Goal: Task Accomplishment & Management: Use online tool/utility

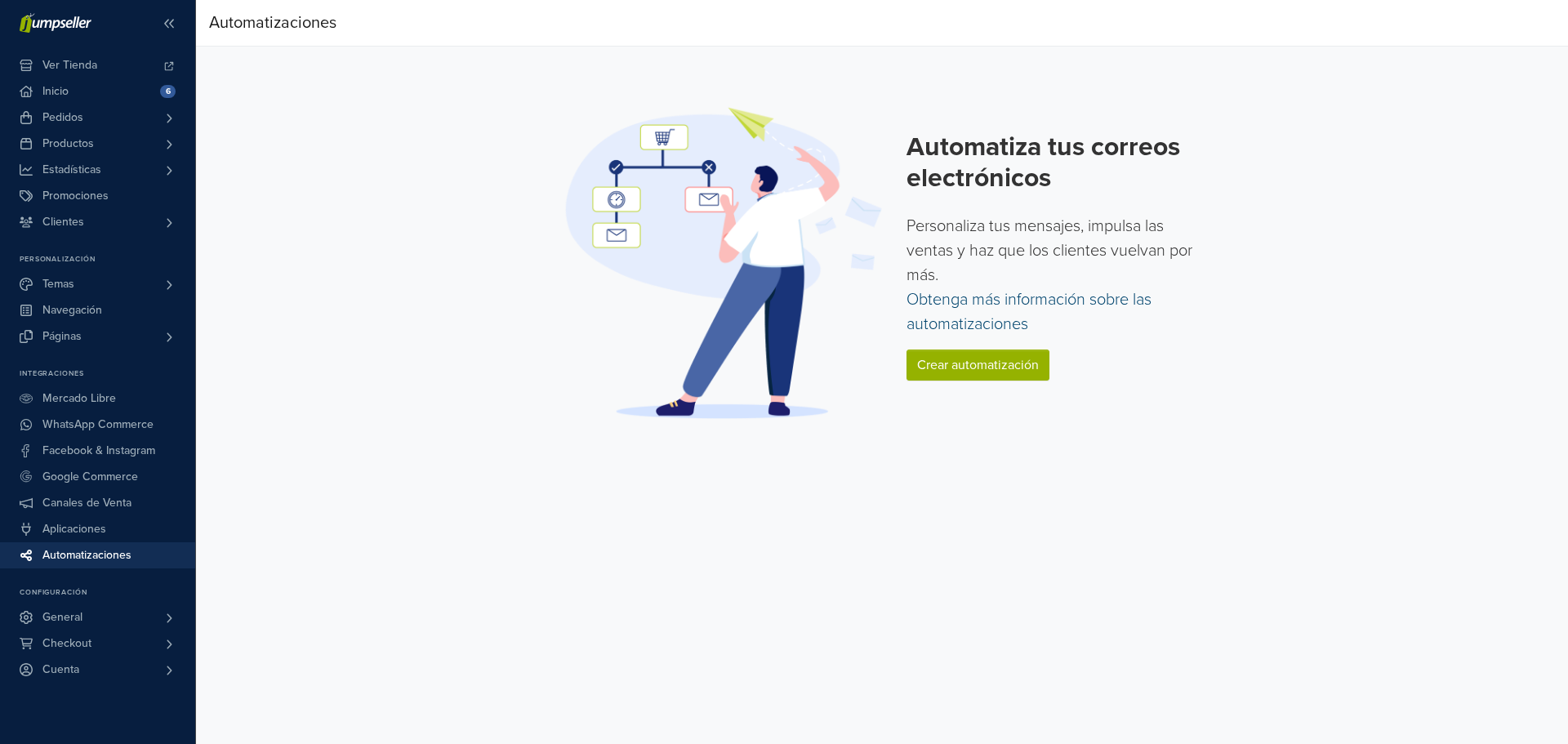
click at [977, 307] on link "Obtenga más información sobre las automatizaciones" at bounding box center [1028, 312] width 245 height 44
click at [986, 355] on link "Crear automatización" at bounding box center [978, 364] width 143 height 31
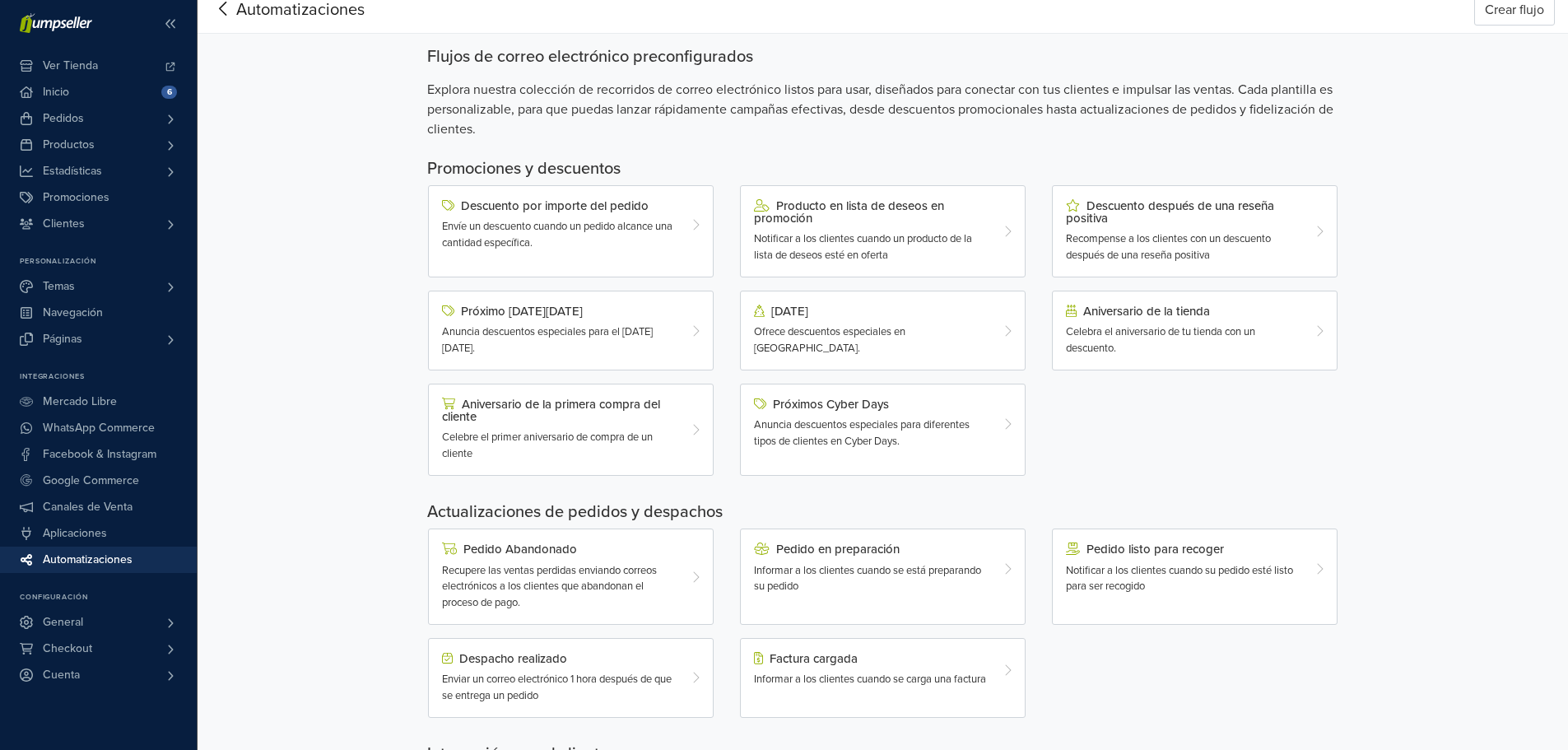
scroll to position [3, 0]
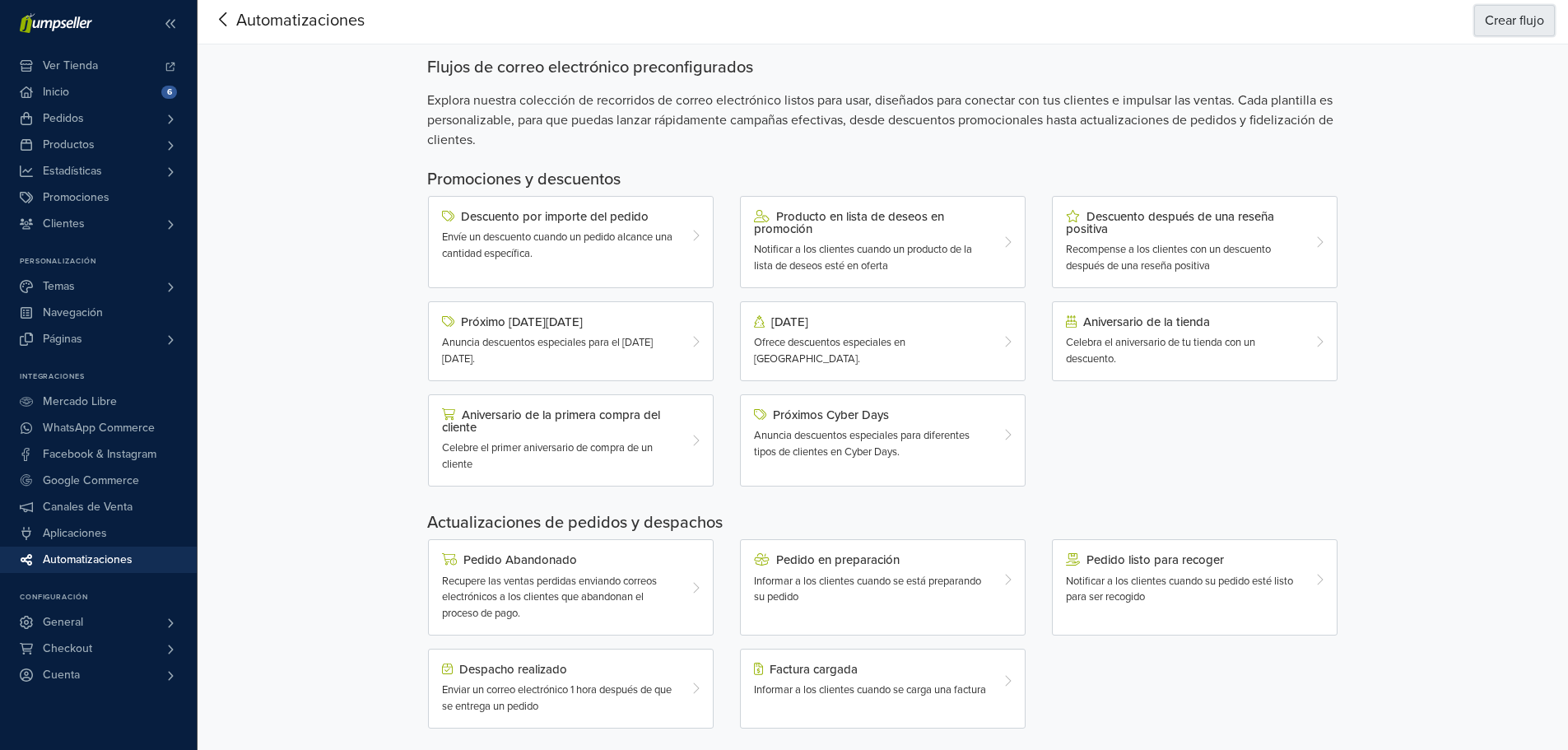
click at [1519, 30] on button "Crear flujo" at bounding box center [1515, 20] width 81 height 31
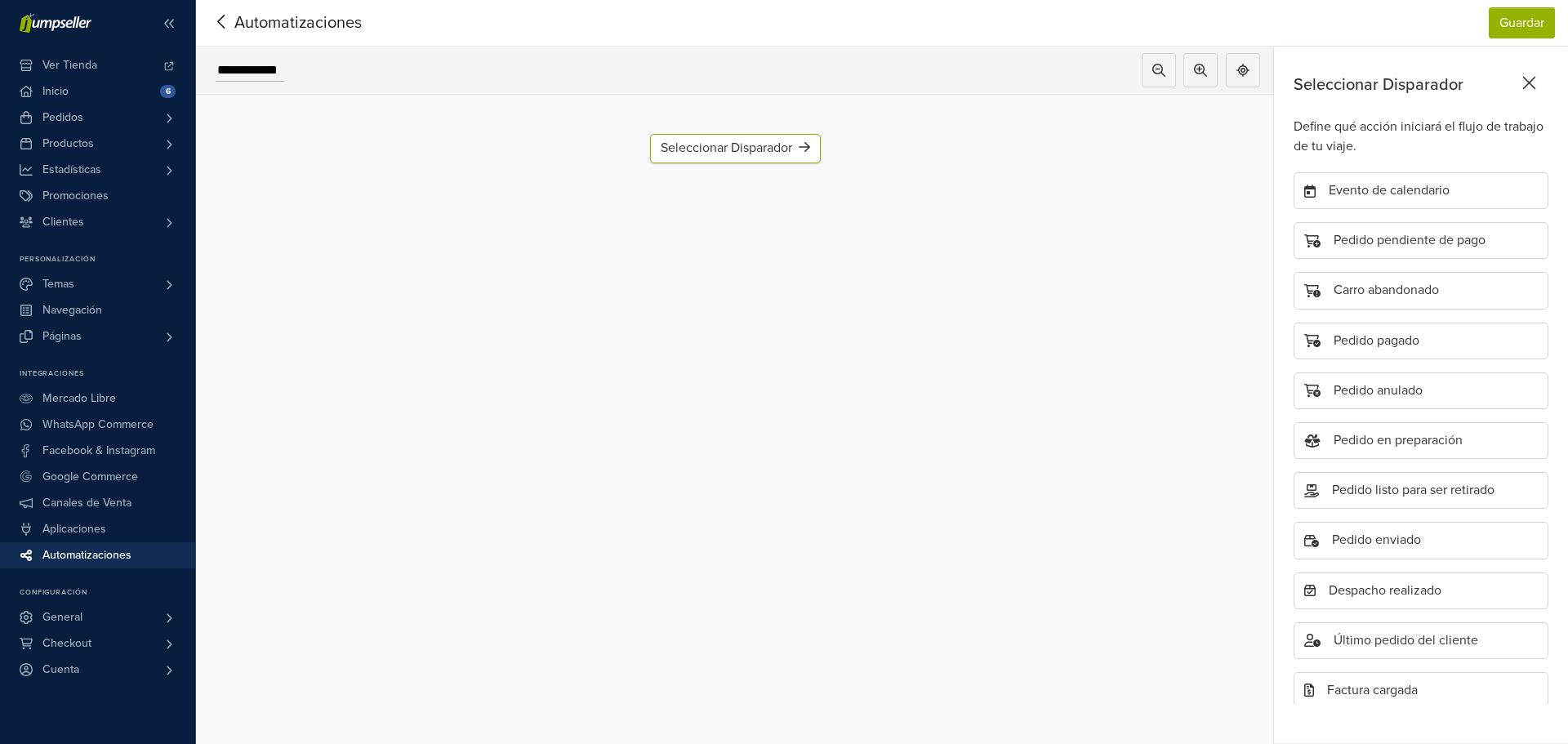
click at [221, 20] on icon at bounding box center [222, 21] width 26 height 20
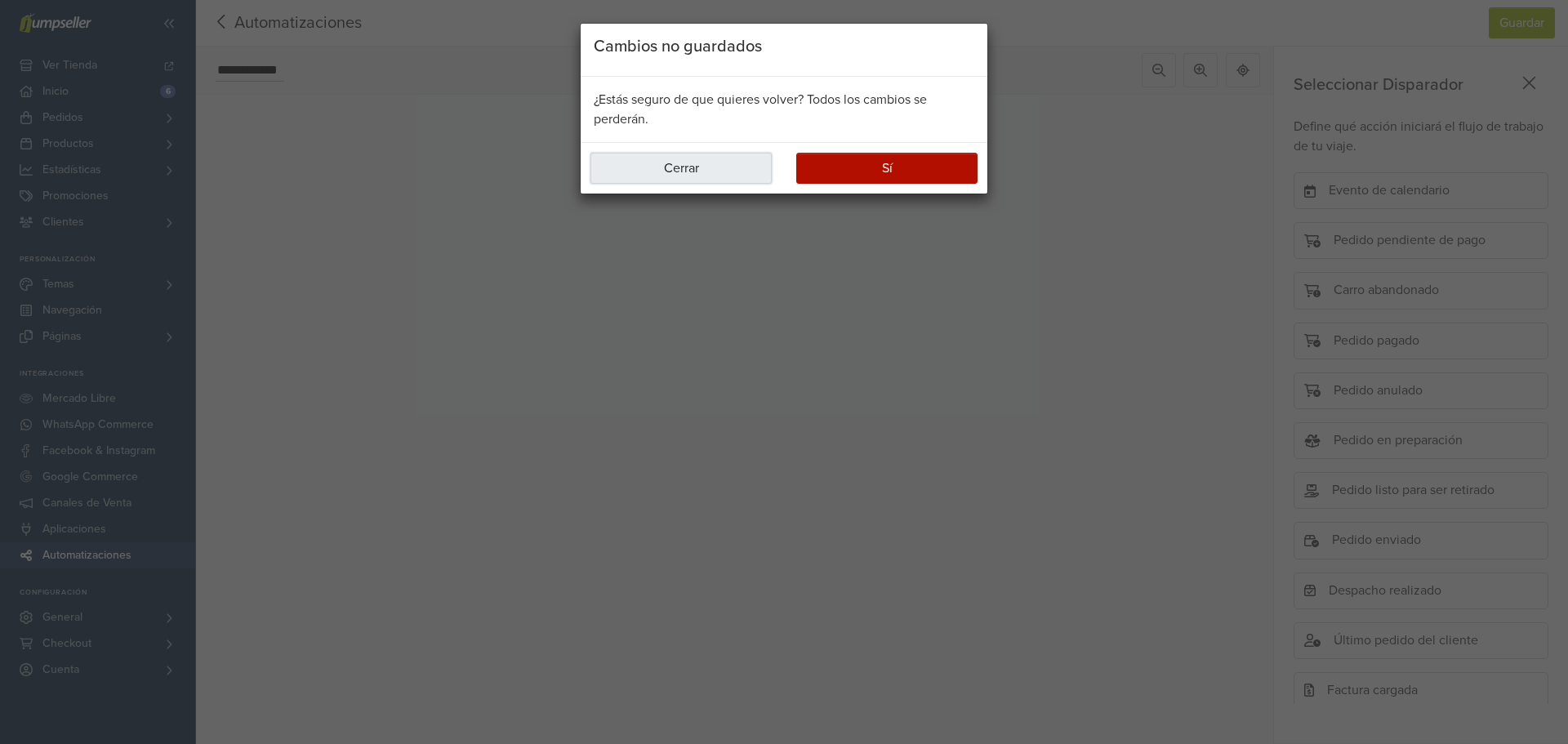
click at [712, 167] on button "Cerrar" at bounding box center [681, 168] width 181 height 31
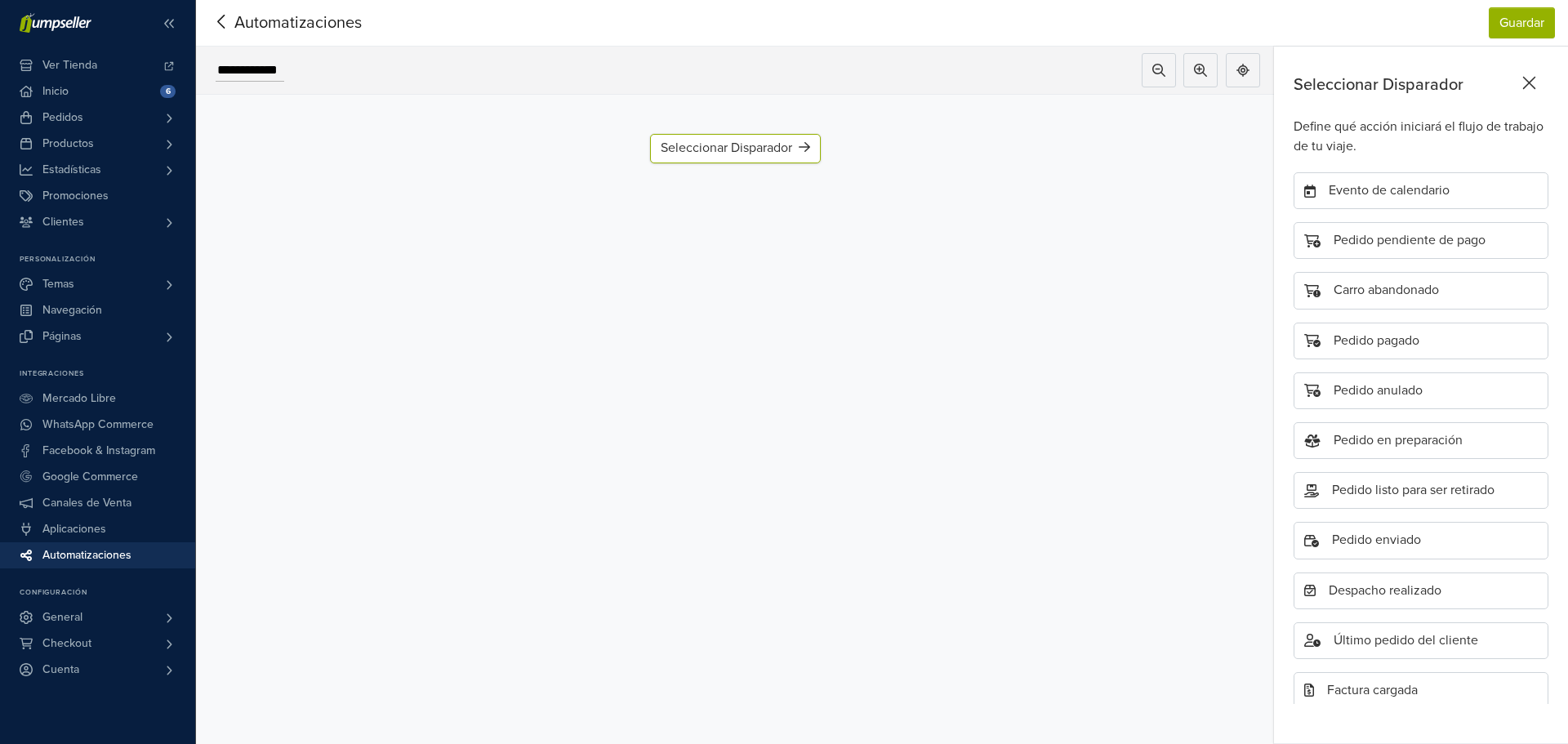
click at [1528, 84] on icon at bounding box center [1529, 83] width 13 height 13
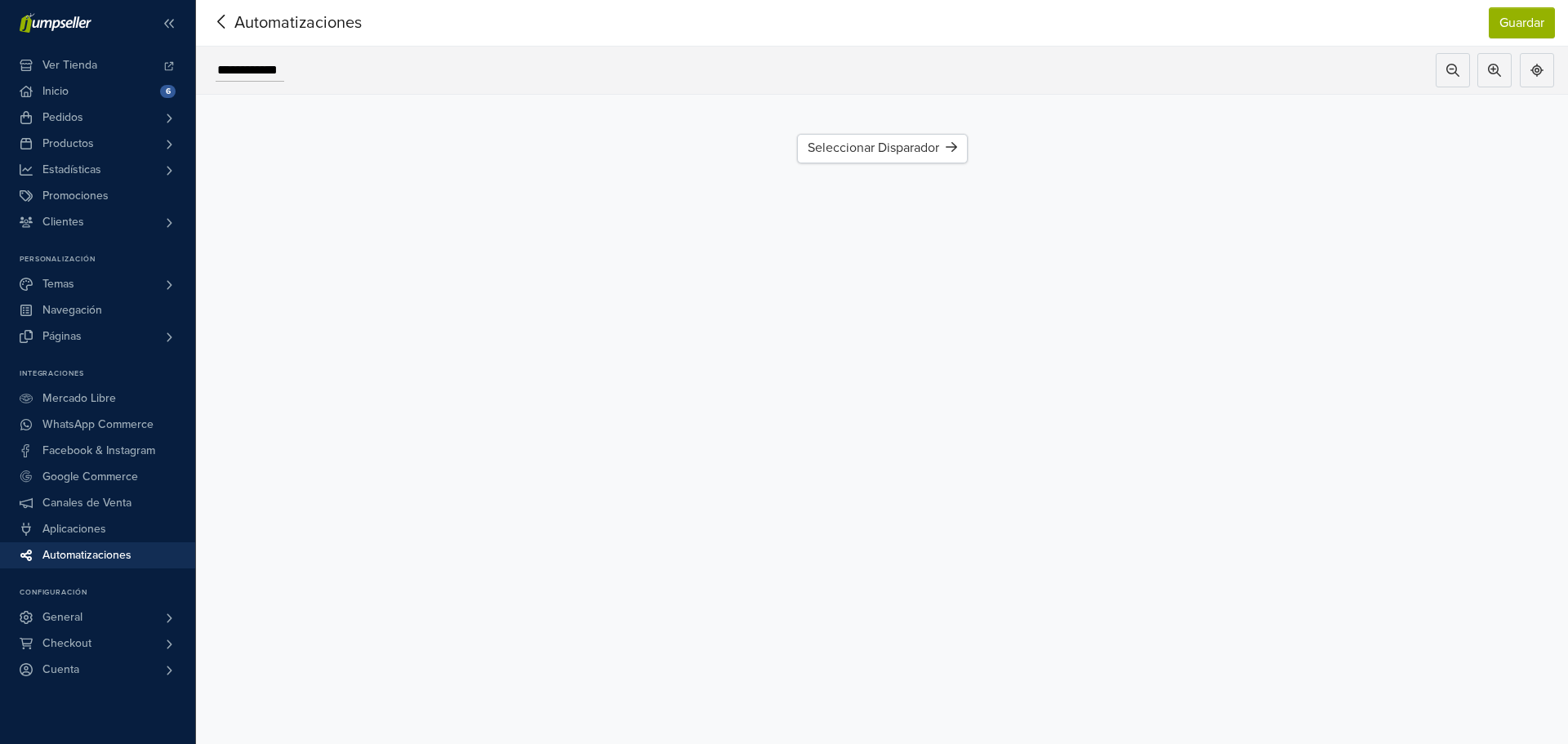
click at [217, 22] on icon at bounding box center [222, 21] width 26 height 20
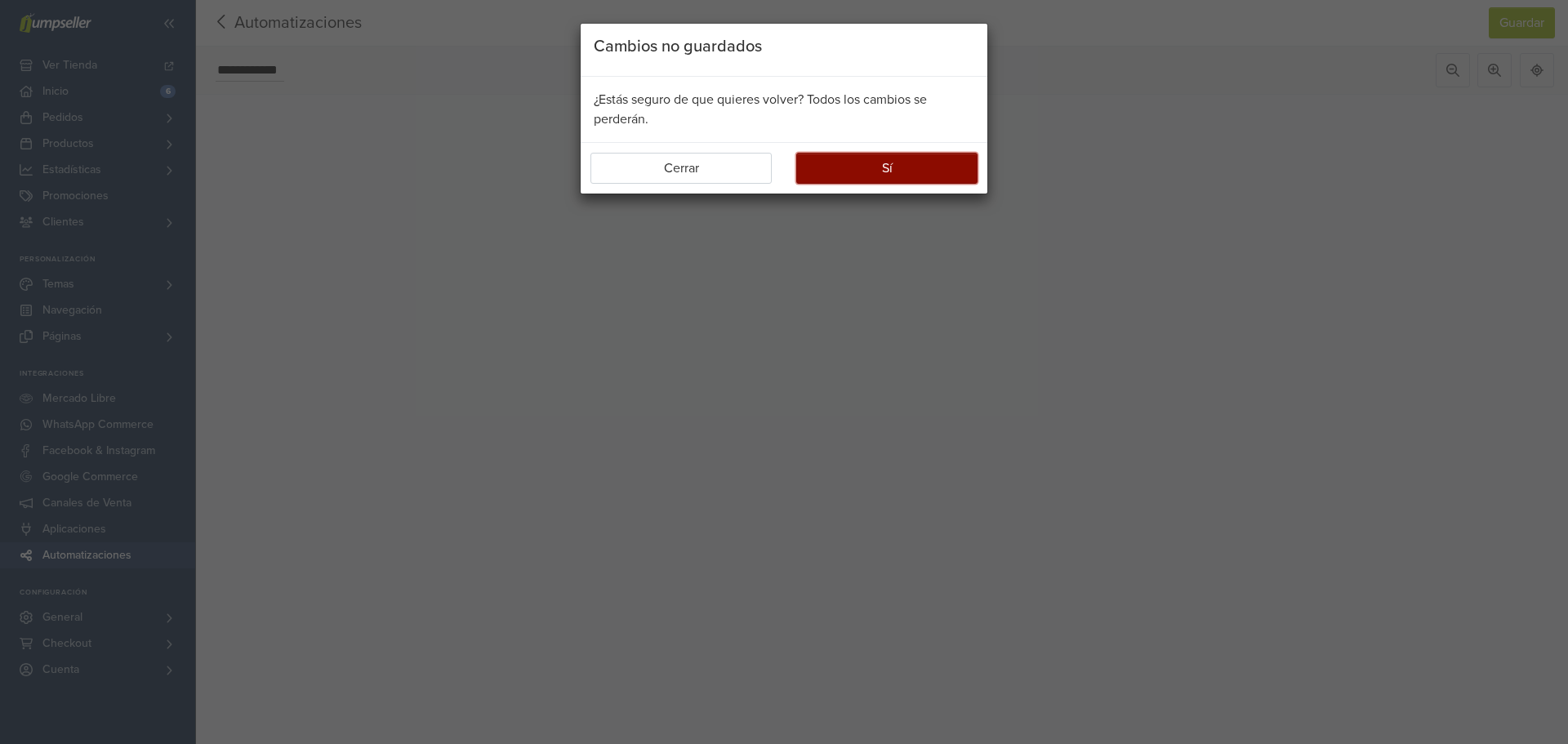
click at [876, 161] on button "Sí" at bounding box center [887, 168] width 181 height 31
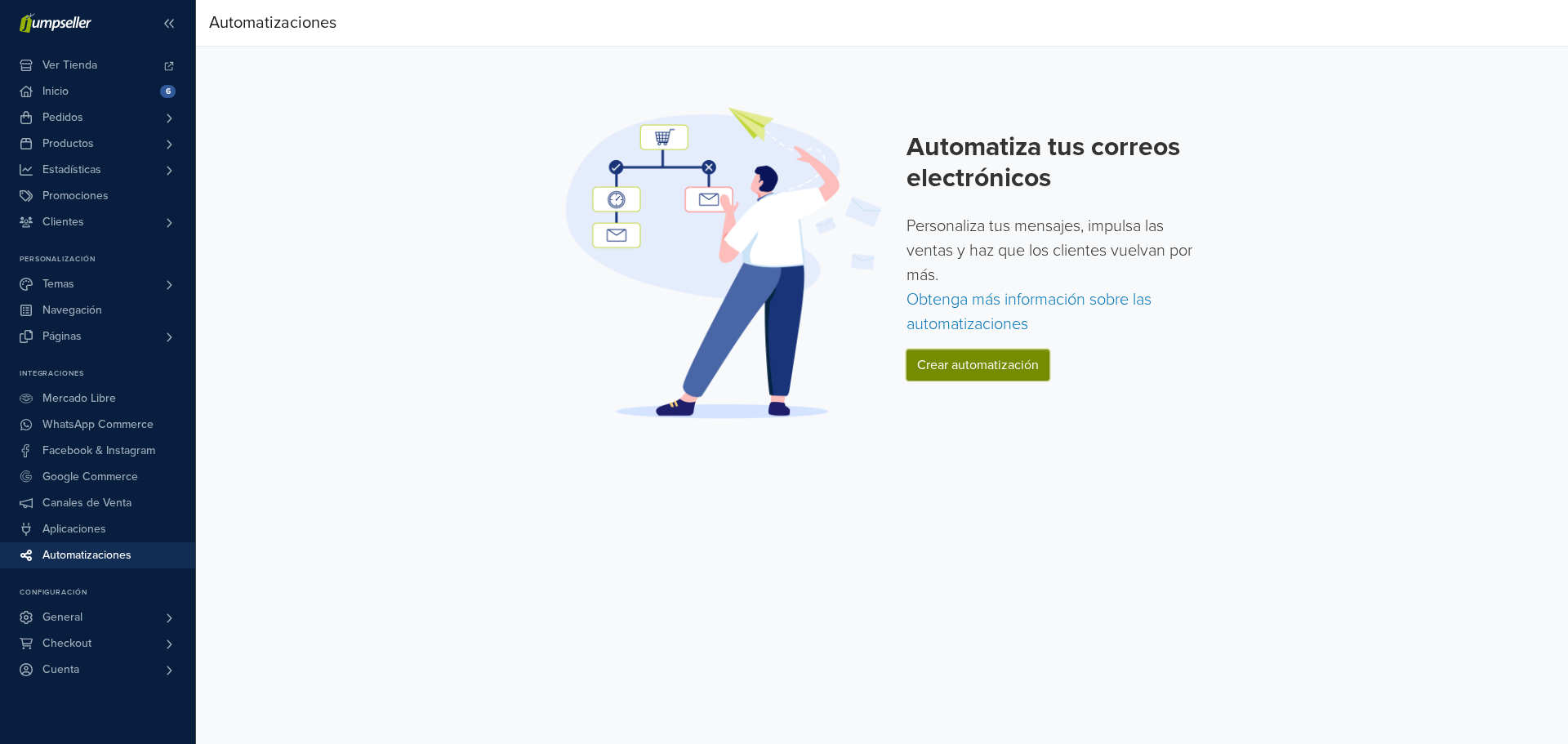
click at [977, 368] on link "Crear automatización" at bounding box center [978, 364] width 143 height 31
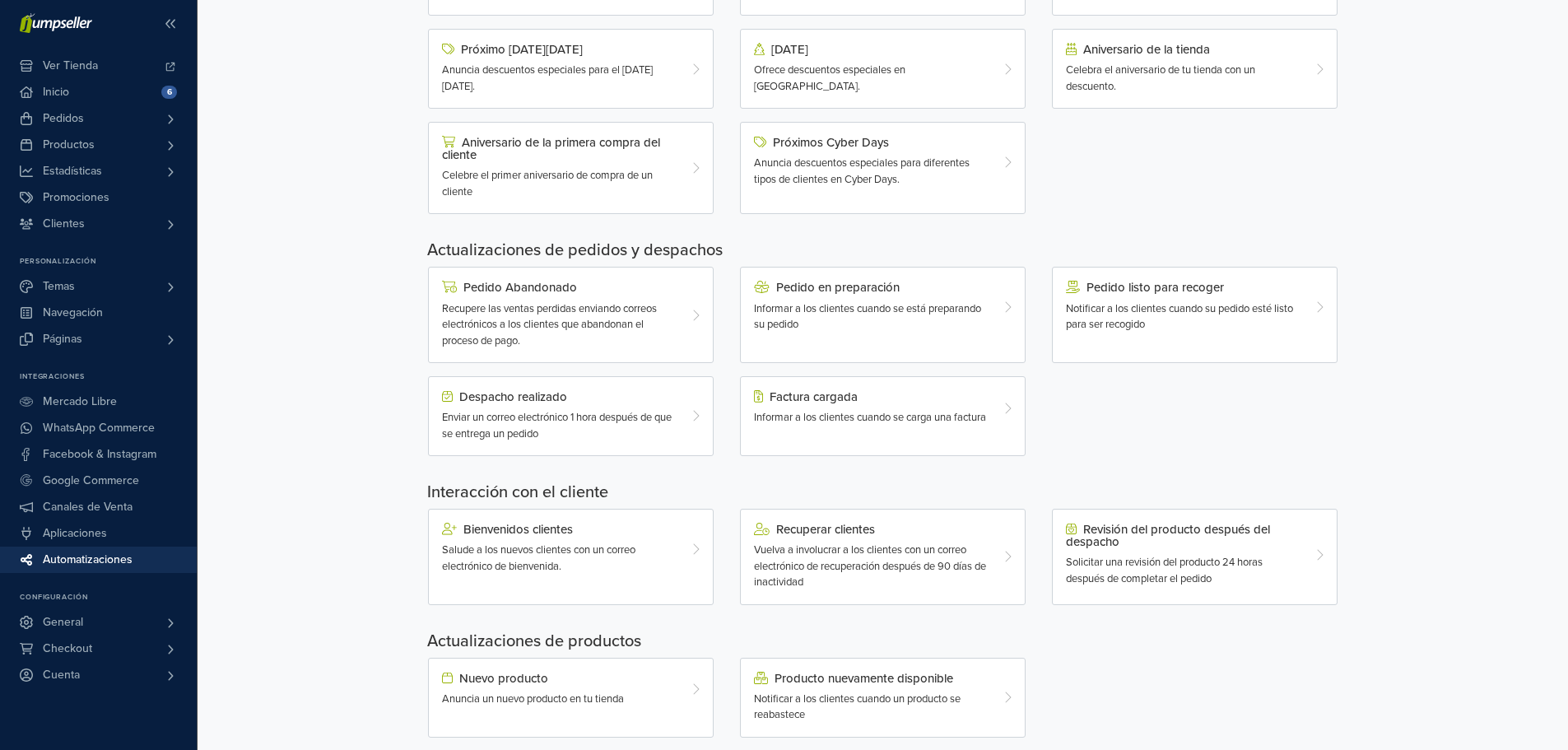
scroll to position [302, 0]
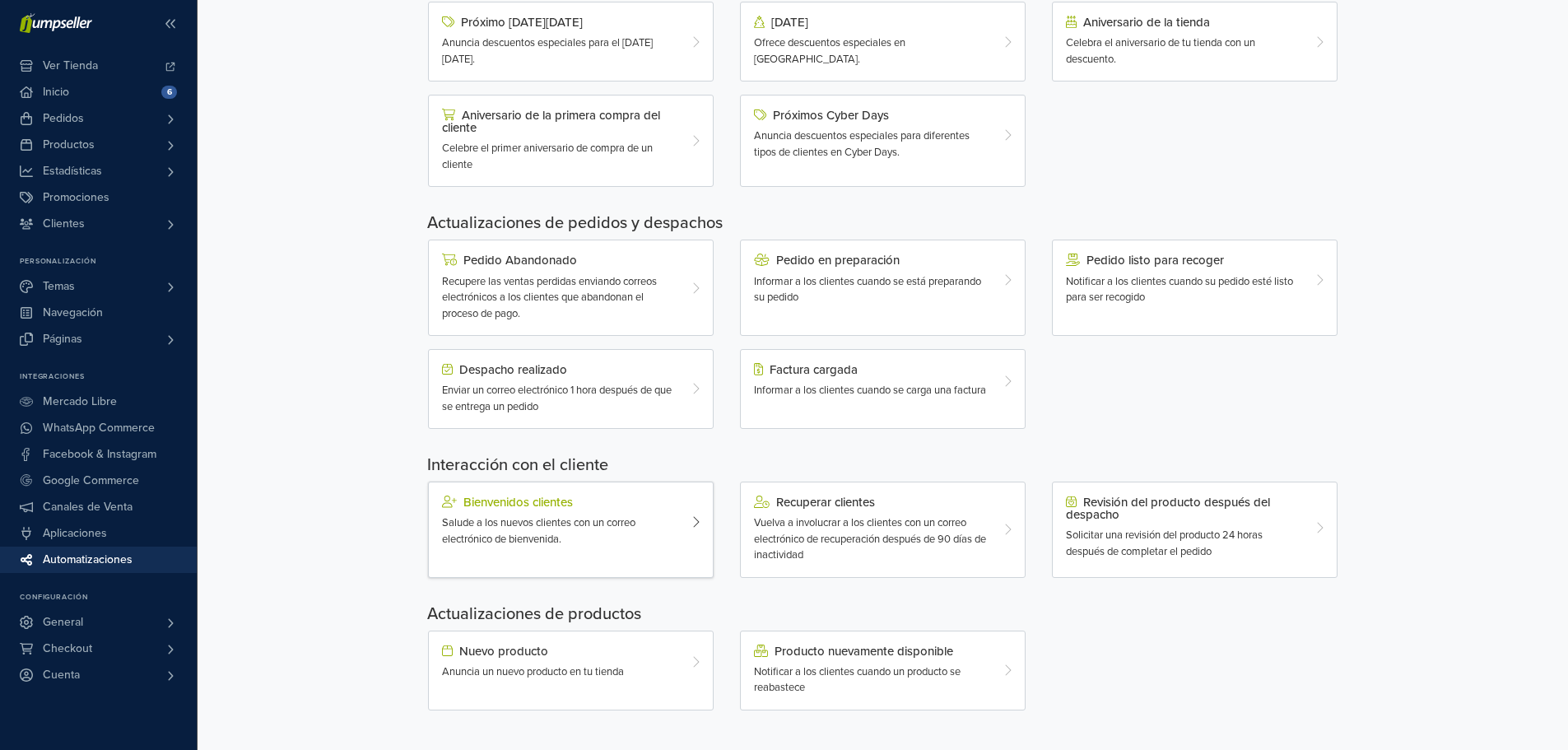
click at [546, 532] on span "Salude a los nuevos clientes con un correo electrónico de bienvenida." at bounding box center [538, 530] width 193 height 29
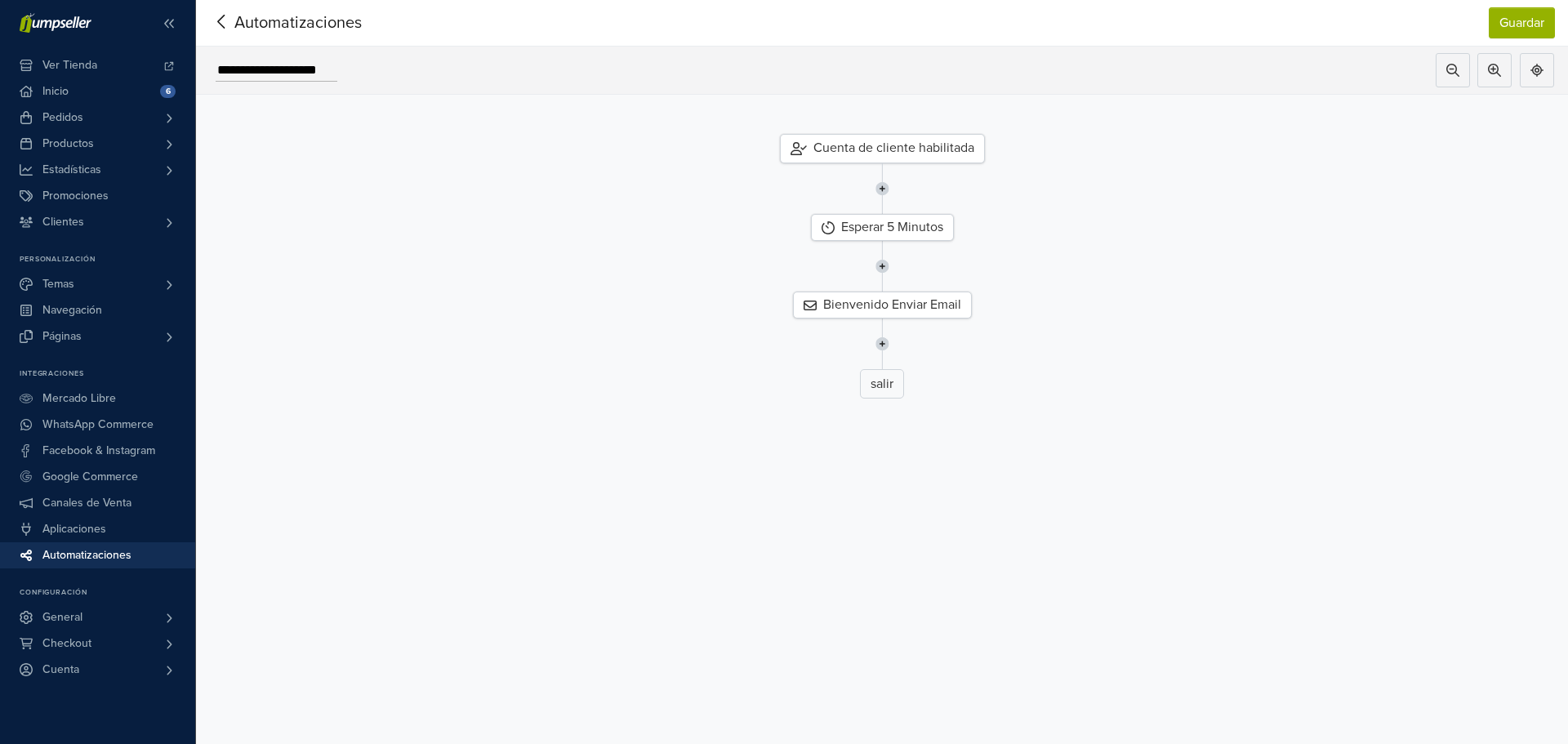
click at [897, 155] on div "Cuenta de cliente habilitada" at bounding box center [882, 148] width 205 height 29
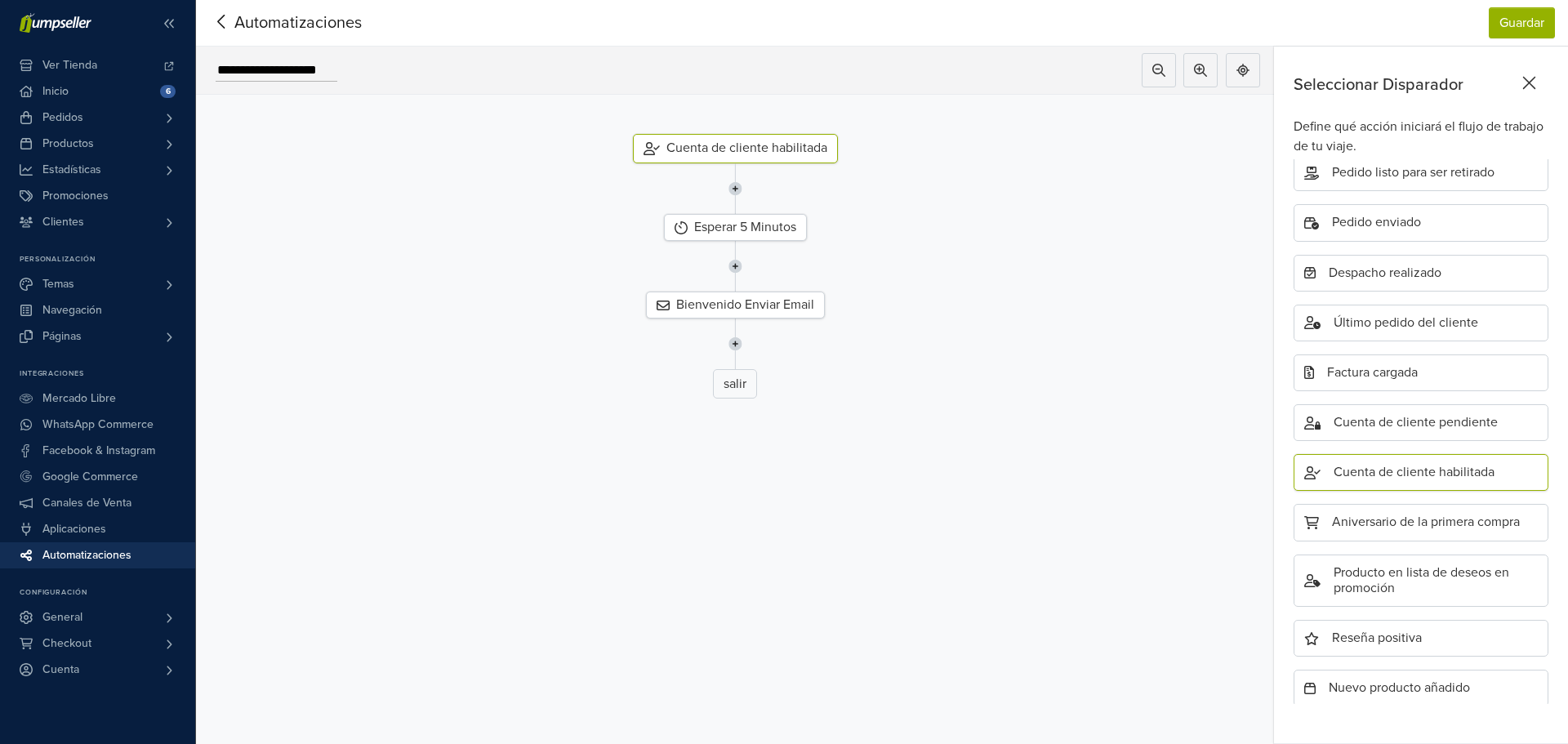
scroll to position [282, 0]
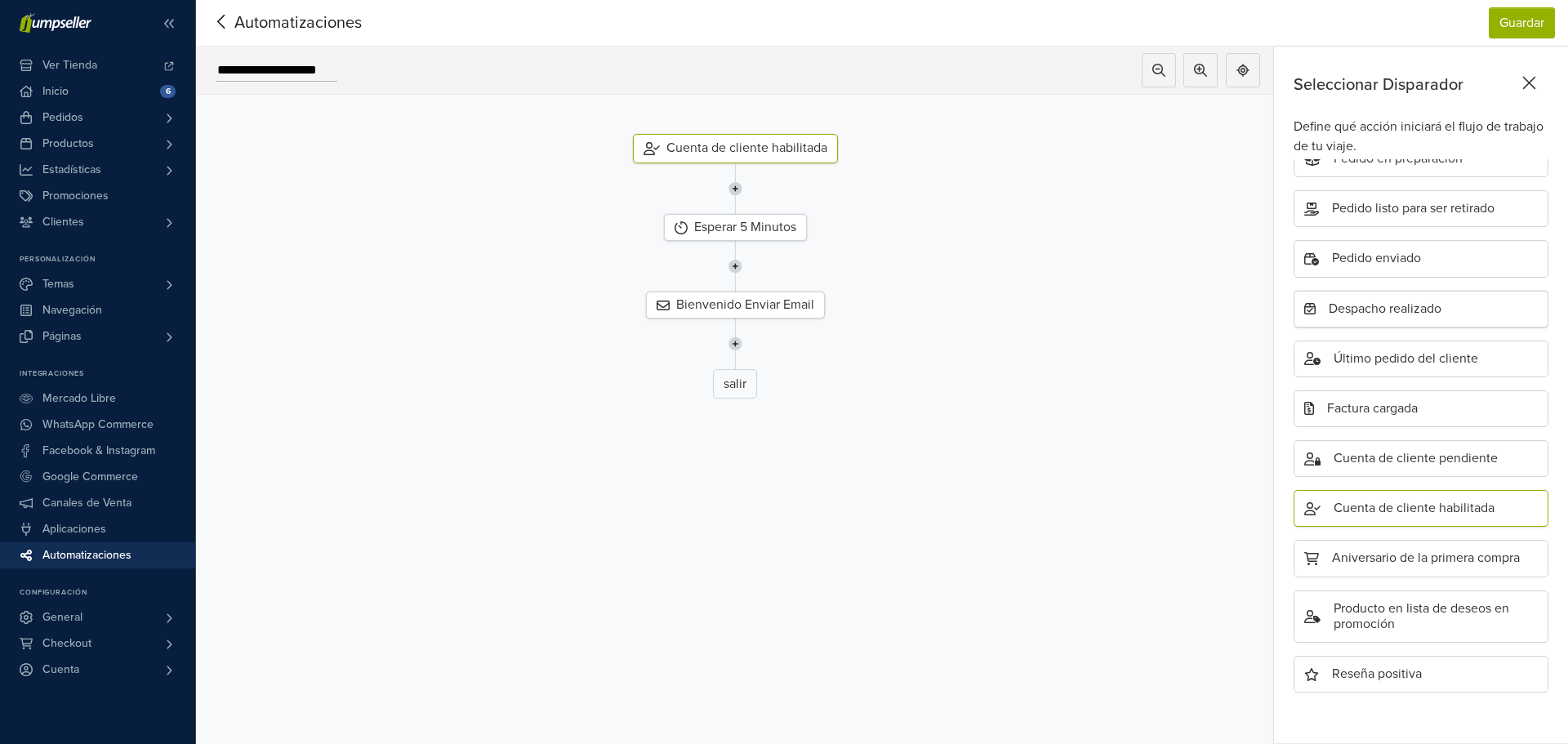
click at [1425, 306] on div "Despacho realizado" at bounding box center [1420, 309] width 255 height 37
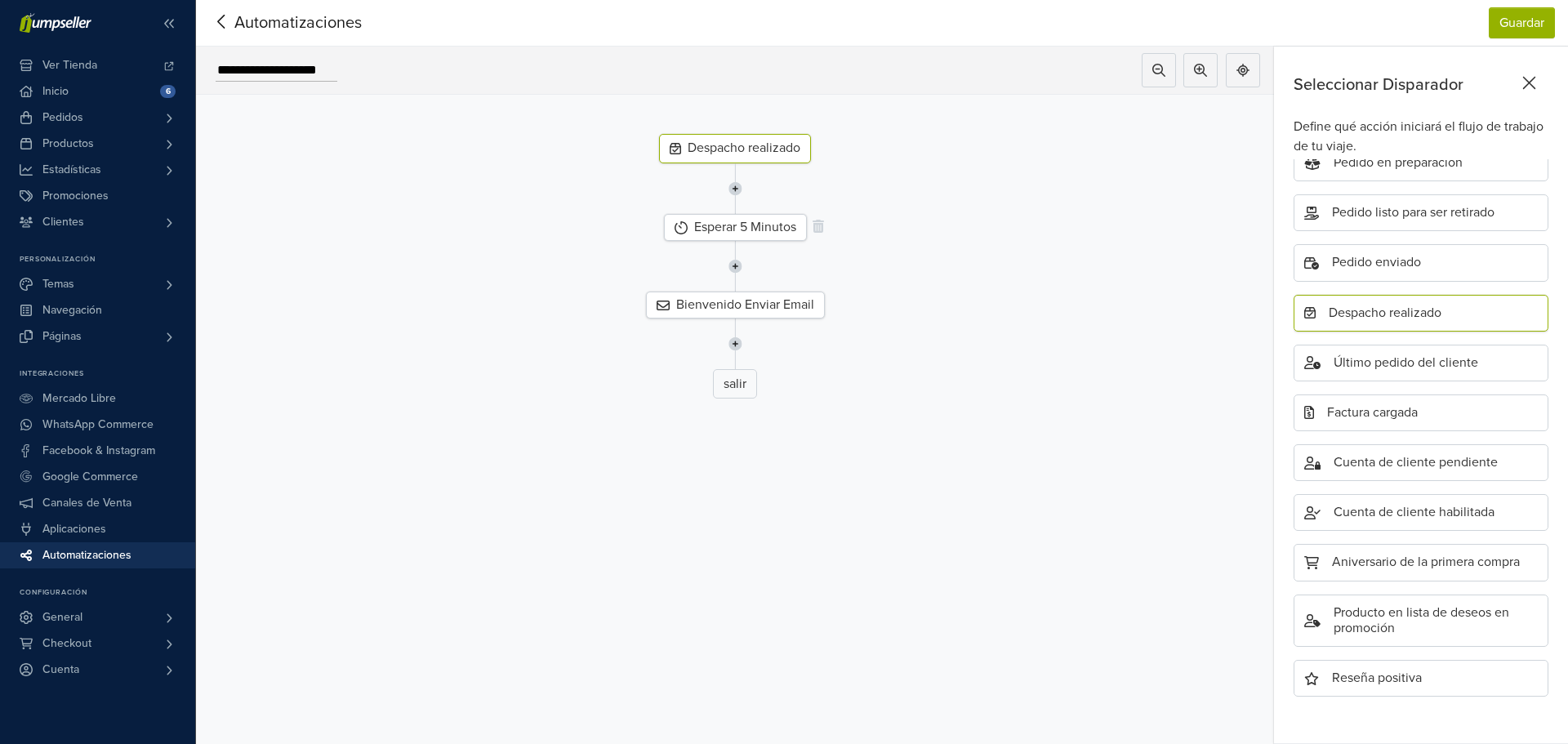
click at [744, 230] on div "Esperar 5 Minutos" at bounding box center [735, 227] width 143 height 27
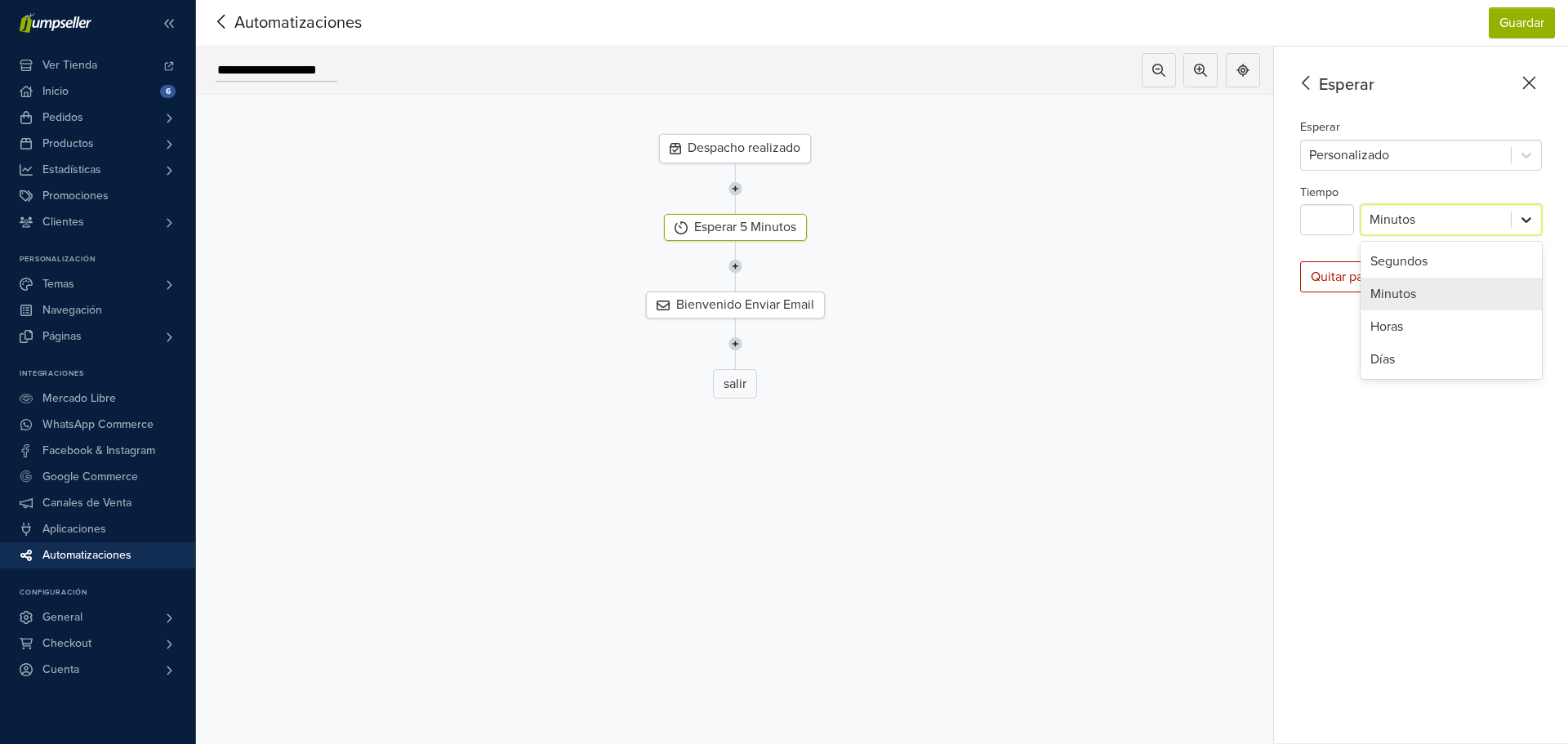
click at [1538, 220] on div at bounding box center [1526, 219] width 29 height 29
click at [1530, 160] on icon at bounding box center [1526, 155] width 16 height 16
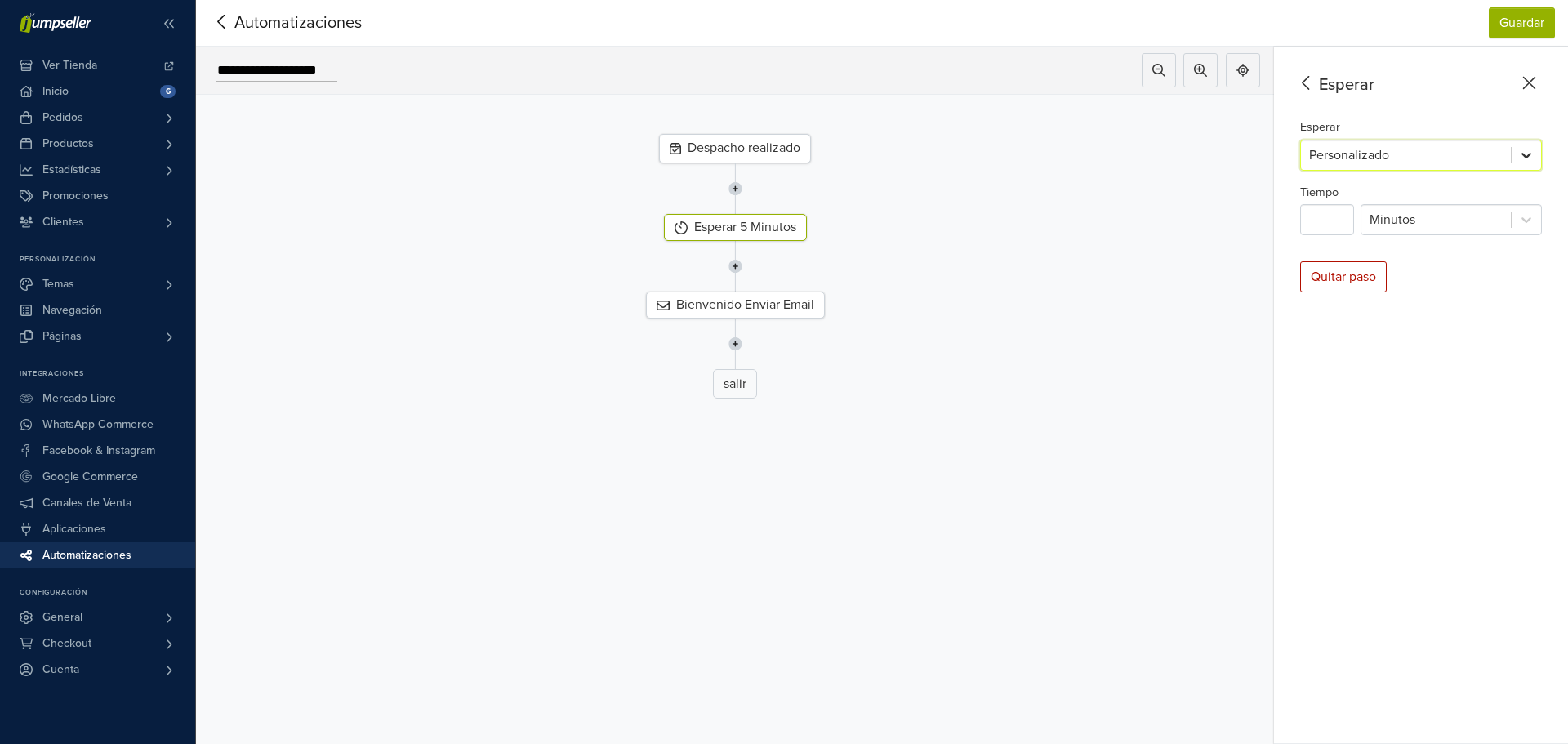
click at [1530, 160] on icon at bounding box center [1526, 155] width 16 height 16
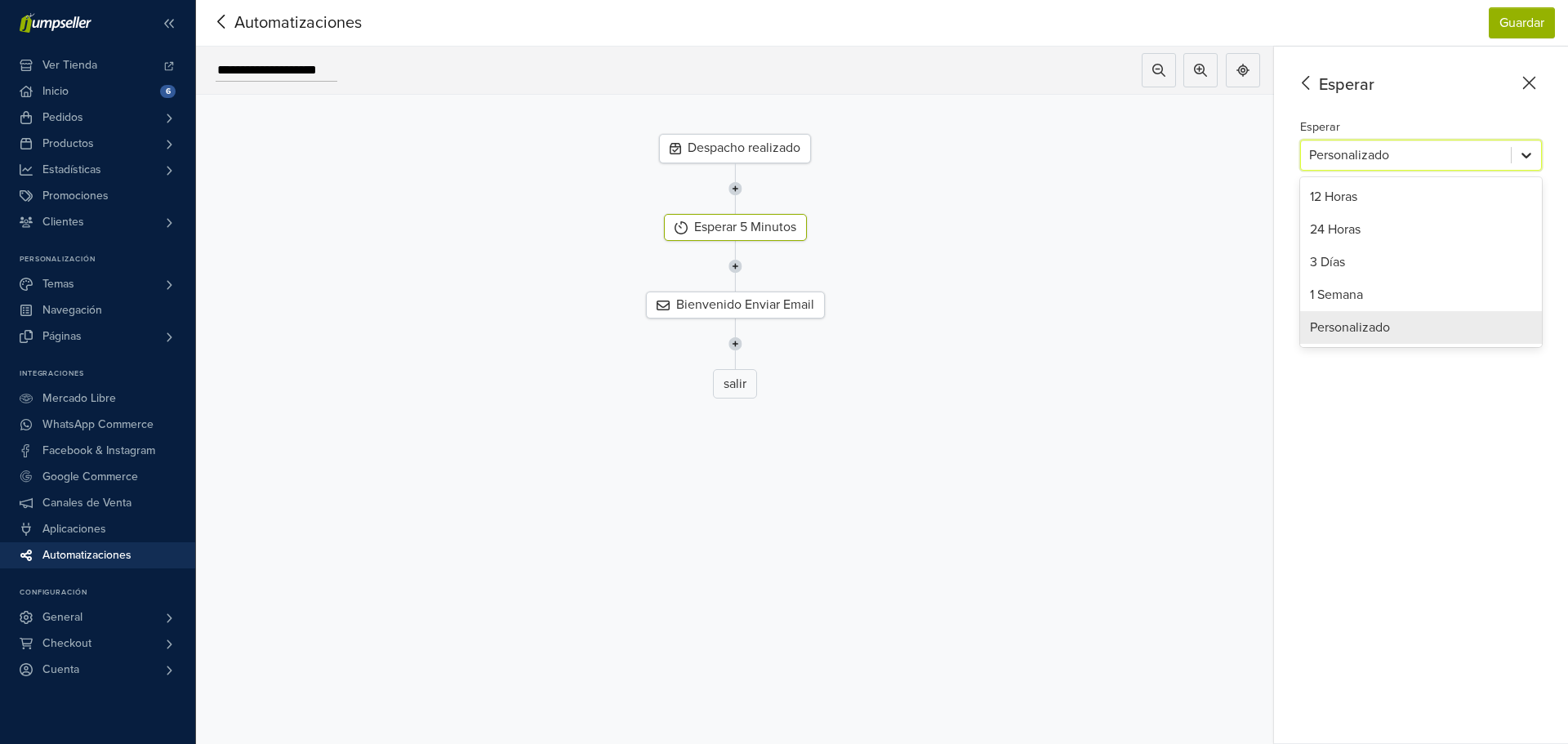
click at [1530, 160] on icon at bounding box center [1526, 155] width 16 height 16
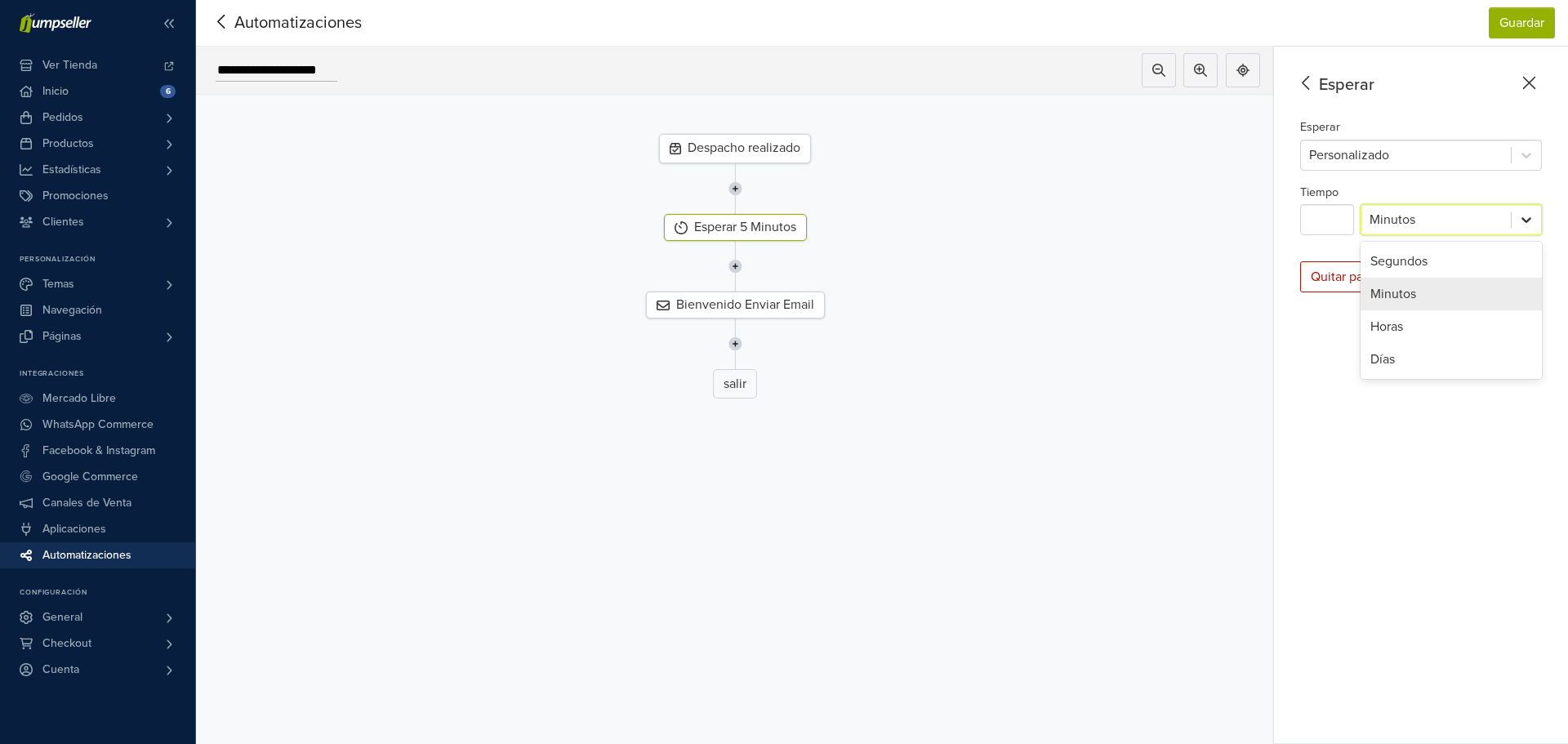
click at [1525, 215] on icon at bounding box center [1526, 219] width 16 height 16
click at [1435, 357] on div "Días" at bounding box center [1450, 359] width 181 height 33
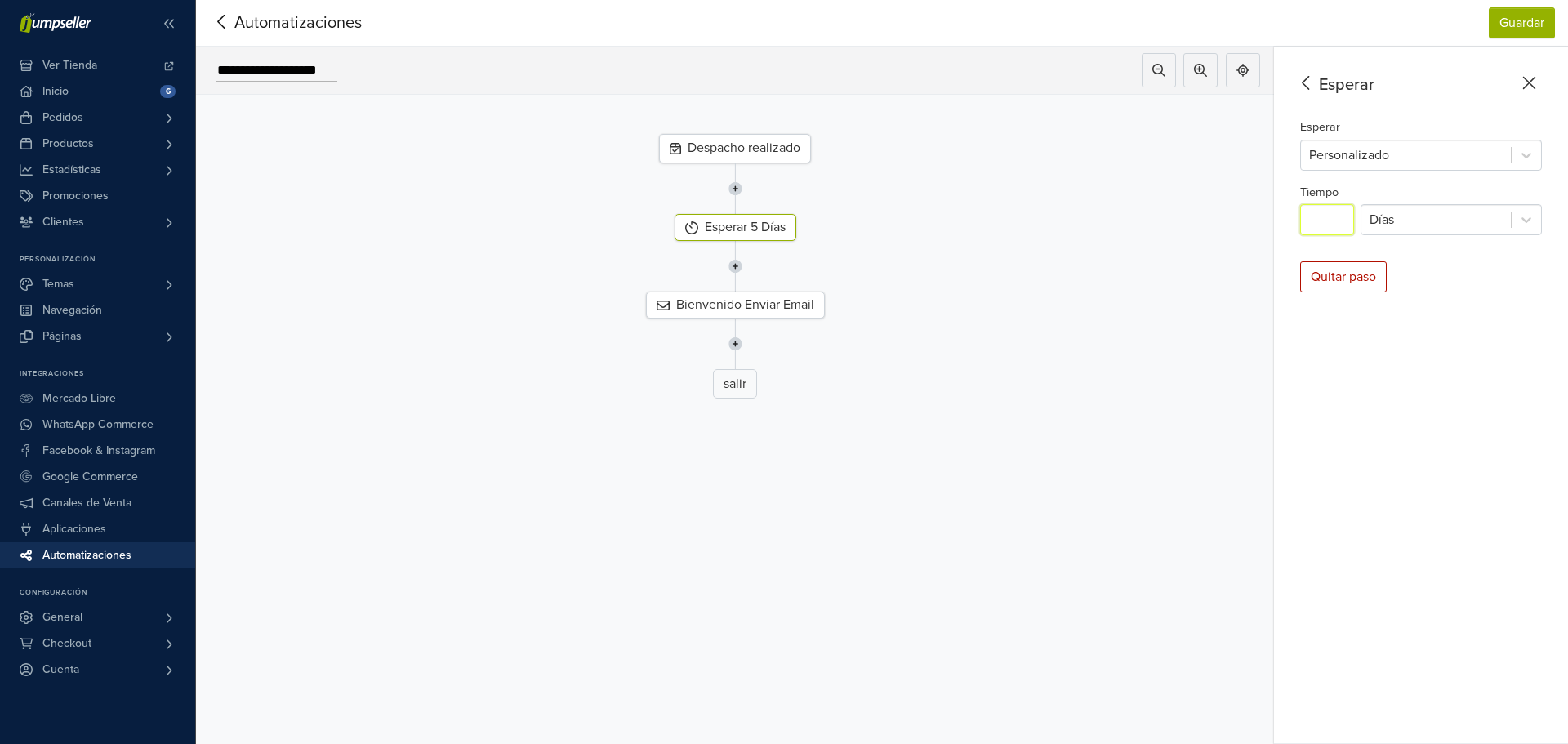
click at [1338, 223] on input "*" at bounding box center [1327, 219] width 54 height 31
drag, startPoint x: 1346, startPoint y: 218, endPoint x: 1286, endPoint y: 220, distance: 60.0
click at [1286, 220] on div "Esperar Esperar Personalizado Tiempo * Días Quitar paso" at bounding box center [1420, 395] width 294 height 697
type input "**"
click at [1395, 384] on div "Esperar Esperar Personalizado Tiempo ** Días Quitar paso" at bounding box center [1420, 395] width 294 height 697
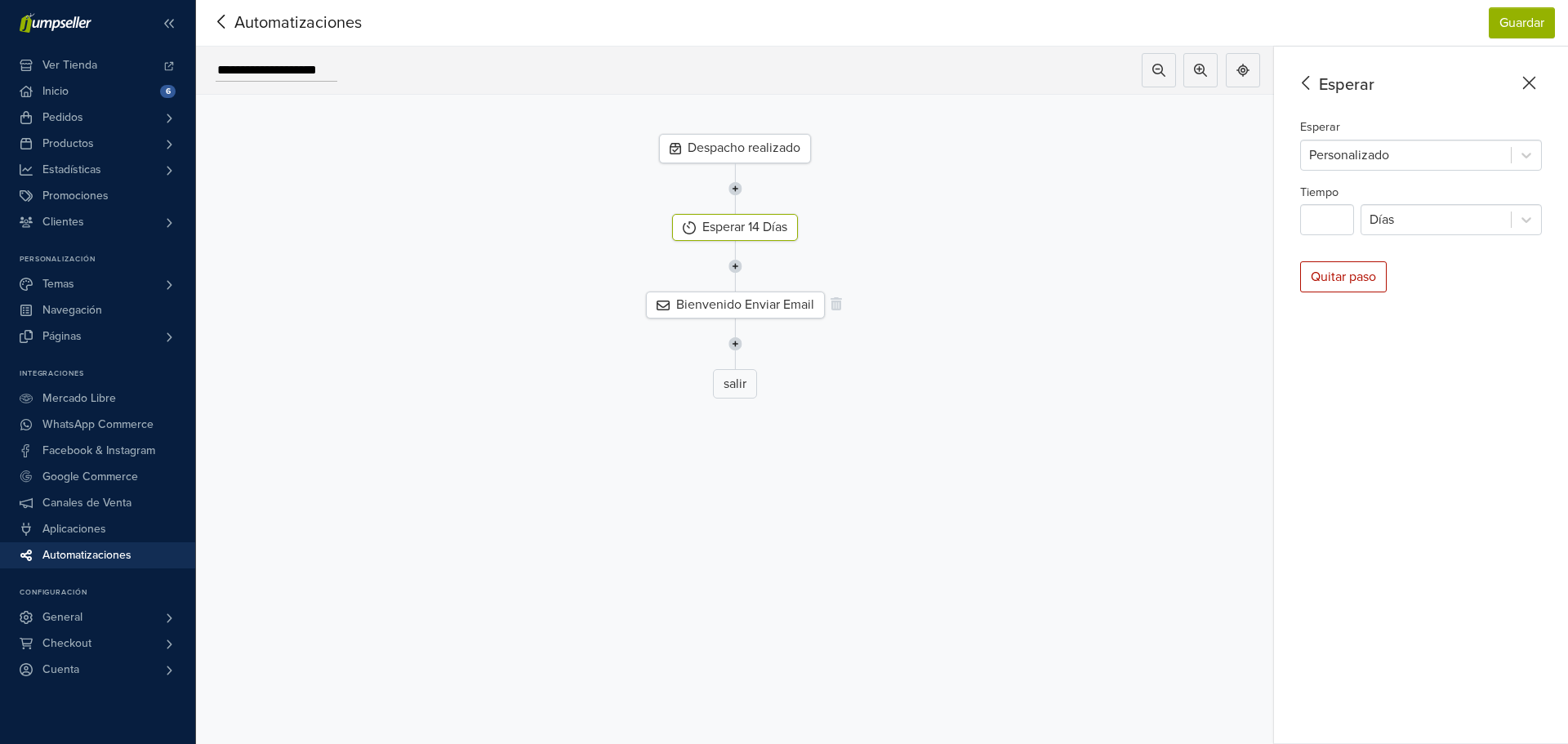
click at [762, 309] on div "Bienvenido Enviar Email" at bounding box center [735, 305] width 179 height 27
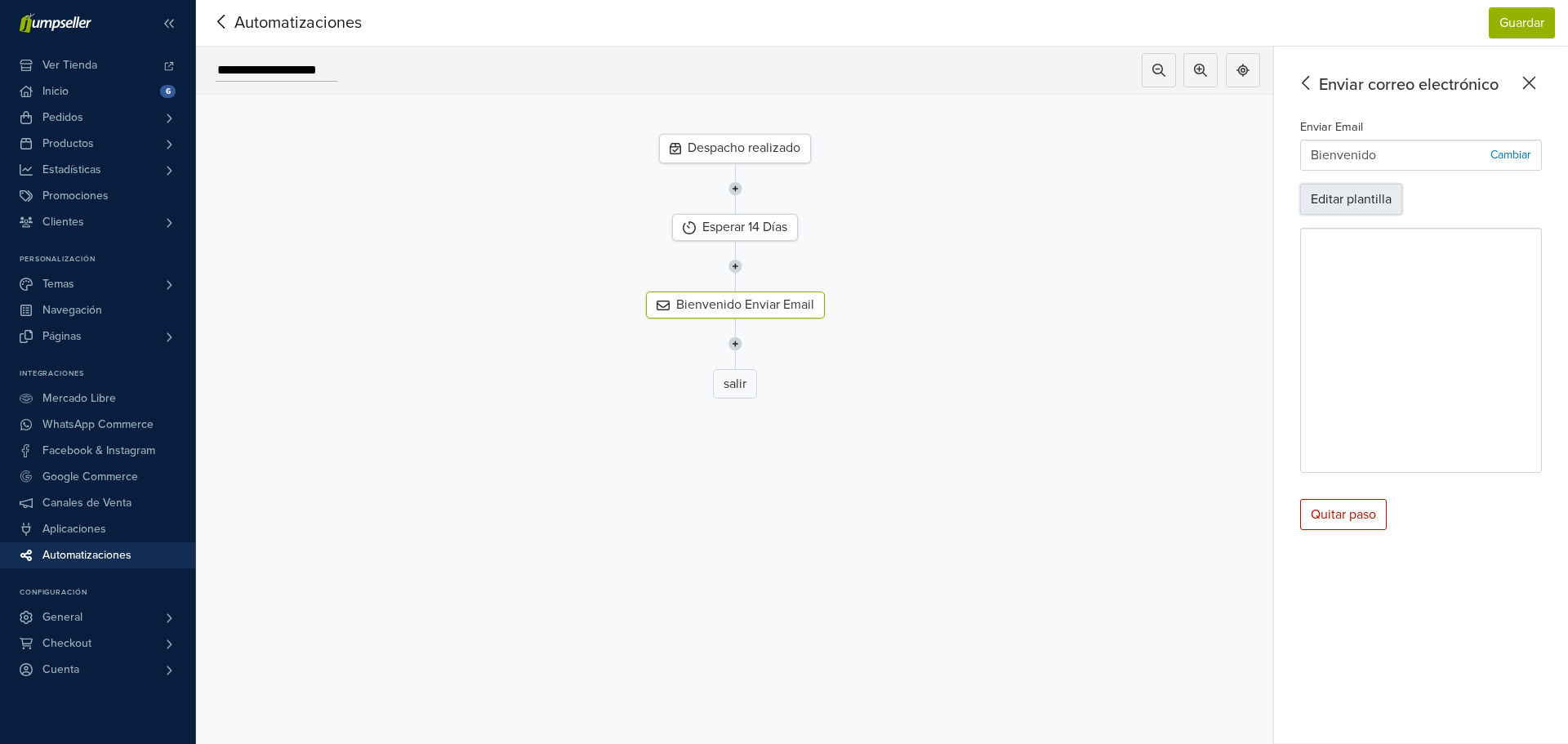
click at [1383, 209] on button "Editar plantilla" at bounding box center [1351, 199] width 102 height 31
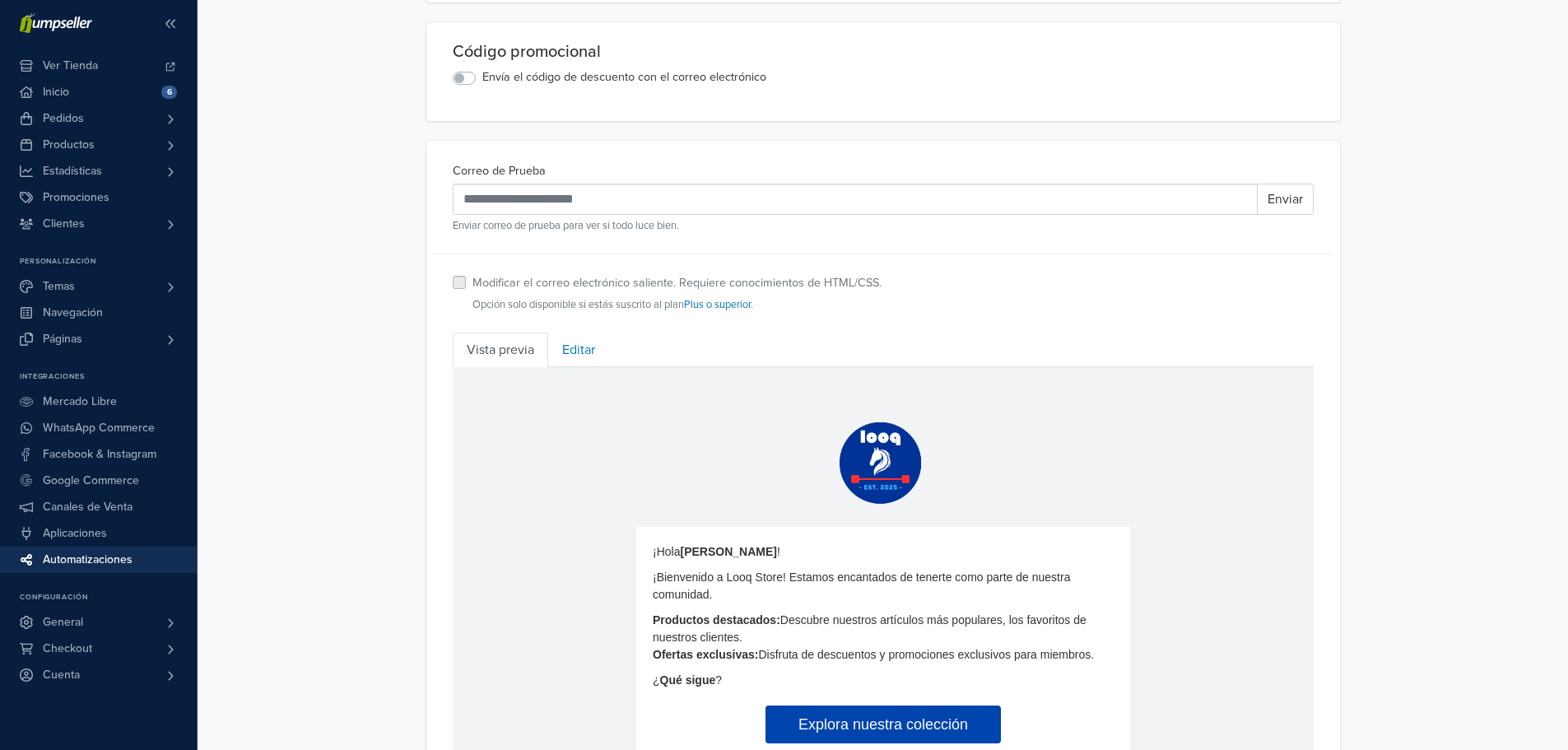
scroll to position [344, 0]
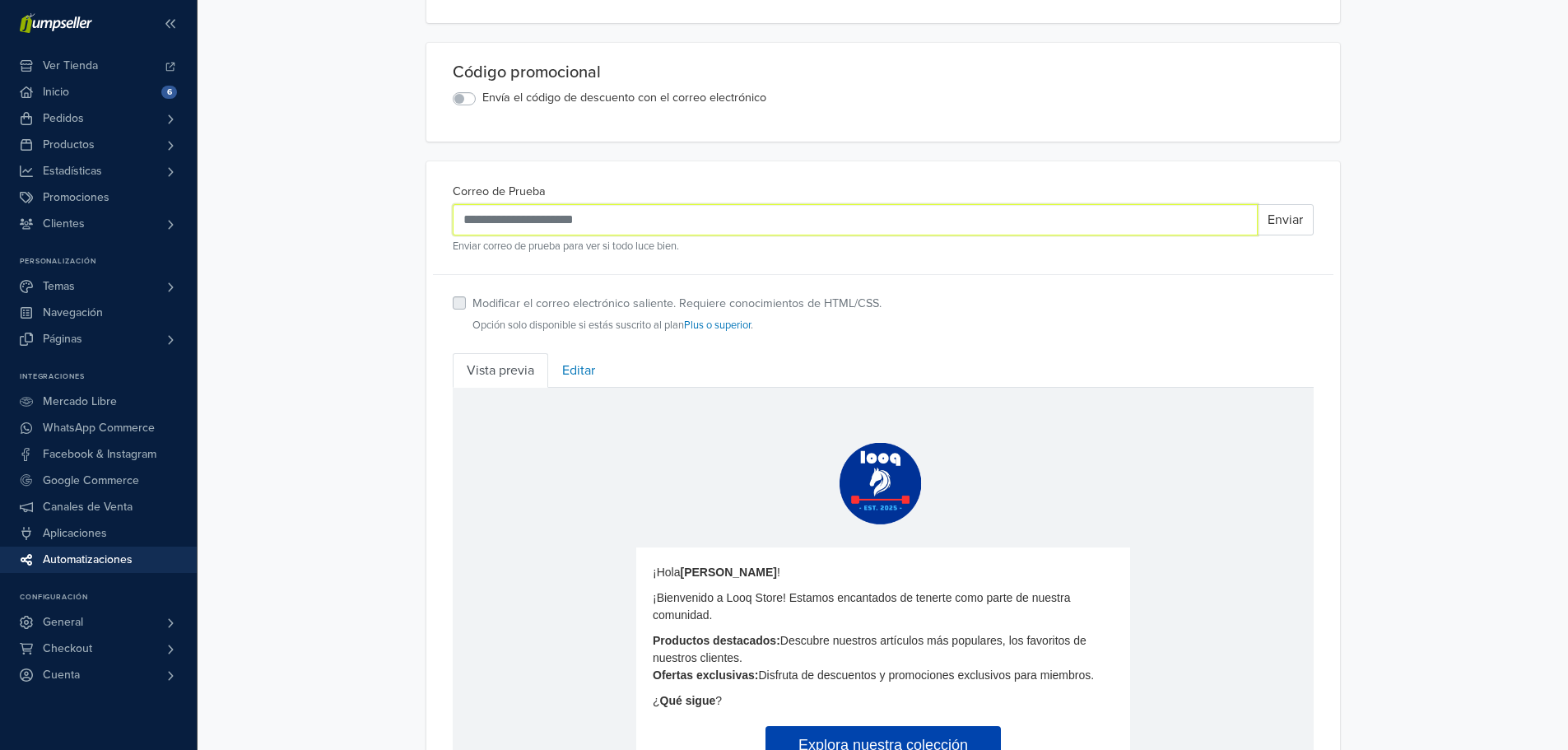
click at [654, 215] on input "Correo de Prueba" at bounding box center [855, 219] width 805 height 31
type input "*"
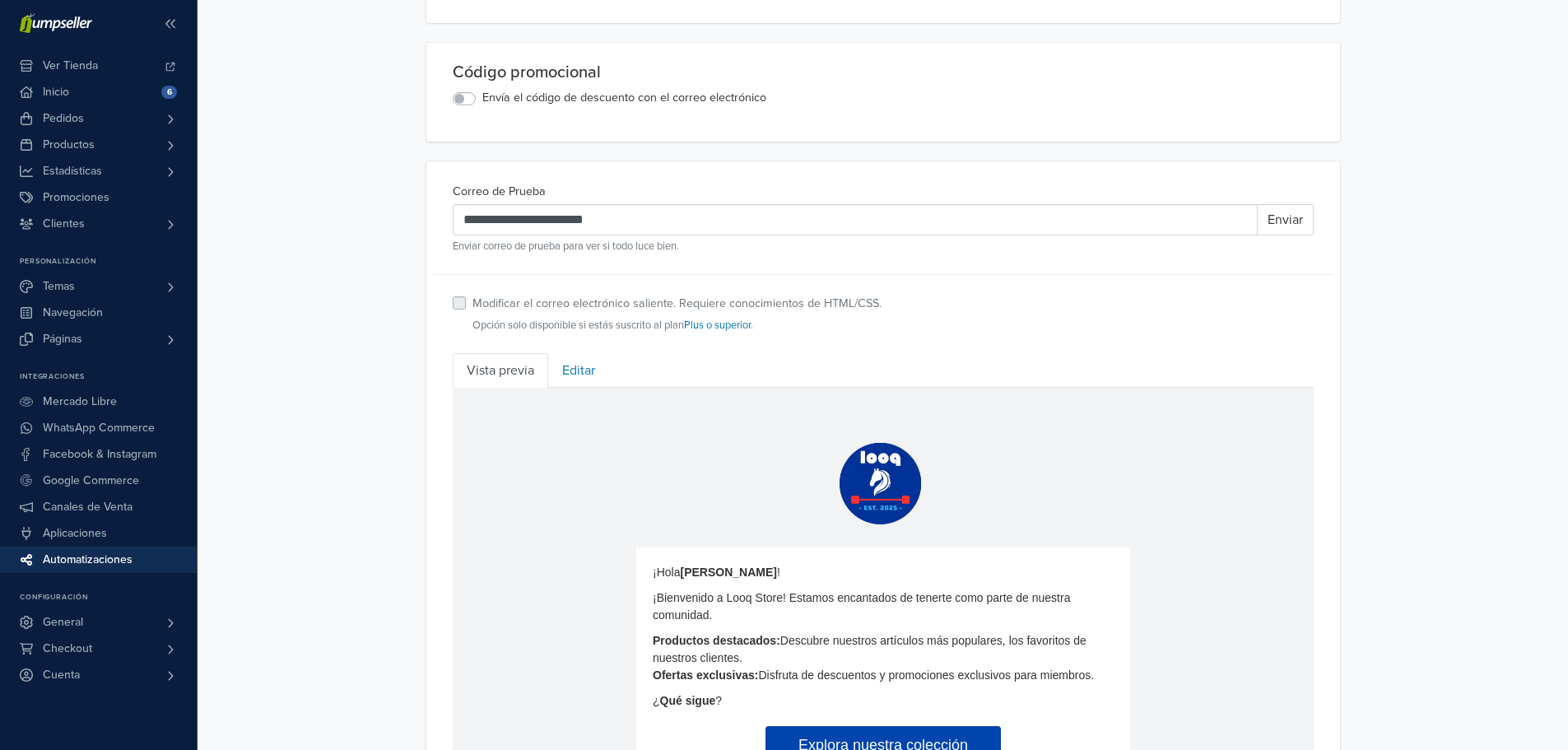
click at [482, 102] on label "Envía el código de descuento con el correo electrónico" at bounding box center [624, 98] width 284 height 18
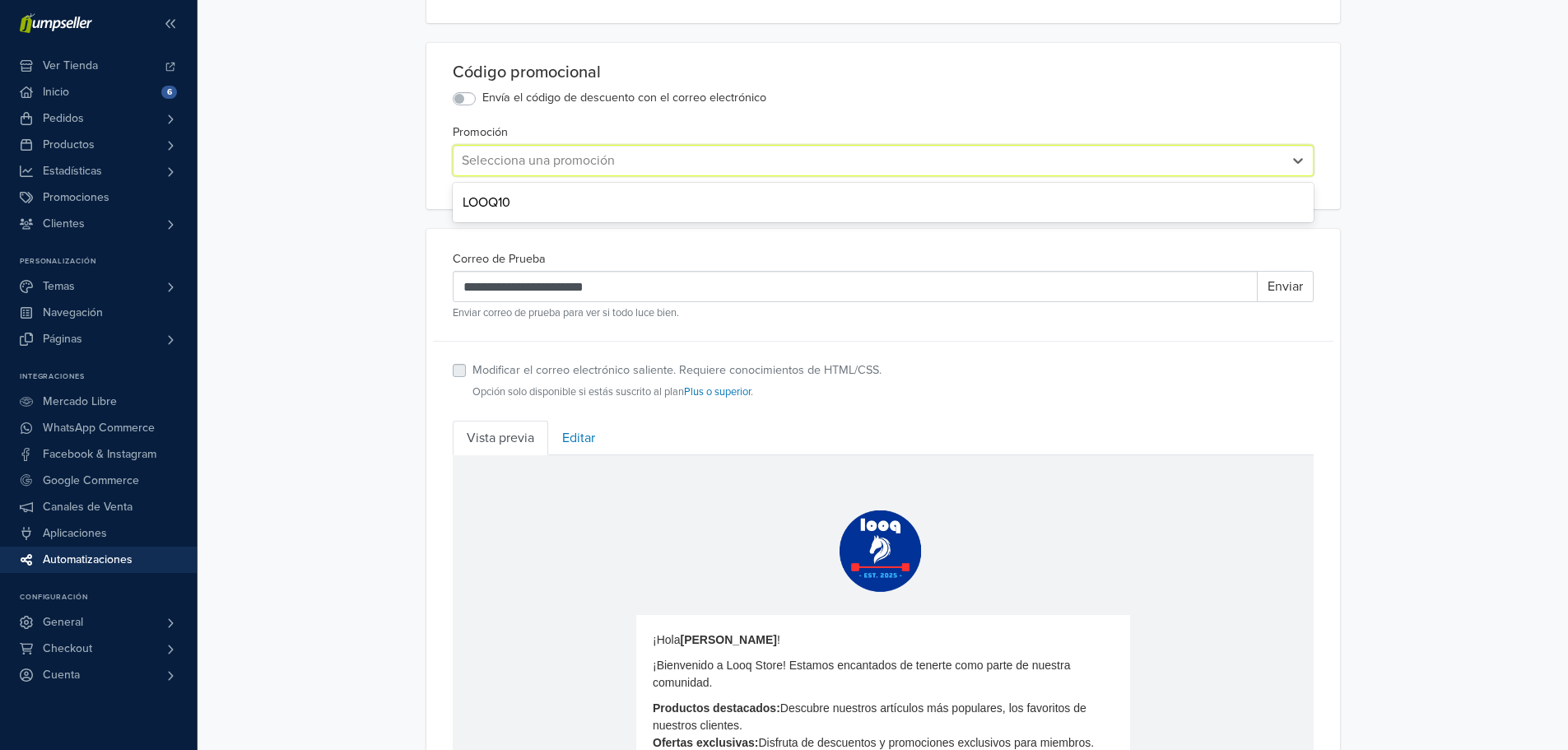
click at [589, 162] on div at bounding box center [868, 160] width 813 height 23
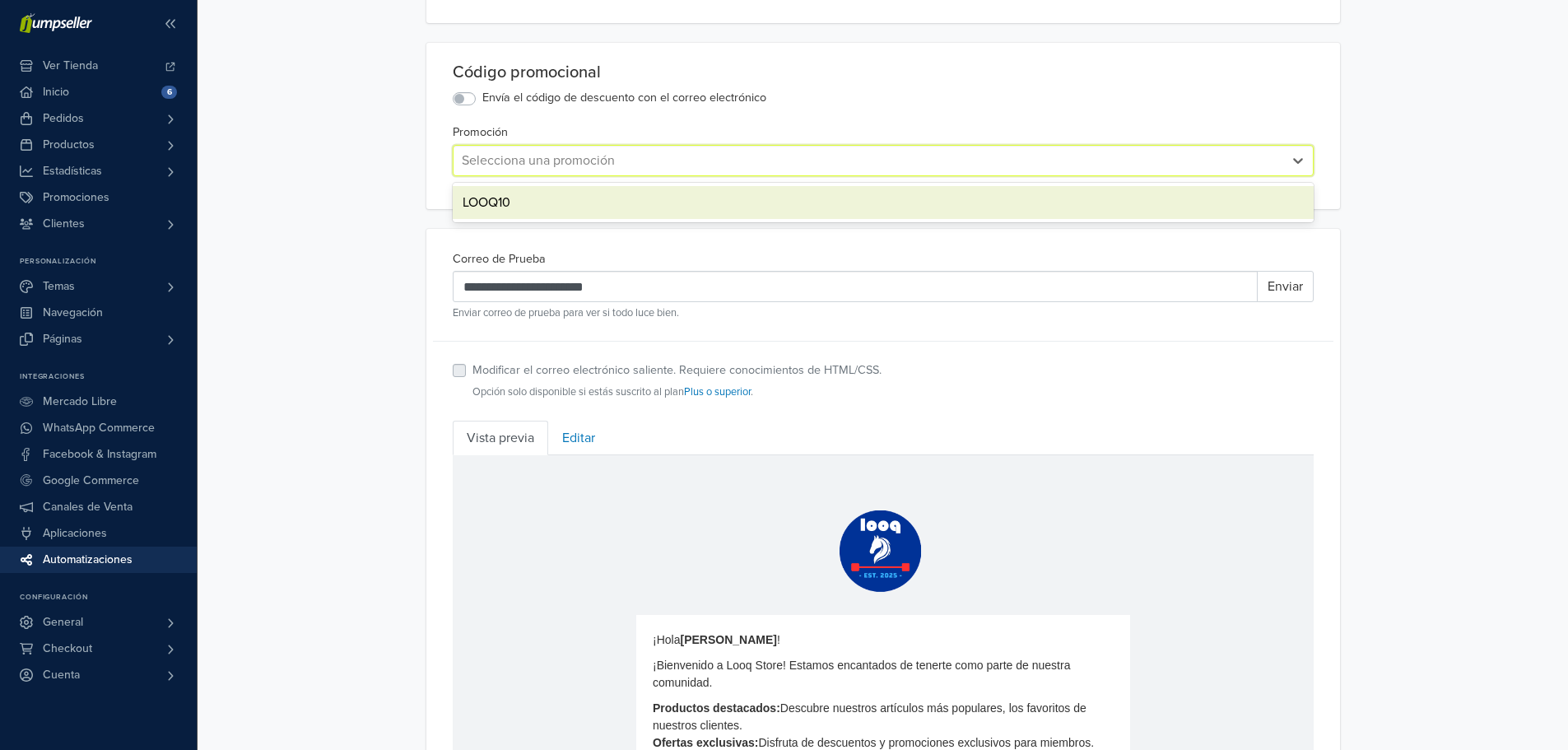
click at [523, 203] on div "LOOQ10" at bounding box center [883, 202] width 861 height 33
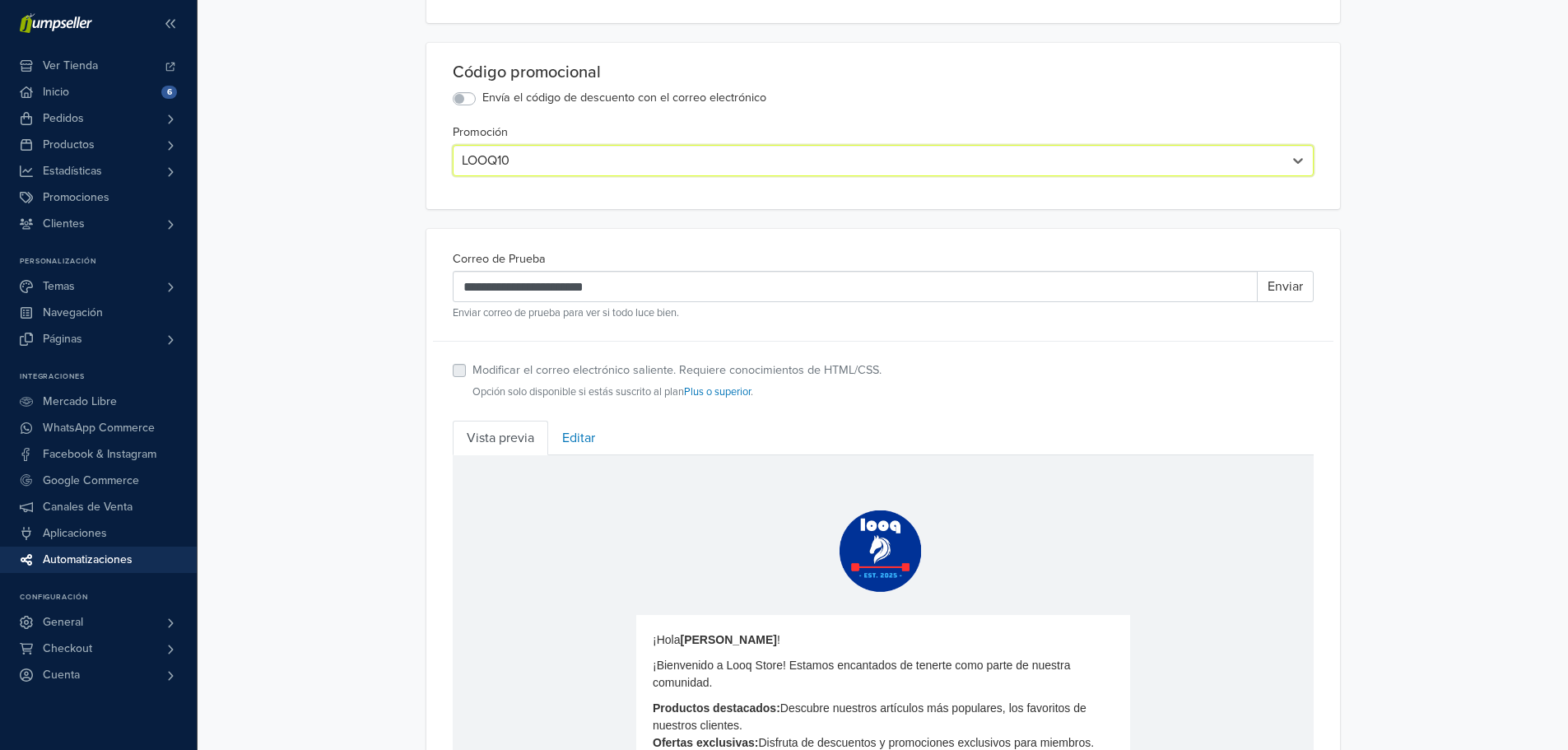
click at [1449, 242] on div "**********" at bounding box center [883, 360] width 1370 height 1408
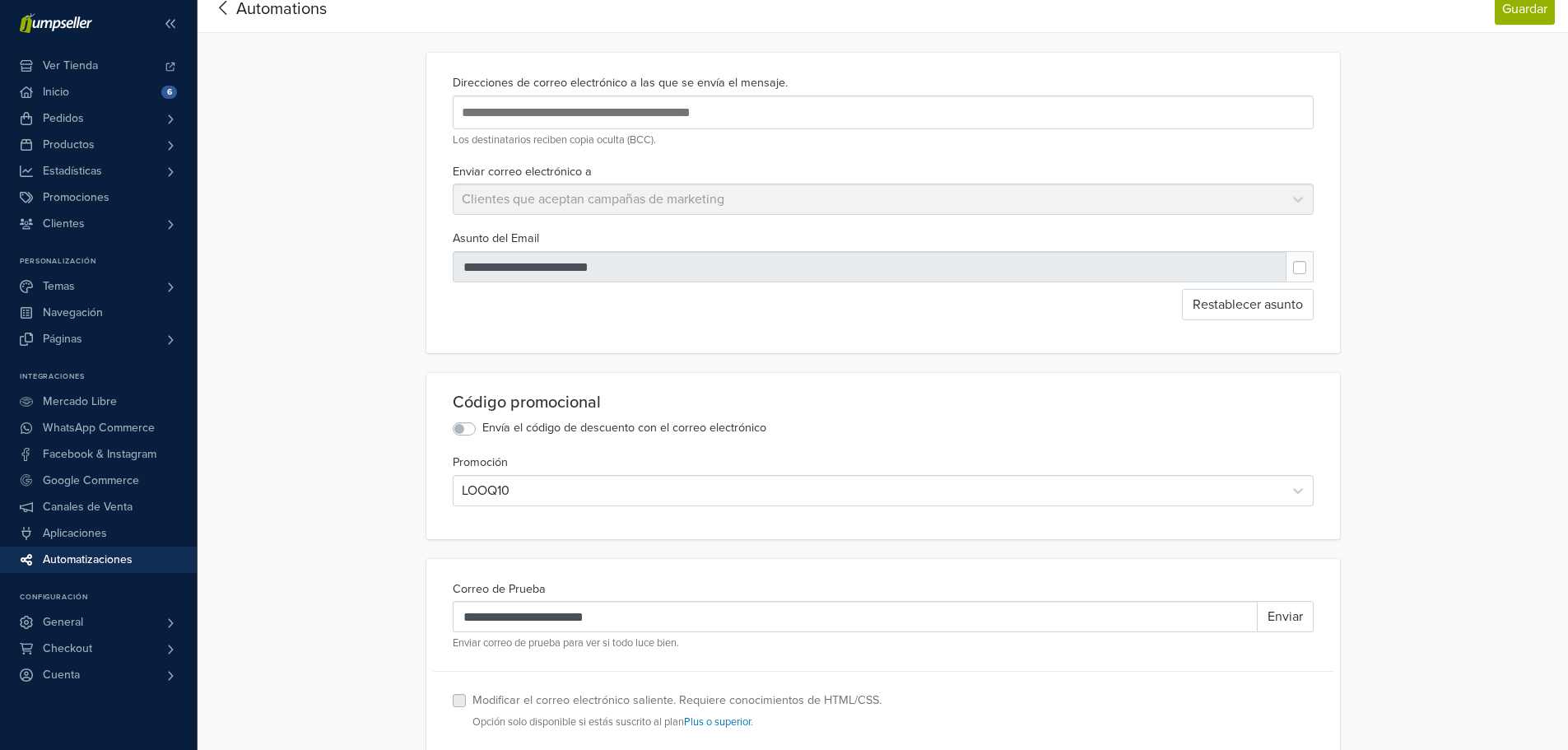
scroll to position [0, 0]
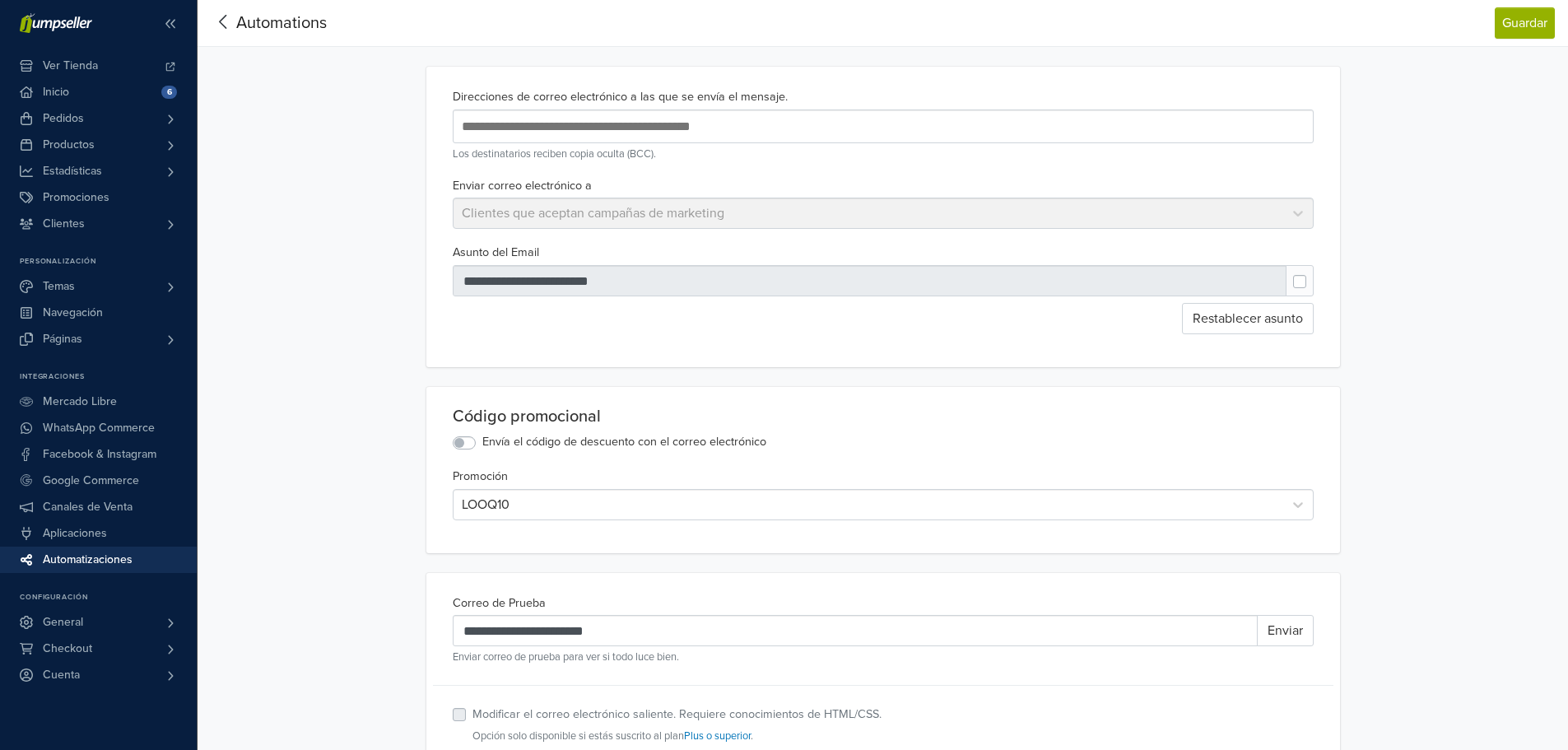
click at [1290, 211] on div "Enviar correo electrónico a Clientes que aceptan campañas de marketing" at bounding box center [883, 202] width 874 height 54
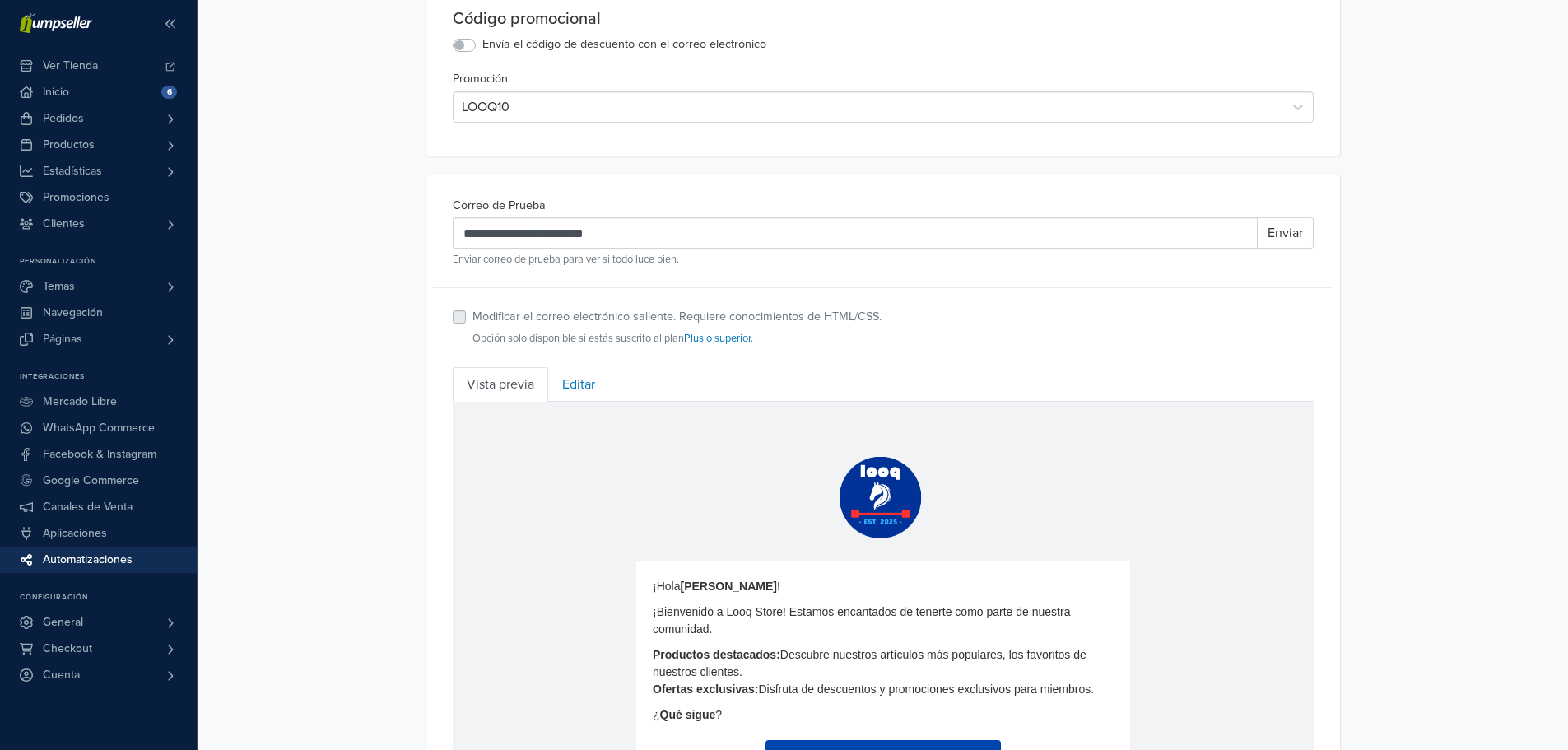
scroll to position [389, 0]
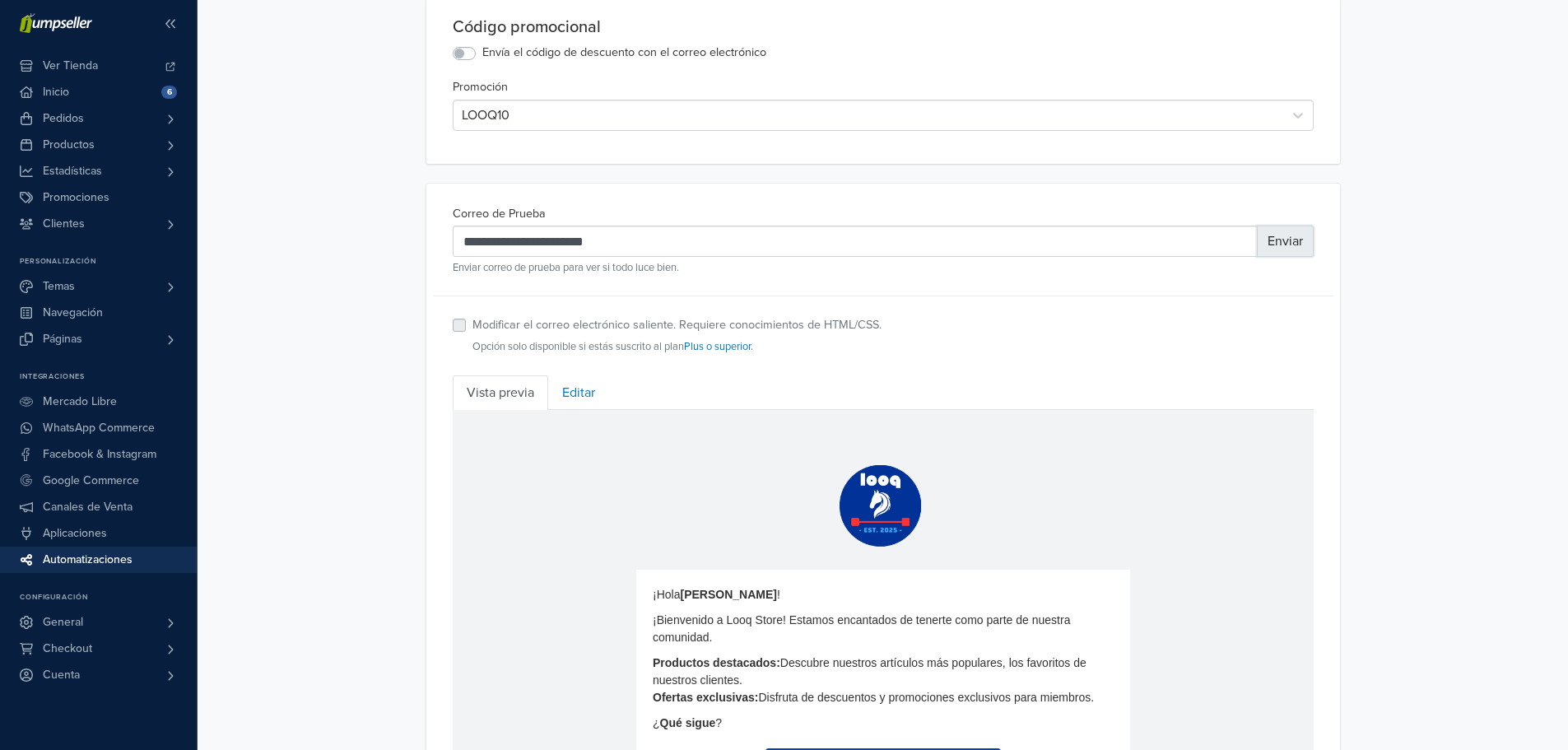
click at [1278, 243] on button "Enviar" at bounding box center [1286, 240] width 57 height 31
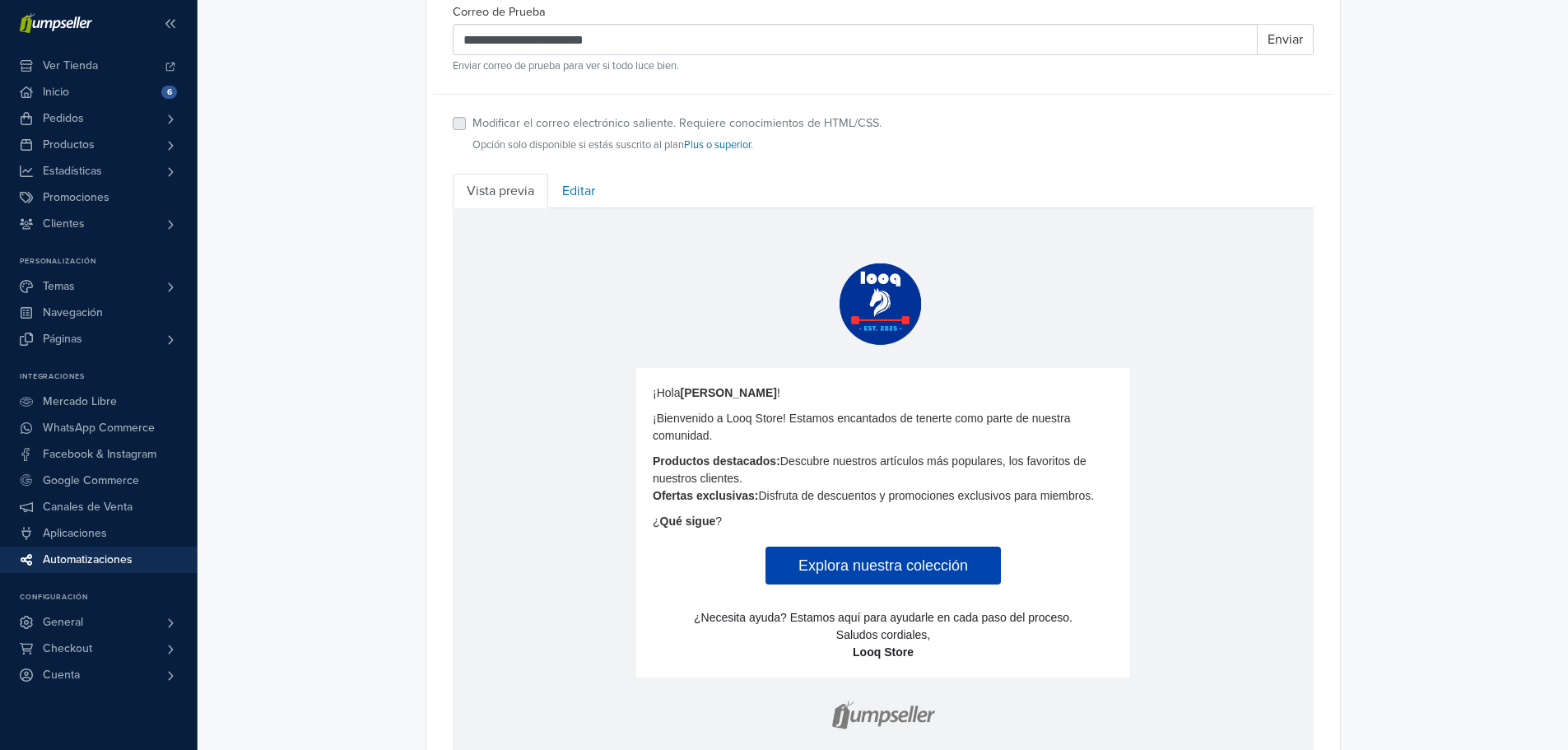
scroll to position [674, 0]
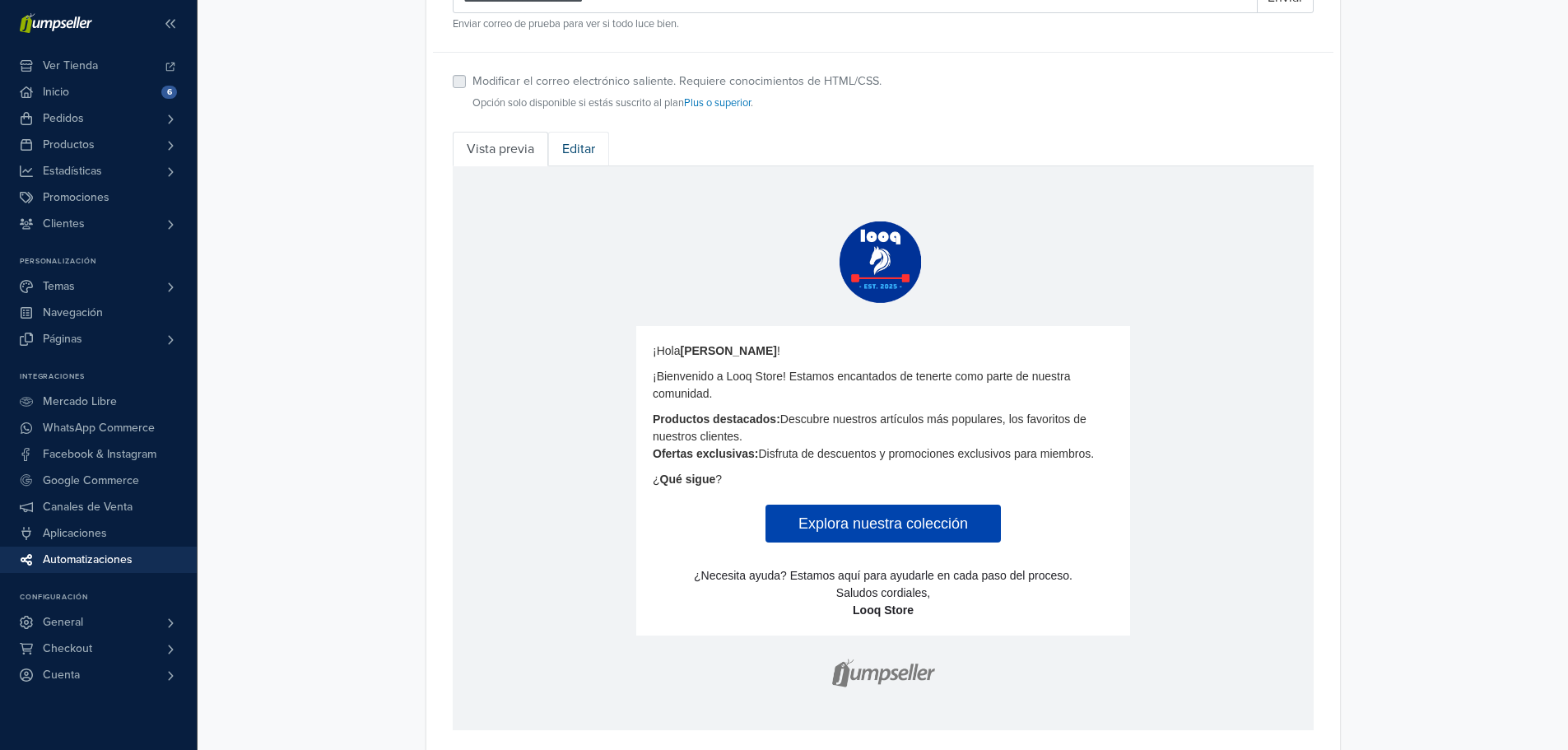
click at [561, 141] on link "Editar" at bounding box center [578, 149] width 61 height 35
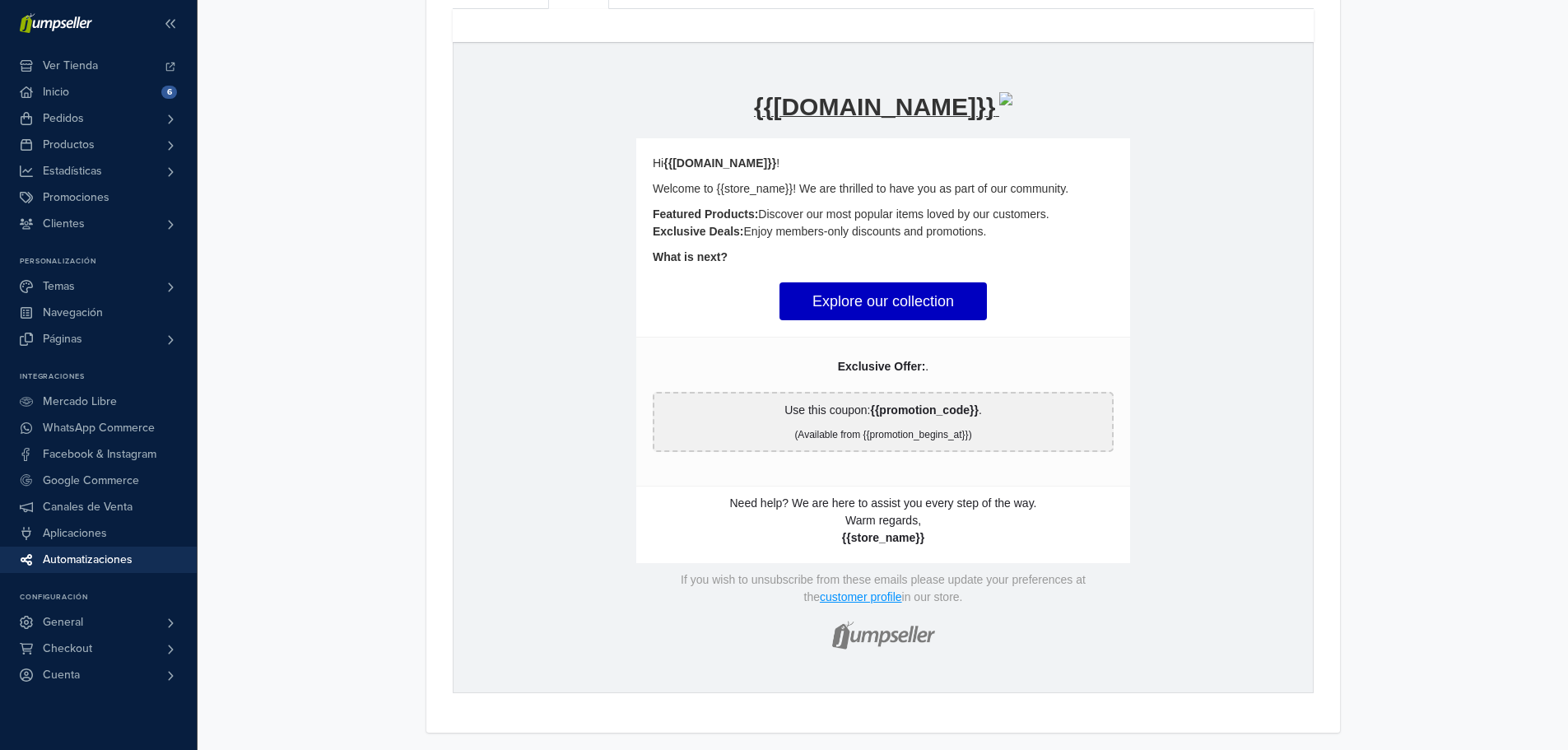
scroll to position [836, 0]
click at [867, 629] on img at bounding box center [882, 629] width 115 height 53
drag, startPoint x: 944, startPoint y: 632, endPoint x: 834, endPoint y: 637, distance: 110.1
click at [834, 637] on td "hidden text" at bounding box center [882, 629] width 478 height 53
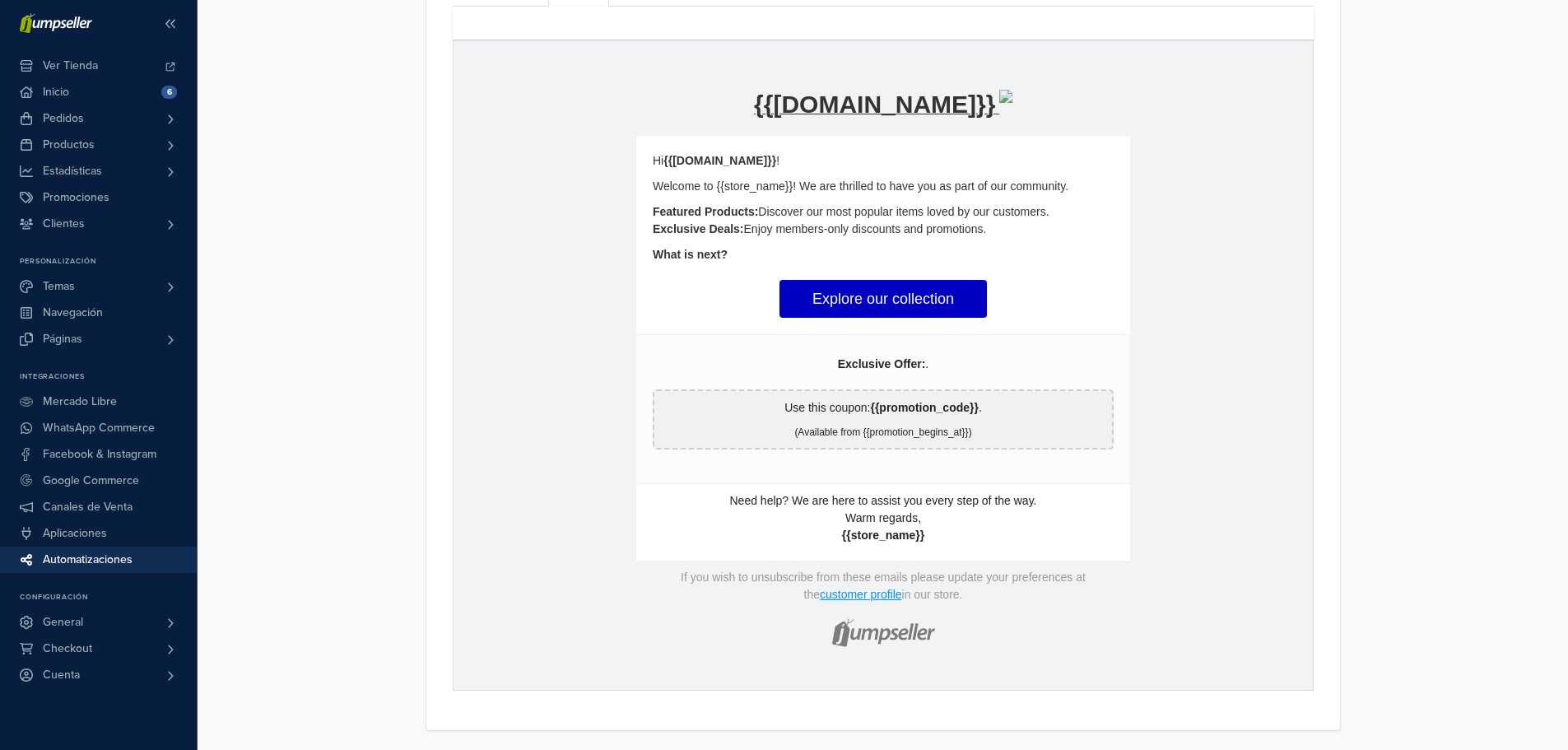
scroll to position [672, 0]
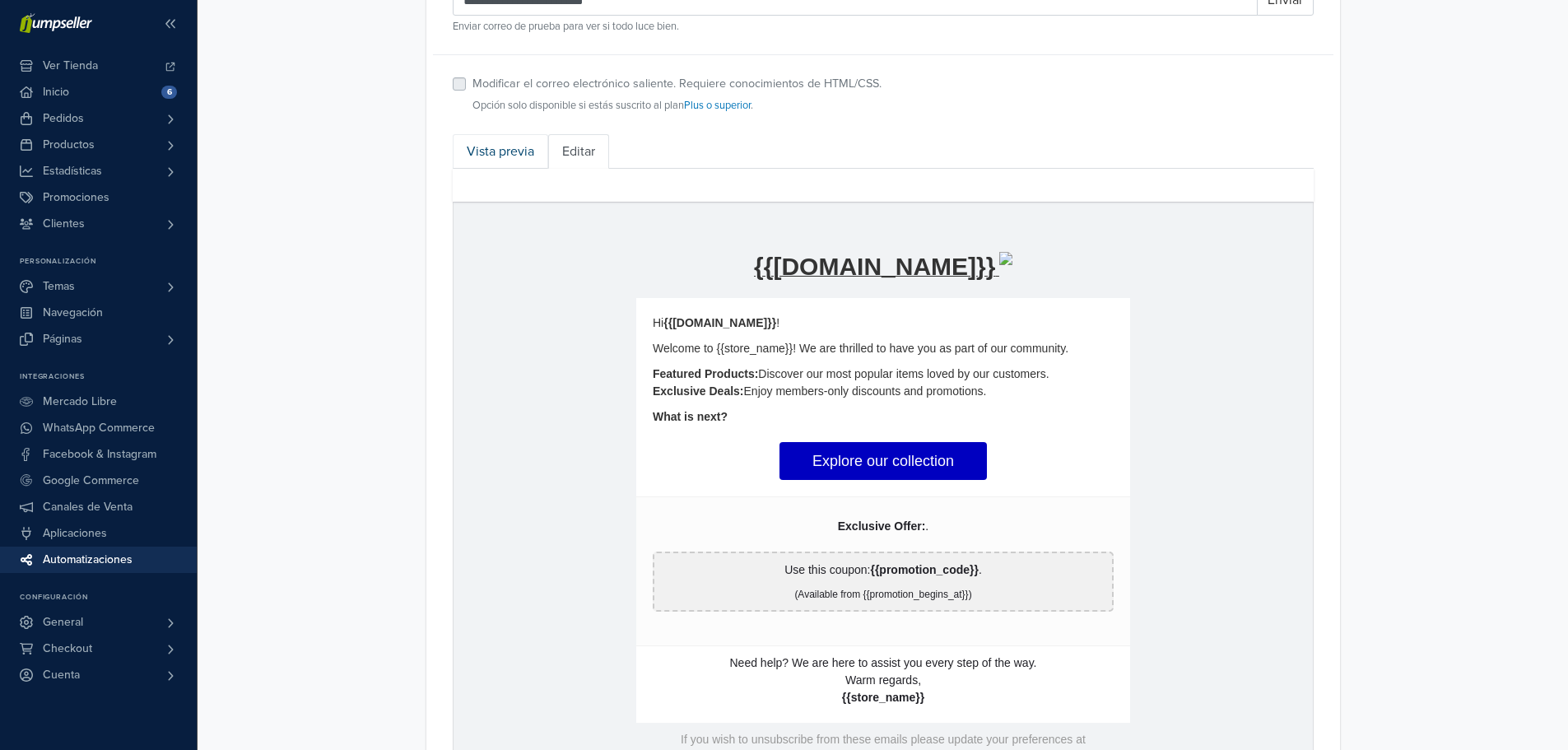
click at [495, 151] on link "Vista previa" at bounding box center [500, 151] width 95 height 35
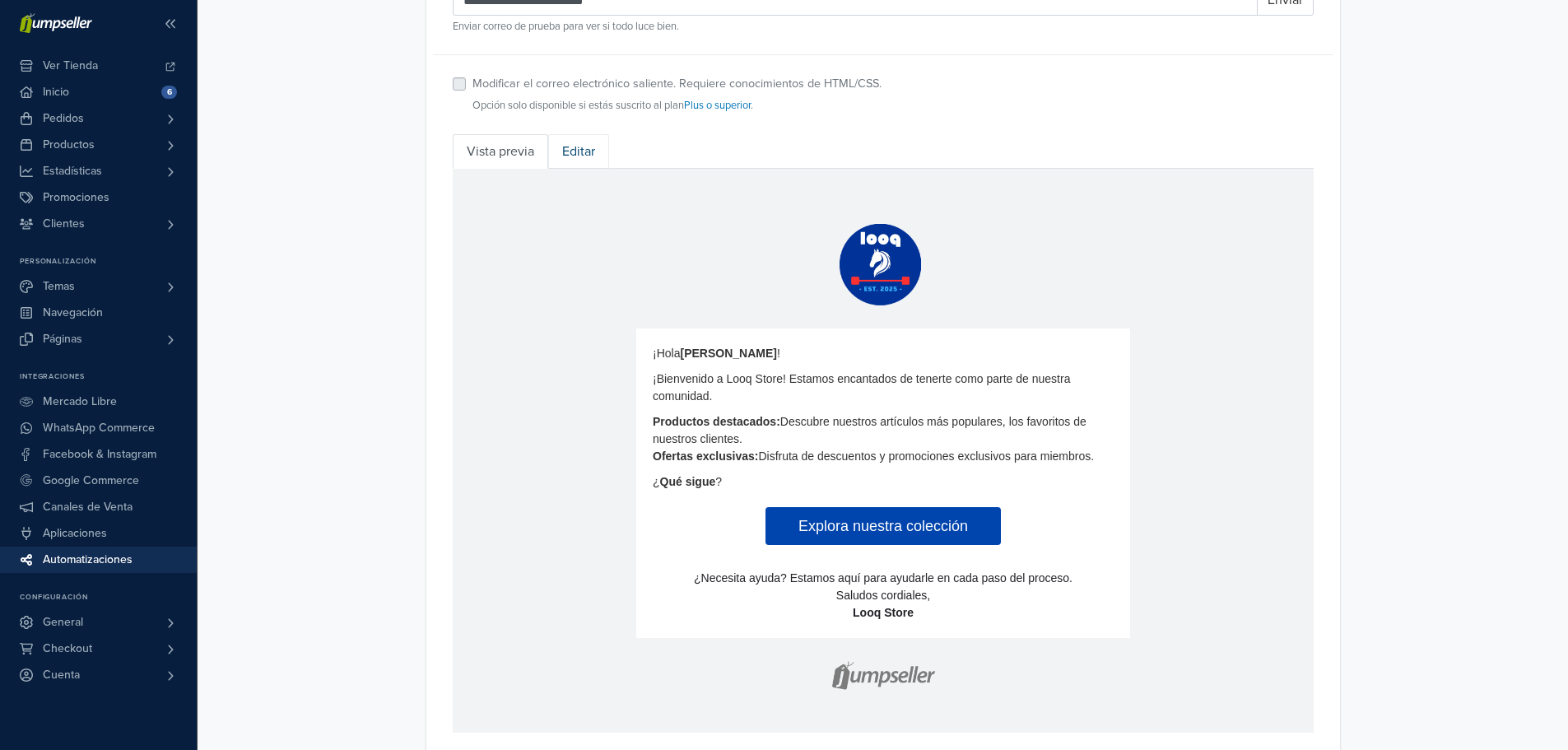
click at [580, 154] on link "Editar" at bounding box center [578, 151] width 61 height 35
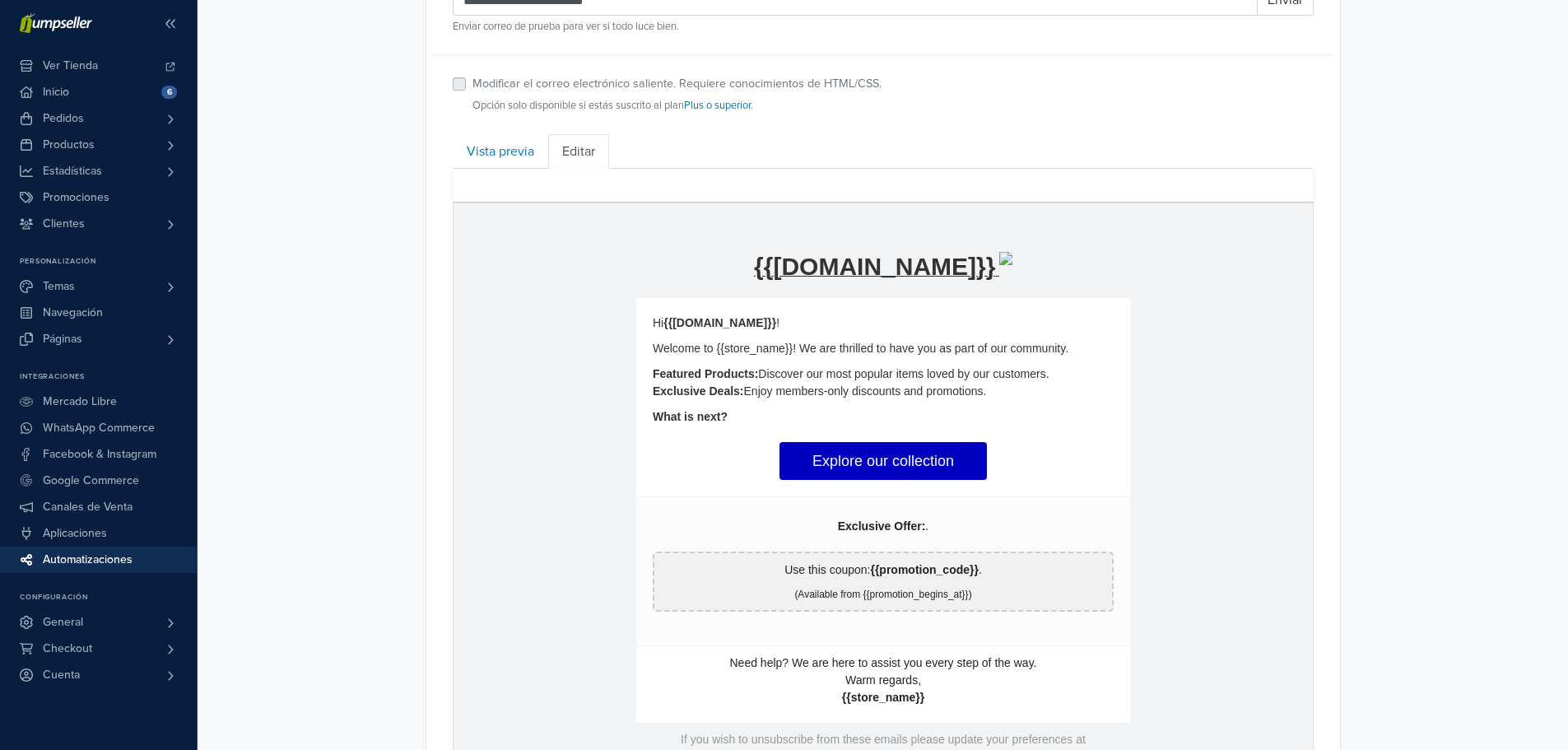
click at [894, 589] on p "(Available from {{promotion_begins_at}})" at bounding box center [882, 593] width 441 height 15
click at [903, 567] on strong "{{promotion_code}}" at bounding box center [923, 568] width 108 height 13
click at [931, 570] on strong "{{promotion_code}}" at bounding box center [923, 568] width 108 height 13
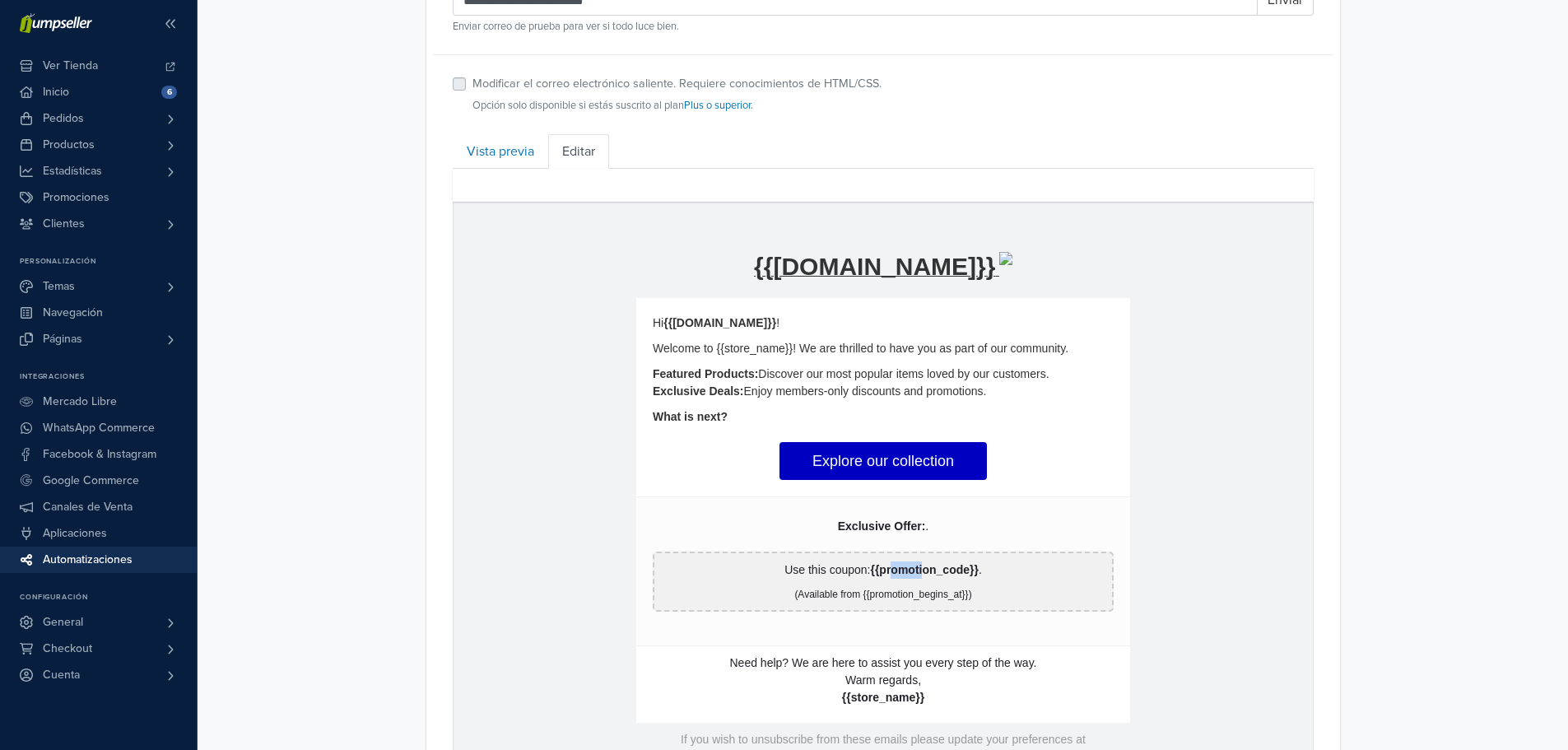
drag, startPoint x: 894, startPoint y: 567, endPoint x: 924, endPoint y: 567, distance: 30.0
click at [924, 567] on strong "{{promotion_code}}" at bounding box center [923, 568] width 108 height 13
click at [968, 570] on strong "{{promotion_code}}" at bounding box center [923, 568] width 108 height 13
click at [959, 568] on strong "{{promotion_code}}" at bounding box center [923, 568] width 108 height 13
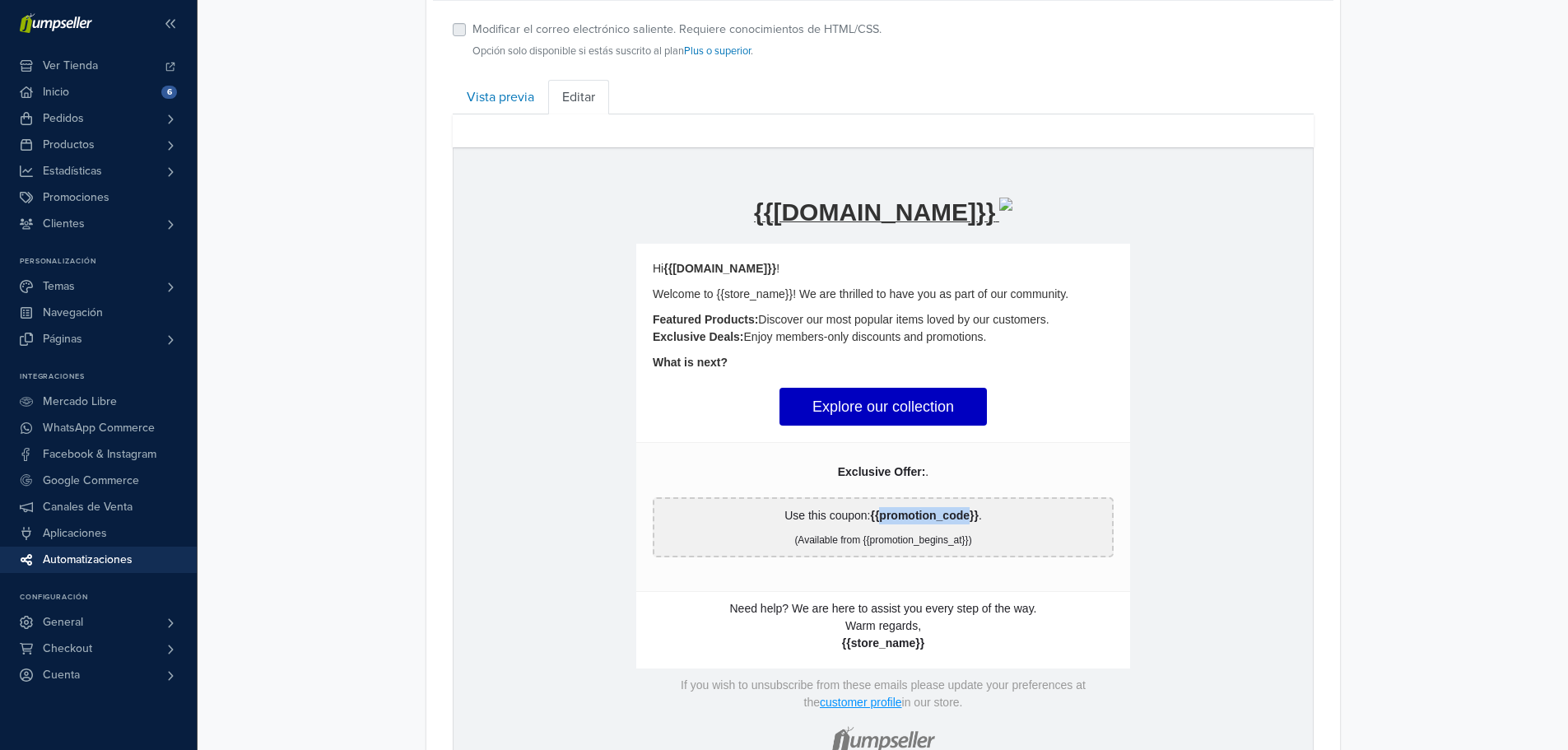
scroll to position [777, 0]
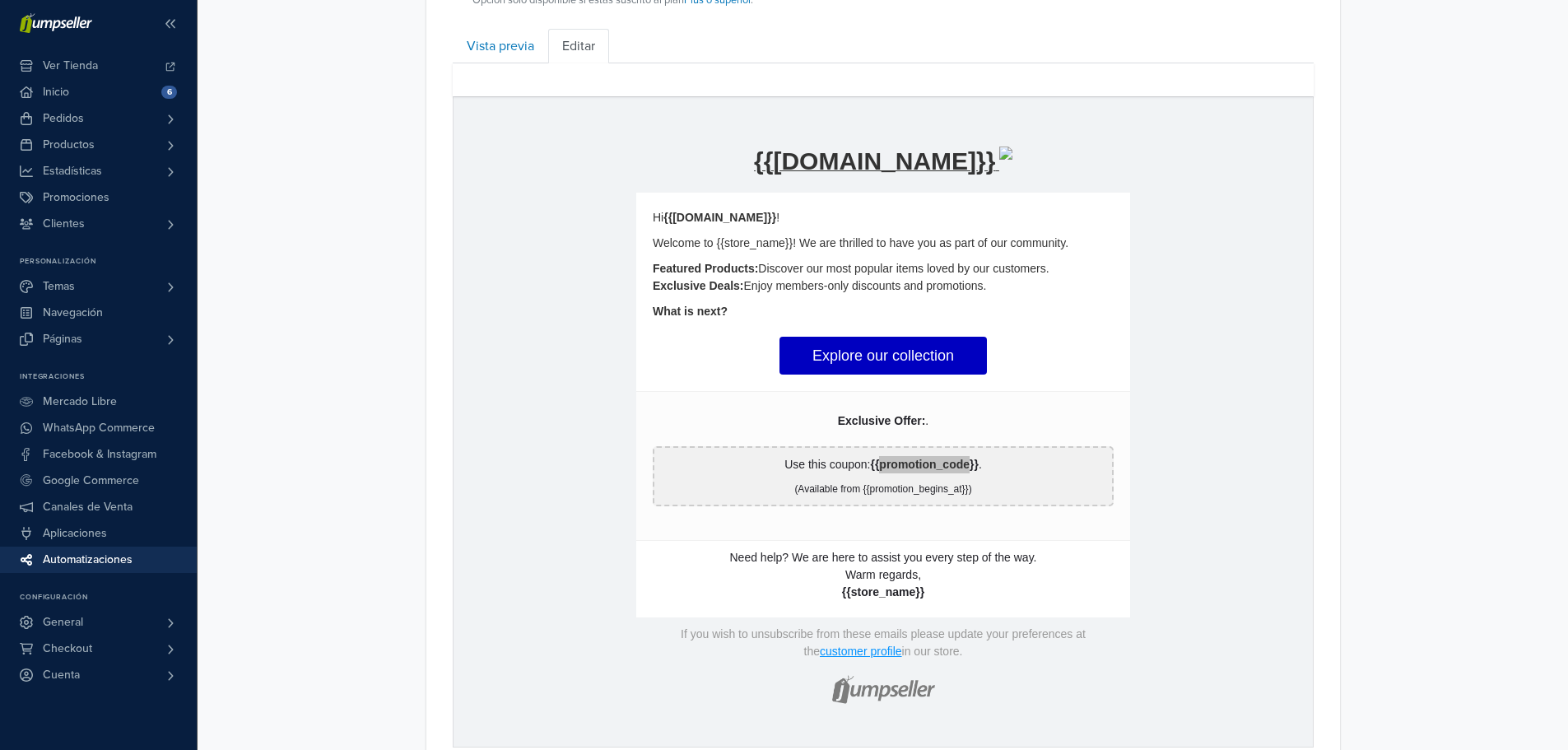
click at [1405, 487] on div "**********" at bounding box center [883, 4] width 1370 height 1563
click at [1137, 537] on td "{% if store.logo == empty %} {{store.name}} {% else %} {% endif %} hidden text …" at bounding box center [882, 420] width 859 height 649
click at [924, 461] on strong "{{promotion_code}}" at bounding box center [923, 463] width 108 height 13
click at [837, 461] on p "Use this coupon: {{promotion_code}} ." at bounding box center [882, 463] width 441 height 17
click at [905, 367] on link "Explore our collection" at bounding box center [882, 355] width 208 height 37
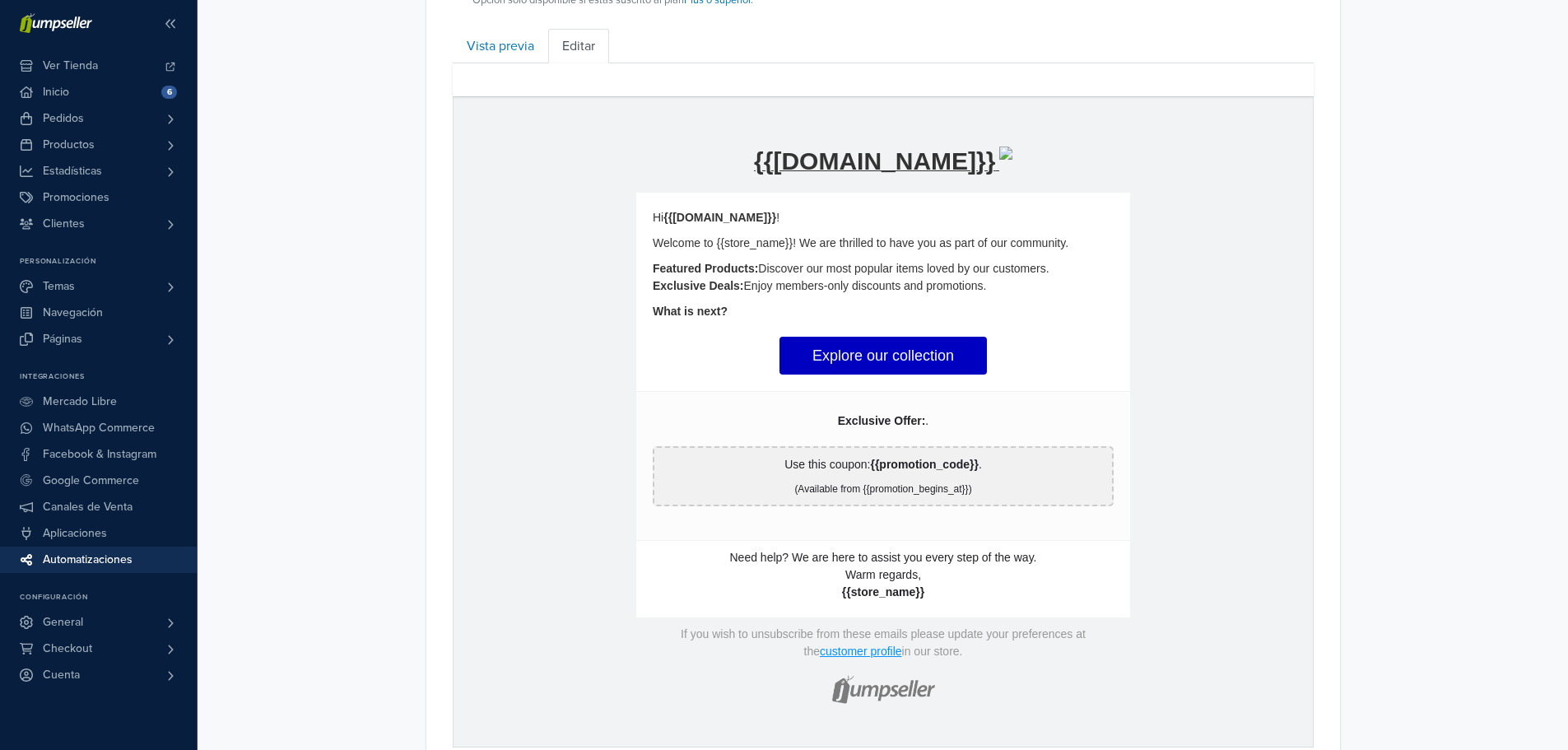
click at [913, 466] on strong "{{promotion_code}}" at bounding box center [923, 463] width 108 height 13
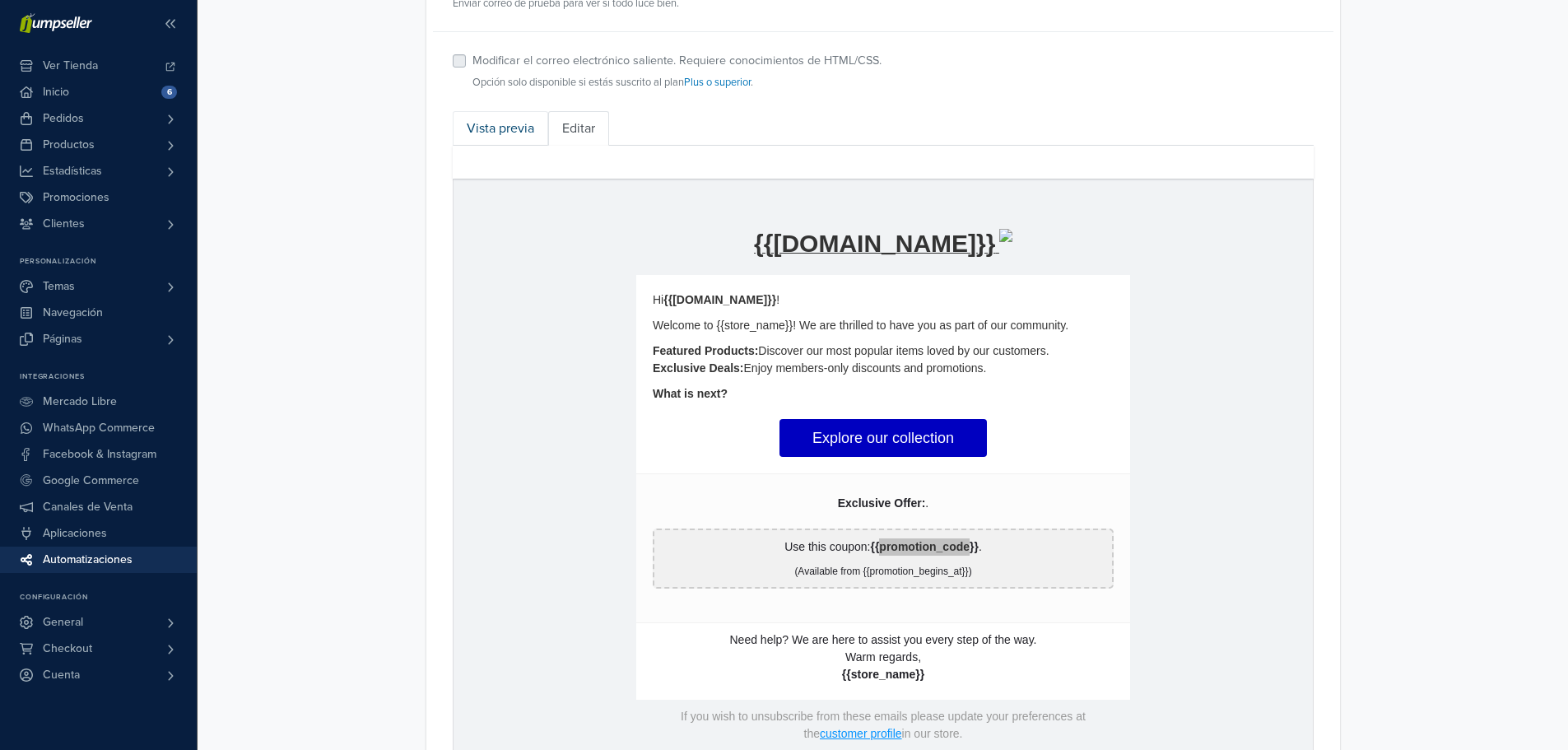
click at [494, 125] on link "Vista previa" at bounding box center [500, 128] width 95 height 35
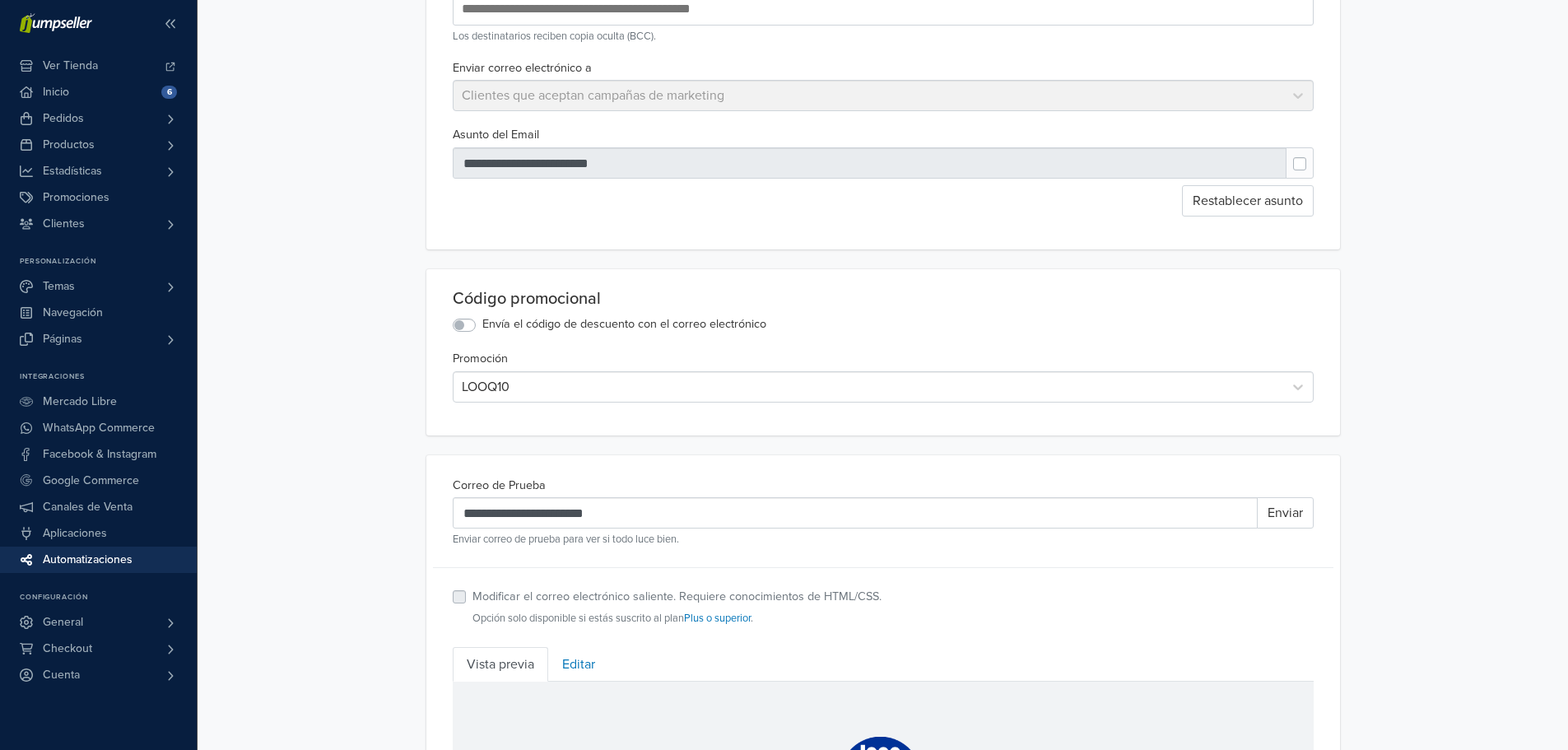
scroll to position [165, 0]
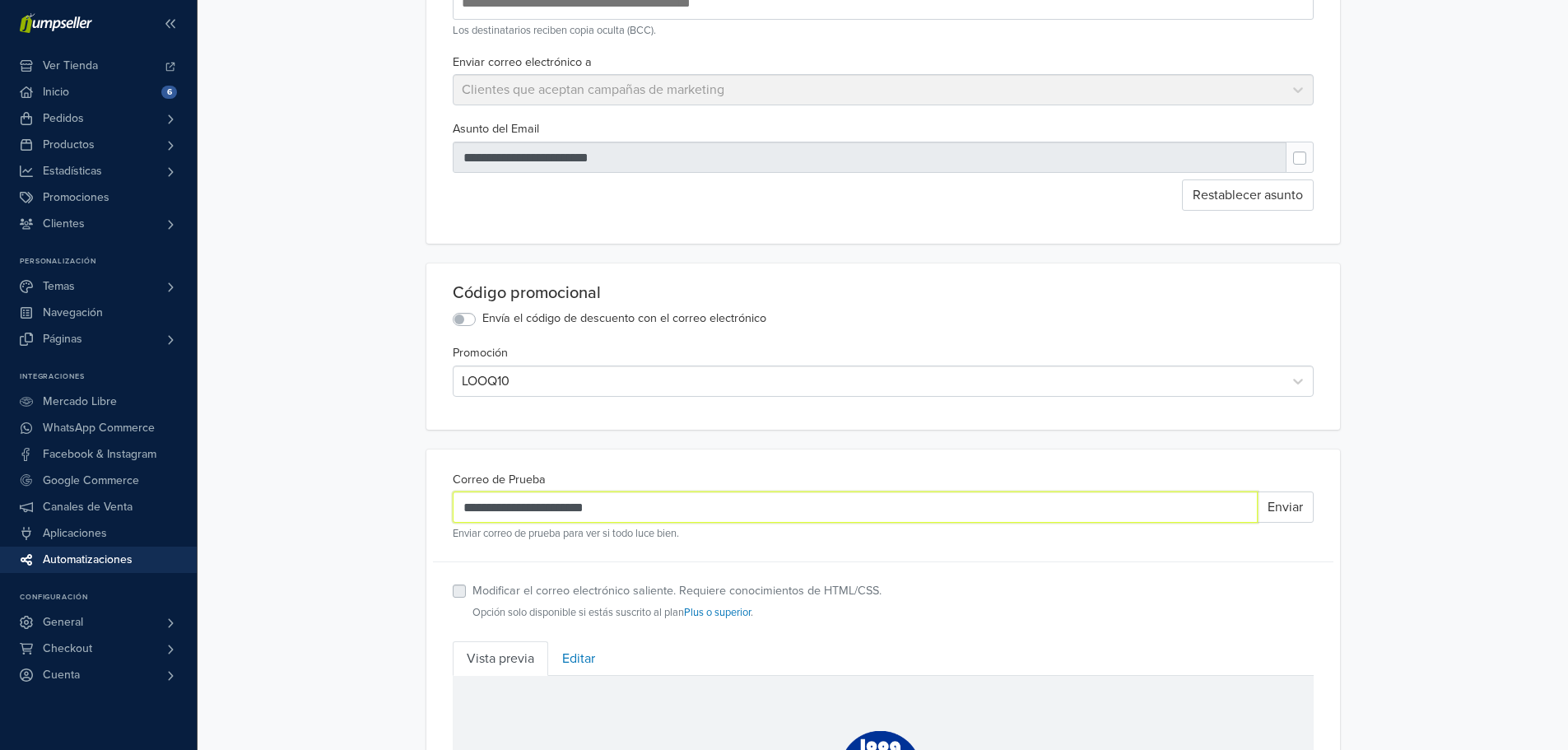
click at [649, 518] on input "**********" at bounding box center [855, 507] width 805 height 31
click at [1276, 509] on button "Enviar" at bounding box center [1286, 507] width 57 height 31
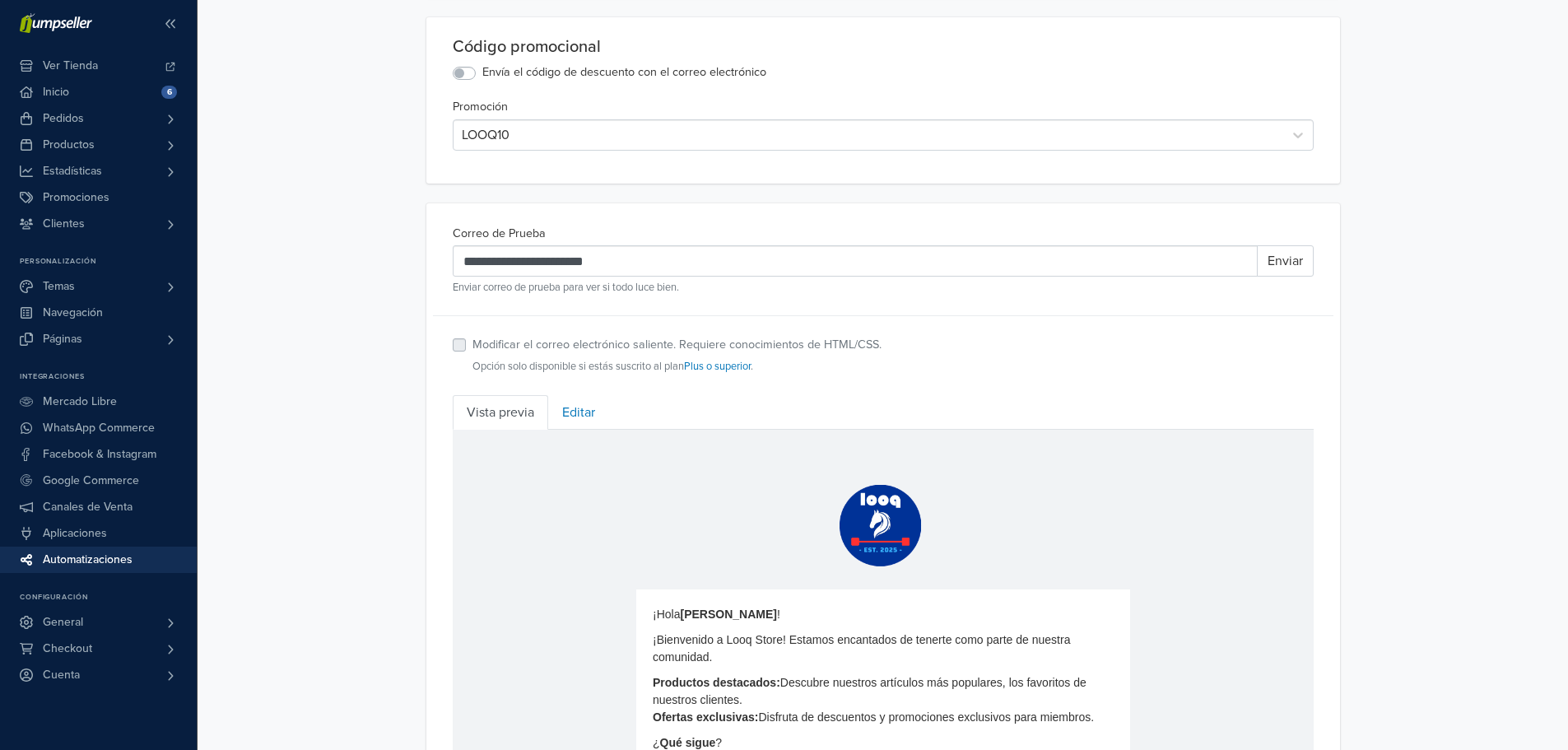
scroll to position [412, 0]
drag, startPoint x: 640, startPoint y: 264, endPoint x: 326, endPoint y: 275, distance: 314.2
click at [326, 275] on div "**********" at bounding box center [883, 313] width 1370 height 1449
drag, startPoint x: 668, startPoint y: 267, endPoint x: 689, endPoint y: 256, distance: 23.7
click at [669, 266] on input "**********" at bounding box center [855, 259] width 805 height 31
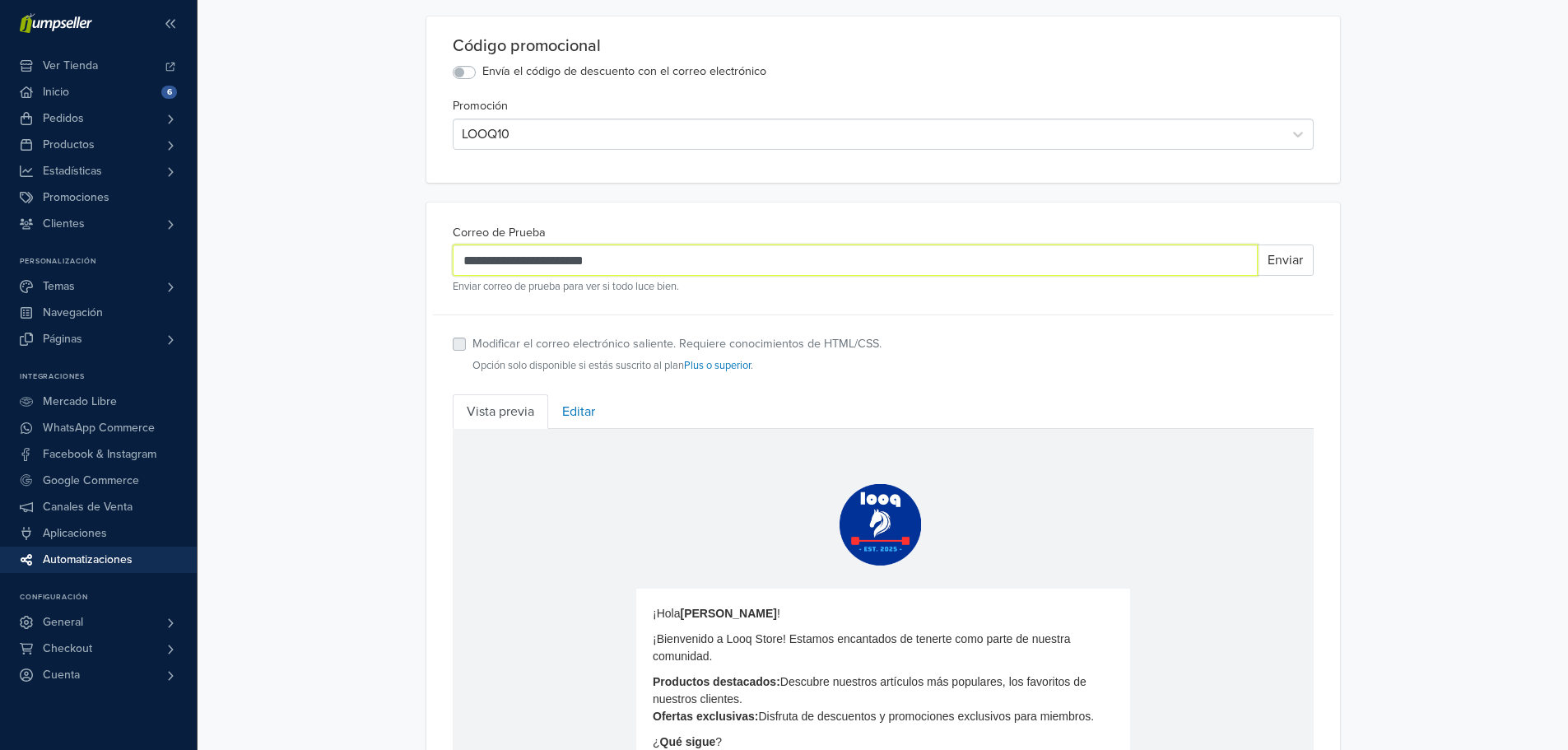
click at [625, 261] on input "**********" at bounding box center [855, 259] width 805 height 31
drag, startPoint x: 628, startPoint y: 261, endPoint x: 359, endPoint y: 265, distance: 269.0
click at [359, 265] on div "**********" at bounding box center [883, 313] width 1370 height 1449
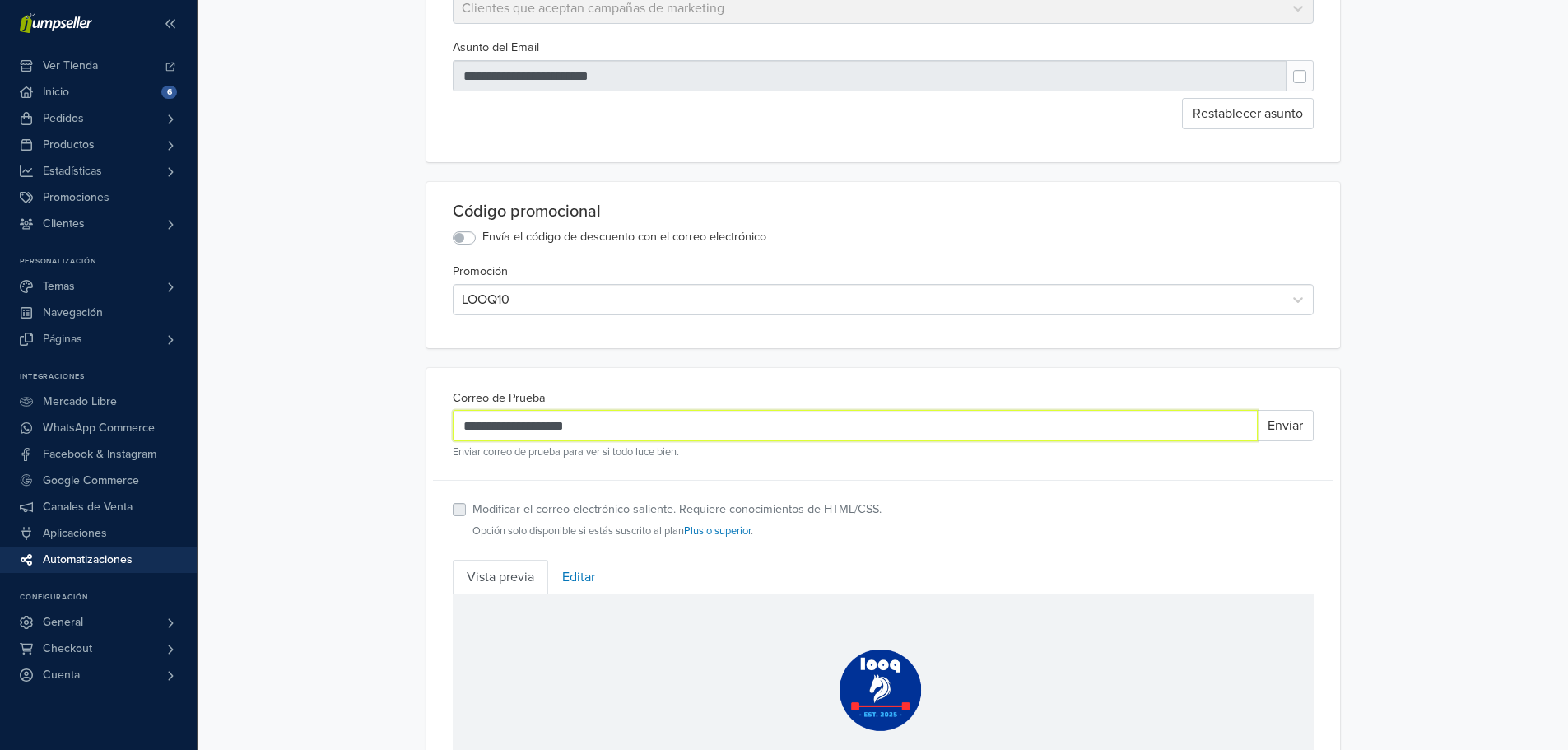
scroll to position [247, 0]
type input "**********"
click at [1281, 423] on button "Enviar" at bounding box center [1286, 424] width 57 height 31
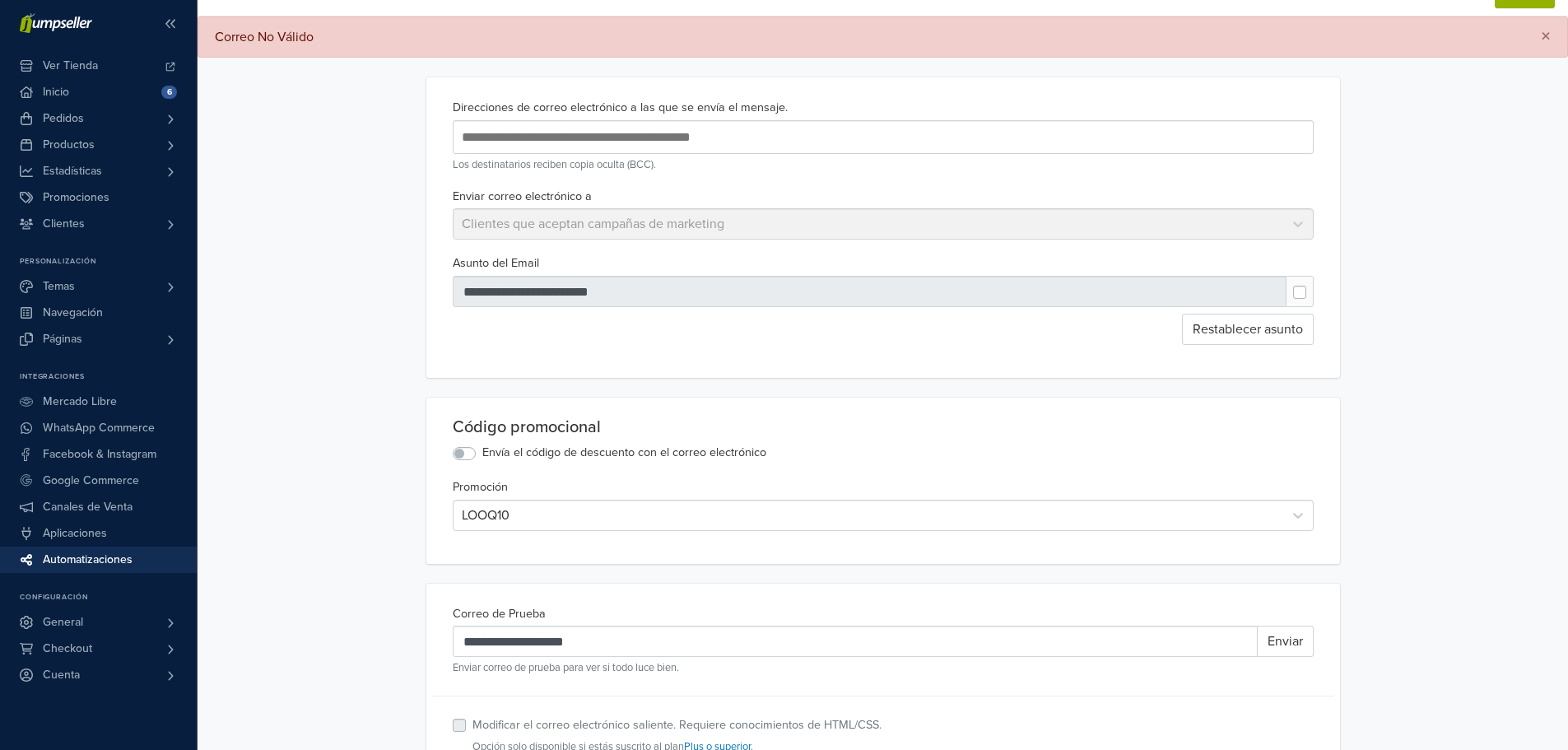
scroll to position [0, 0]
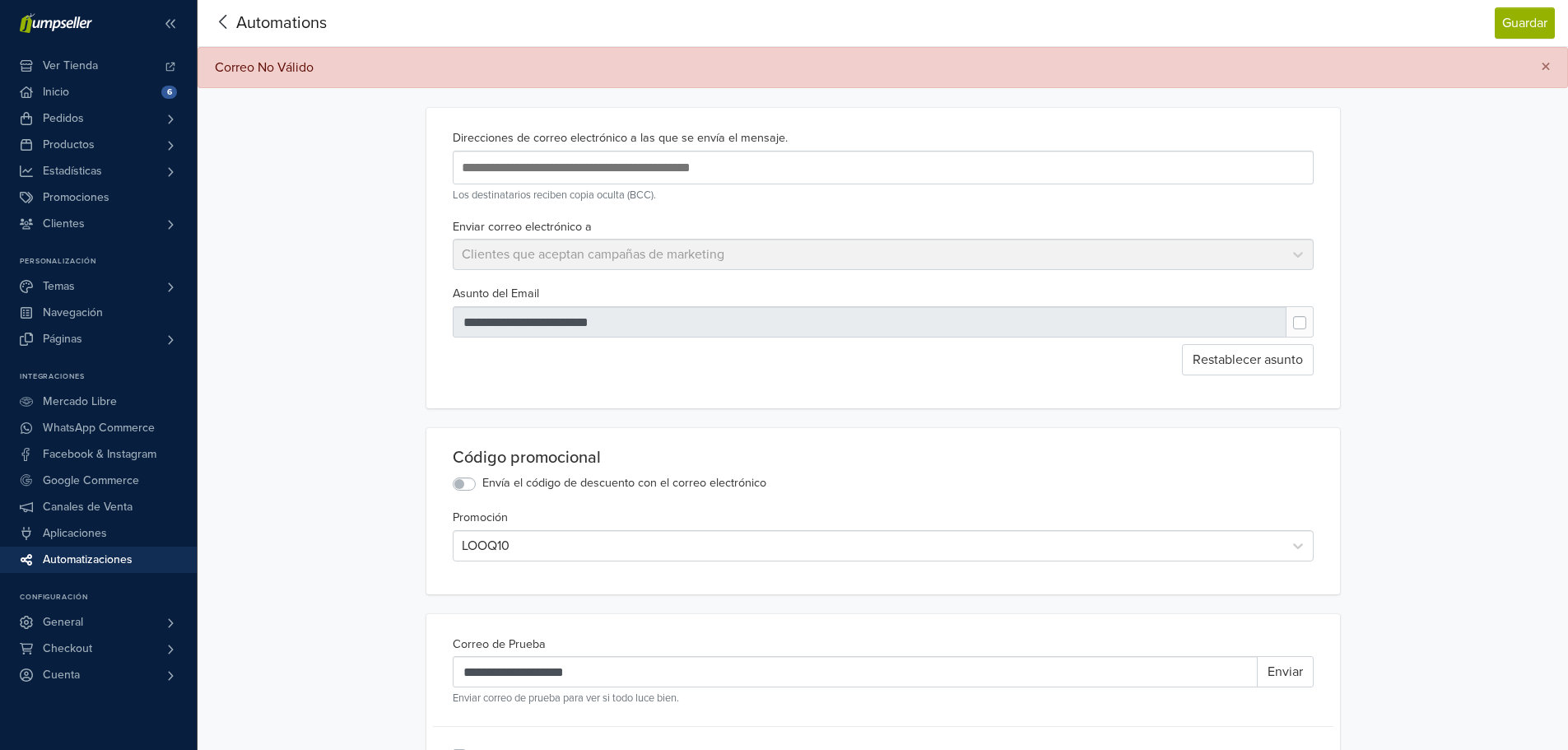
drag, startPoint x: 619, startPoint y: 152, endPoint x: 600, endPoint y: 175, distance: 29.8
click at [617, 153] on div at bounding box center [883, 167] width 861 height 34
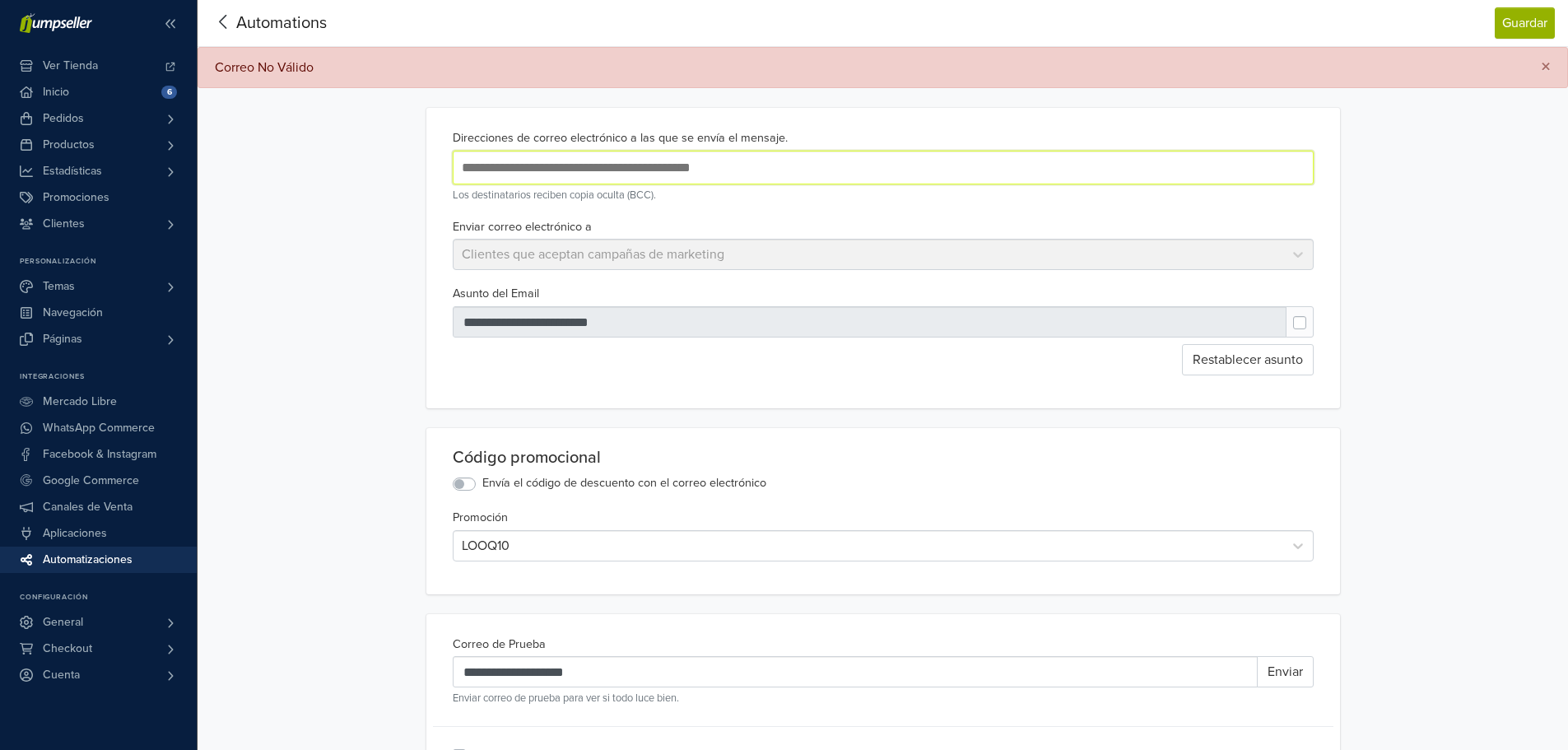
click at [600, 172] on input "text" at bounding box center [725, 167] width 535 height 22
click at [654, 174] on input "text" at bounding box center [725, 167] width 535 height 22
type input "*"
type input "**********"
click at [1457, 365] on div "**********" at bounding box center [883, 724] width 1370 height 1449
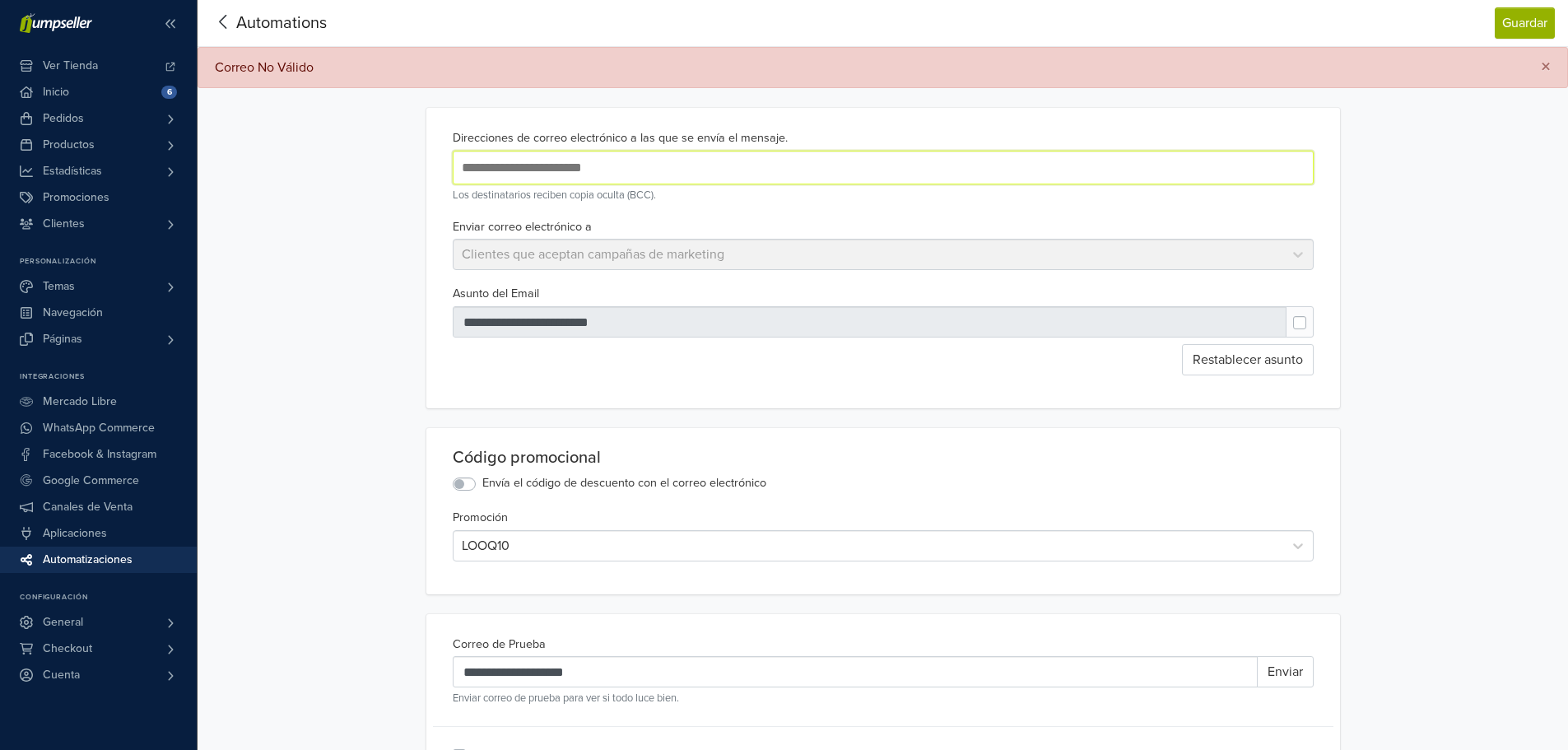
drag, startPoint x: 643, startPoint y: 164, endPoint x: 200, endPoint y: 170, distance: 443.0
click at [200, 170] on div "**********" at bounding box center [883, 724] width 1370 height 1449
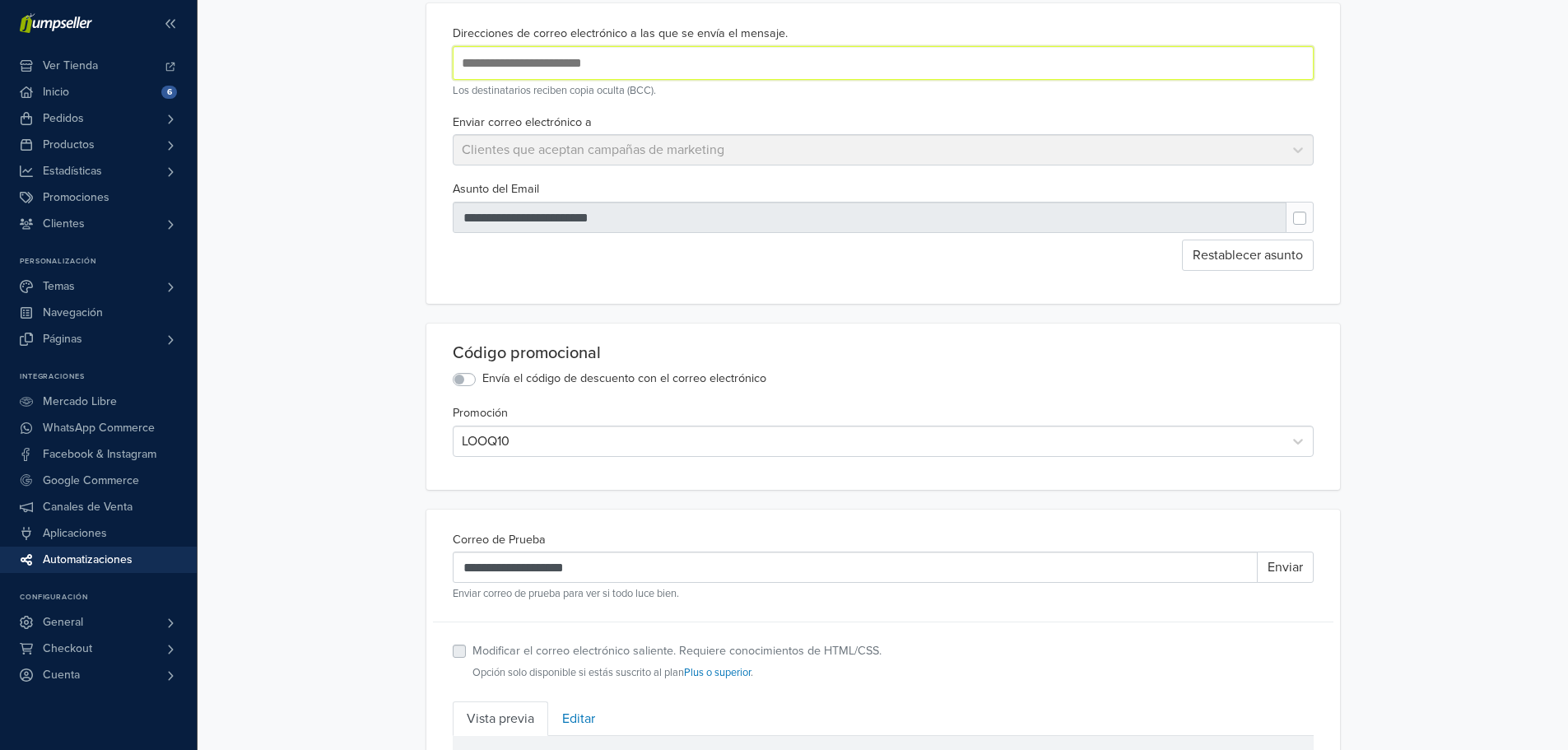
scroll to position [165, 0]
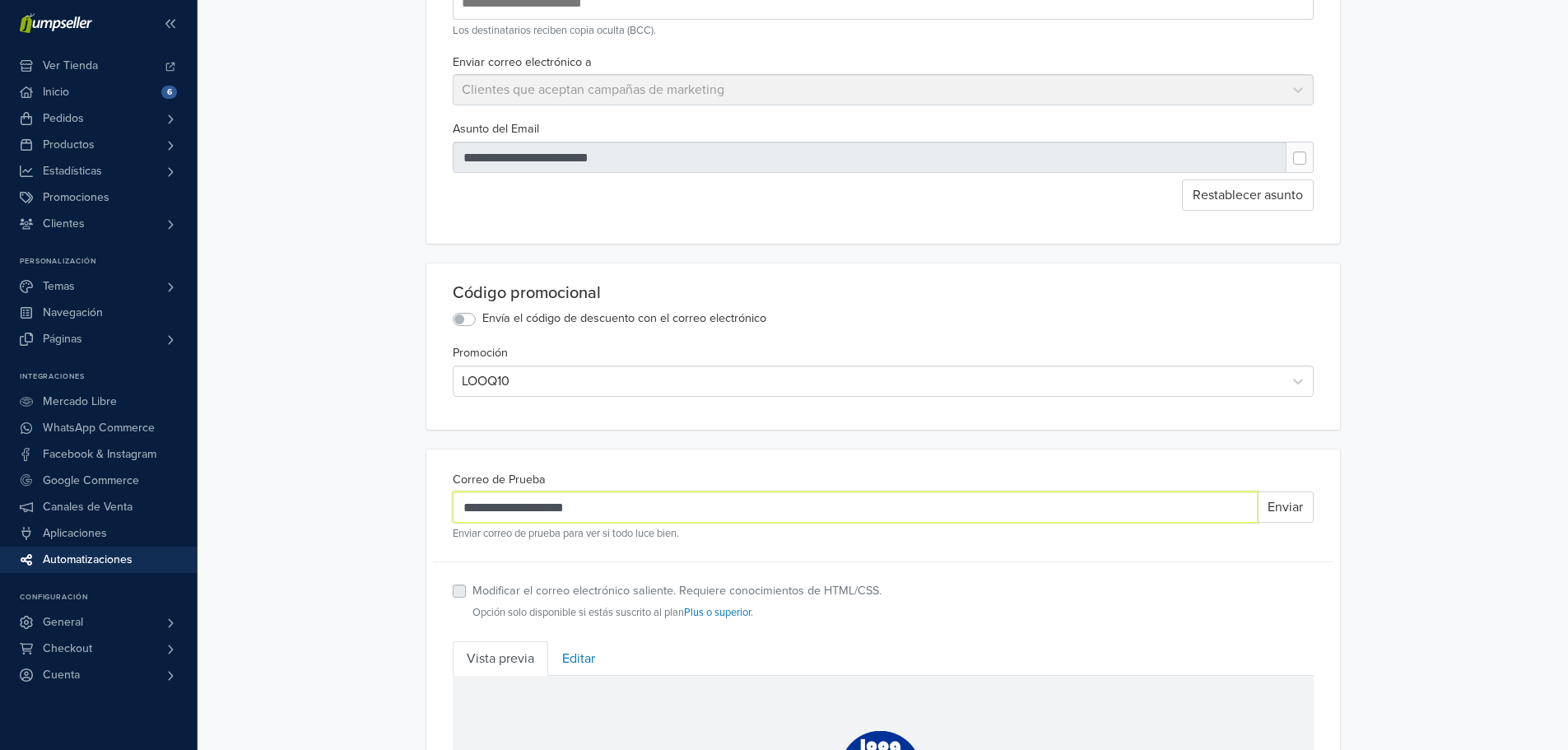
drag, startPoint x: 635, startPoint y: 509, endPoint x: 253, endPoint y: 495, distance: 382.3
click at [253, 495] on div "**********" at bounding box center [883, 559] width 1370 height 1449
paste input "****"
type input "**********"
click at [1303, 518] on button "Enviar" at bounding box center [1286, 507] width 57 height 31
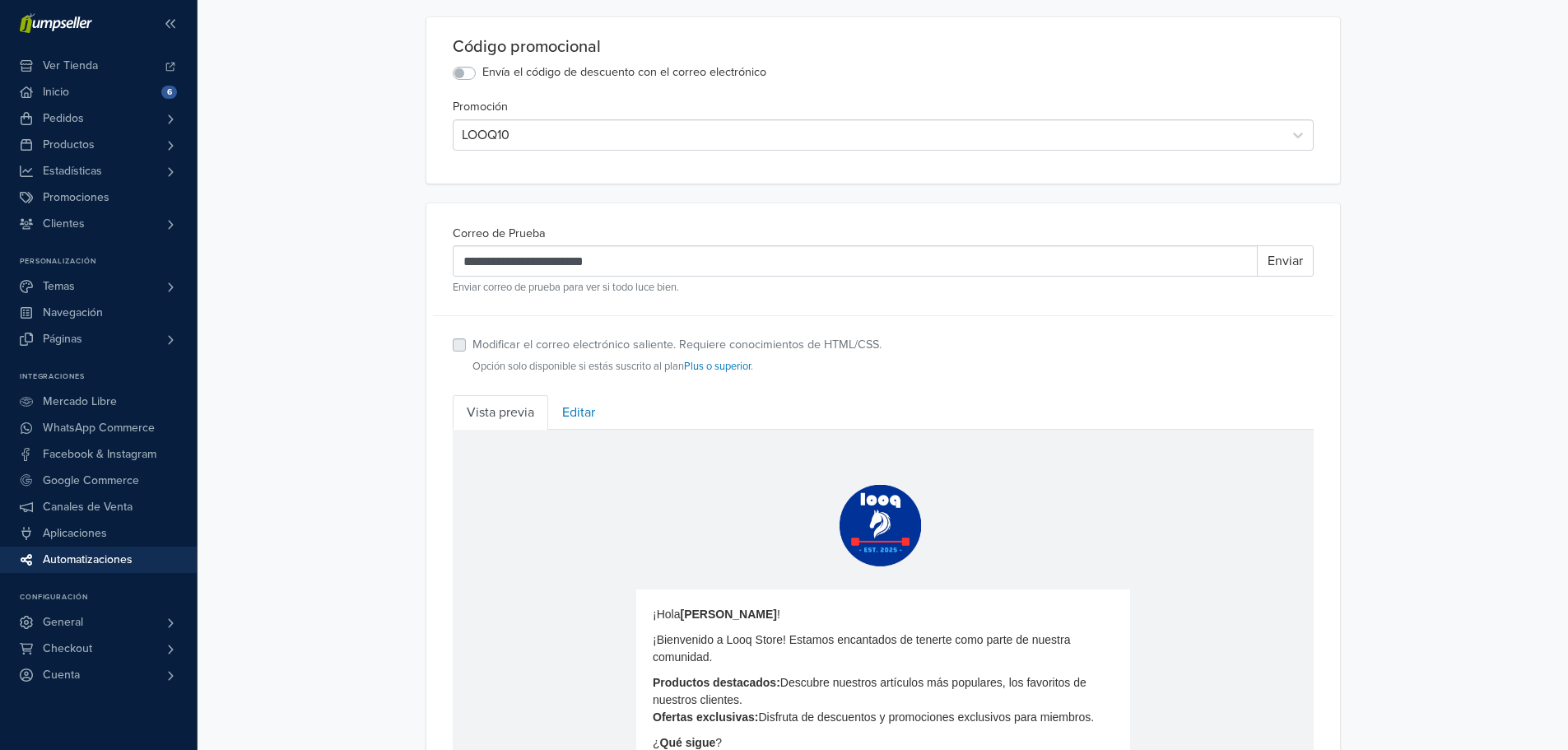
scroll to position [412, 0]
click at [562, 401] on link "Editar" at bounding box center [578, 411] width 61 height 35
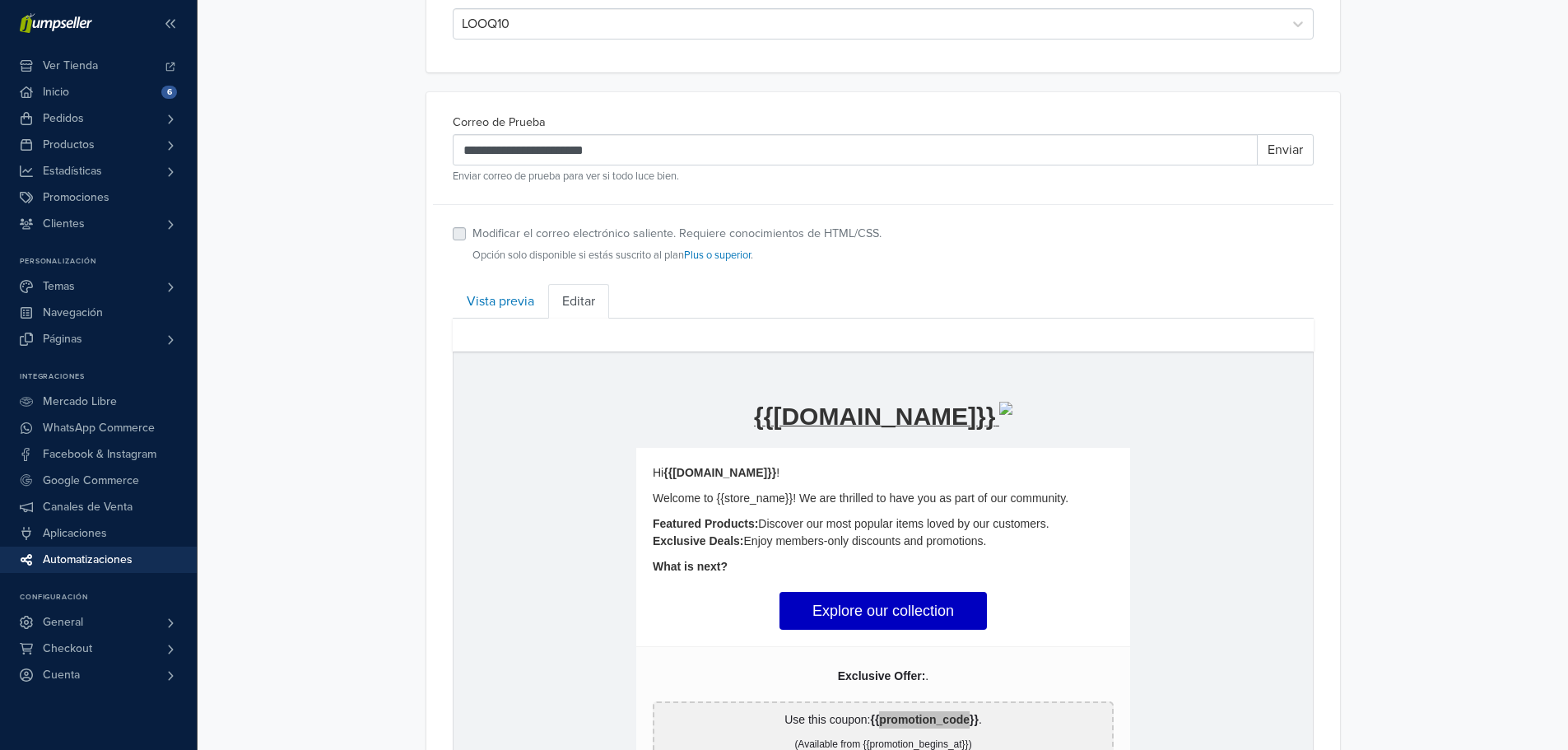
scroll to position [659, 0]
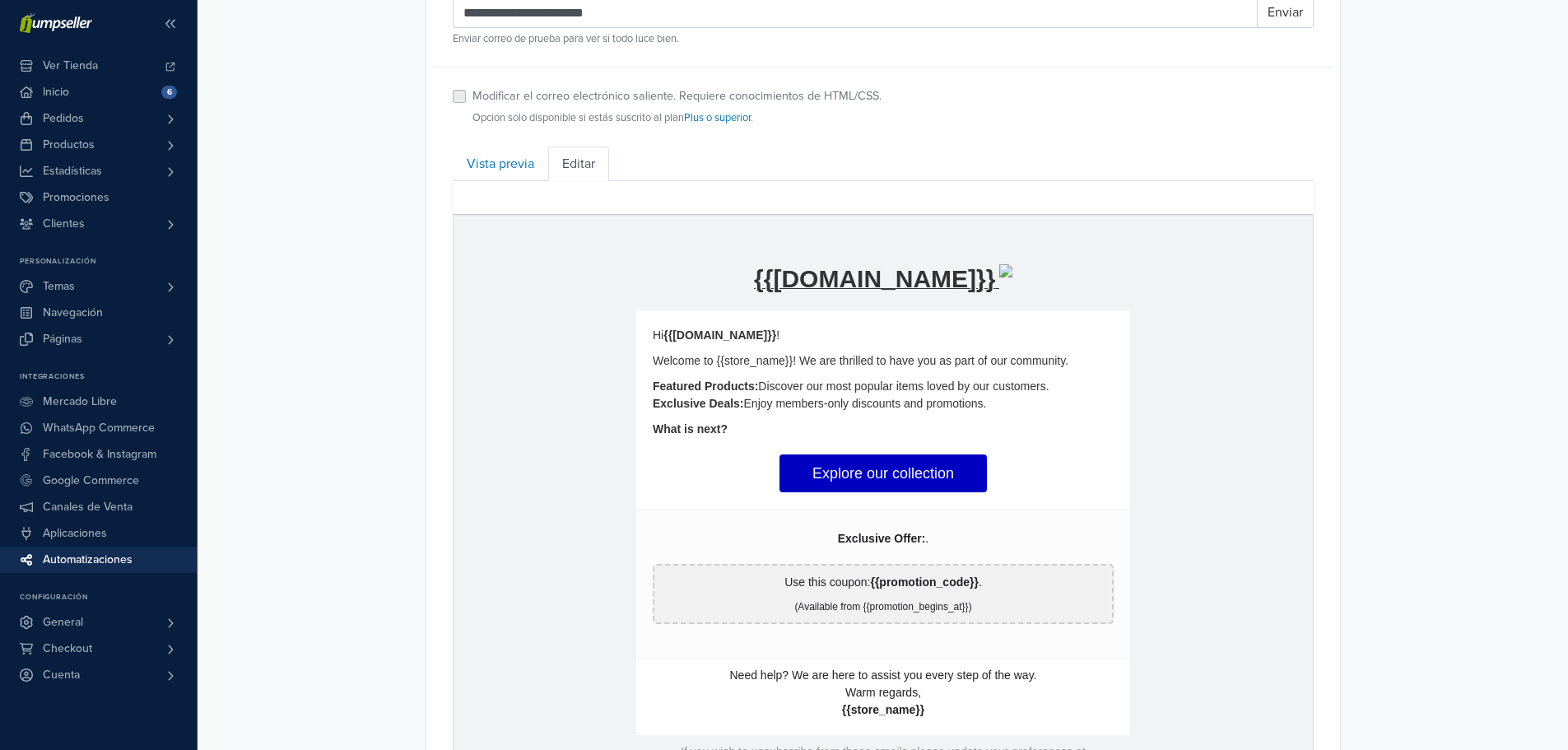
click at [848, 330] on p "Hi {{customer.name}} !" at bounding box center [882, 334] width 461 height 17
click at [845, 346] on td "hidden text Hi {{customer.name}} ! Welcome to {{store_name}}! We are thrilled t…" at bounding box center [882, 372] width 494 height 127
click at [829, 363] on p "Welcome to {{store_name}}! We are thrilled to have you as part of our community." at bounding box center [882, 359] width 461 height 17
click at [1051, 352] on p "Welcome to {{store_name}}! We are thrilled to have you as part of our community." at bounding box center [882, 359] width 461 height 17
click at [1058, 360] on p "Welcome to {{store_name}}! We are thrilled to have you as part of our community." at bounding box center [882, 359] width 461 height 17
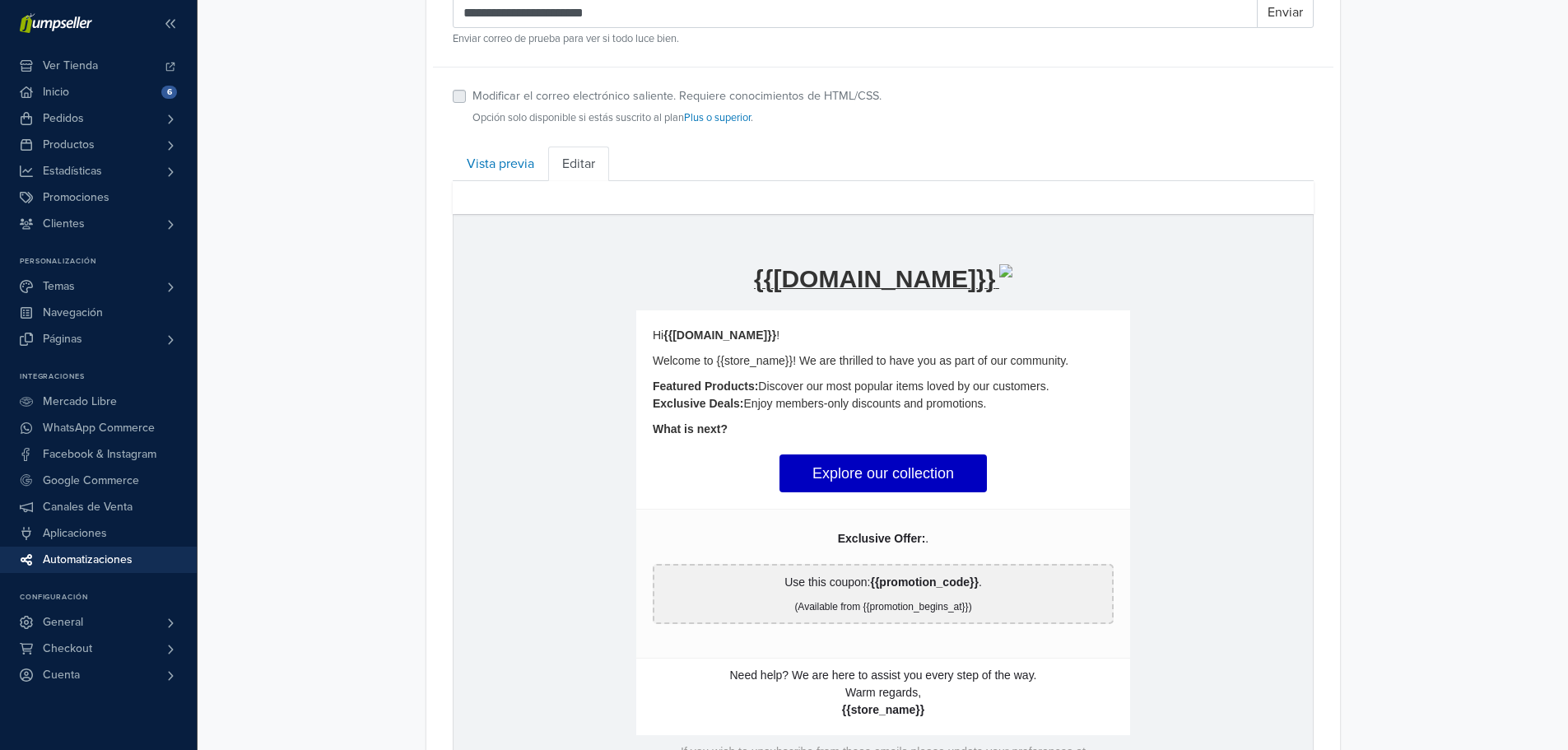
click at [1061, 361] on p "Welcome to {{store_name}}! We are thrilled to have you as part of our community." at bounding box center [882, 359] width 461 height 17
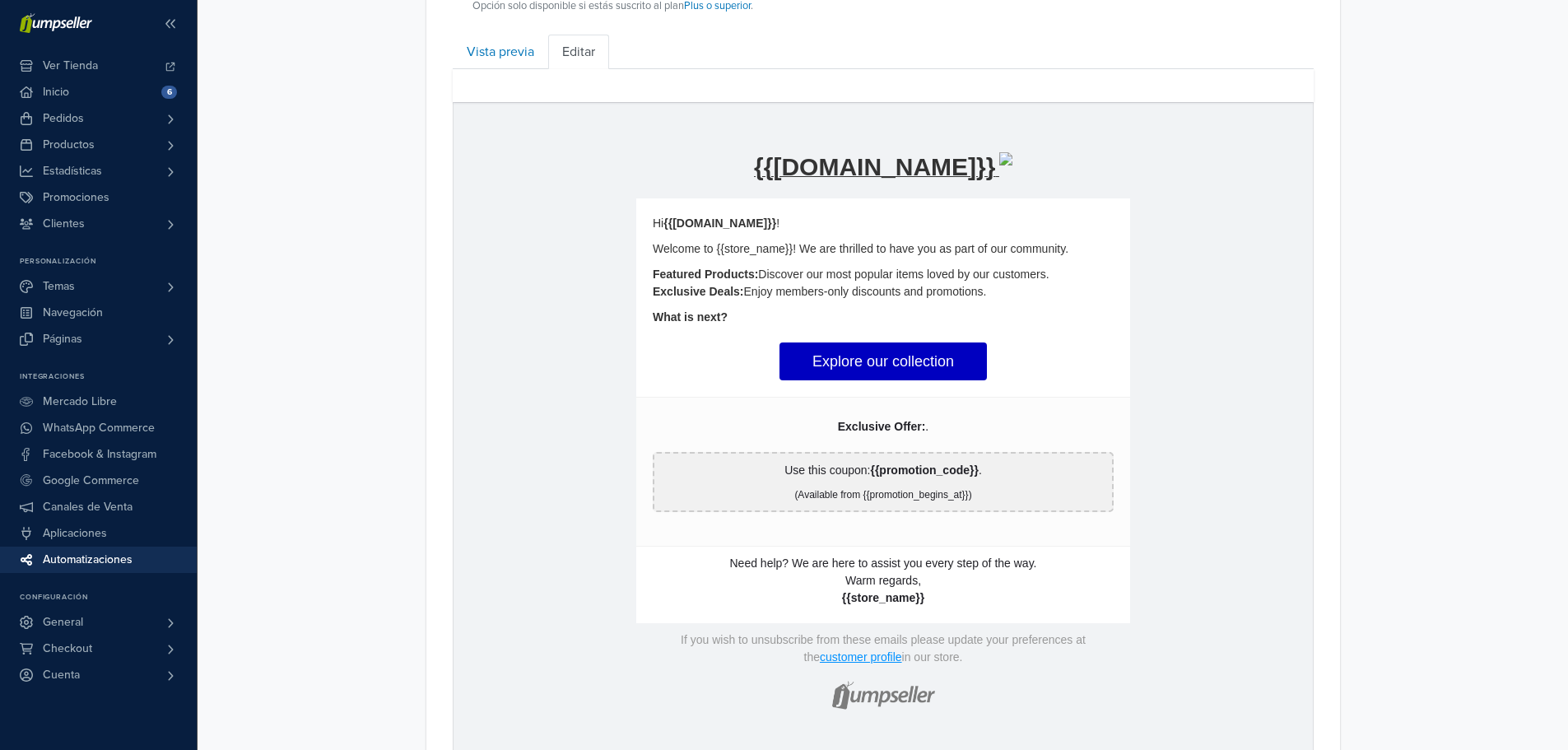
scroll to position [672, 0]
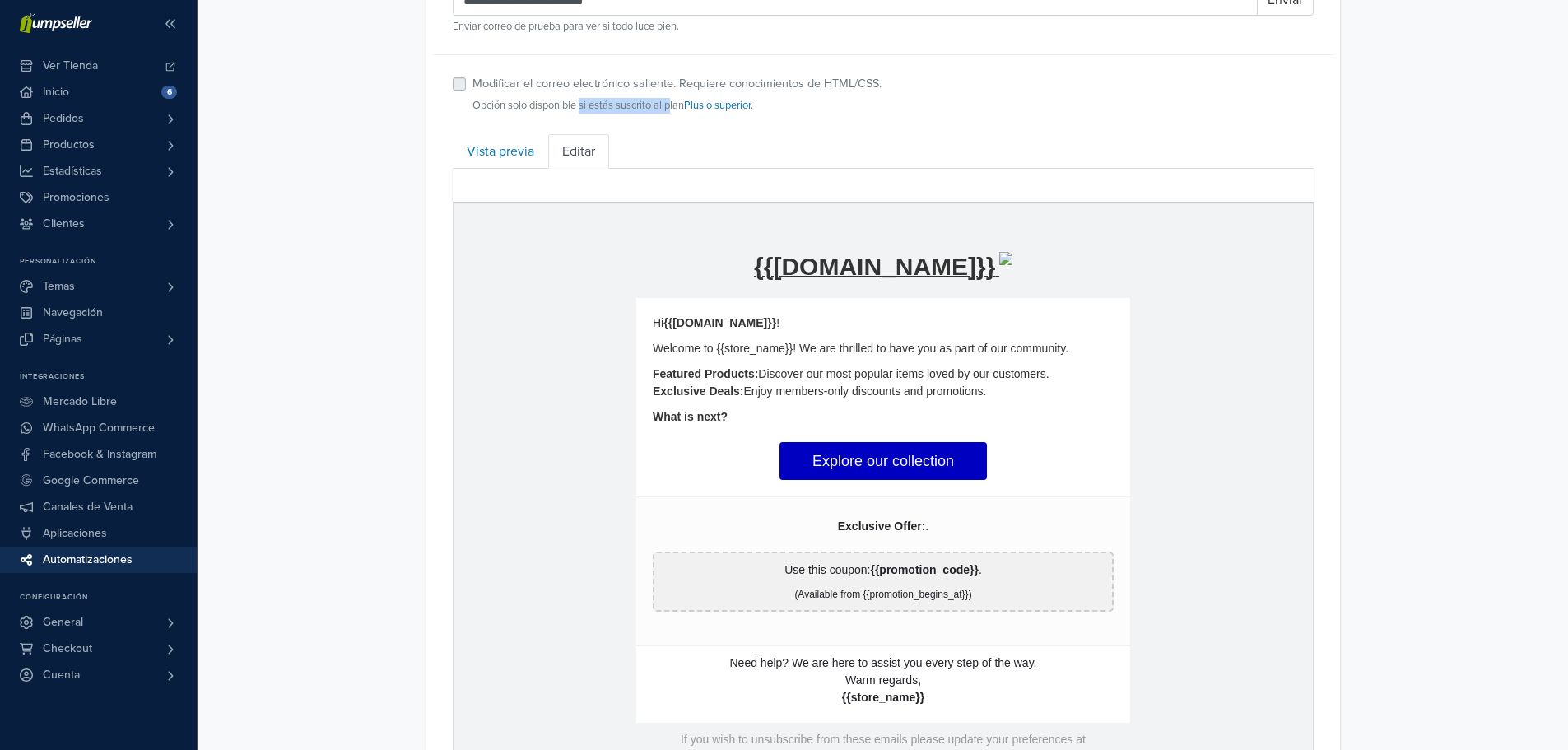
drag, startPoint x: 580, startPoint y: 111, endPoint x: 671, endPoint y: 111, distance: 91.0
click at [671, 111] on small "Opción solo disponible si estás suscrito al plan Plus o superior ." at bounding box center [676, 106] width 409 height 16
click at [983, 339] on p "Welcome to {{store_name}}! We are thrilled to have you as part of our community." at bounding box center [882, 347] width 461 height 17
click at [987, 340] on p "Welcome to {{store_name}}! We are thrilled to have you as part of our community." at bounding box center [882, 347] width 461 height 17
click at [989, 342] on p "Welcome to {{store_name}}! We are thrilled to have you as part of our community." at bounding box center [882, 347] width 461 height 17
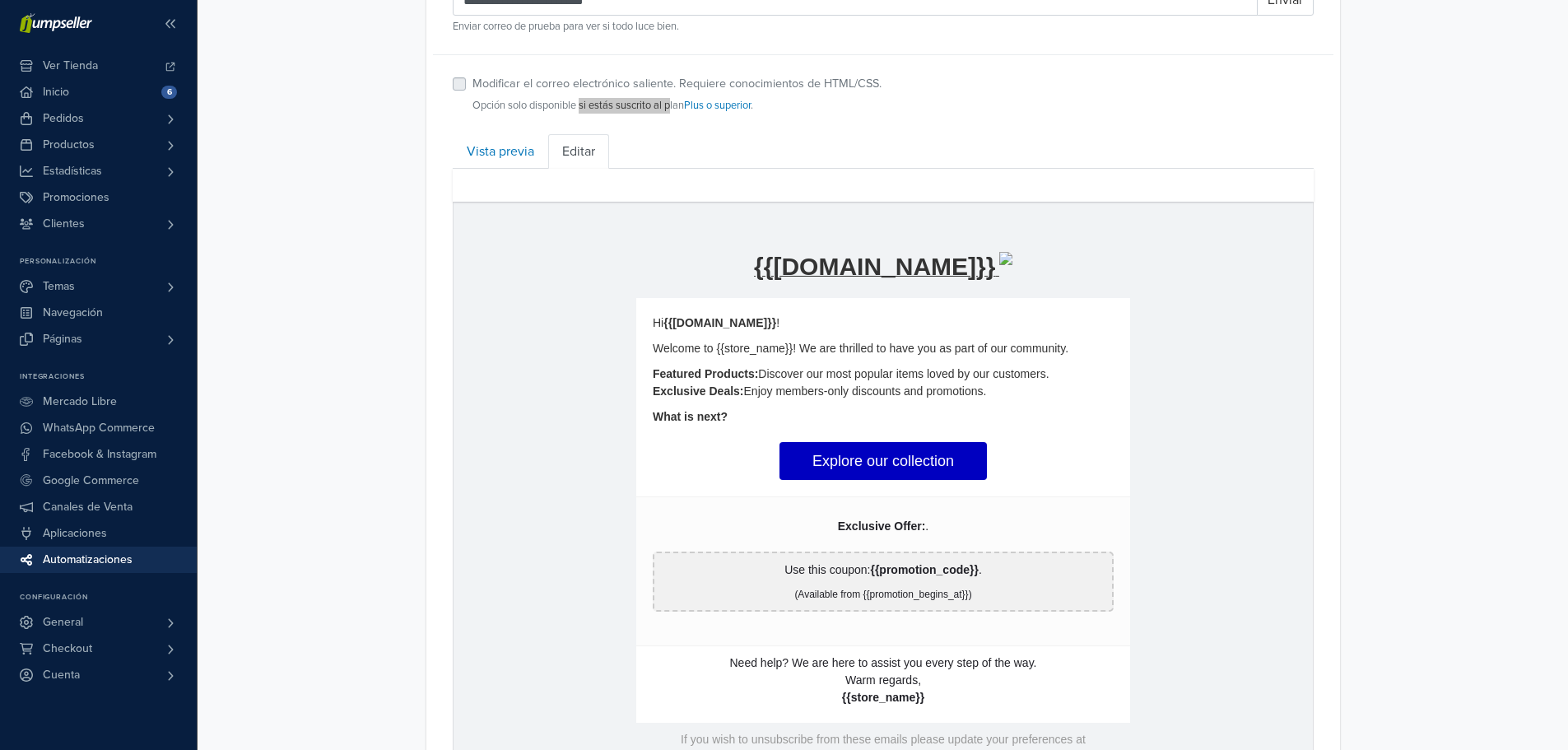
click at [1000, 342] on p "Welcome to {{store_name}}! We are thrilled to have you as part of our community." at bounding box center [882, 347] width 461 height 17
click at [1374, 463] on div "**********" at bounding box center [883, 110] width 1370 height 1563
click at [480, 154] on link "Vista previa" at bounding box center [500, 151] width 95 height 35
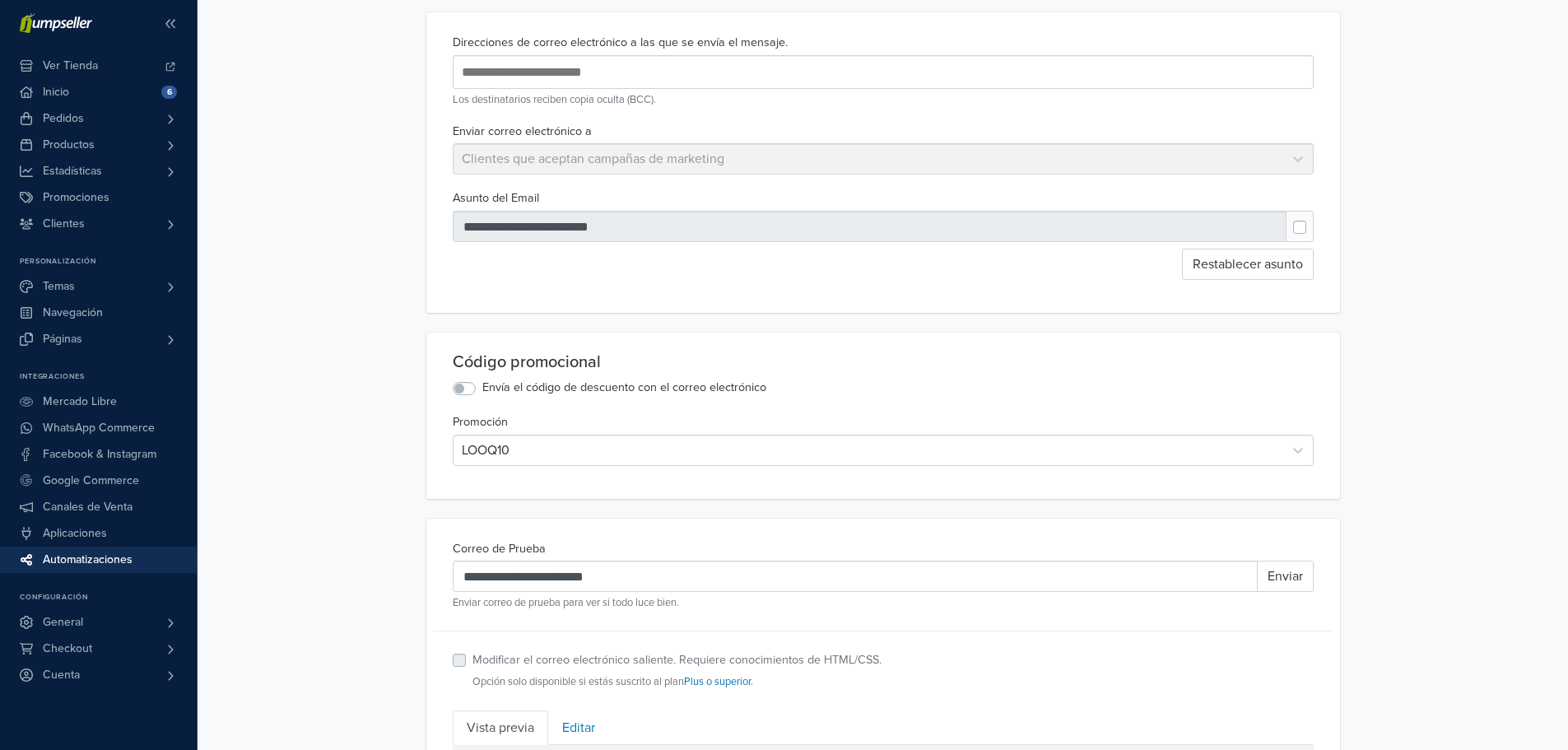
scroll to position [0, 0]
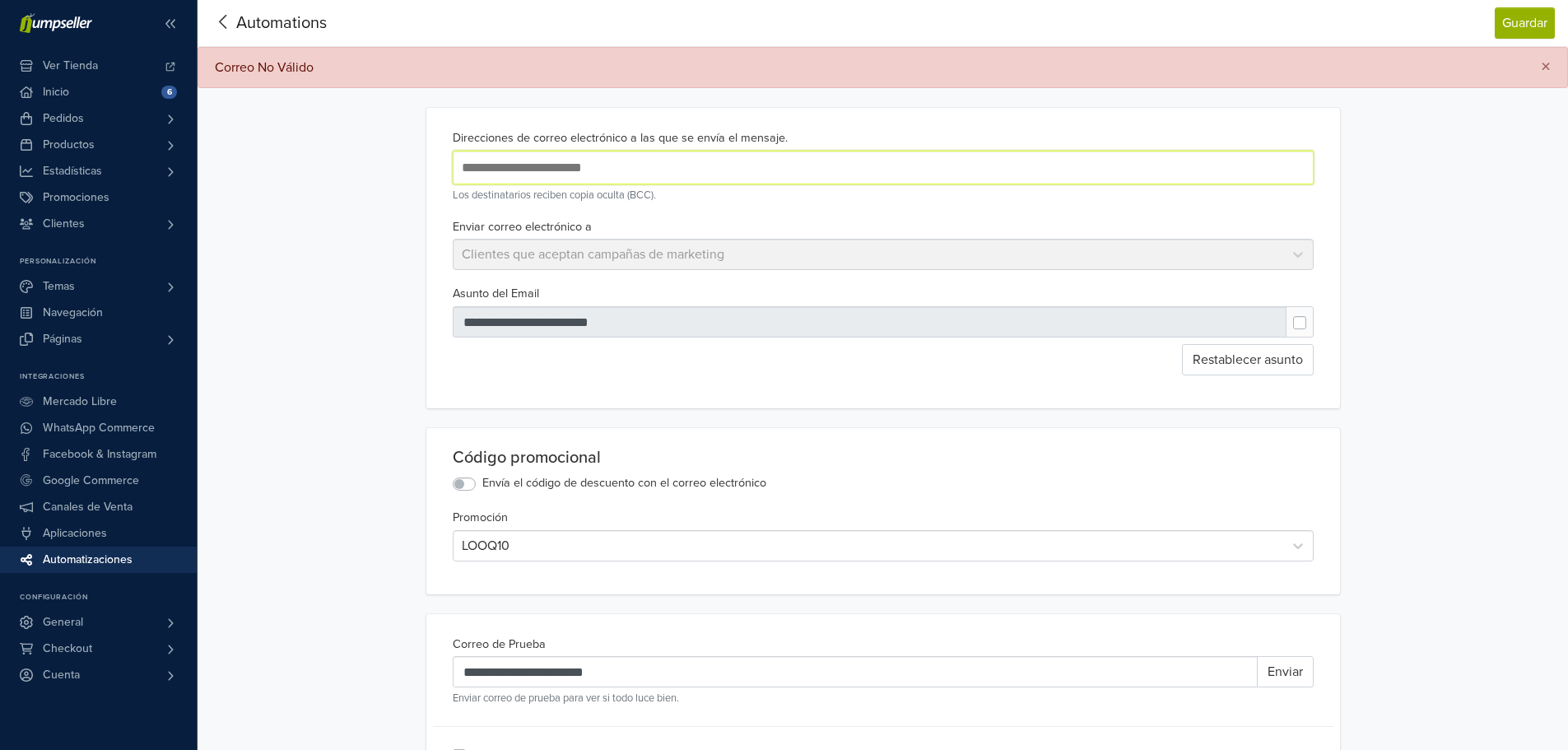
drag, startPoint x: 591, startPoint y: 168, endPoint x: 311, endPoint y: 163, distance: 280.0
click at [311, 163] on div "**********" at bounding box center [883, 724] width 1370 height 1449
type input "**********"
drag, startPoint x: 1531, startPoint y: 0, endPoint x: 1531, endPoint y: 180, distance: 180.0
click at [1528, 217] on div "**********" at bounding box center [883, 724] width 1370 height 1449
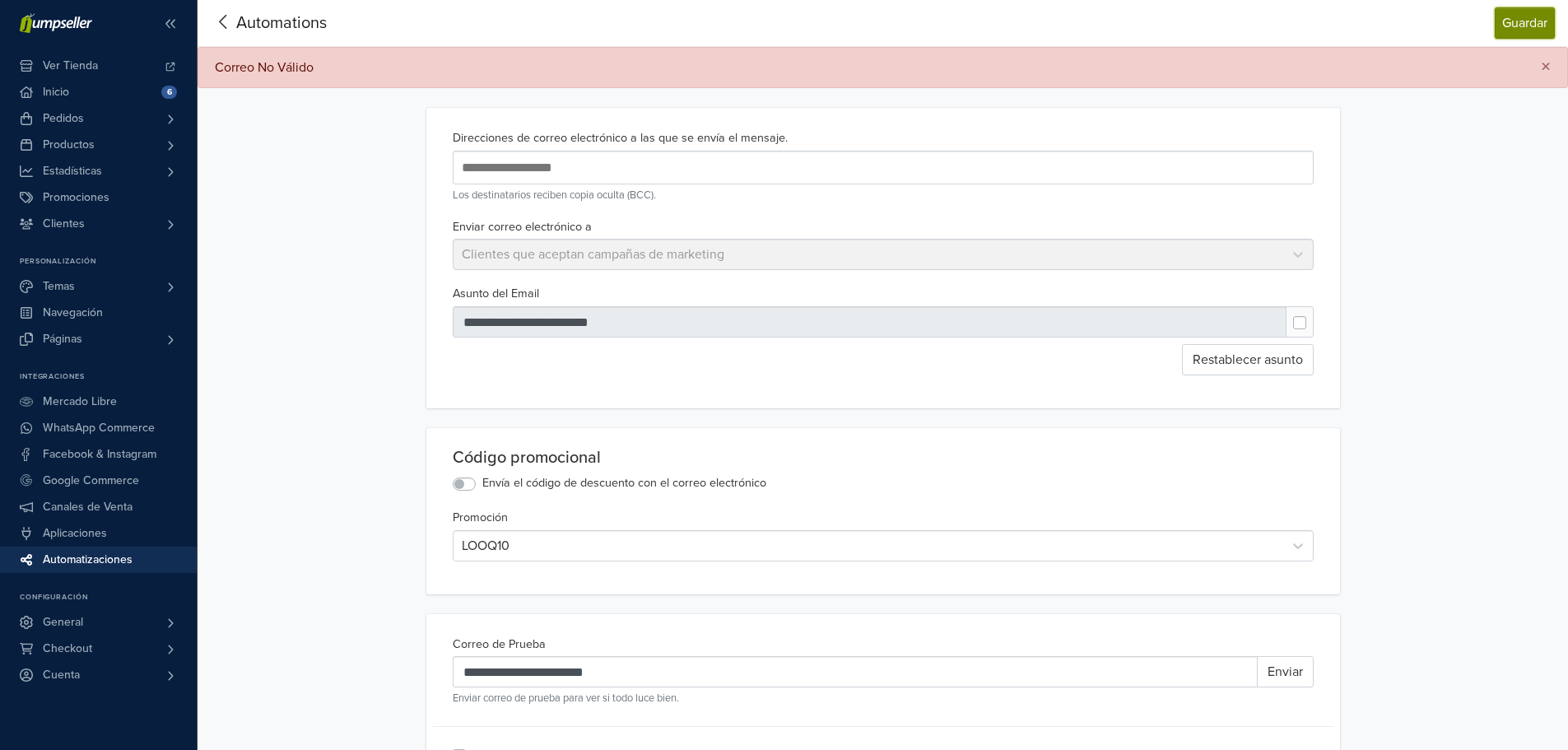
click at [1530, 30] on button "Guardar" at bounding box center [1524, 22] width 60 height 31
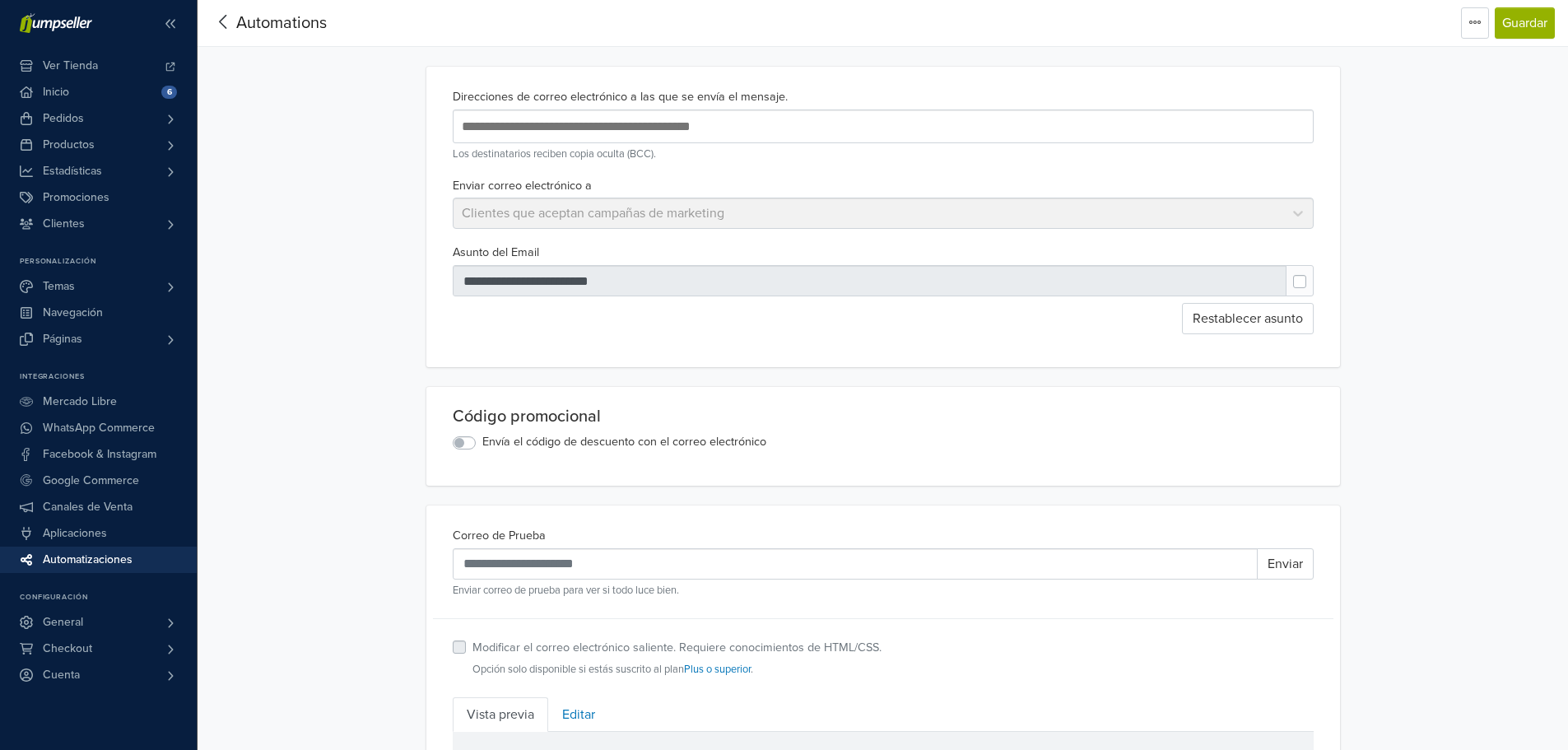
click at [116, 558] on span "Automatizaciones" at bounding box center [87, 559] width 90 height 27
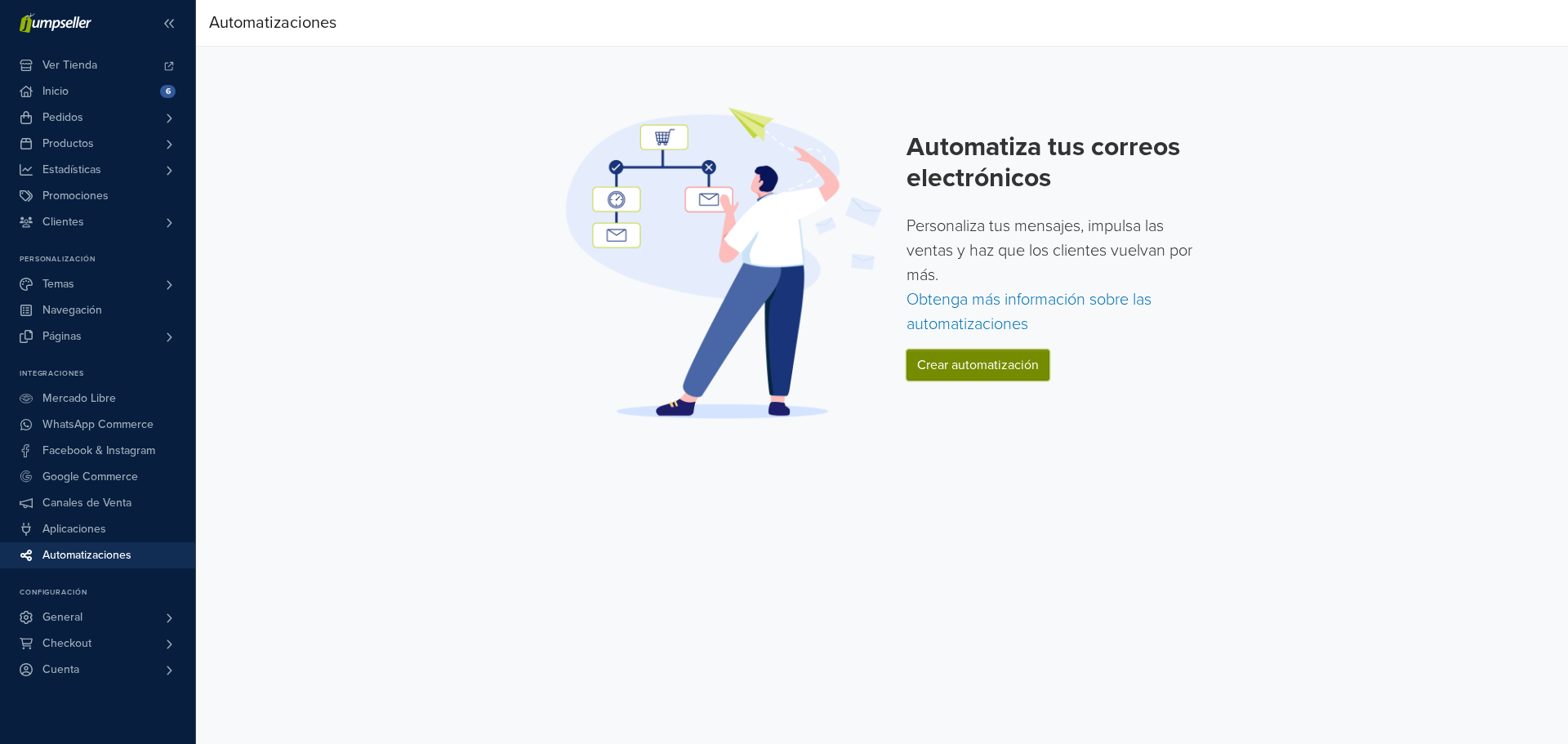
click at [963, 362] on link "Crear automatización" at bounding box center [978, 364] width 143 height 31
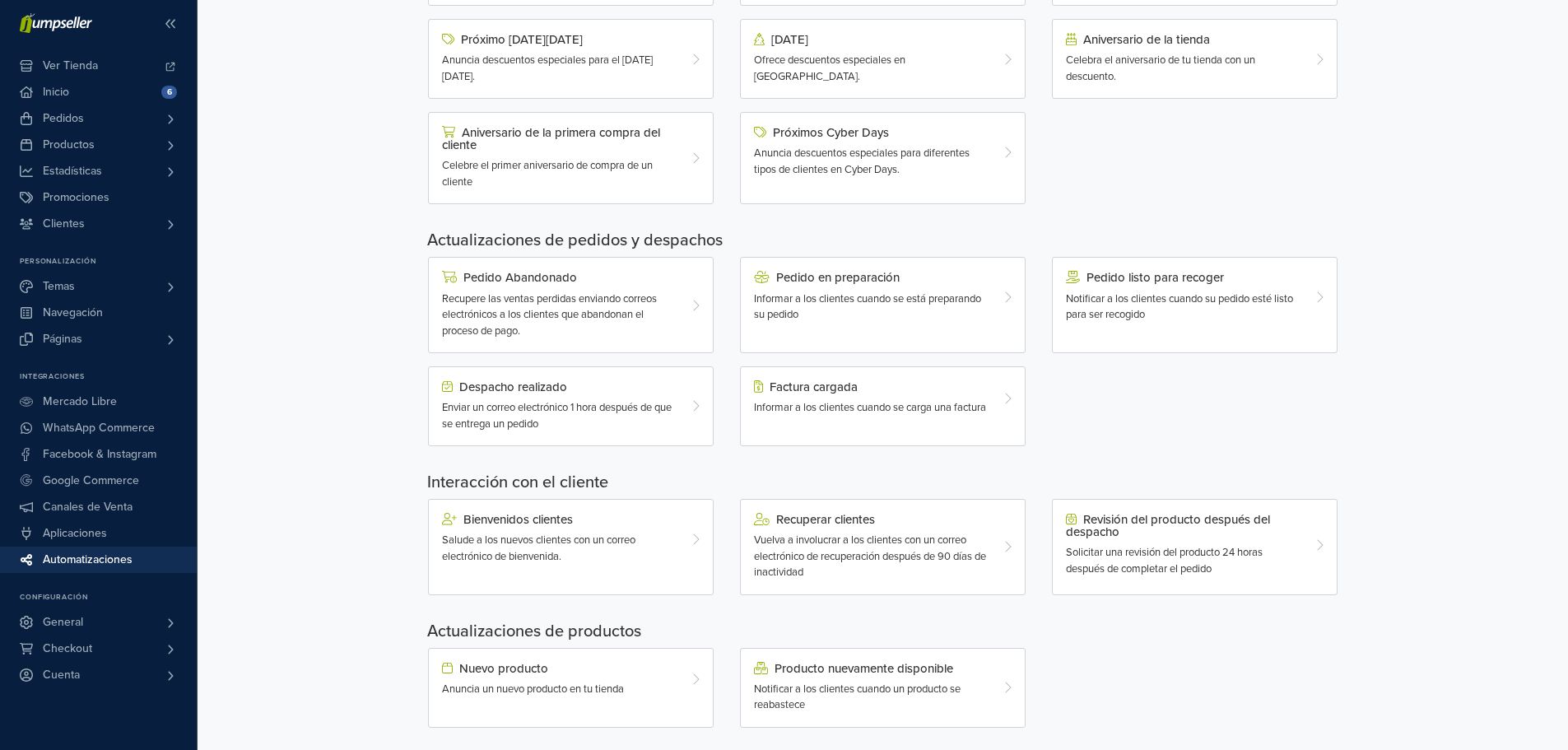
scroll to position [302, 0]
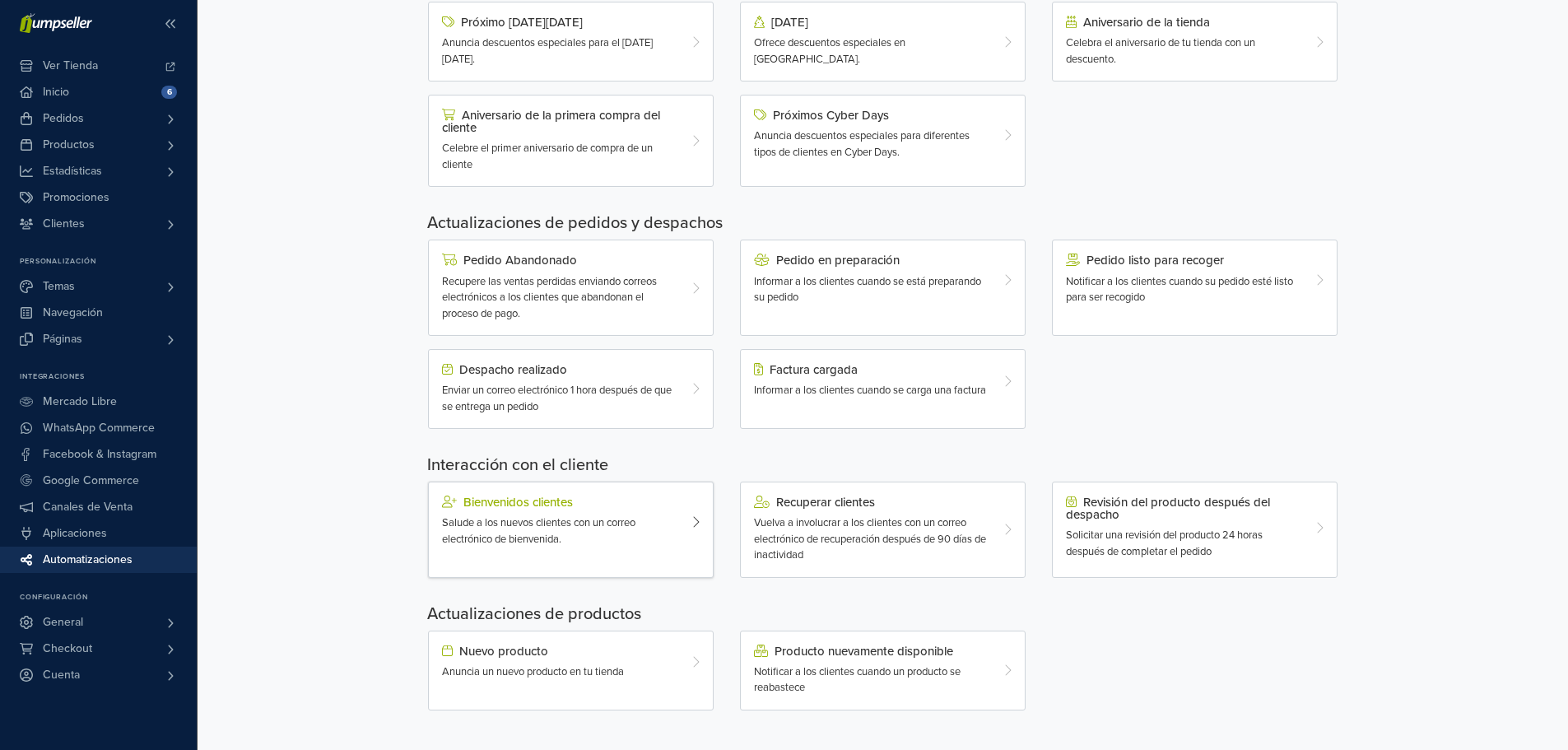
click at [565, 527] on span "Salude a los nuevos clientes con un correo electrónico de bienvenida." at bounding box center [538, 530] width 193 height 29
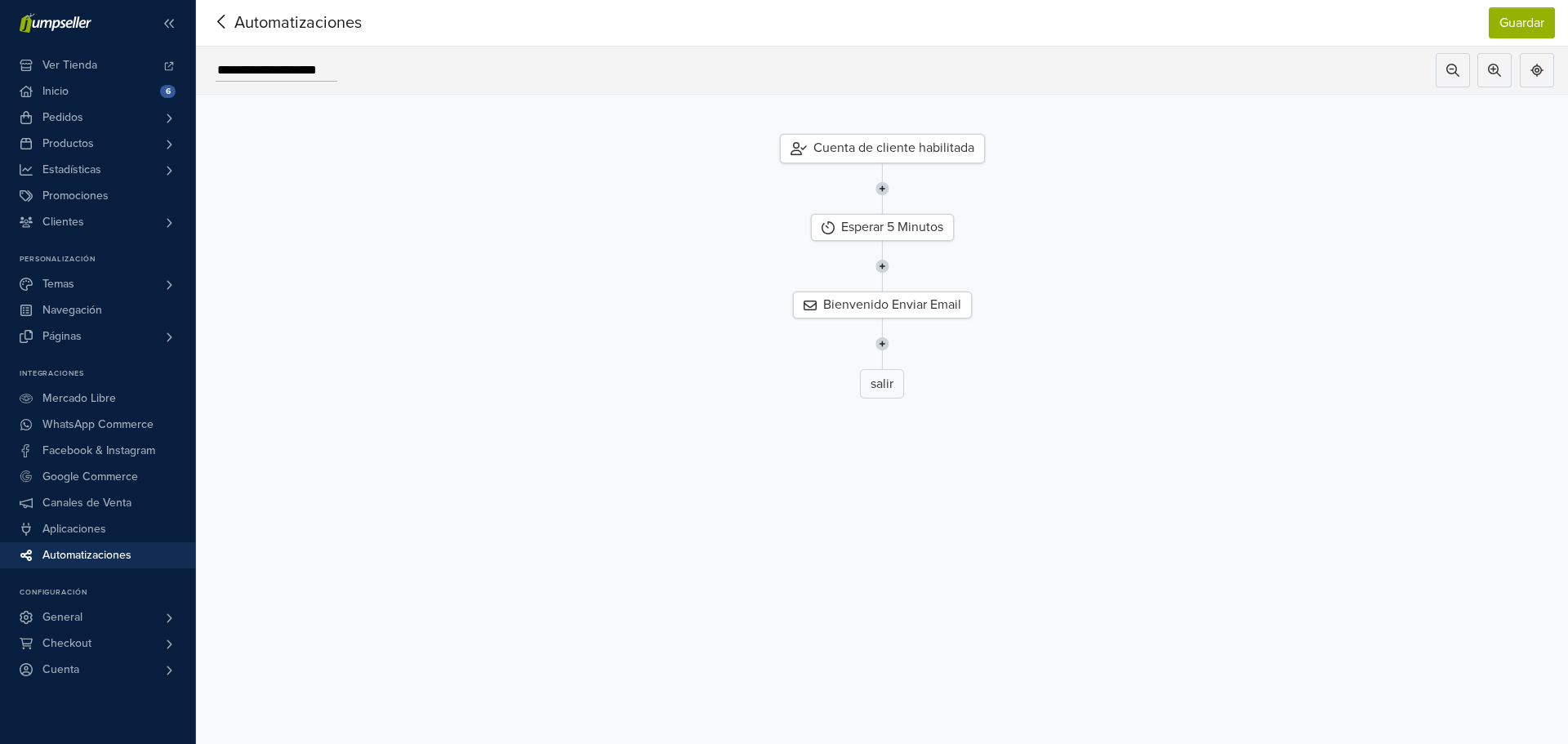
click at [931, 145] on div "Cuenta de cliente habilitada" at bounding box center [882, 148] width 205 height 29
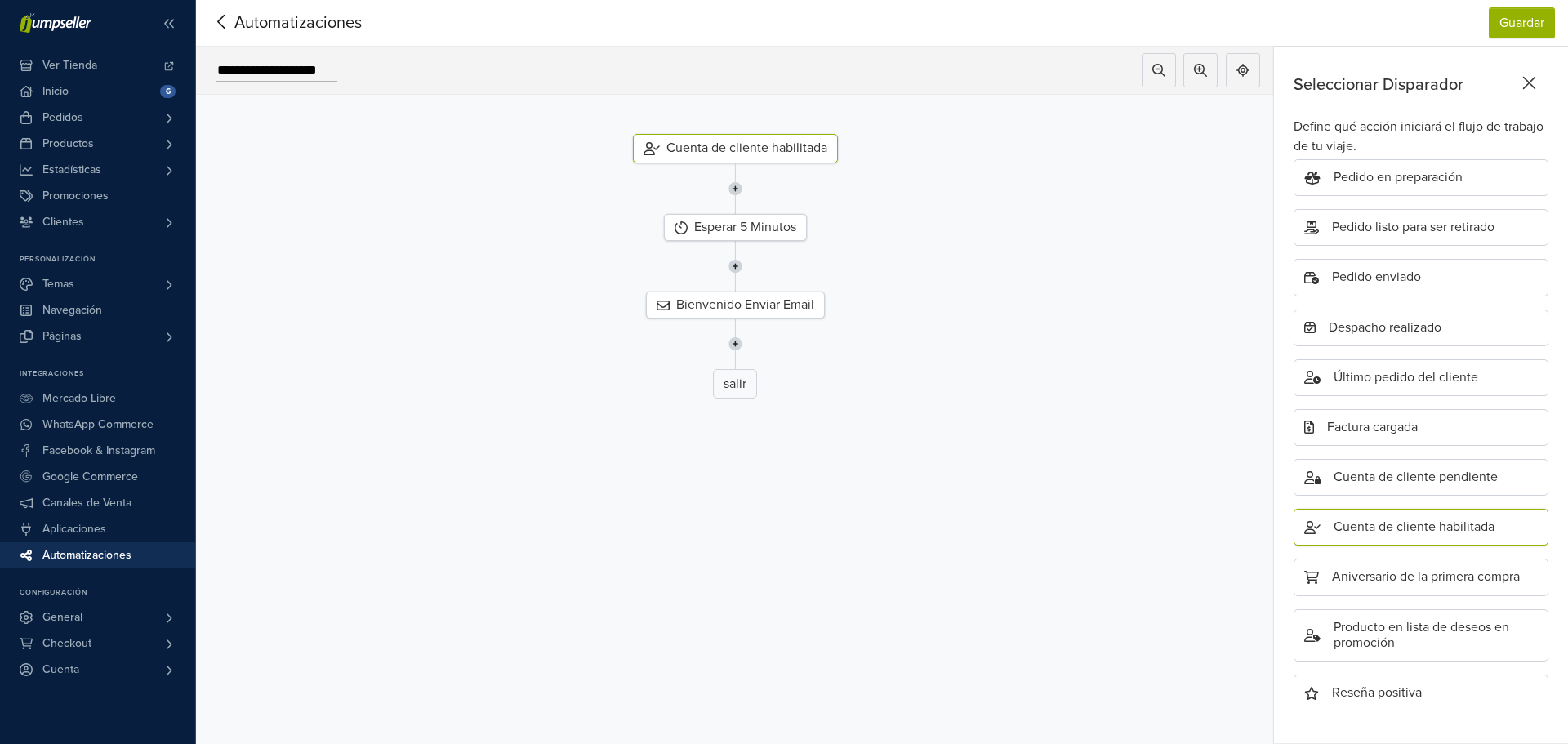
scroll to position [234, 0]
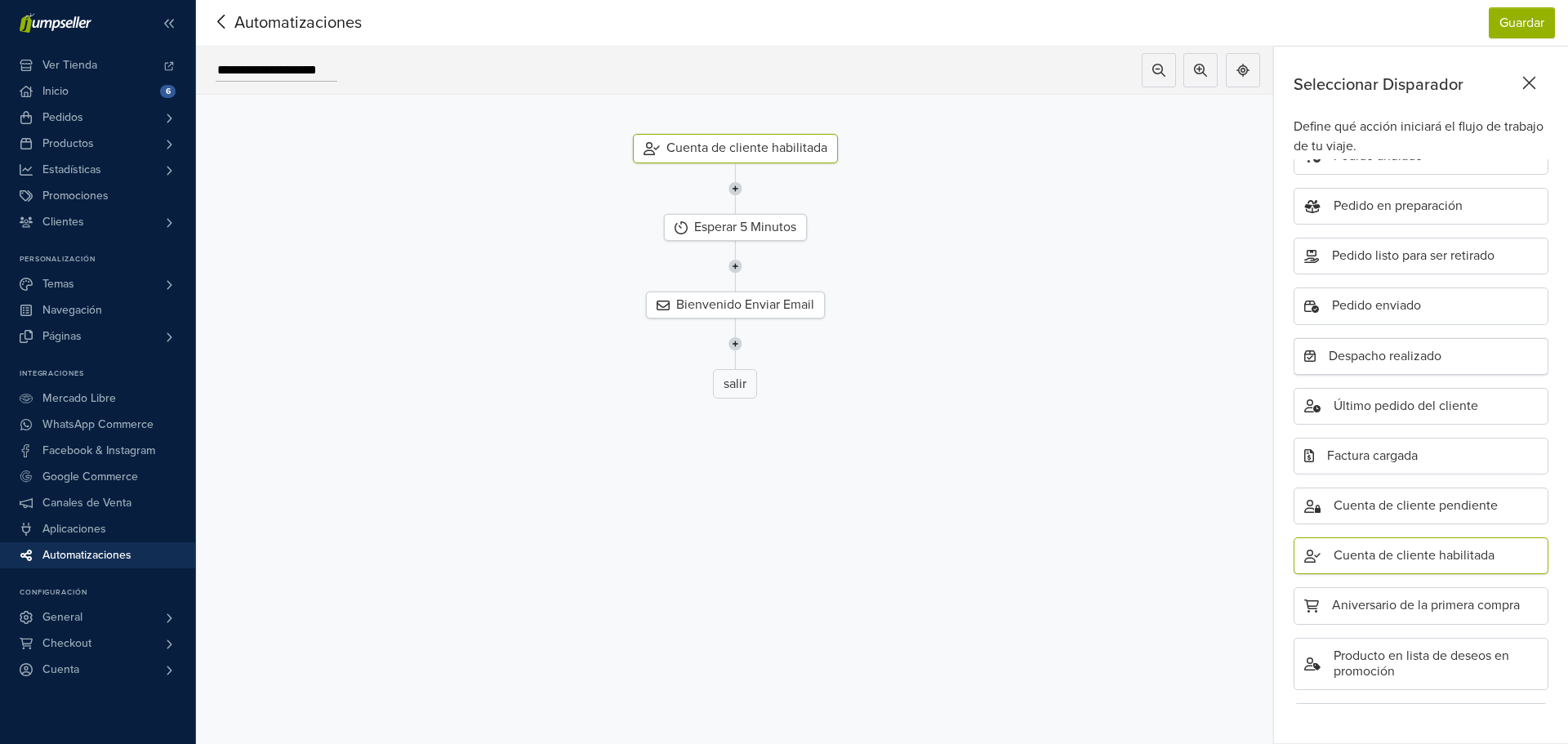
click at [1433, 362] on div "Despacho realizado" at bounding box center [1420, 356] width 255 height 37
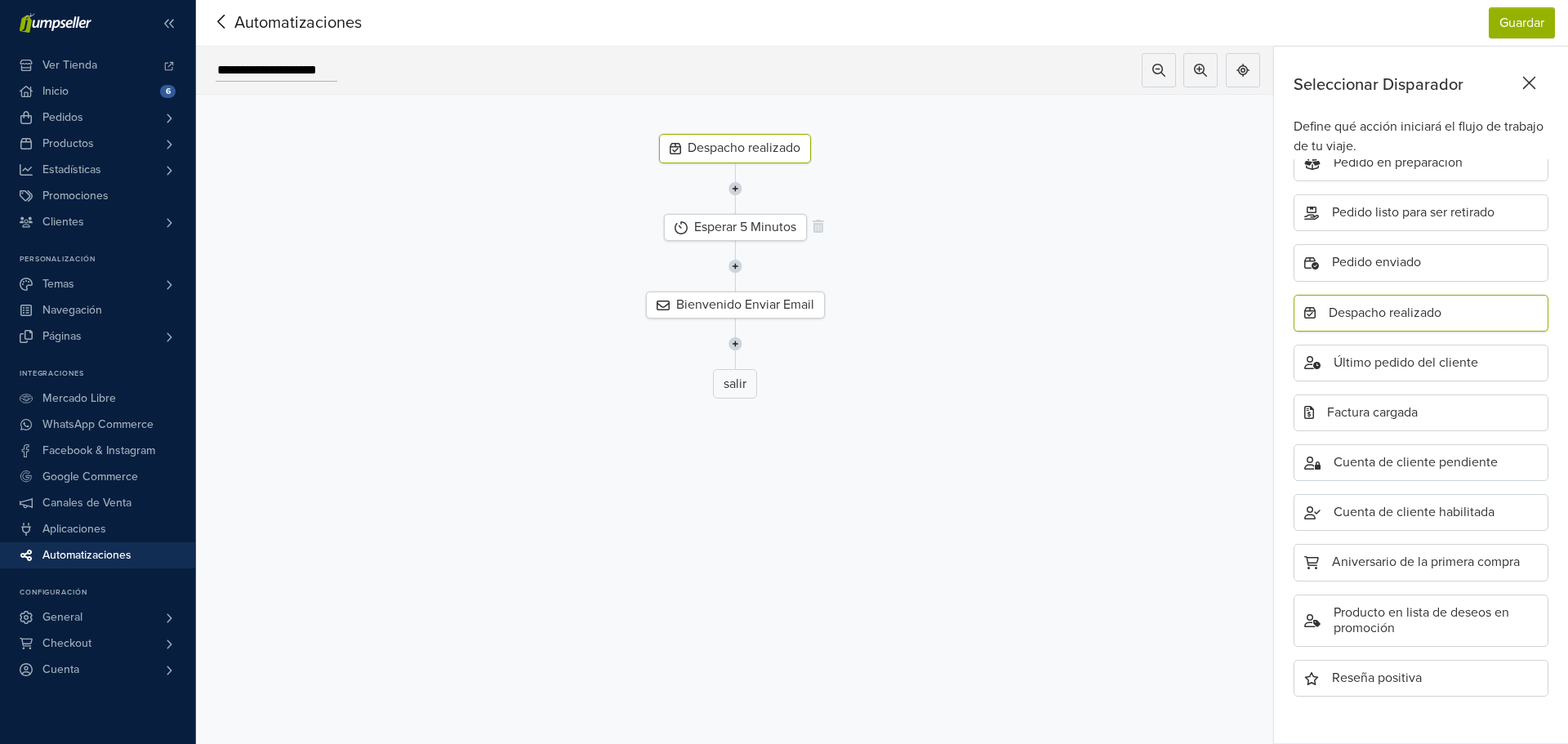
click at [783, 228] on div "Esperar 5 Minutos" at bounding box center [735, 227] width 143 height 27
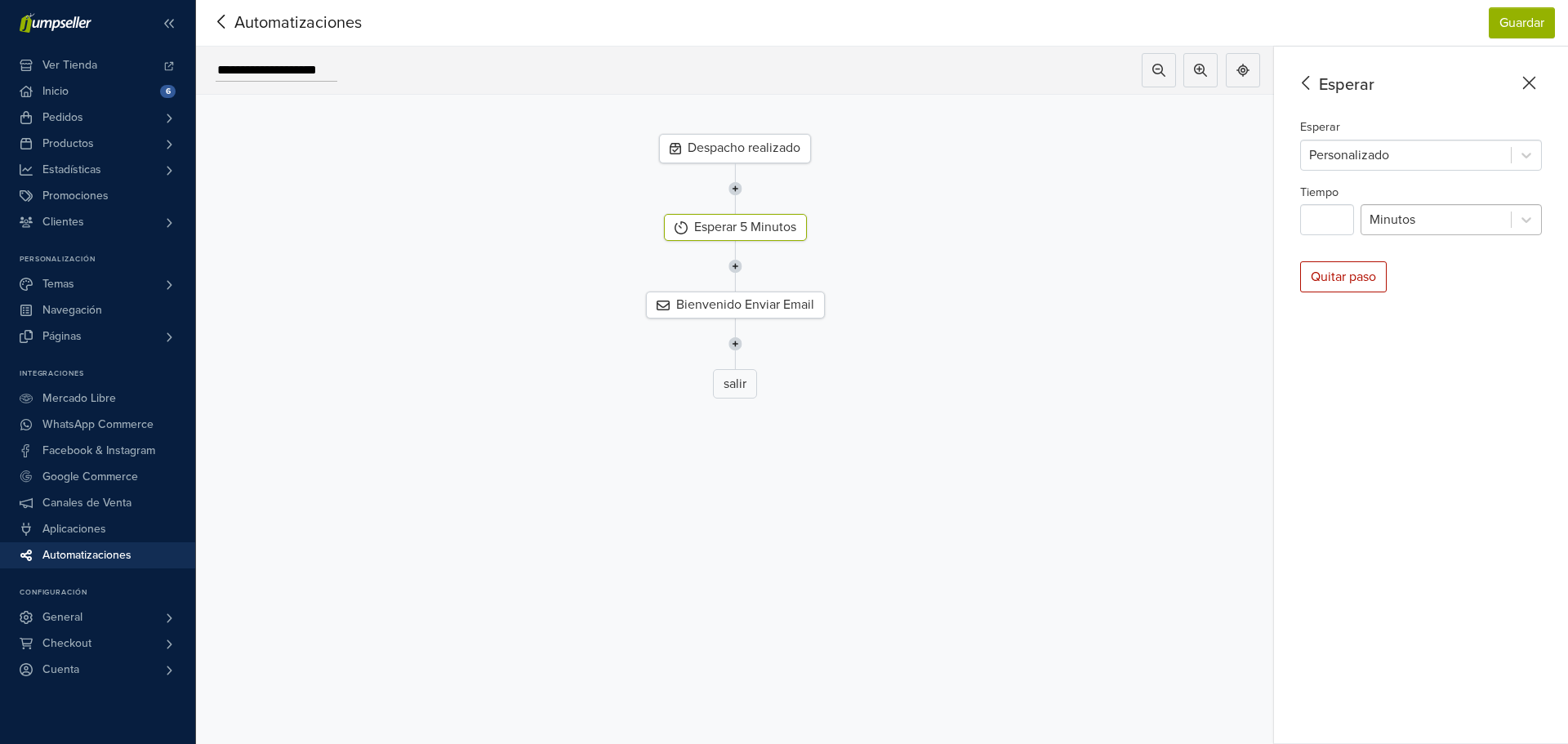
click at [1438, 218] on div at bounding box center [1435, 220] width 133 height 23
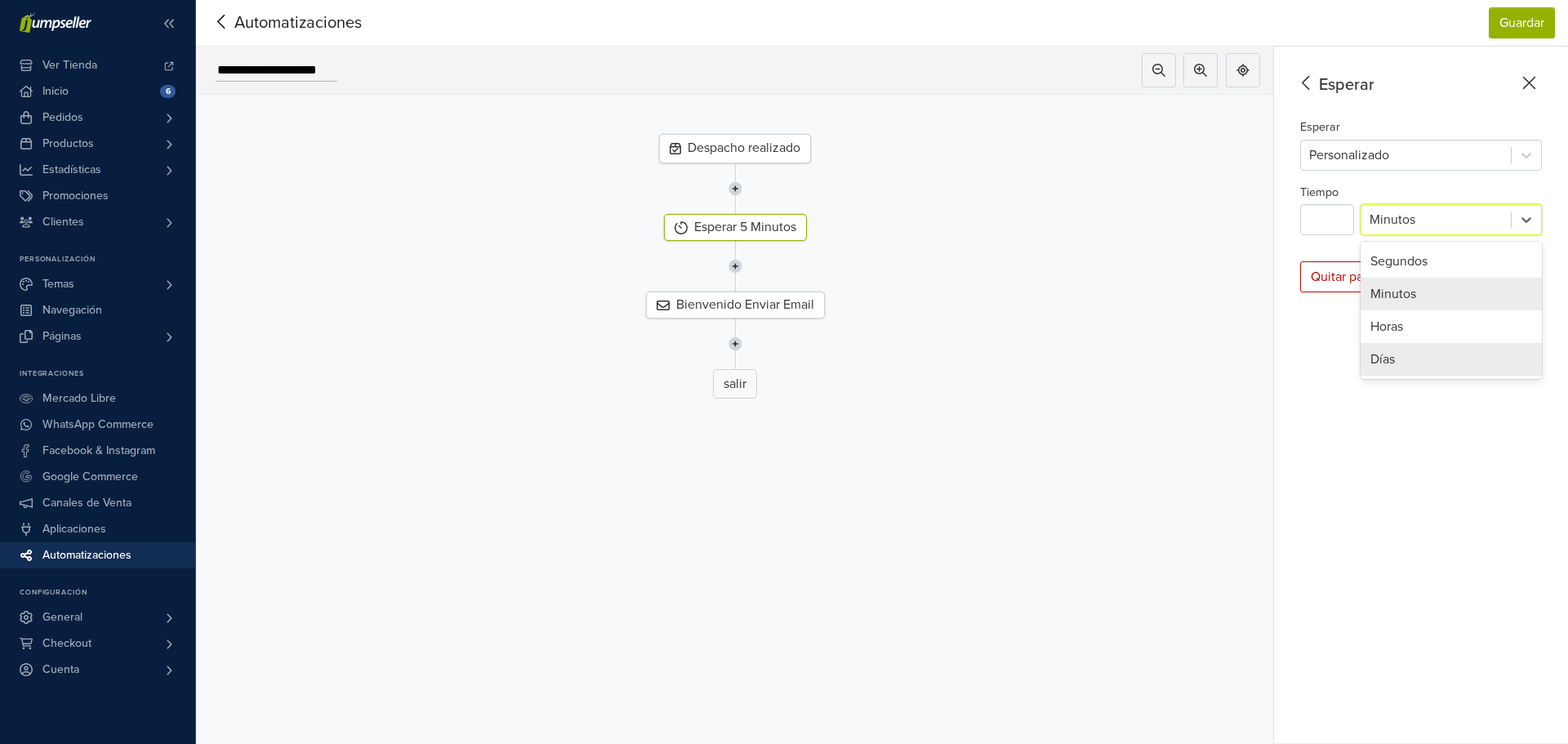
click at [1405, 363] on div "Días" at bounding box center [1450, 359] width 181 height 33
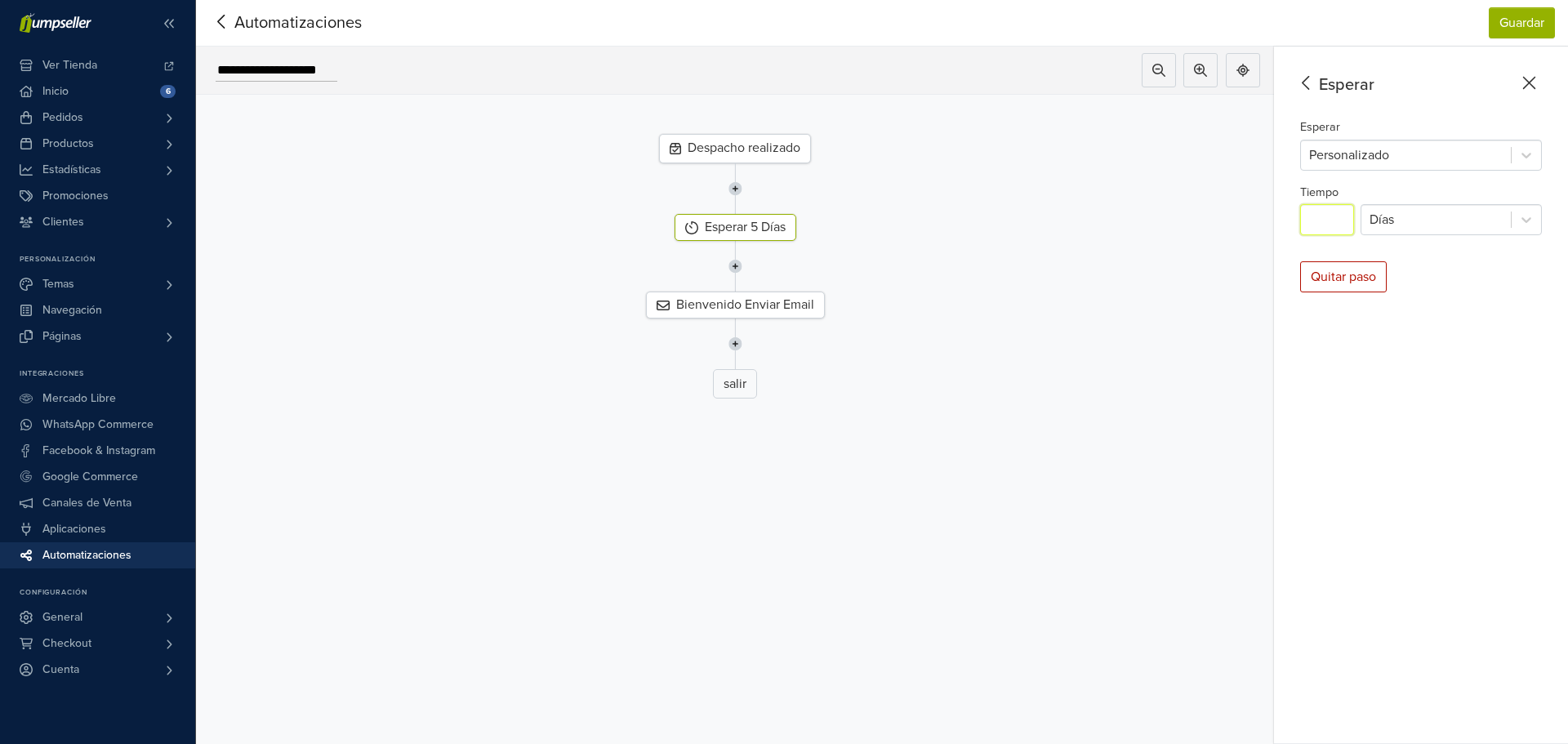
drag, startPoint x: 1321, startPoint y: 221, endPoint x: 1293, endPoint y: 218, distance: 28.2
click at [1293, 218] on div "Esperar Esperar Personalizado Tiempo * Días Quitar paso" at bounding box center [1420, 395] width 294 height 697
type input "**"
click at [743, 305] on div "Bienvenido Enviar Email" at bounding box center [735, 305] width 179 height 27
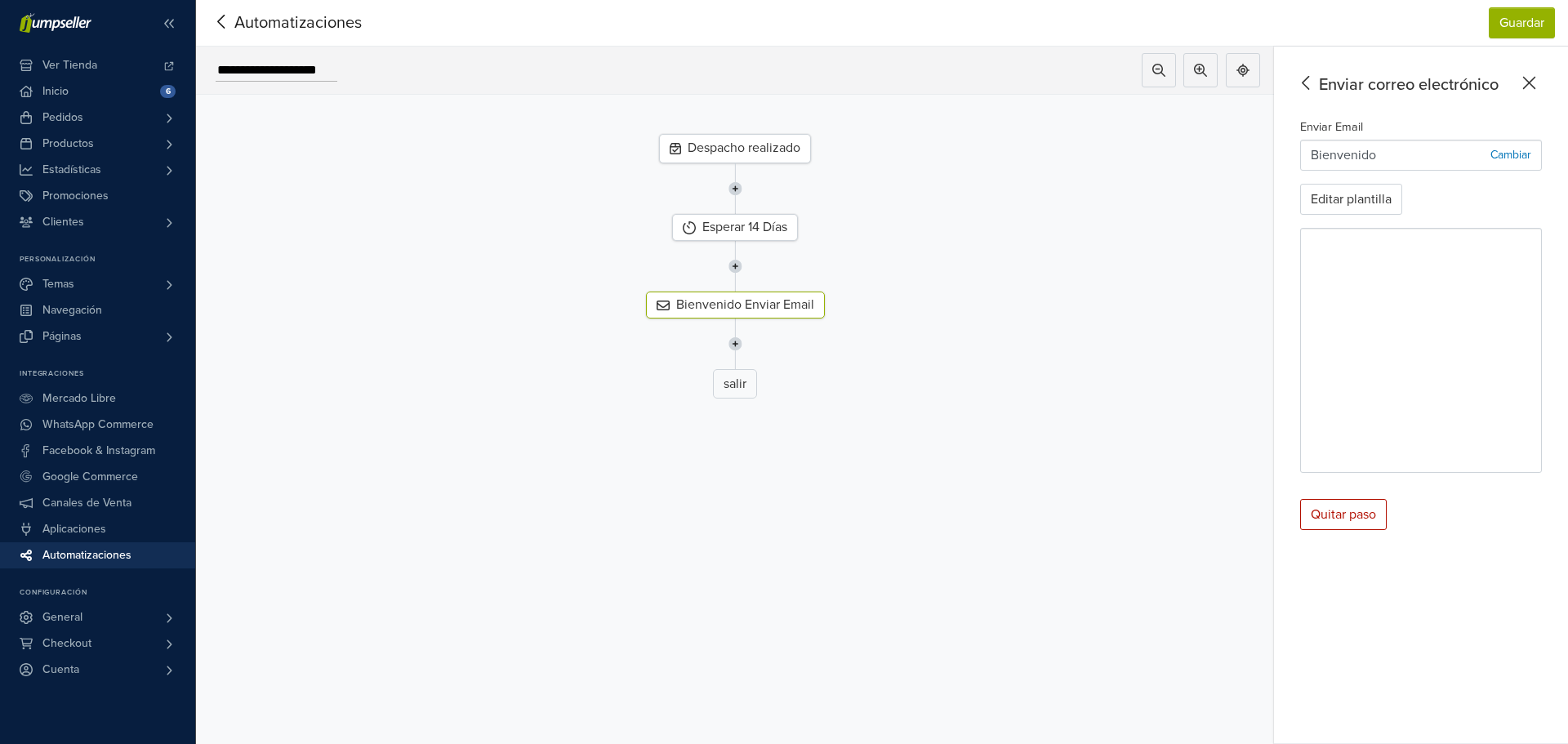
click at [1518, 156] on p "Cambiar" at bounding box center [1511, 154] width 41 height 17
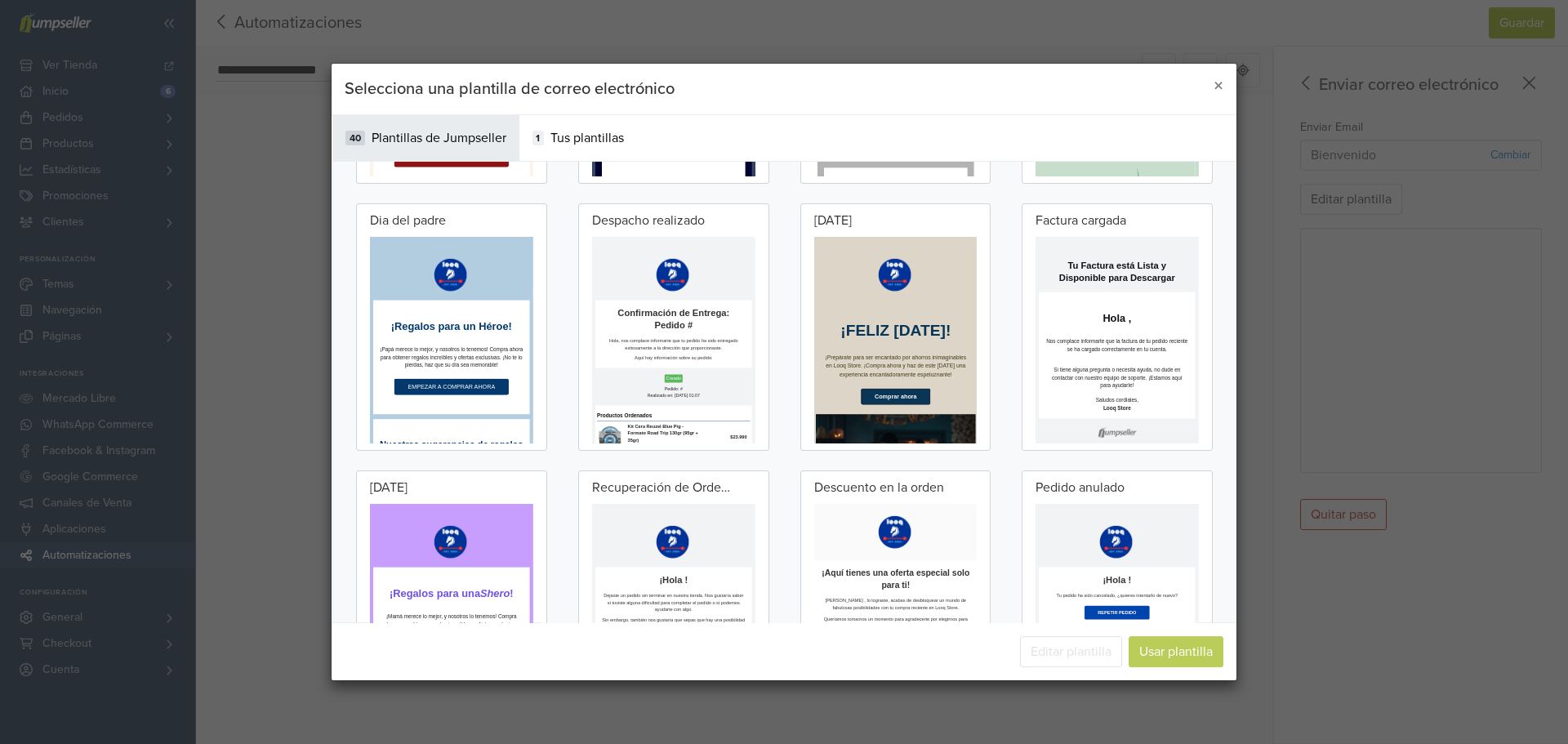
scroll to position [689, 0]
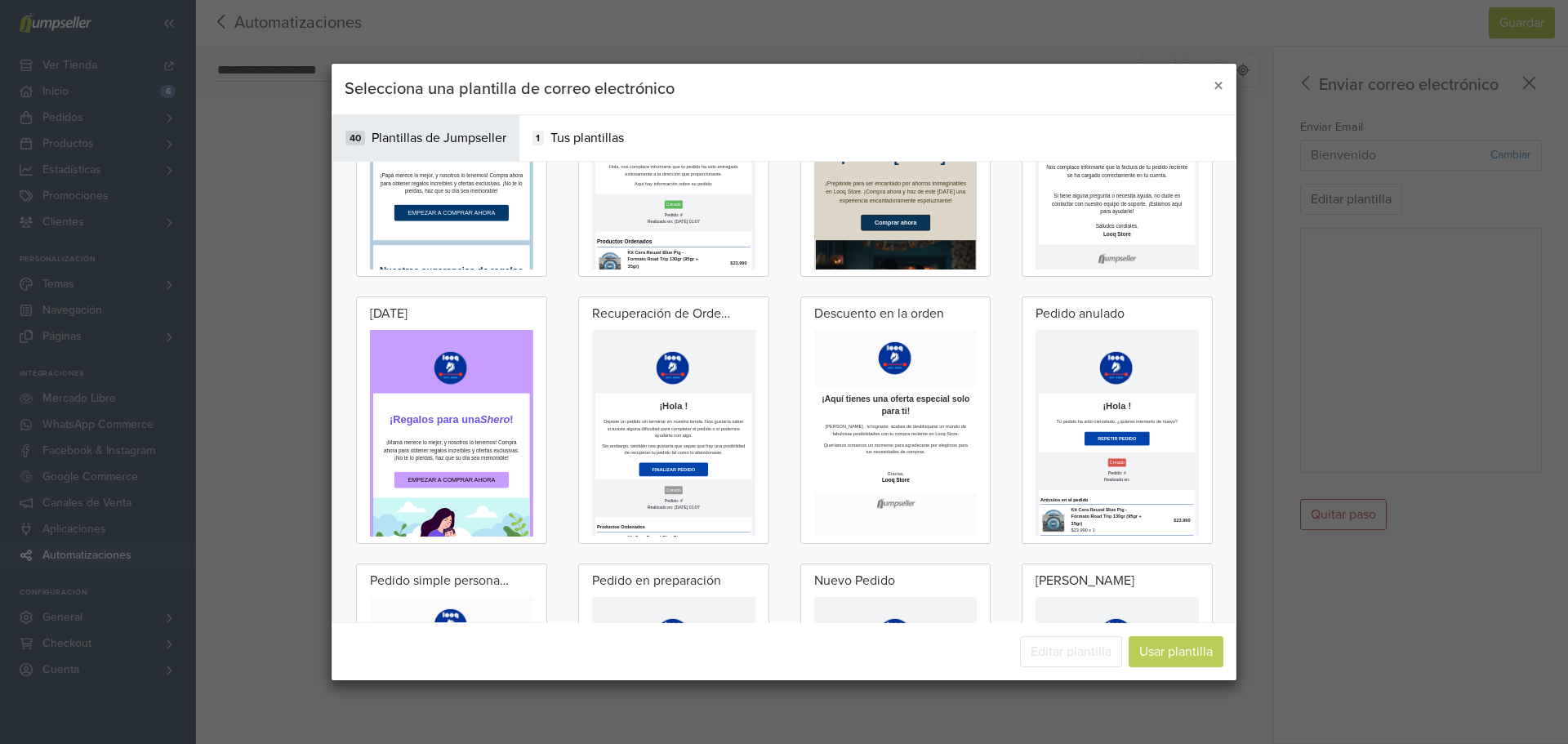
click at [1052, 588] on p "[PERSON_NAME] , lo lograste, acabas de desbloquear un mundo de fabulosas posibi…" at bounding box center [1017, 580] width 375 height 34
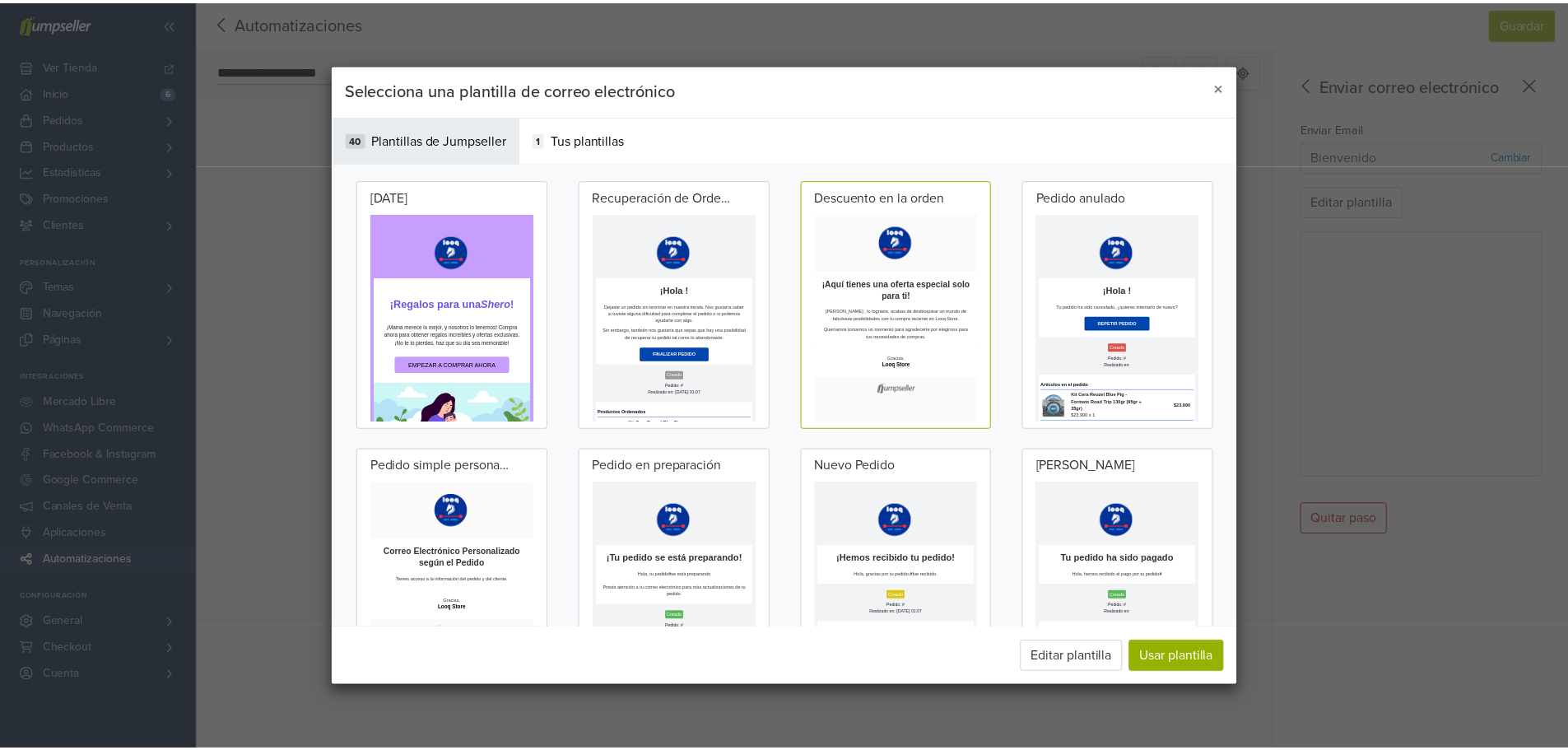
scroll to position [827, 0]
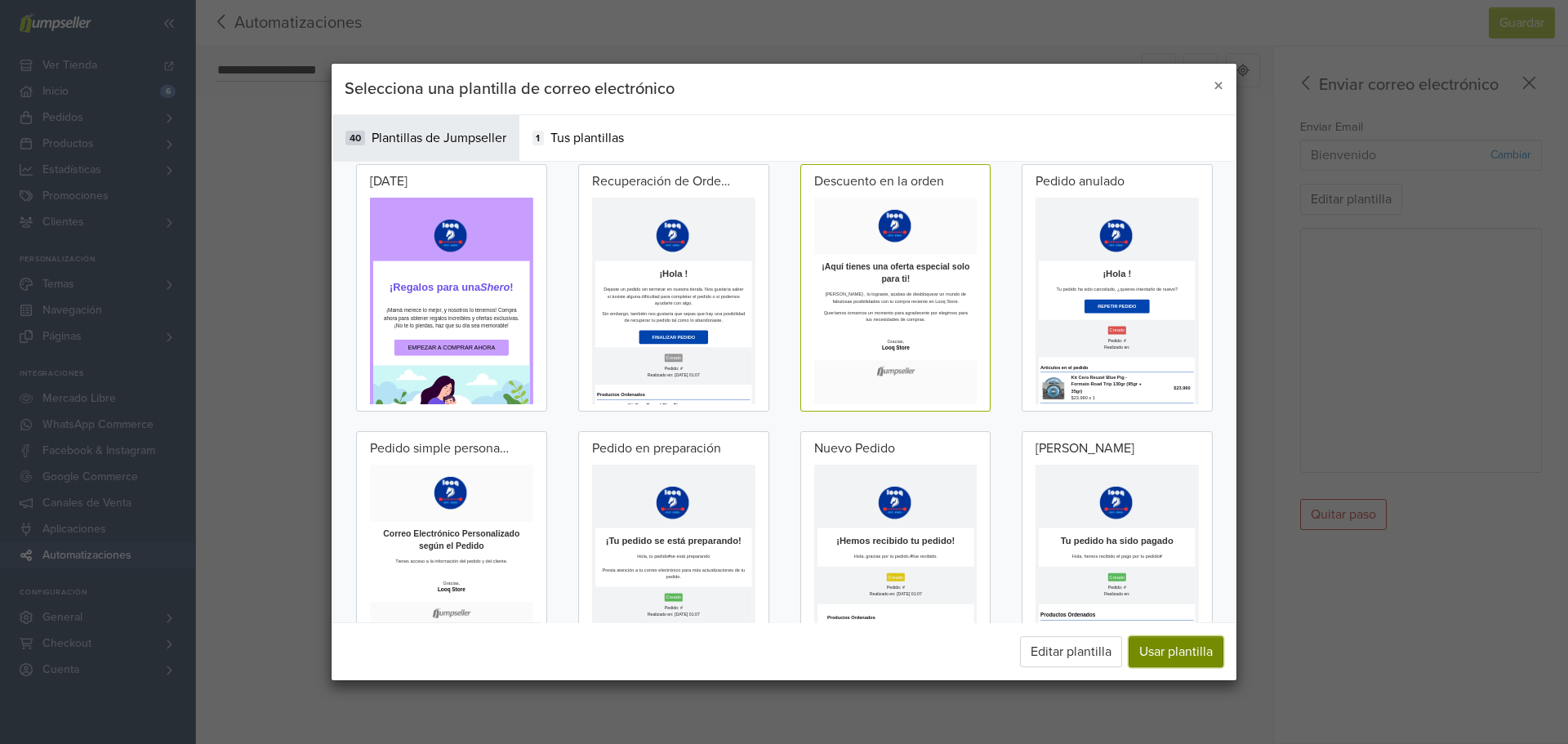
click at [1158, 659] on button "Usar plantilla" at bounding box center [1176, 651] width 95 height 31
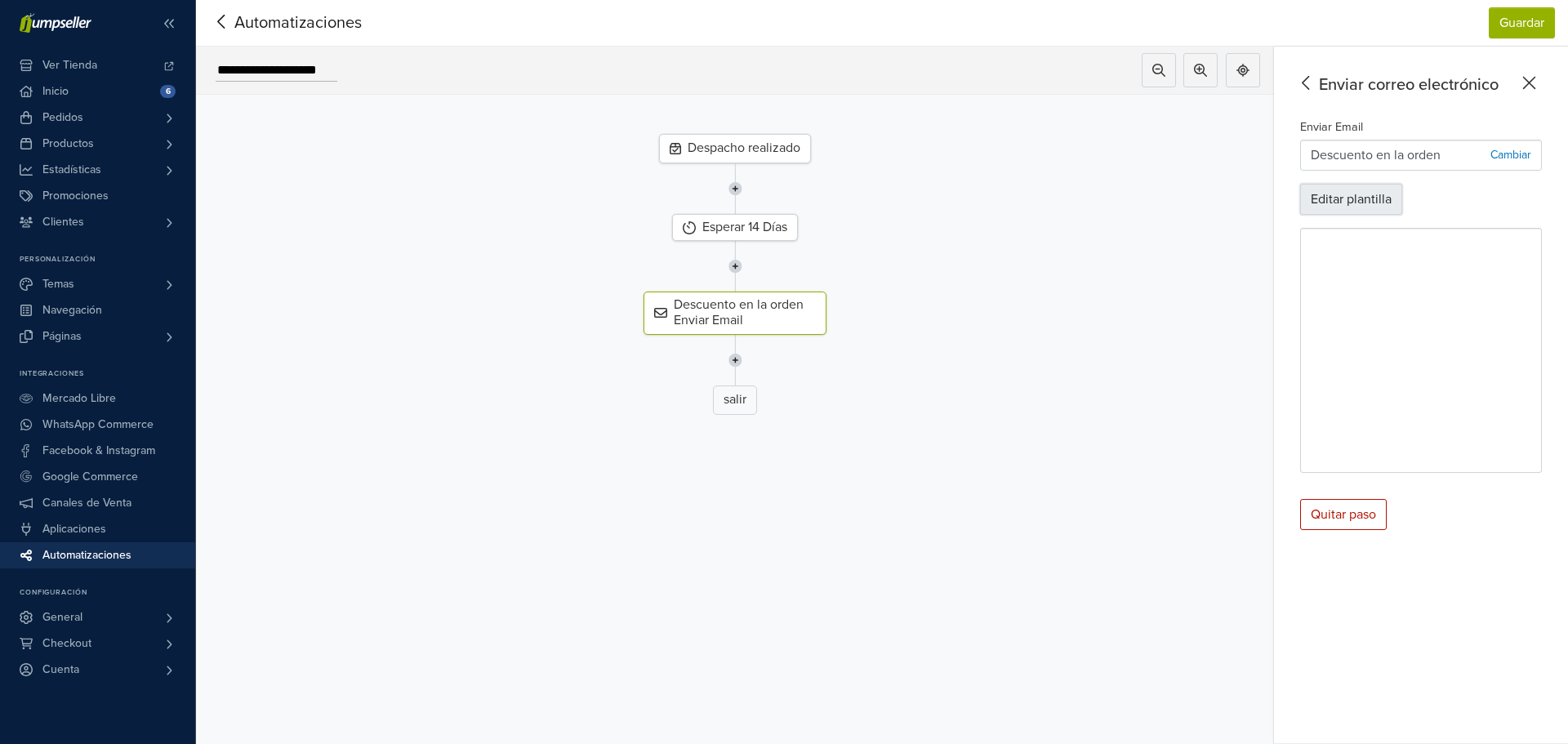
click at [1327, 197] on button "Editar plantilla" at bounding box center [1351, 199] width 102 height 31
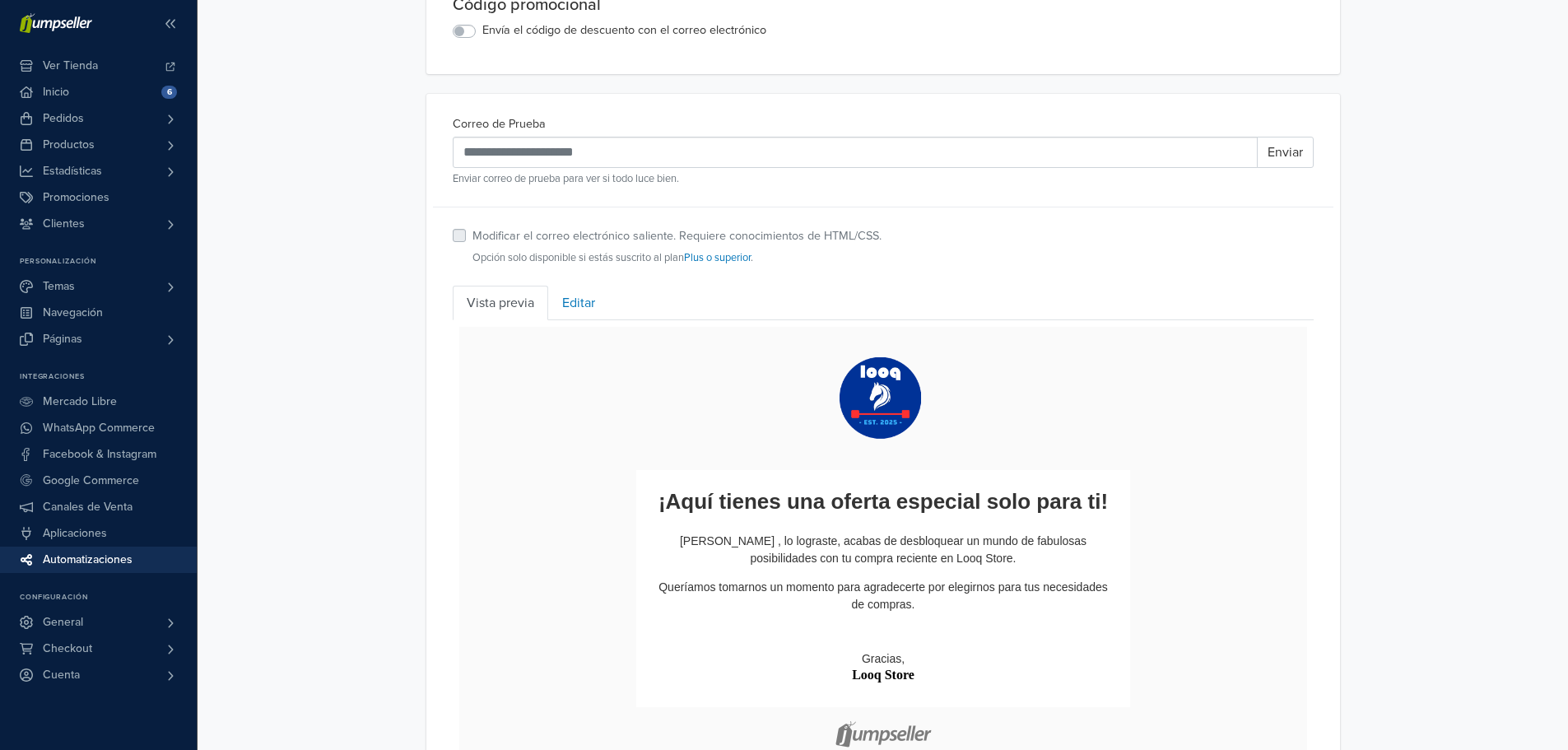
scroll to position [559, 0]
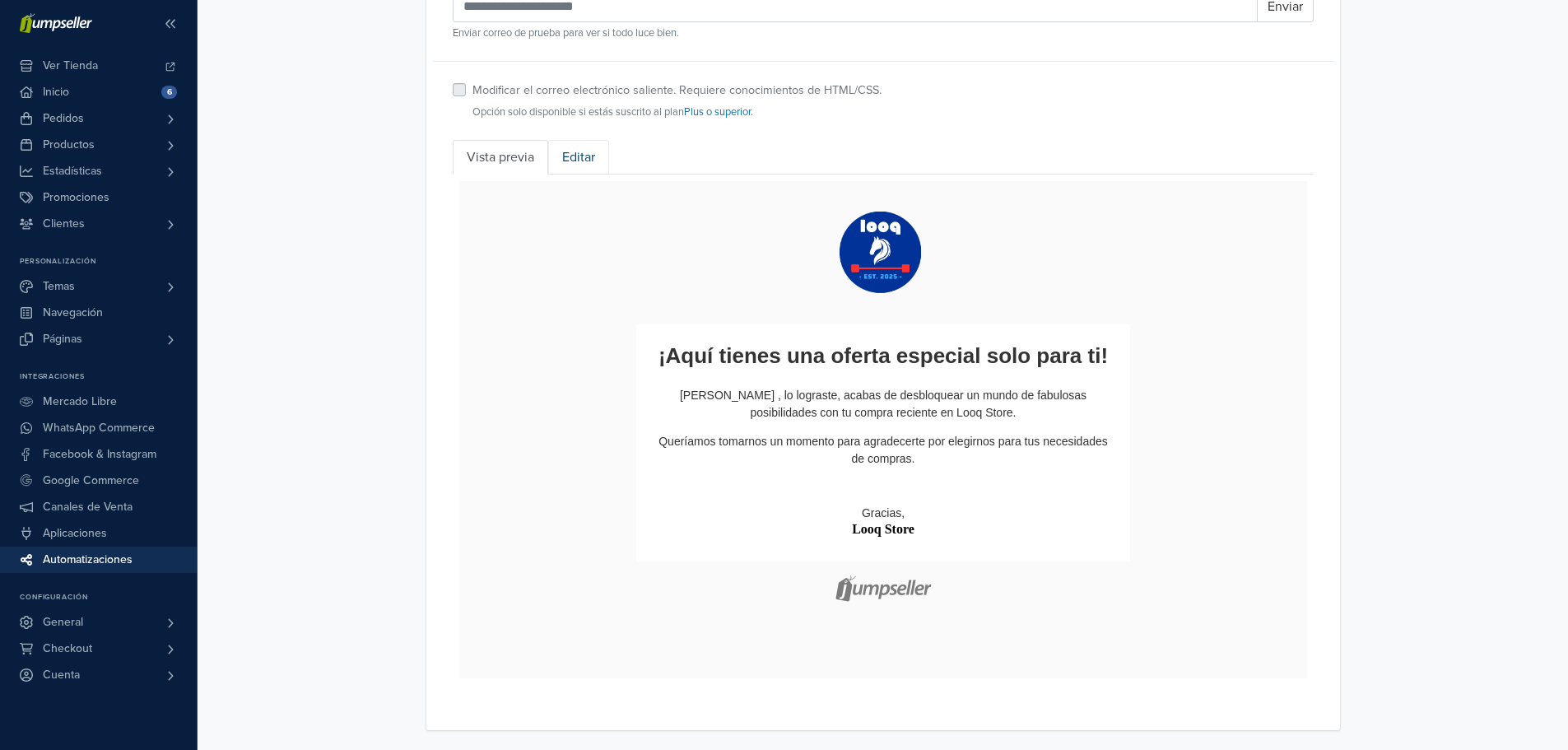
click at [584, 163] on link "Editar" at bounding box center [578, 157] width 61 height 35
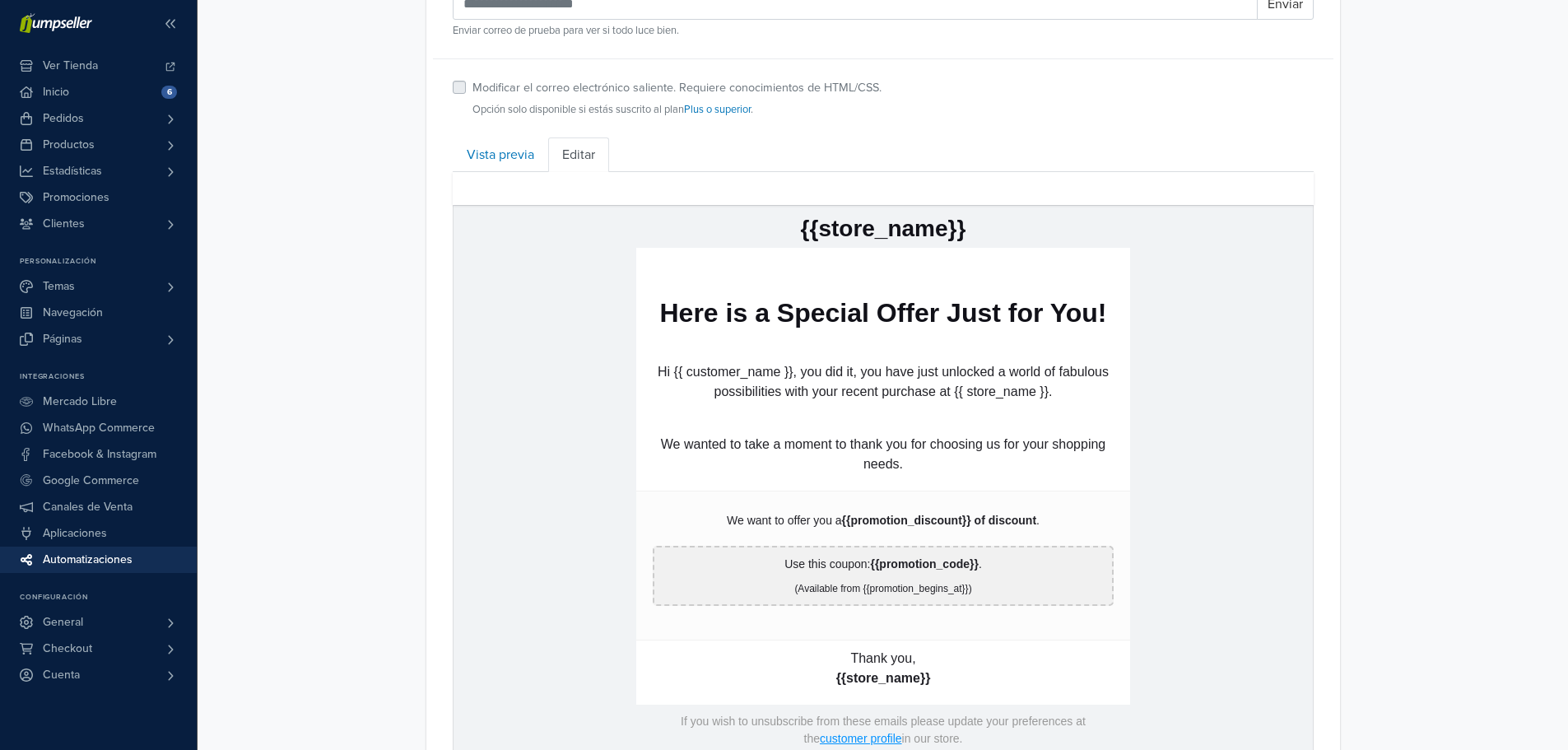
click at [859, 391] on p "Hi {{ customer_name }}, you did it, you have just unlocked a world of fabulous …" at bounding box center [882, 381] width 461 height 39
click at [880, 389] on p "Hi {{ customer_name }}, you did it, you have just unlocked a world of fabulous …" at bounding box center [882, 381] width 461 height 39
click at [879, 220] on p "{{store_name}}" at bounding box center [882, 228] width 461 height 29
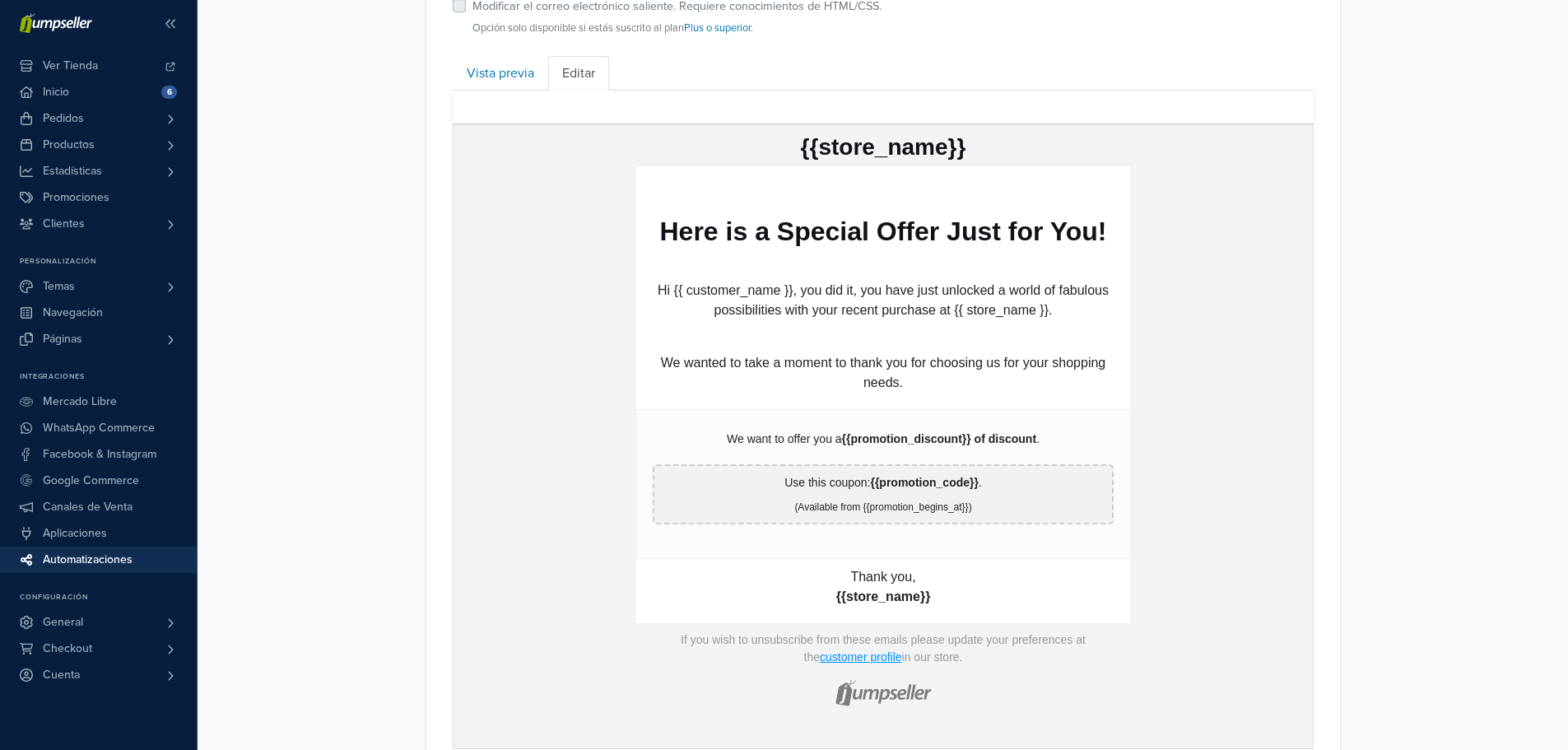
scroll to position [537, 0]
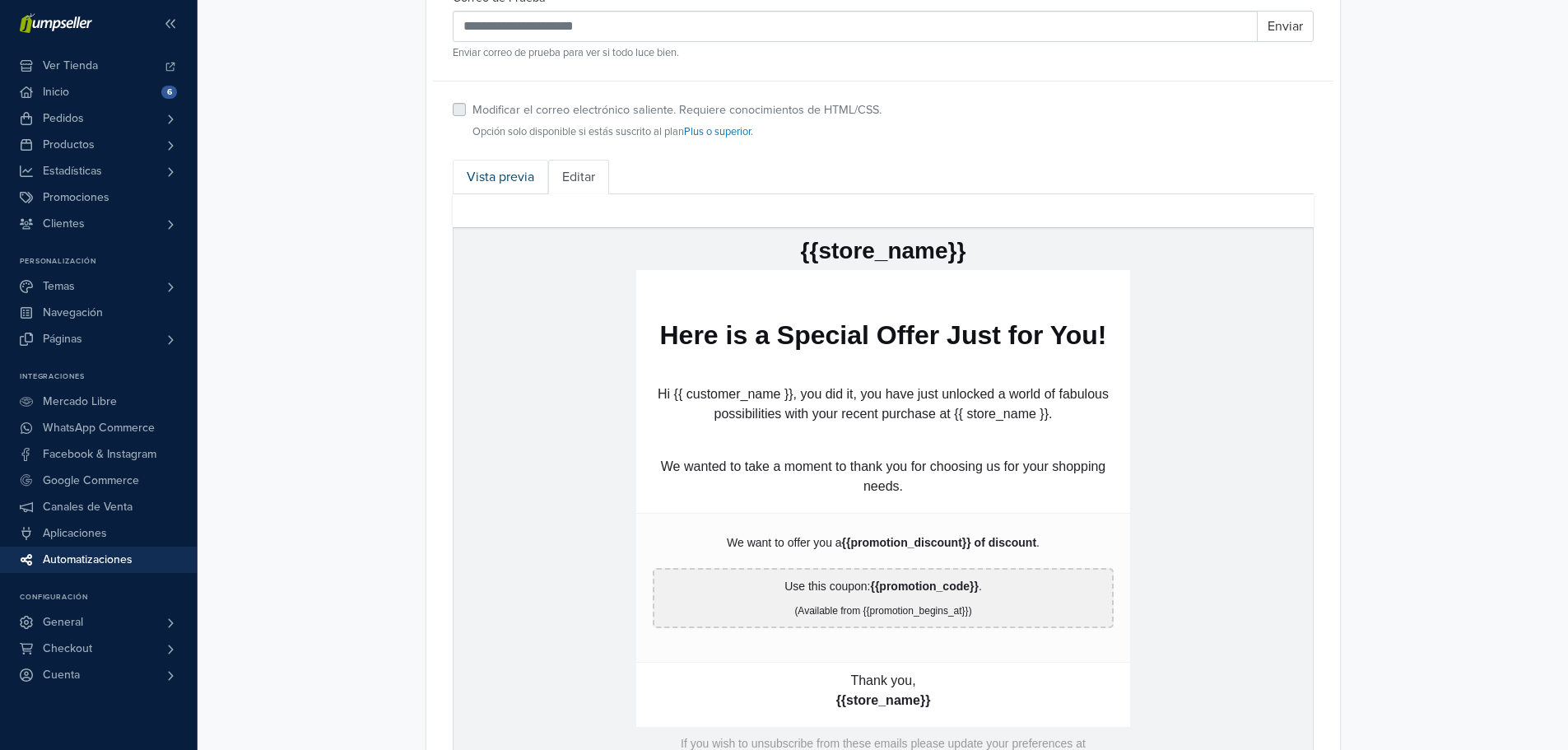
click at [529, 188] on link "Vista previa" at bounding box center [500, 176] width 95 height 35
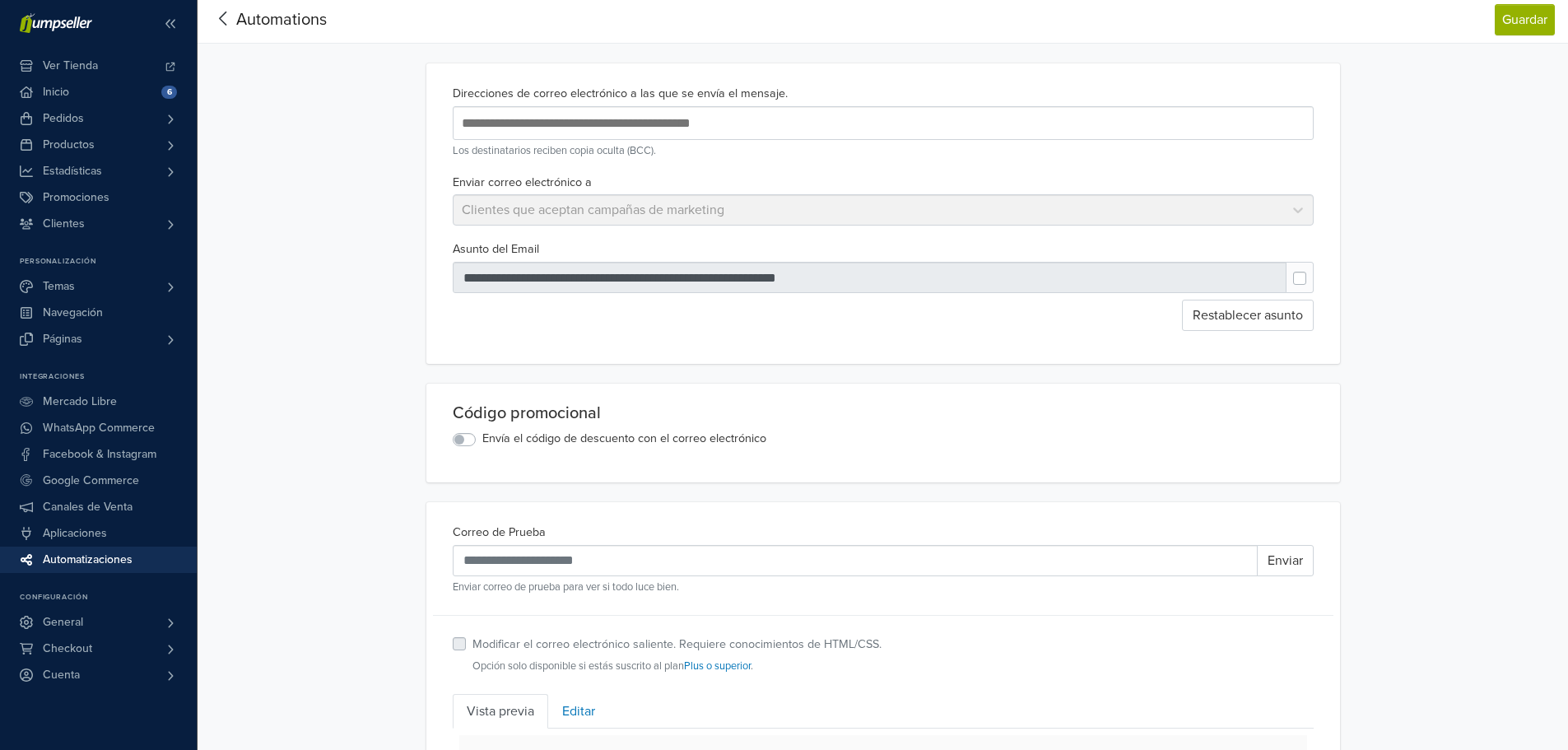
scroll to position [0, 0]
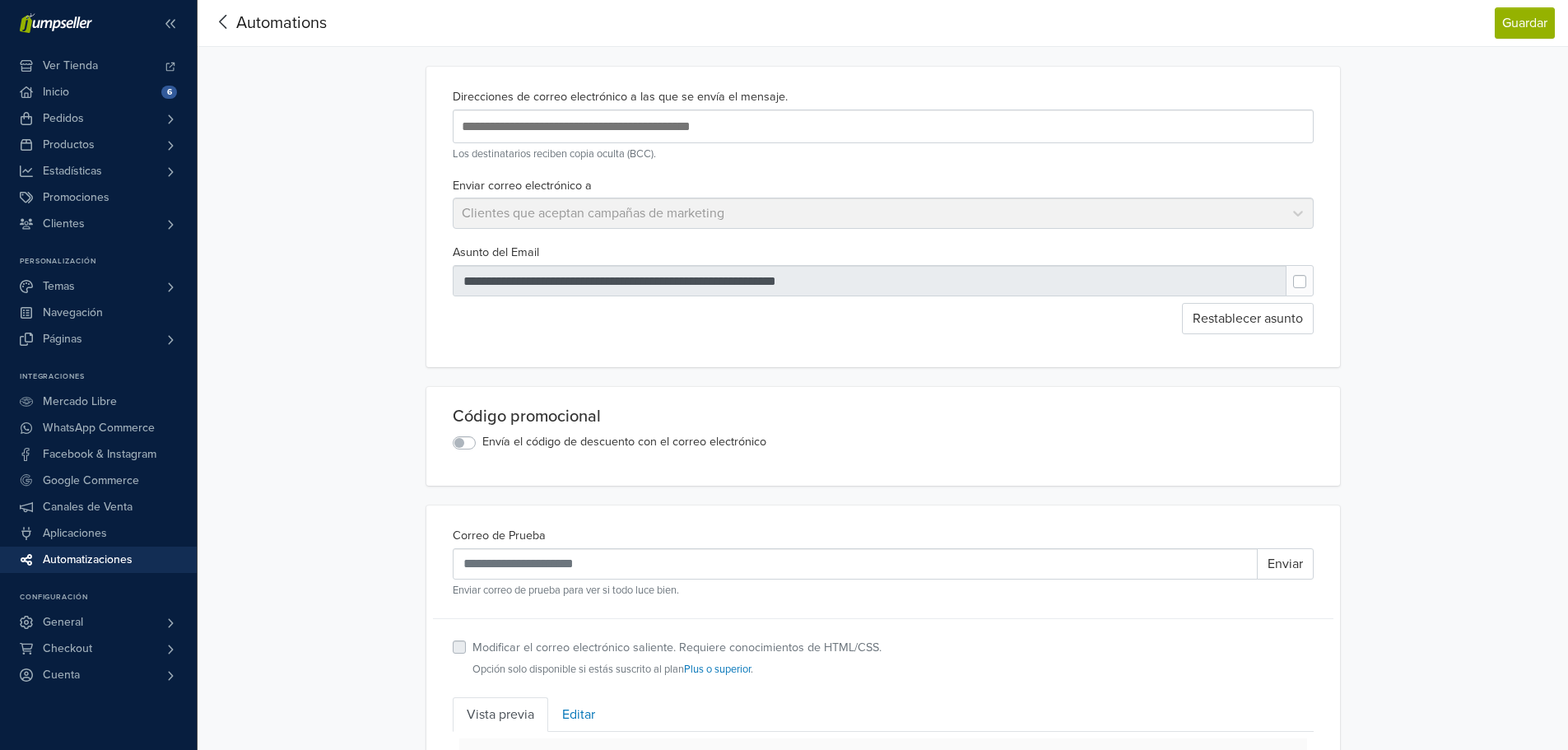
click at [626, 440] on label "Envía el código de descuento con el correo electrónico" at bounding box center [624, 442] width 284 height 18
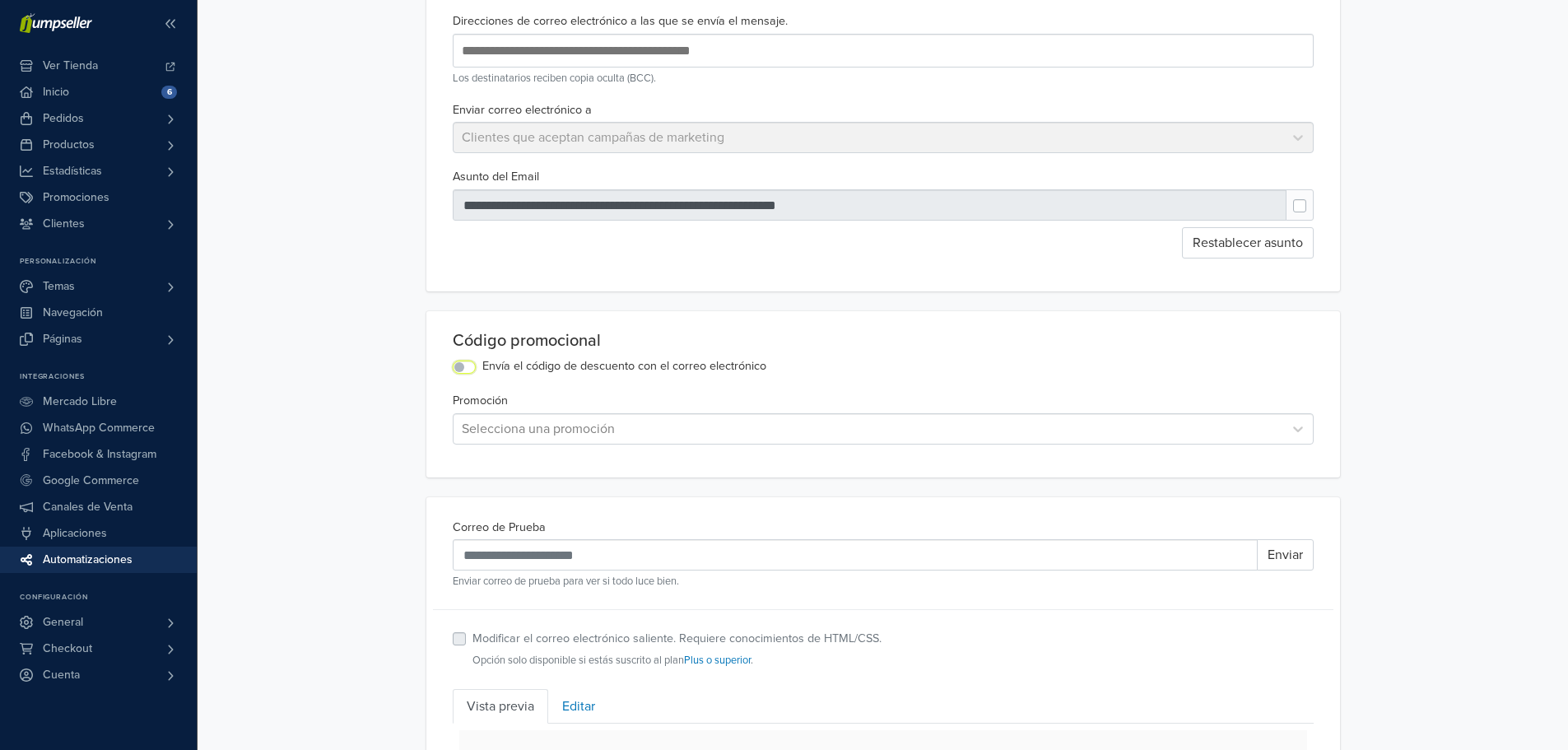
scroll to position [165, 0]
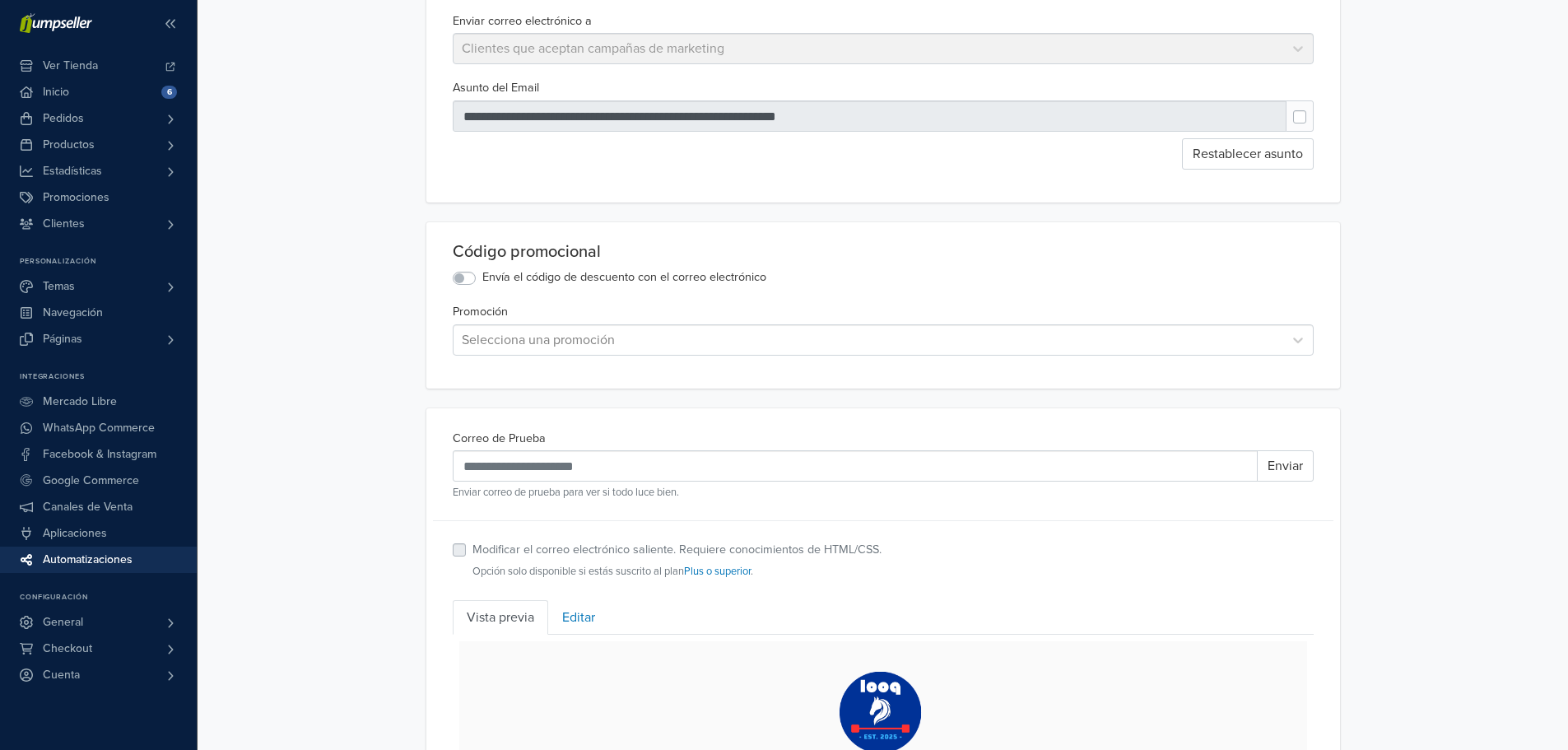
click at [657, 350] on div at bounding box center [868, 340] width 813 height 23
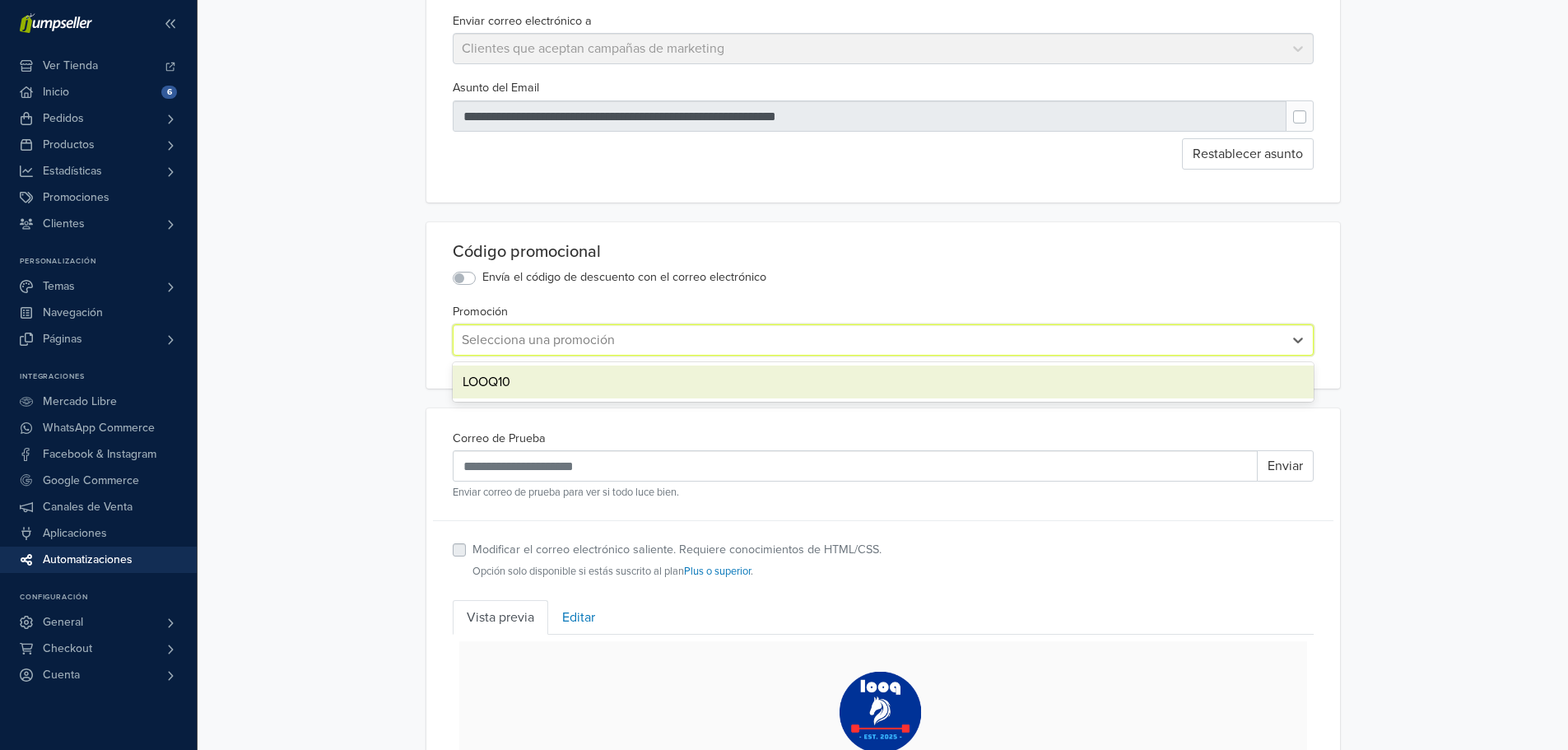
click at [595, 389] on div "LOOQ10" at bounding box center [883, 381] width 861 height 33
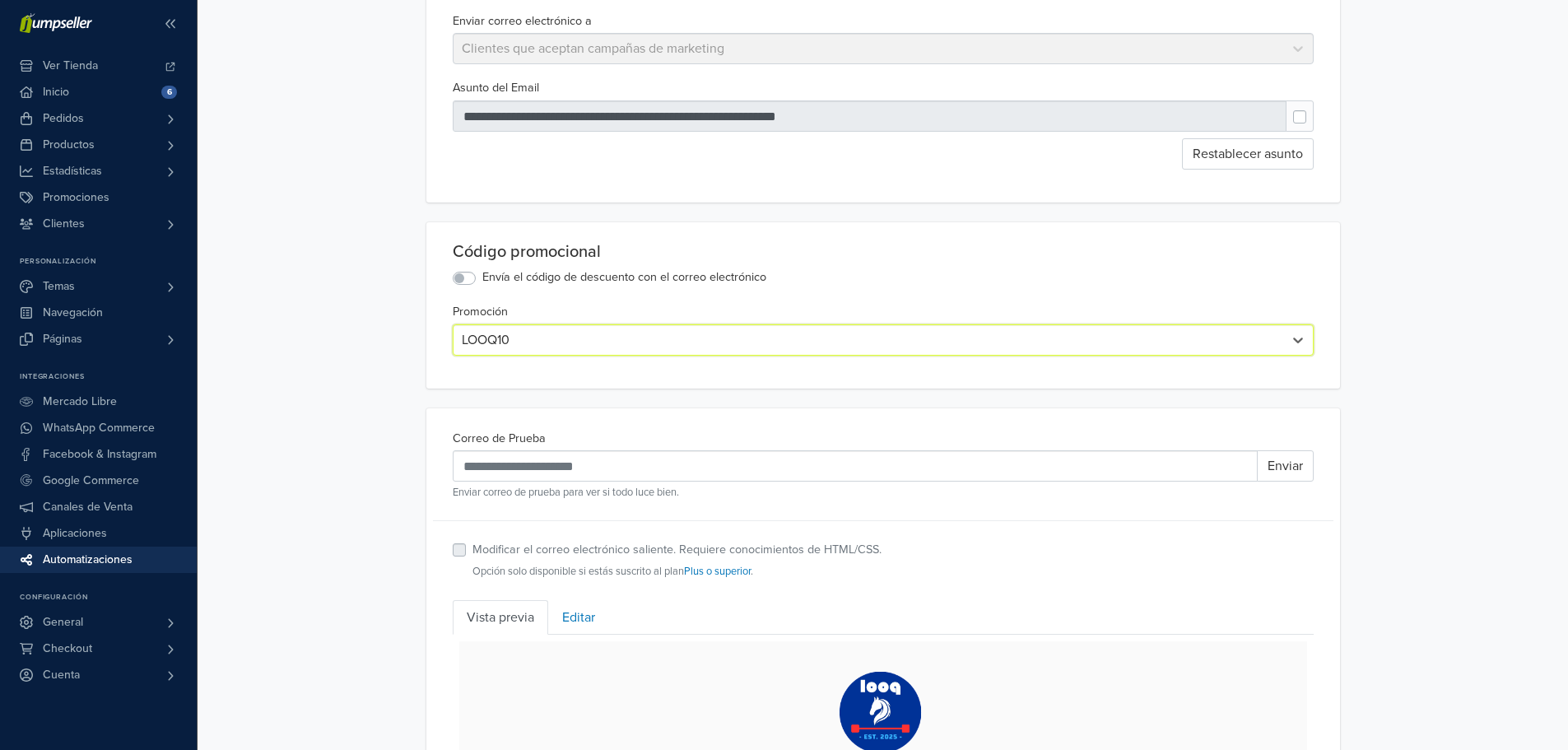
click at [1390, 369] on div "**********" at bounding box center [883, 512] width 1370 height 1355
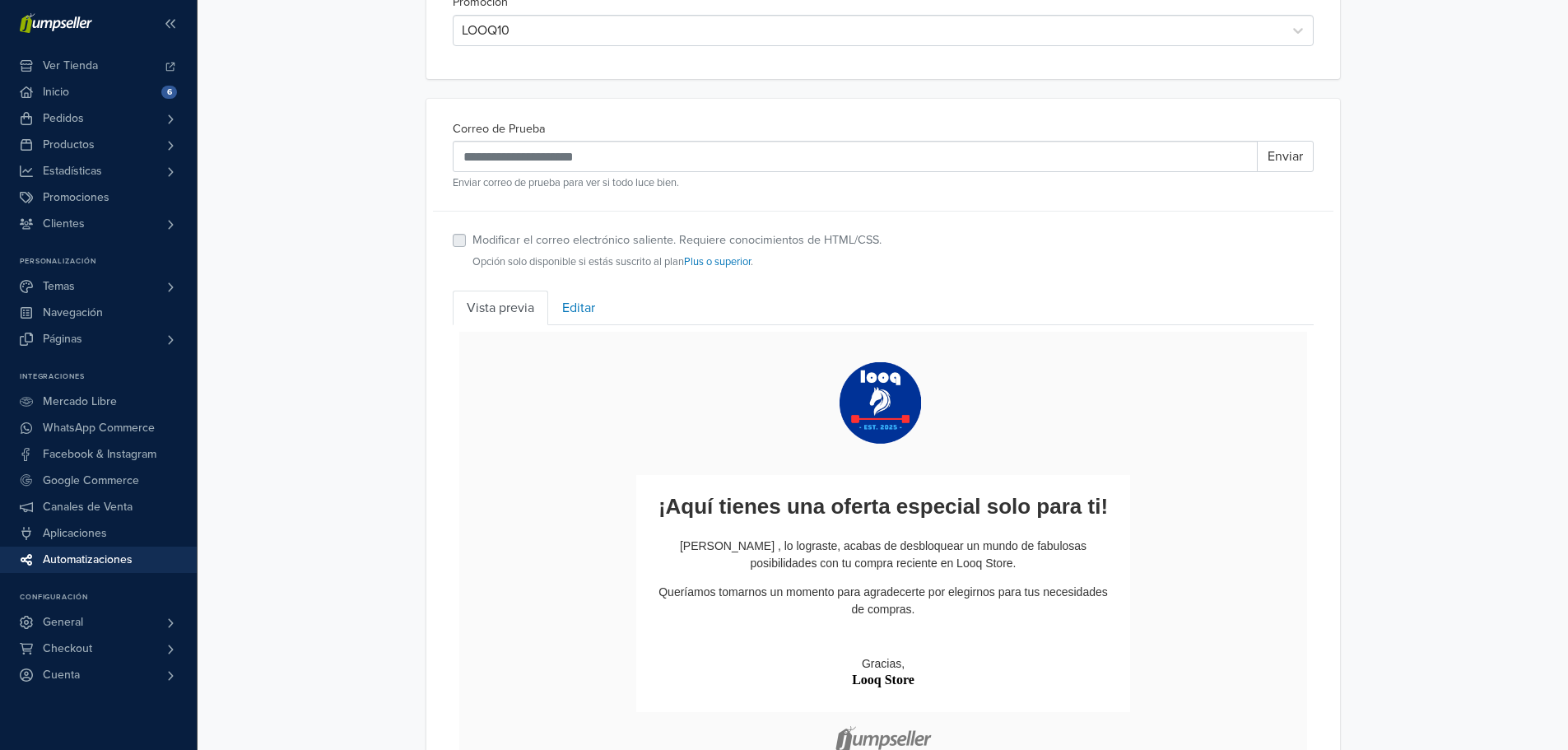
scroll to position [520, 0]
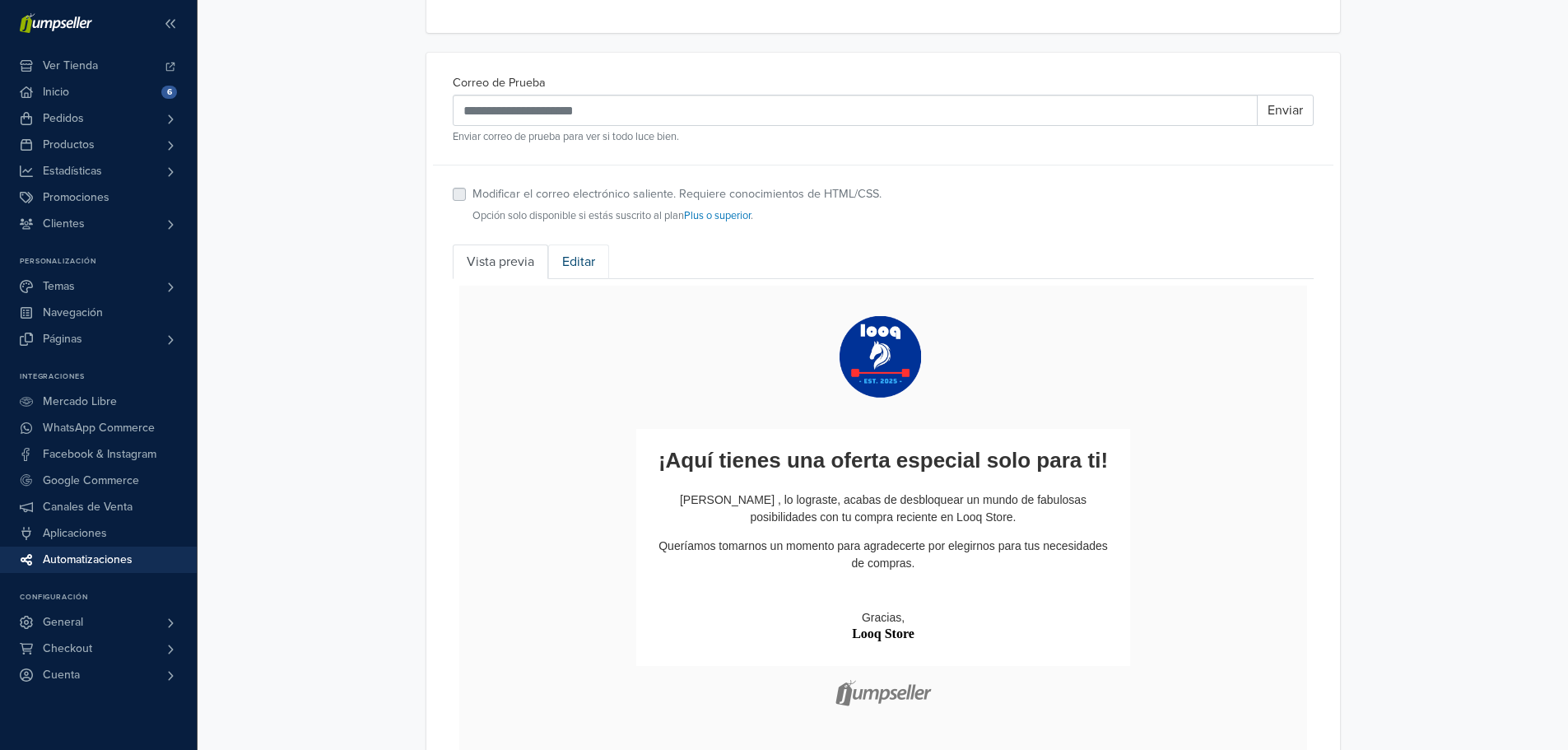
click at [596, 261] on link "Editar" at bounding box center [578, 261] width 61 height 35
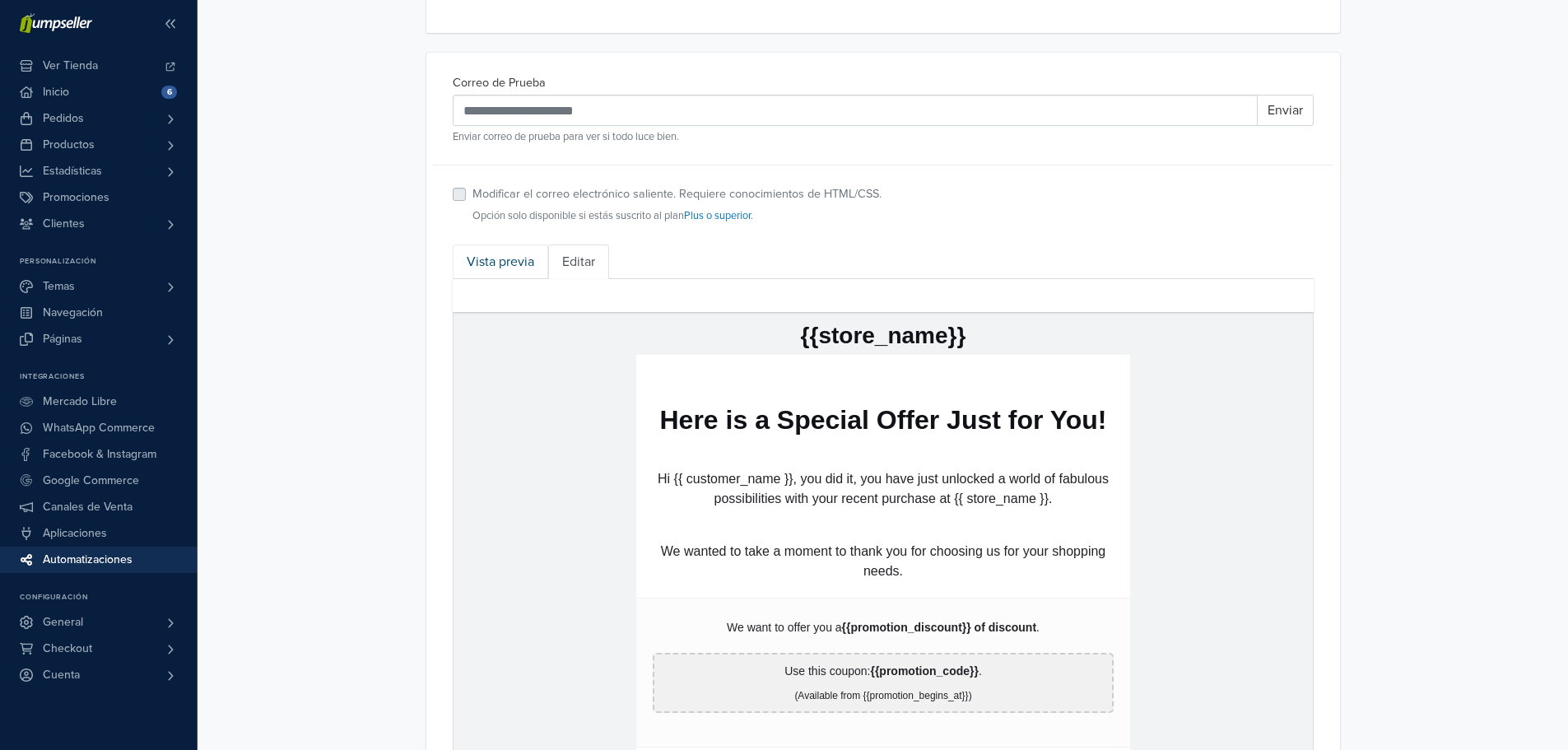
click at [502, 273] on link "Vista previa" at bounding box center [500, 261] width 95 height 35
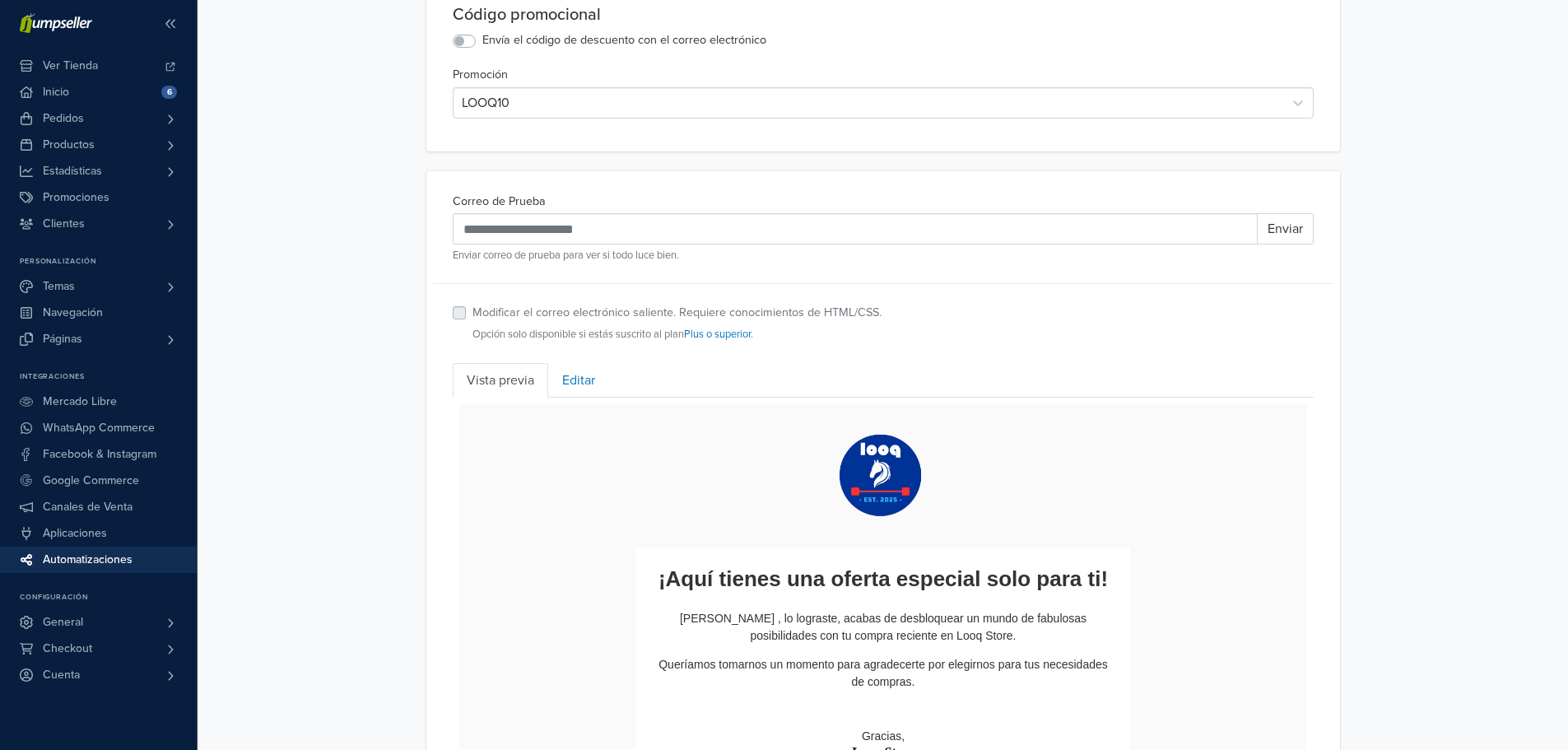
scroll to position [372, 0]
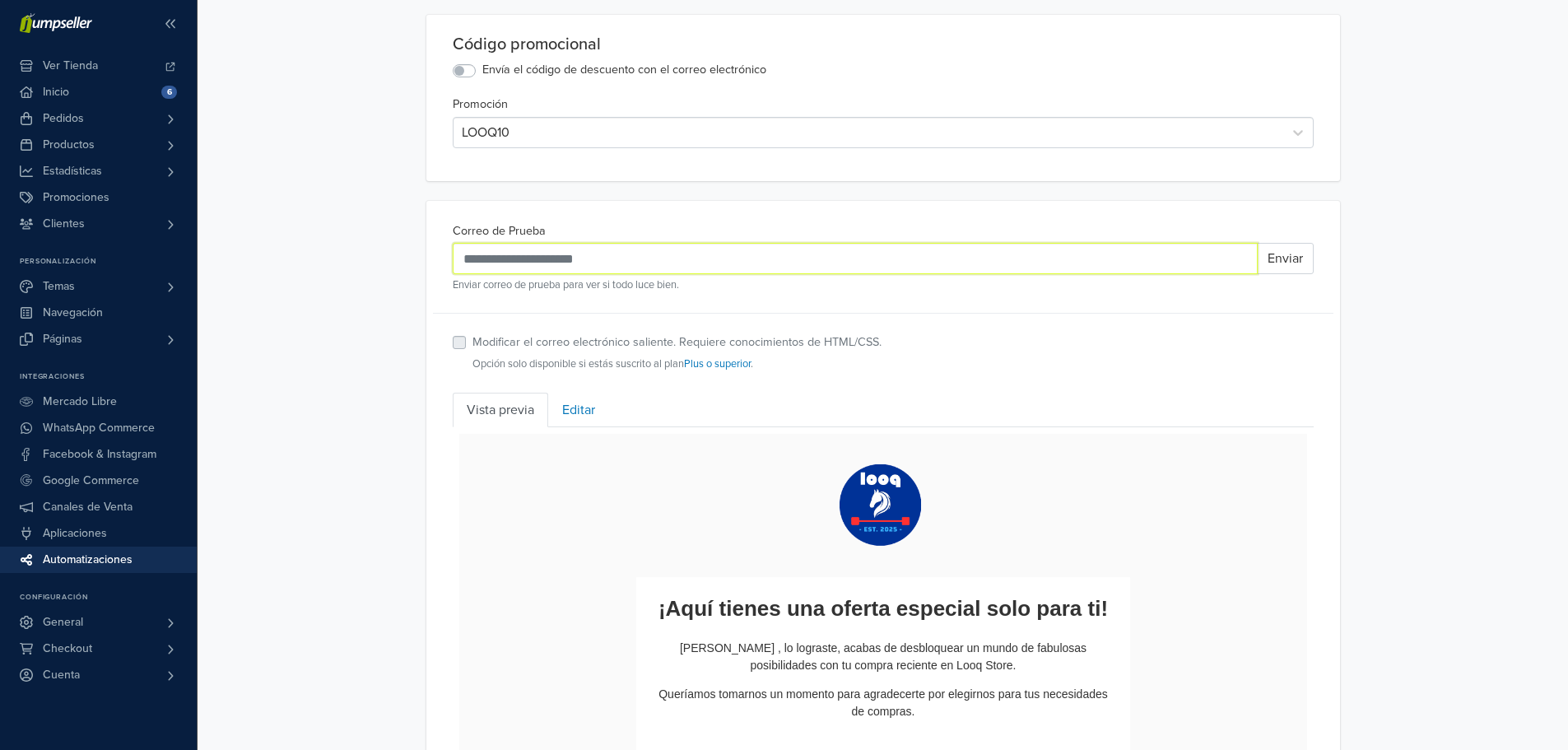
click at [669, 265] on input "Correo de Prueba" at bounding box center [855, 258] width 805 height 31
type input "**********"
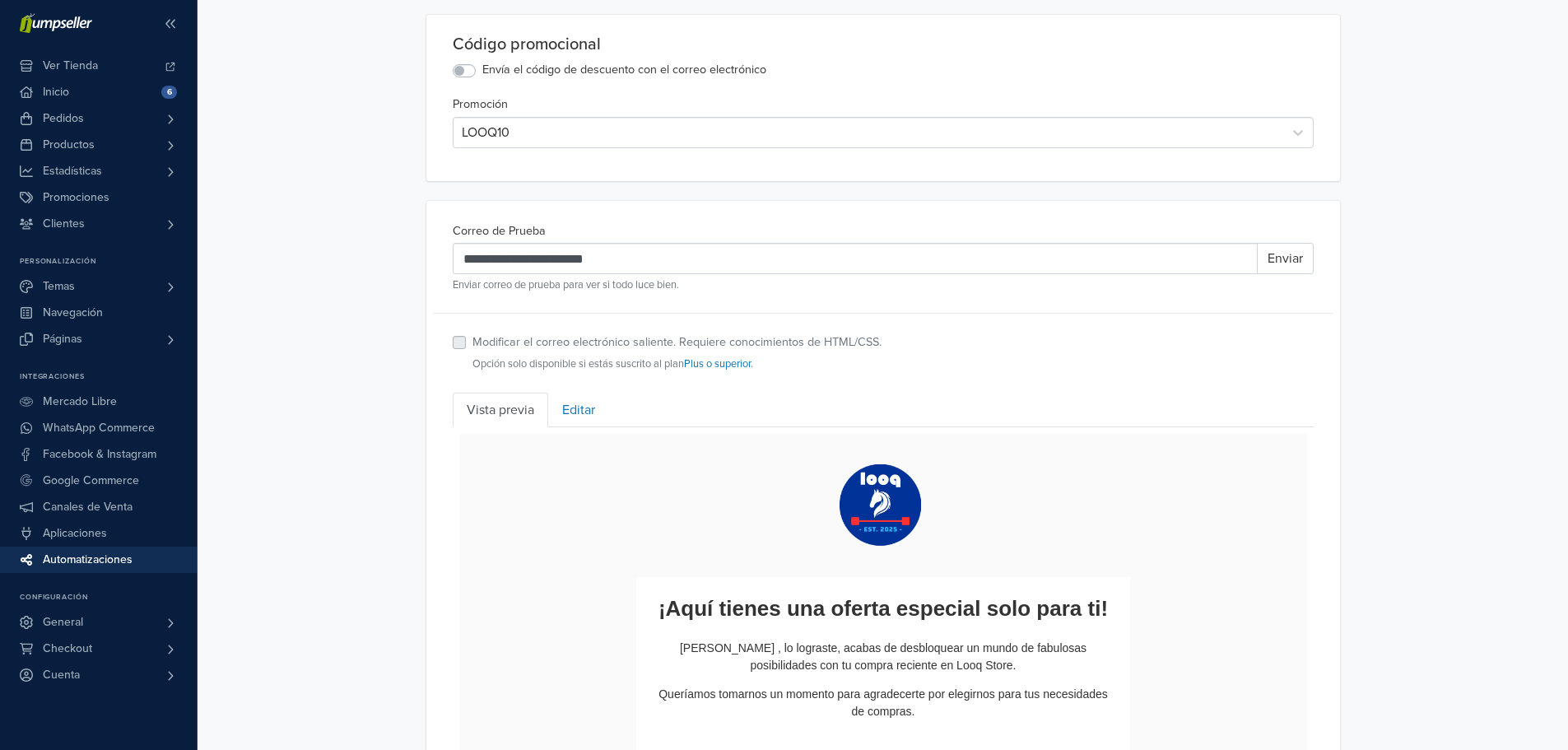
drag, startPoint x: 1095, startPoint y: 302, endPoint x: 1172, endPoint y: 289, distance: 78.1
click at [1096, 301] on div "**********" at bounding box center [883, 267] width 861 height 94
click at [1269, 265] on button "Enviar" at bounding box center [1286, 258] width 57 height 31
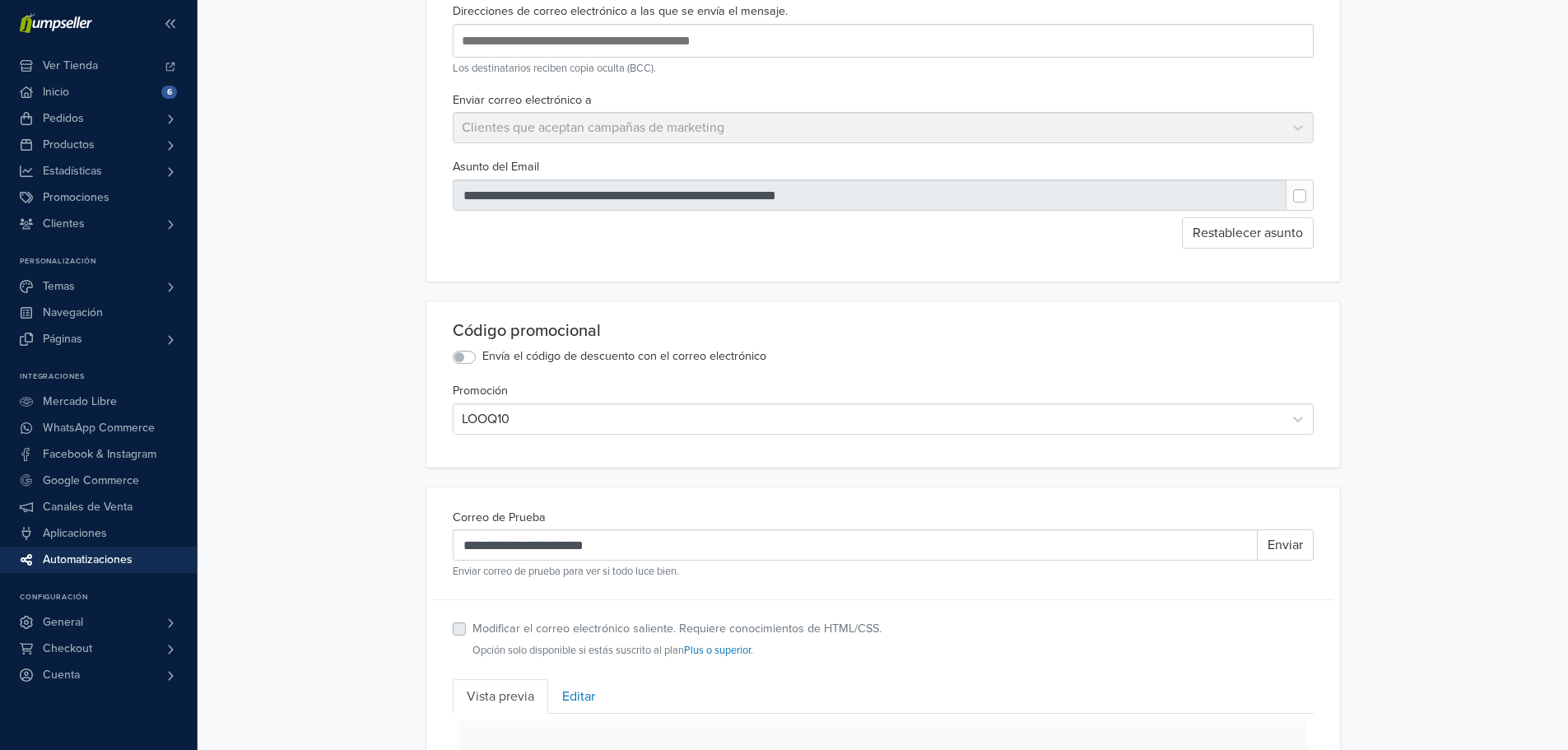
scroll to position [0, 0]
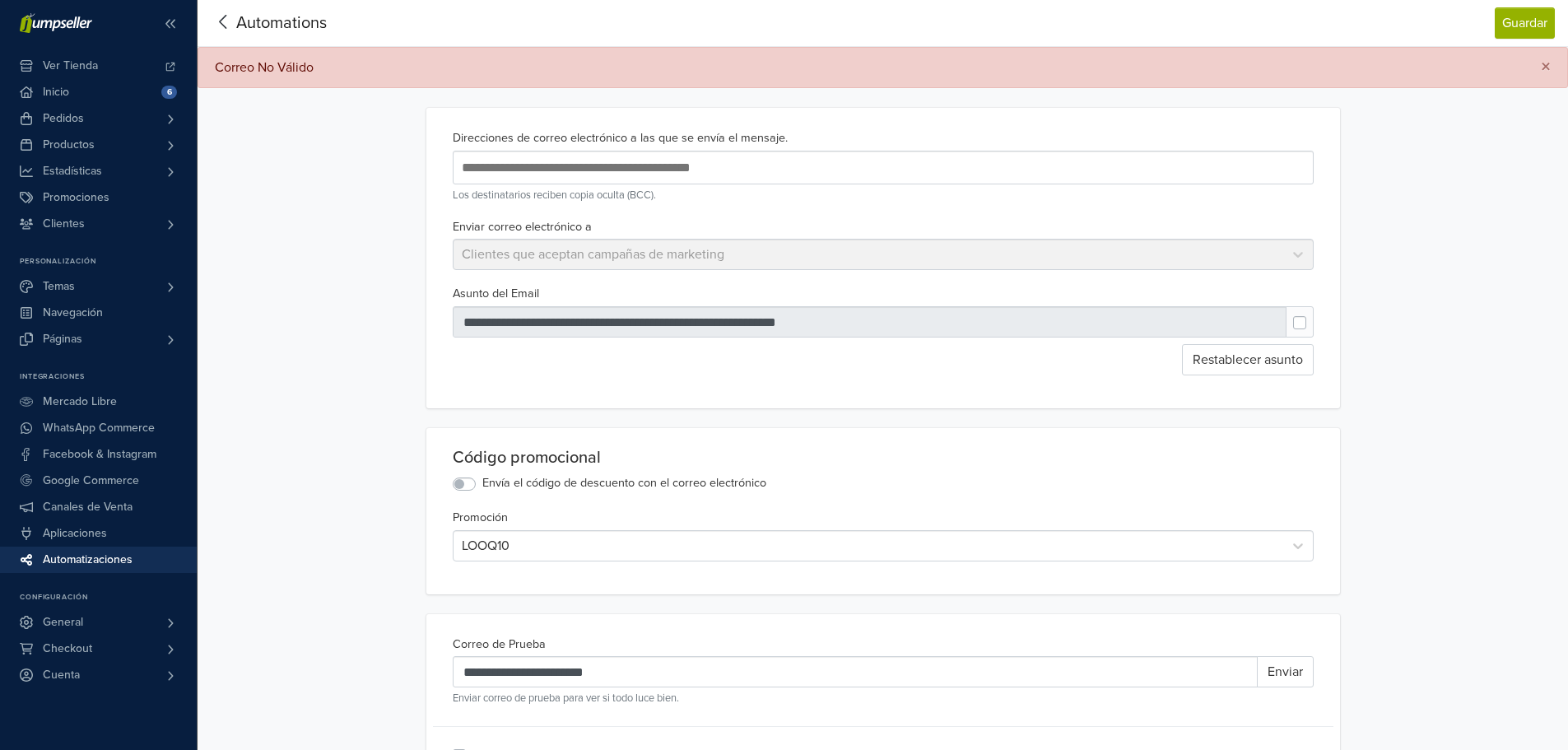
click at [584, 154] on div at bounding box center [883, 167] width 861 height 34
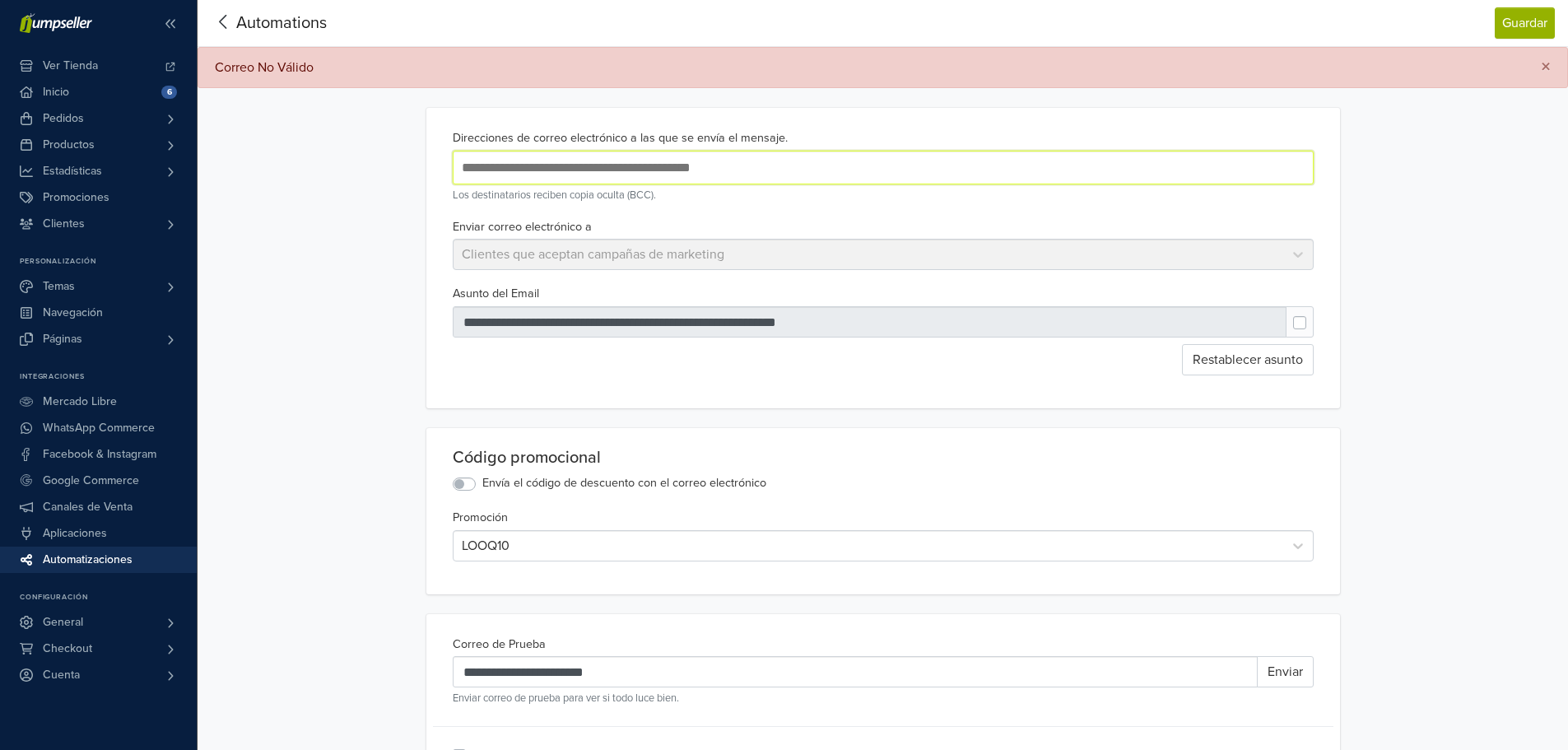
click at [650, 167] on input "text" at bounding box center [725, 167] width 535 height 22
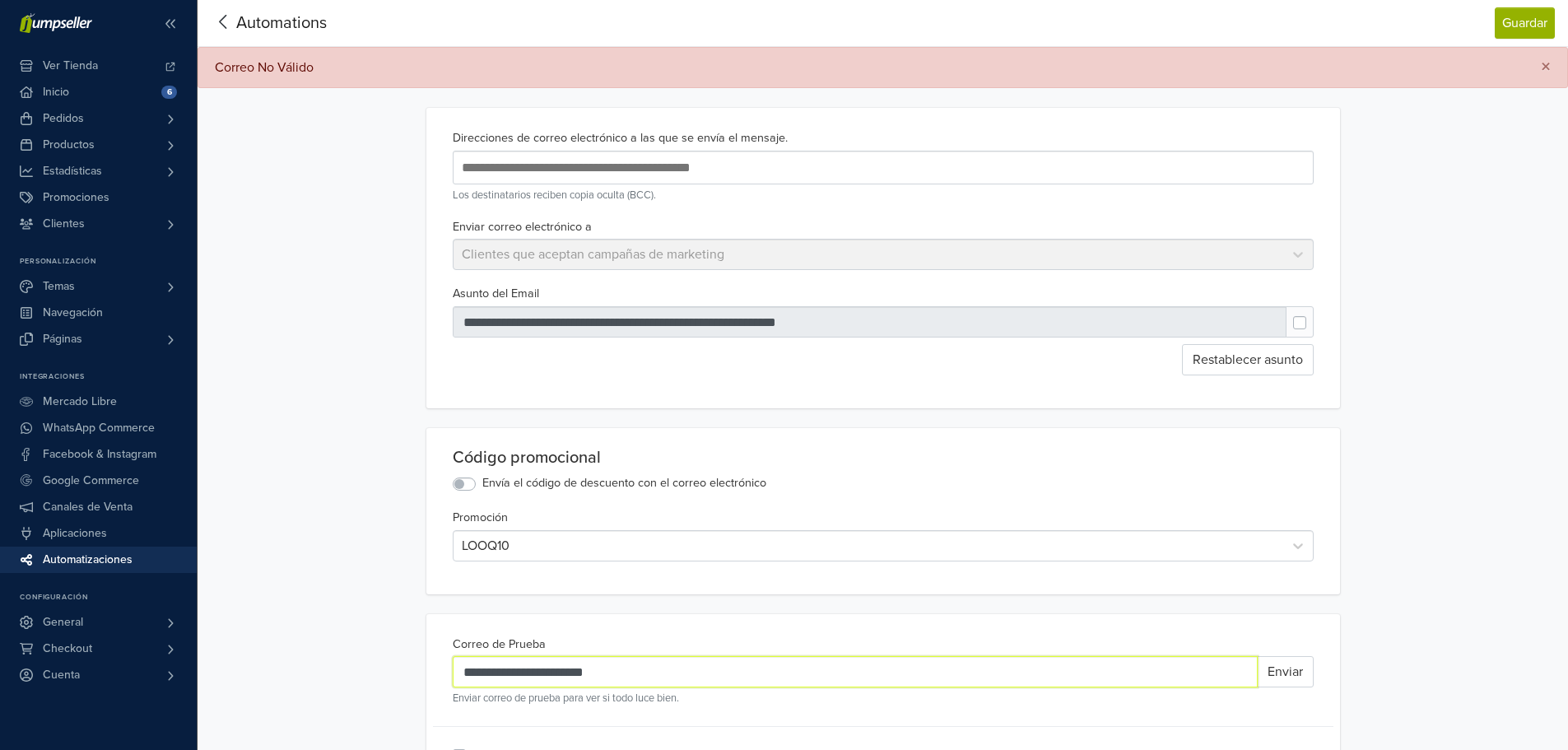
drag, startPoint x: 644, startPoint y: 664, endPoint x: 362, endPoint y: 664, distance: 282.0
click at [362, 664] on div "**********" at bounding box center [883, 697] width 1370 height 1396
click at [530, 175] on input "text" at bounding box center [725, 167] width 535 height 22
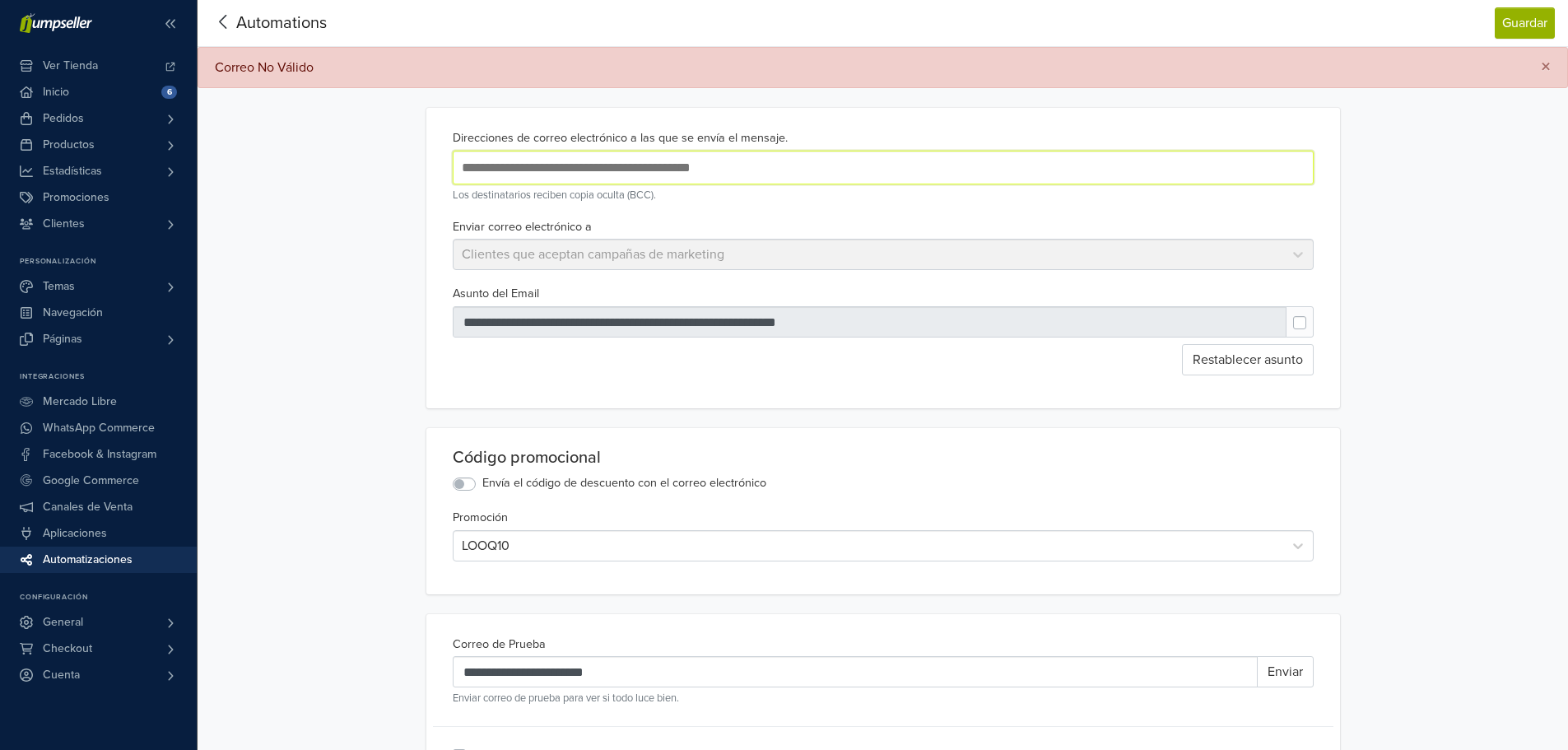
paste input "**********"
type input "**********"
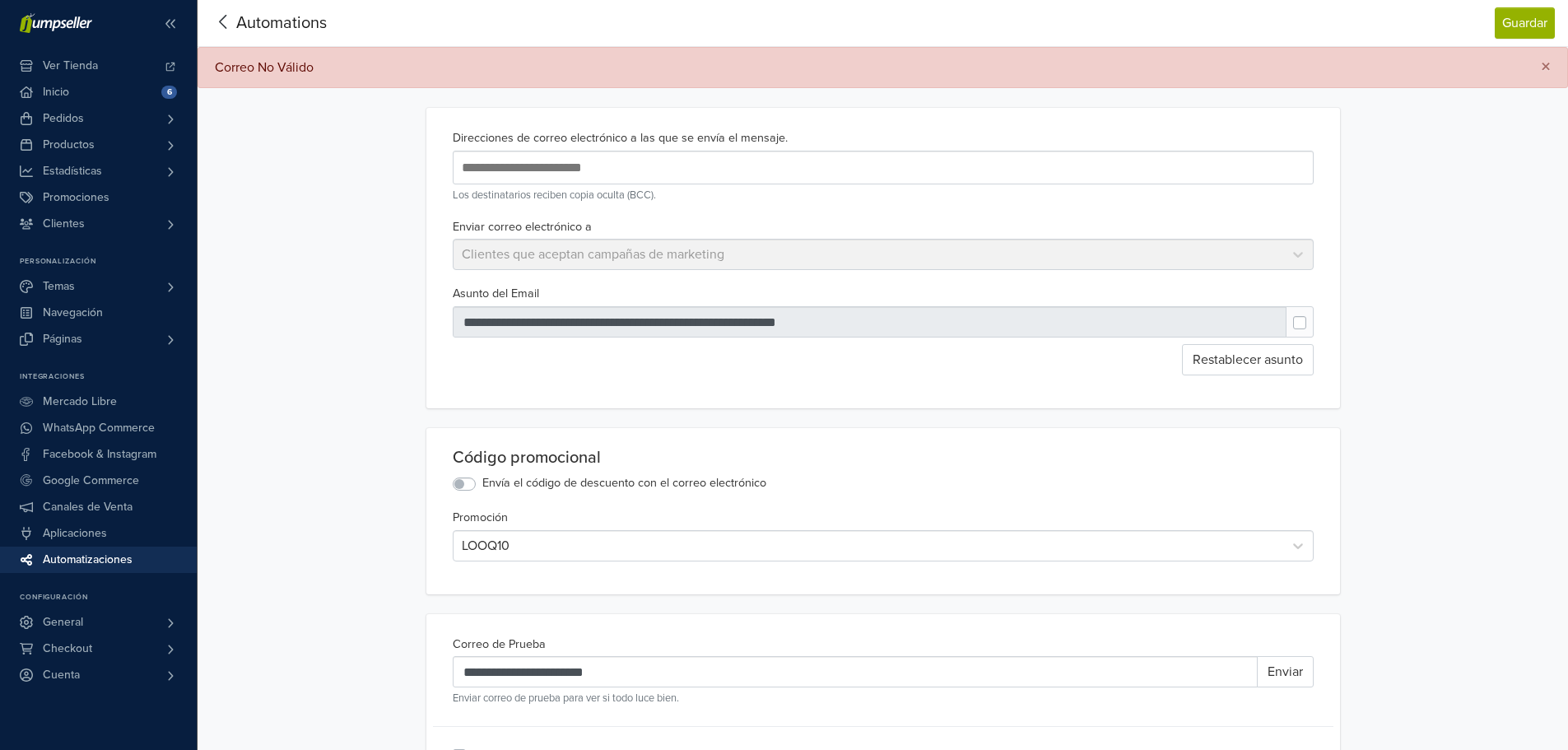
click at [1439, 358] on div "**********" at bounding box center [883, 697] width 1370 height 1396
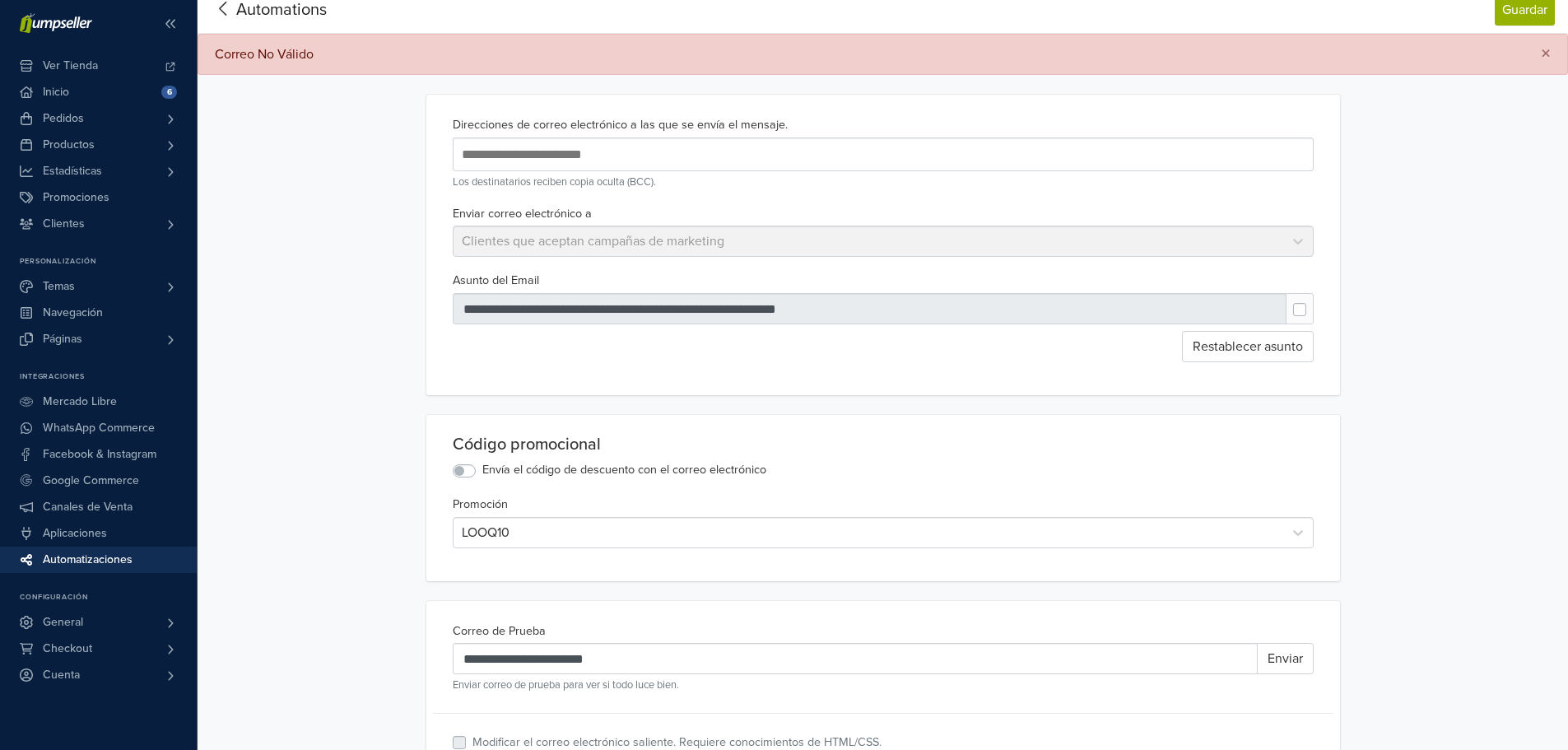
scroll to position [409, 0]
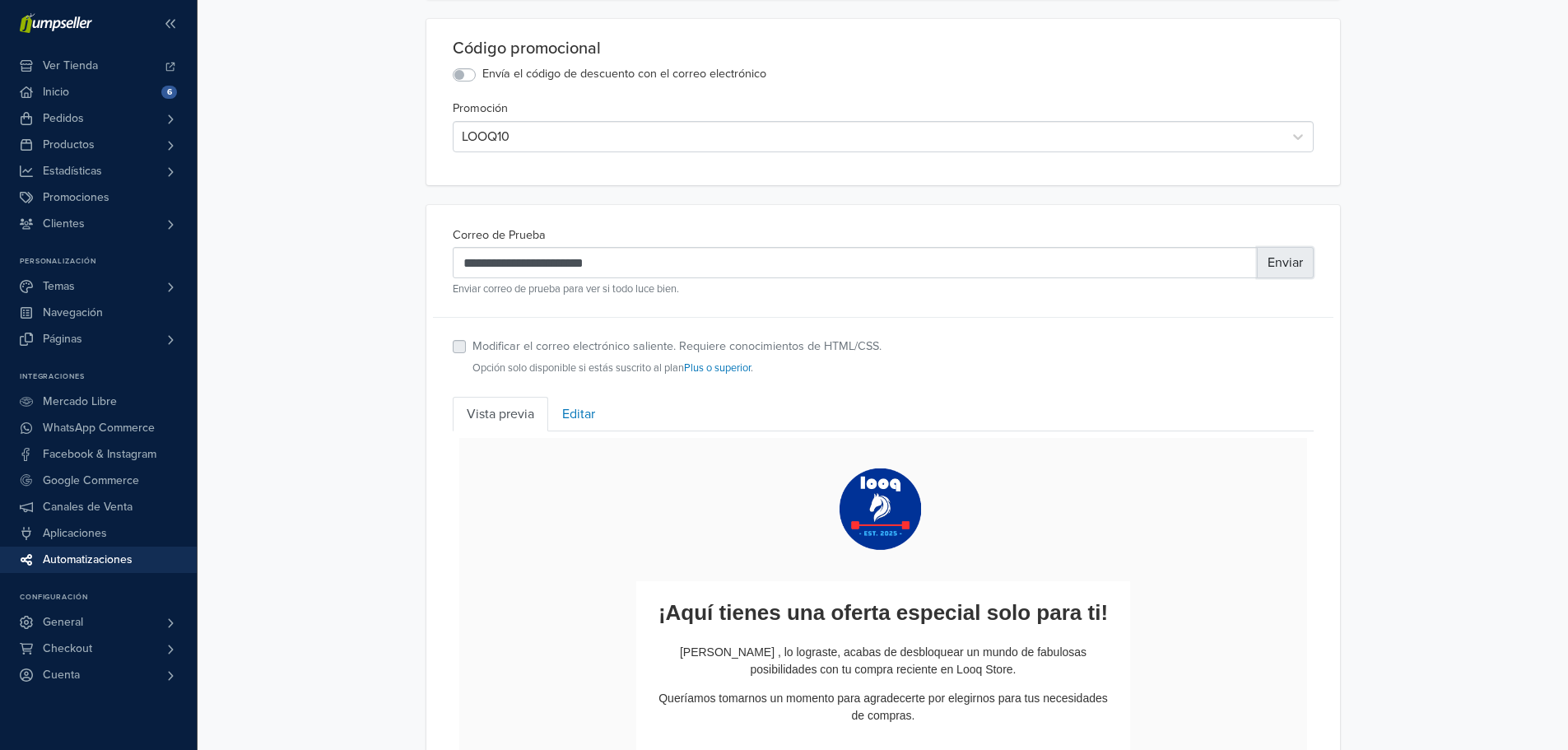
click at [1293, 268] on button "Enviar" at bounding box center [1286, 262] width 57 height 31
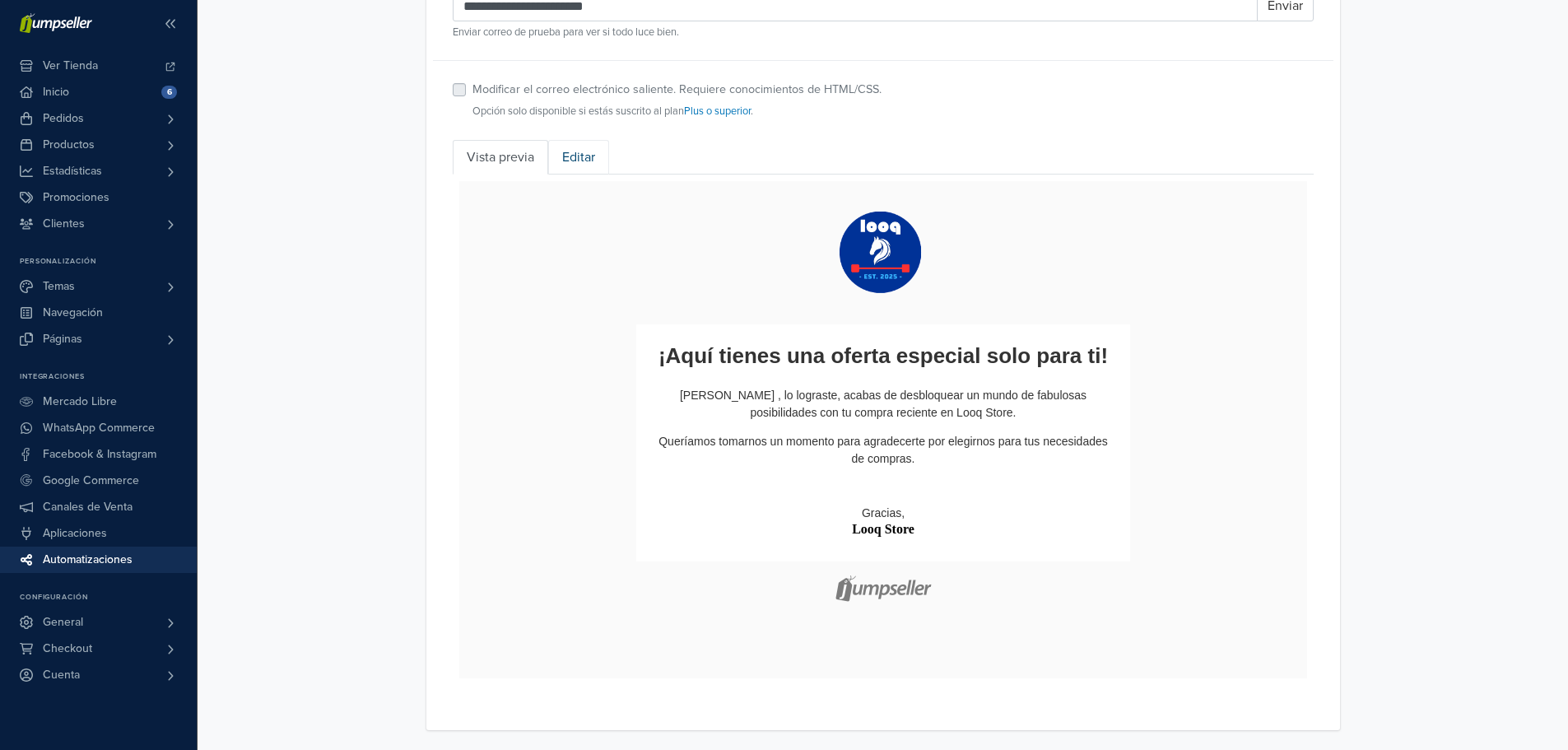
click at [585, 161] on link "Editar" at bounding box center [578, 157] width 61 height 35
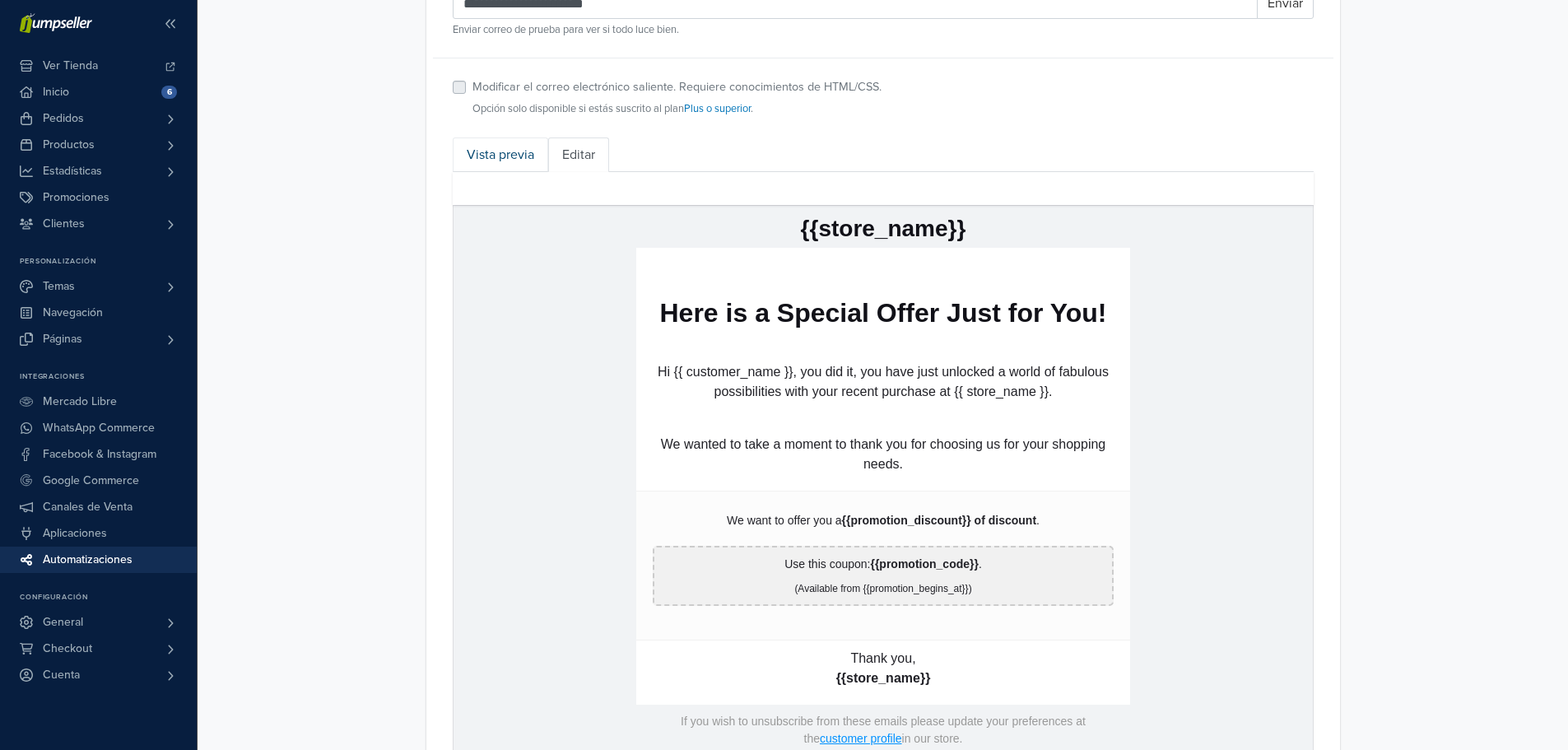
click at [523, 160] on link "Vista previa" at bounding box center [500, 154] width 95 height 35
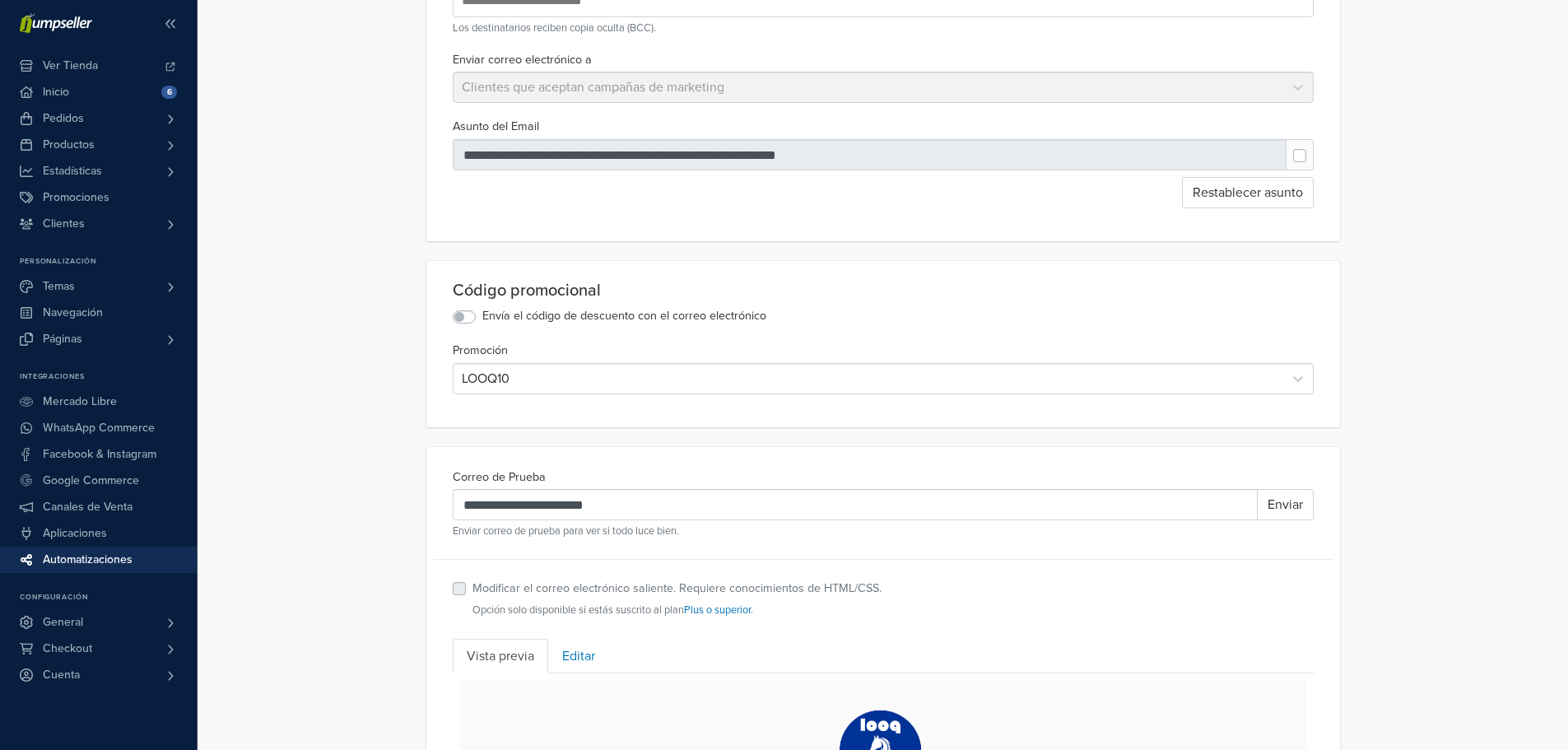
scroll to position [0, 0]
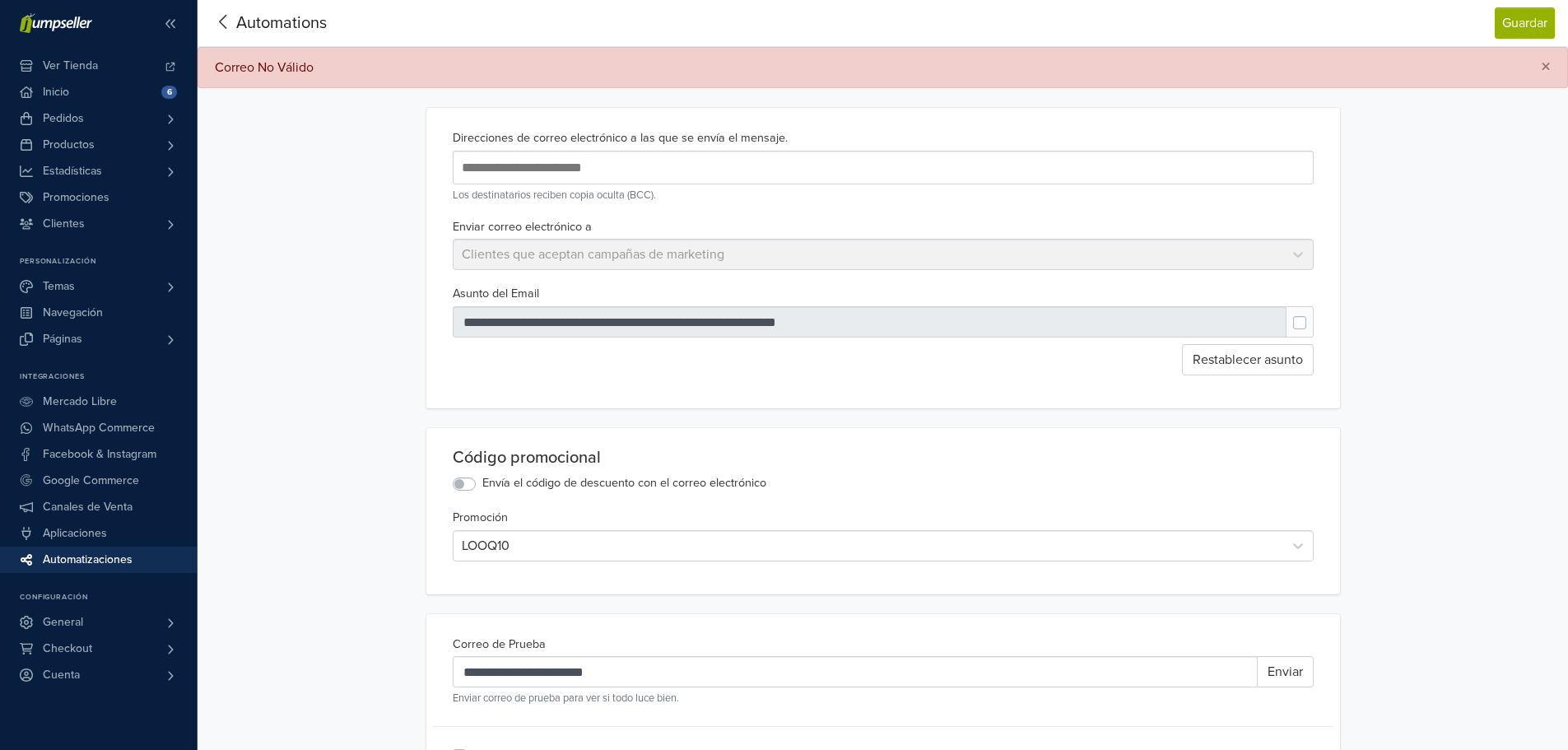
click at [1305, 262] on div "Enviar correo electrónico a Clientes que aceptan campañas de marketing" at bounding box center [883, 243] width 874 height 54
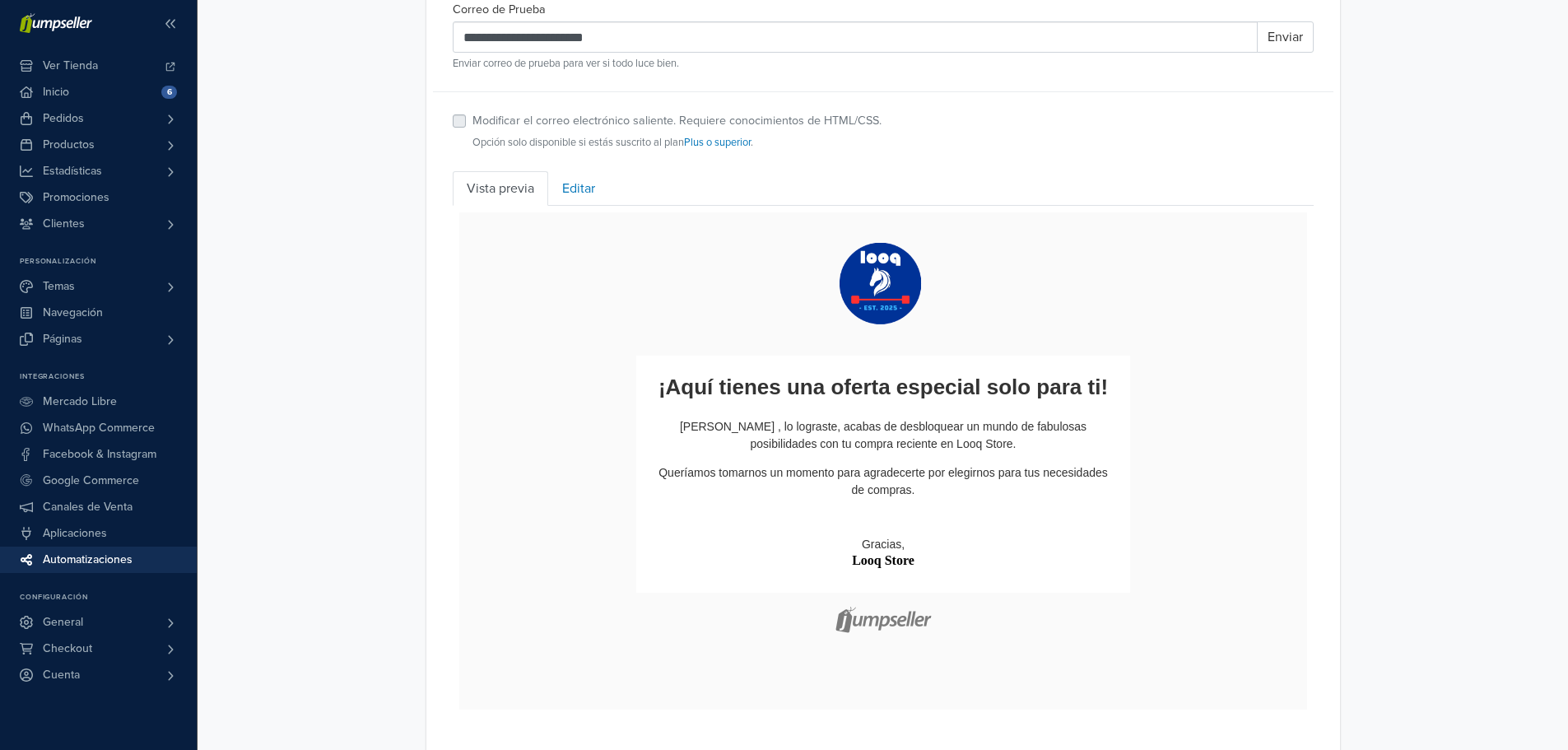
scroll to position [668, 0]
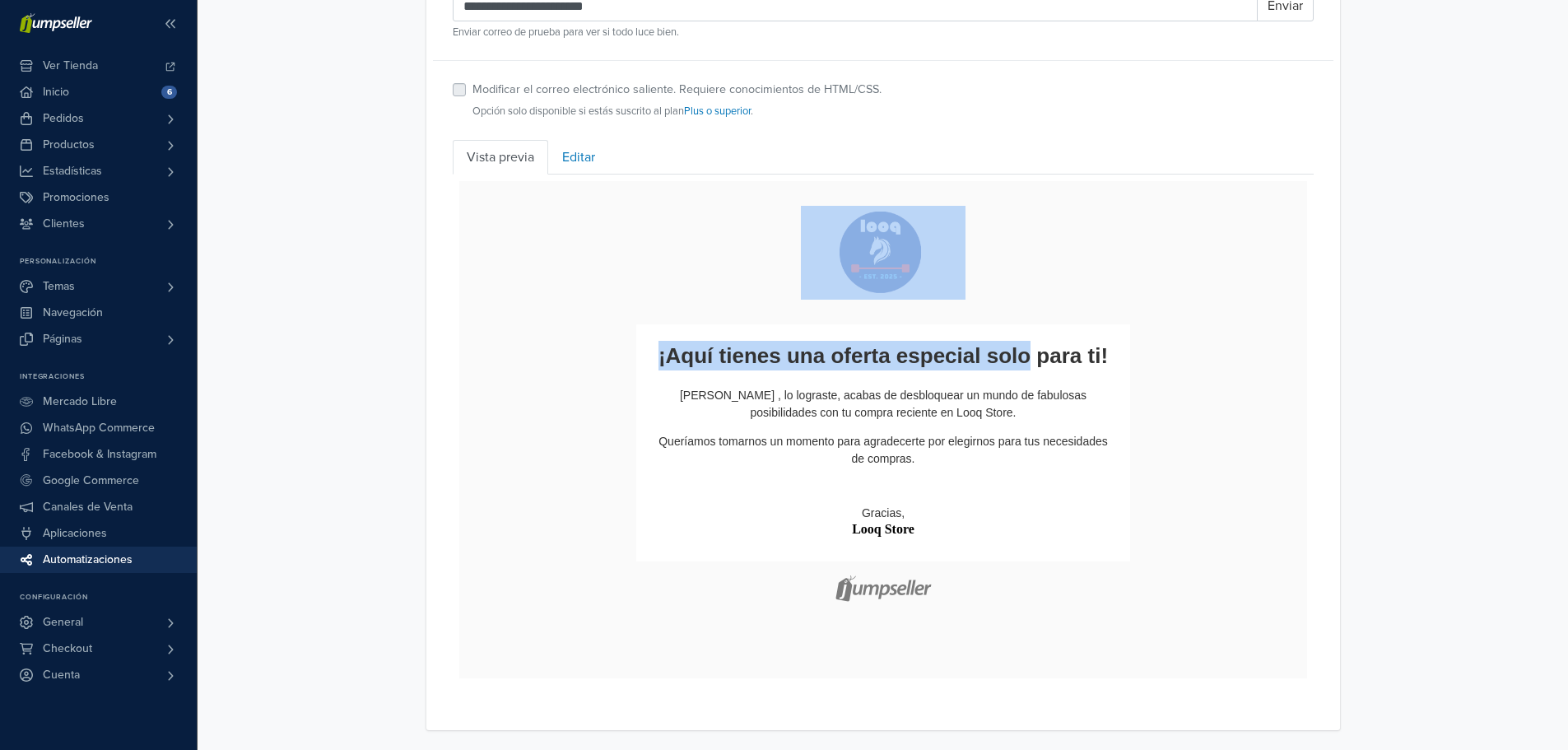
drag, startPoint x: 657, startPoint y: 355, endPoint x: 1266, endPoint y: 348, distance: 609.0
click at [1266, 348] on td "¡Aquí tienes una oferta especial solo para ti!" at bounding box center [883, 333] width 848 height 307
click at [1530, 339] on div "**********" at bounding box center [883, 32] width 1370 height 1396
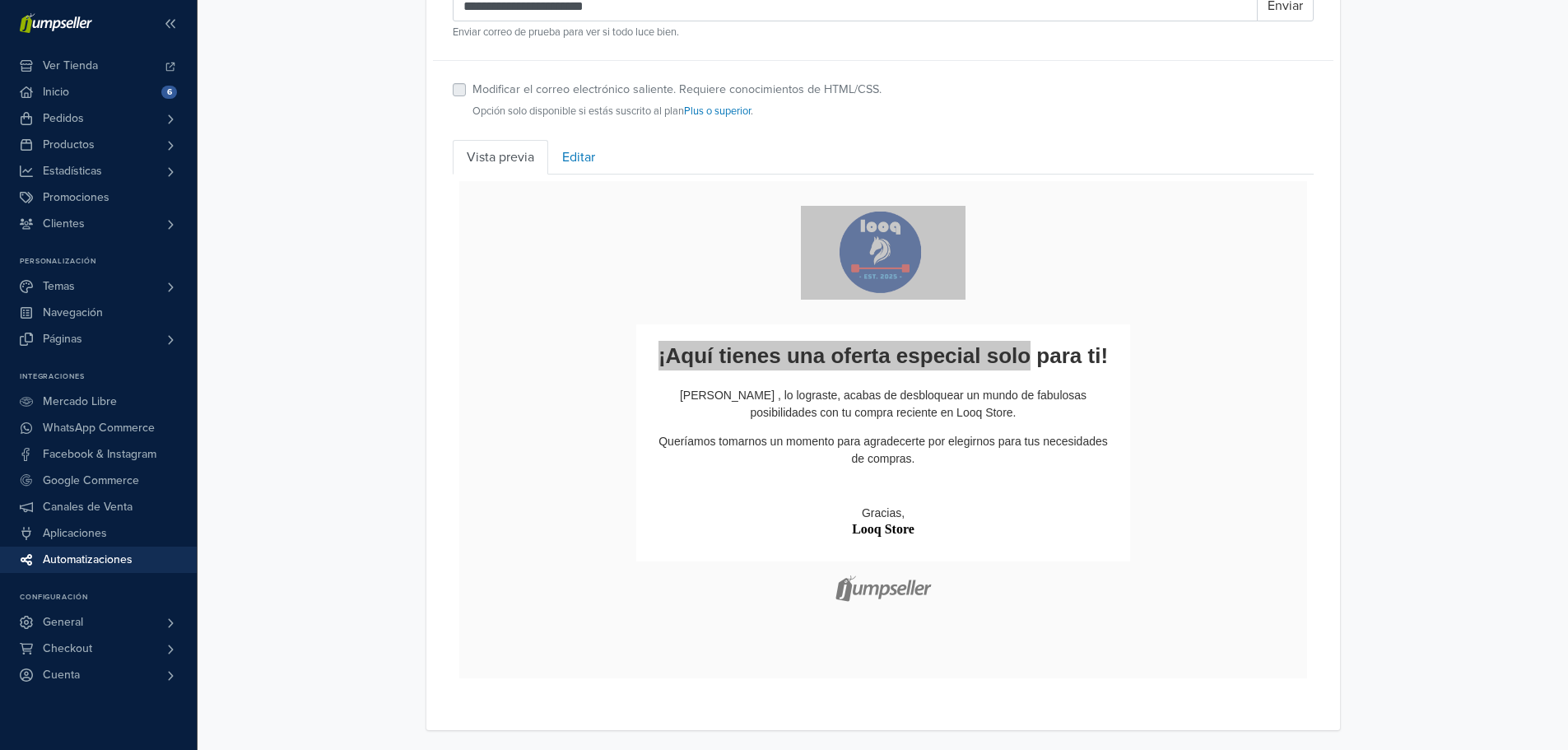
click at [1539, 382] on div "**********" at bounding box center [883, 32] width 1370 height 1396
click at [1212, 294] on td "¡Aquí tienes una oferta especial solo para ti!" at bounding box center [883, 333] width 848 height 307
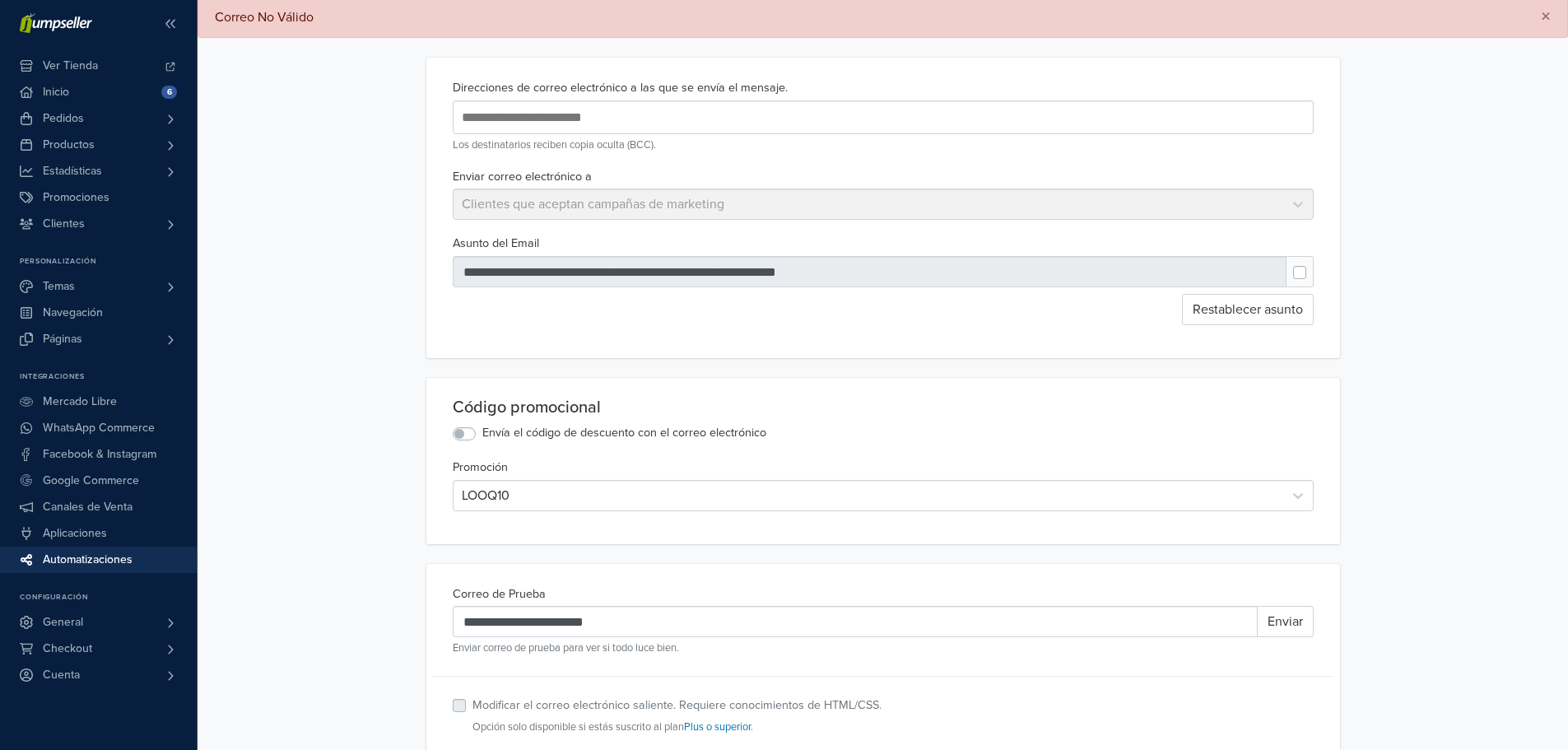
scroll to position [0, 0]
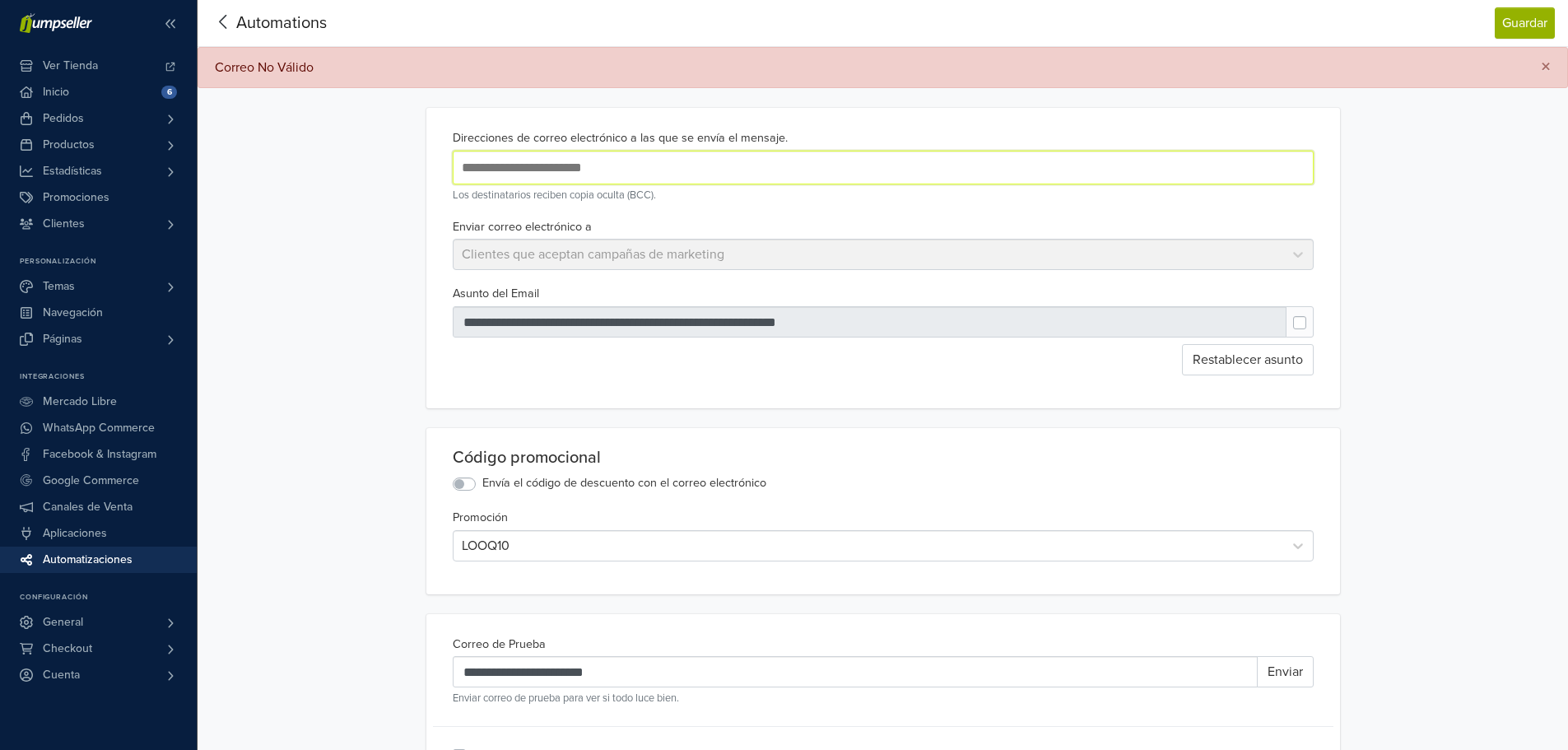
drag, startPoint x: 633, startPoint y: 169, endPoint x: 363, endPoint y: 167, distance: 270.0
click at [362, 167] on div "**********" at bounding box center [883, 697] width 1370 height 1396
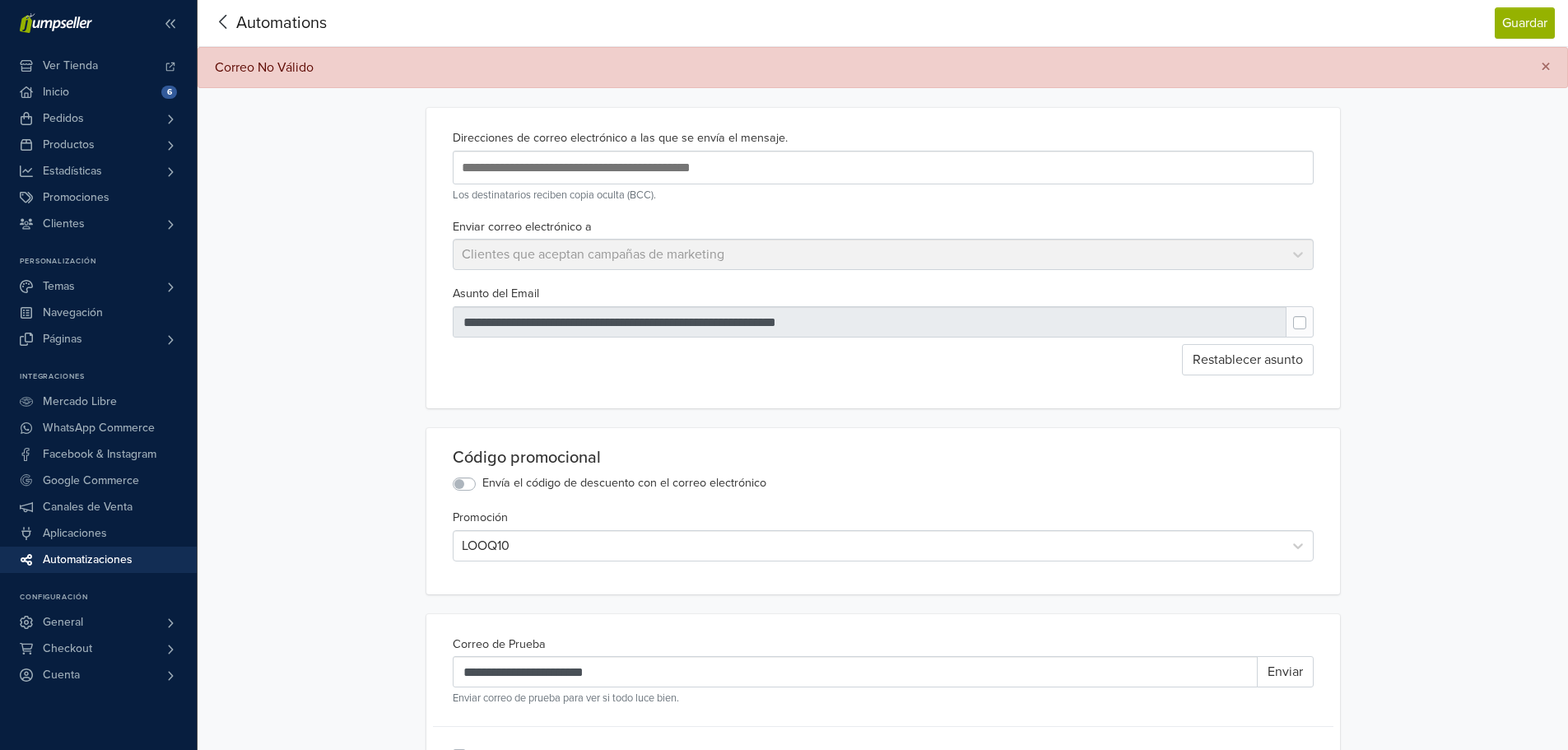
drag, startPoint x: 821, startPoint y: 323, endPoint x: 537, endPoint y: 334, distance: 284.2
click at [537, 334] on div at bounding box center [870, 322] width 835 height 31
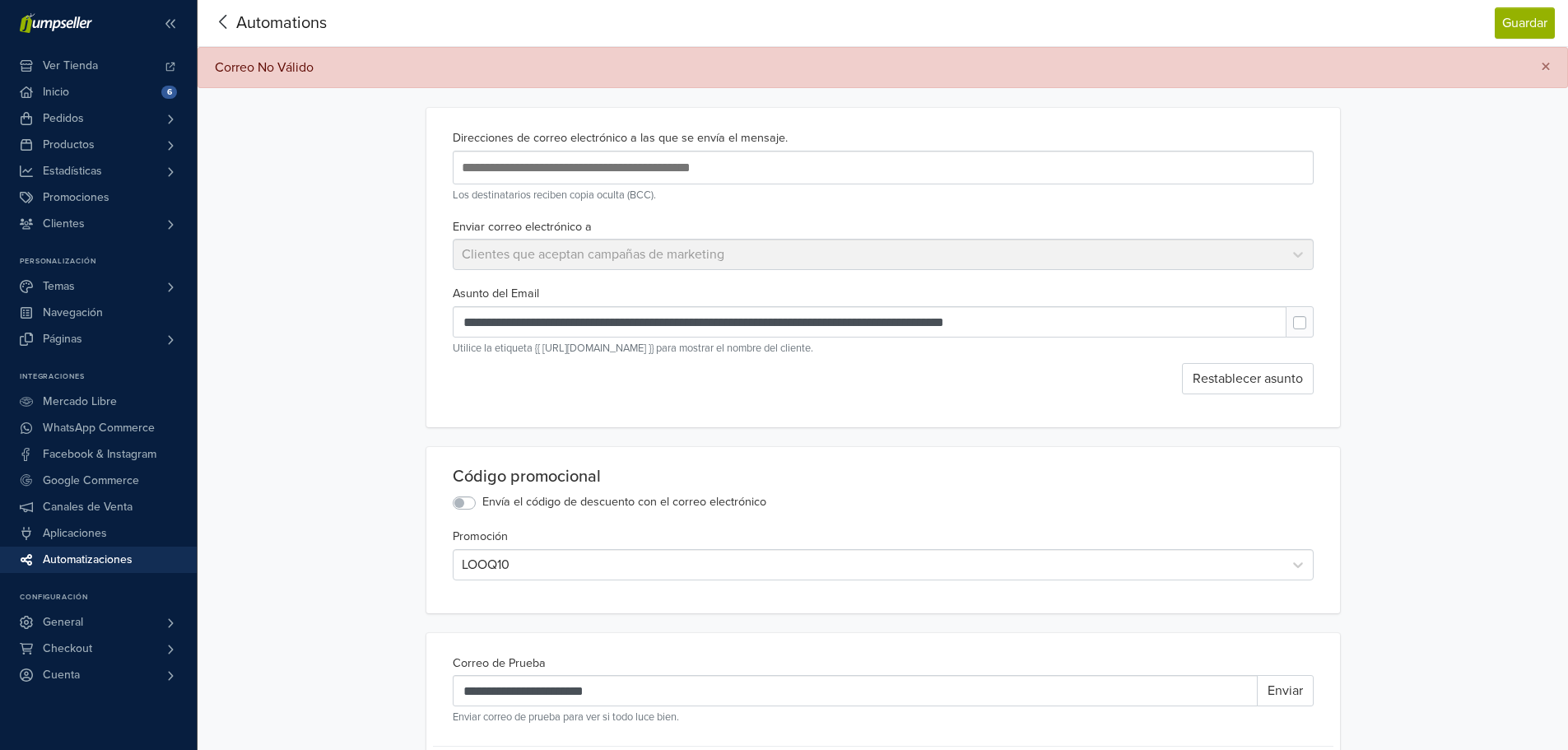
click at [1313, 314] on label at bounding box center [1313, 314] width 0 height 0
type input "**********"
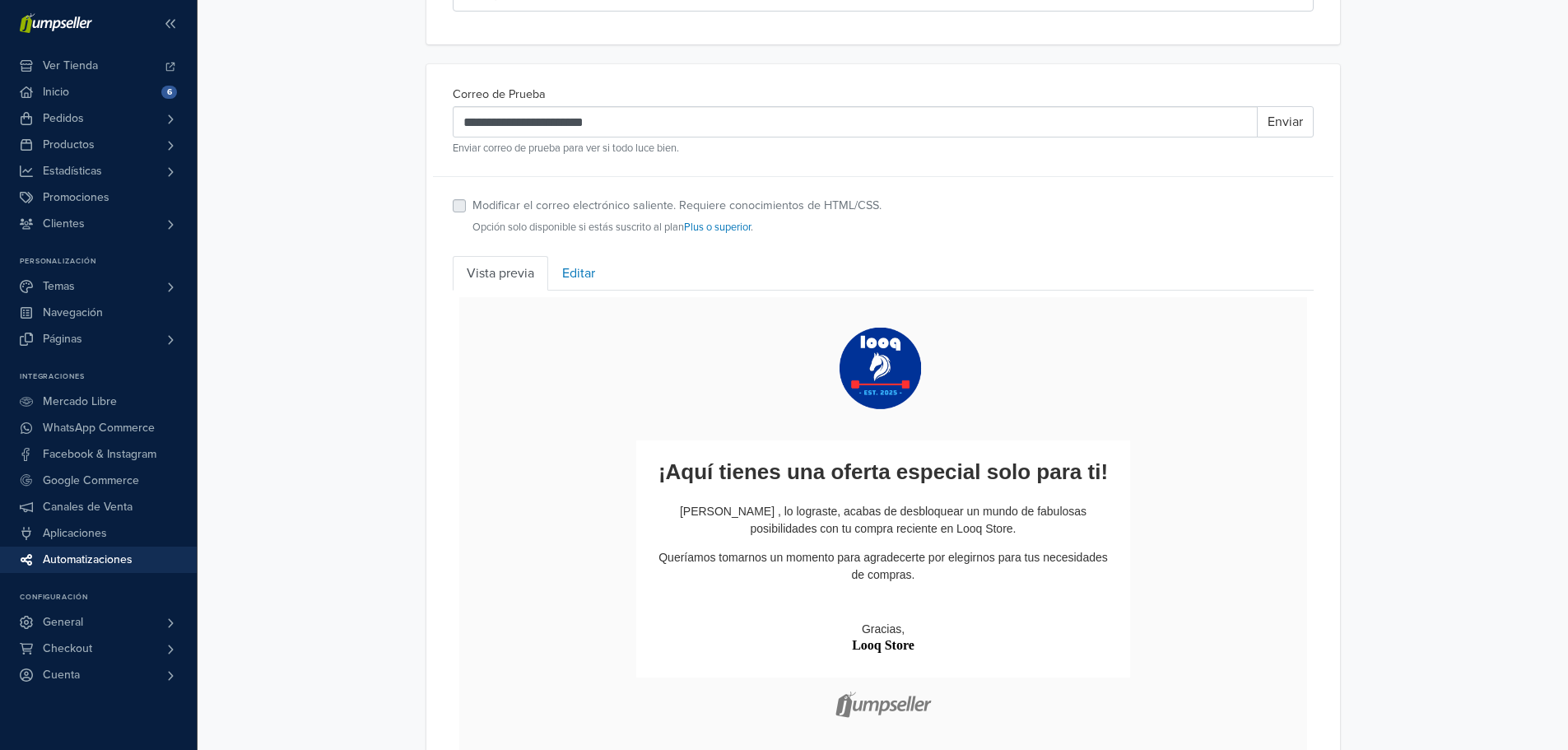
scroll to position [553, 0]
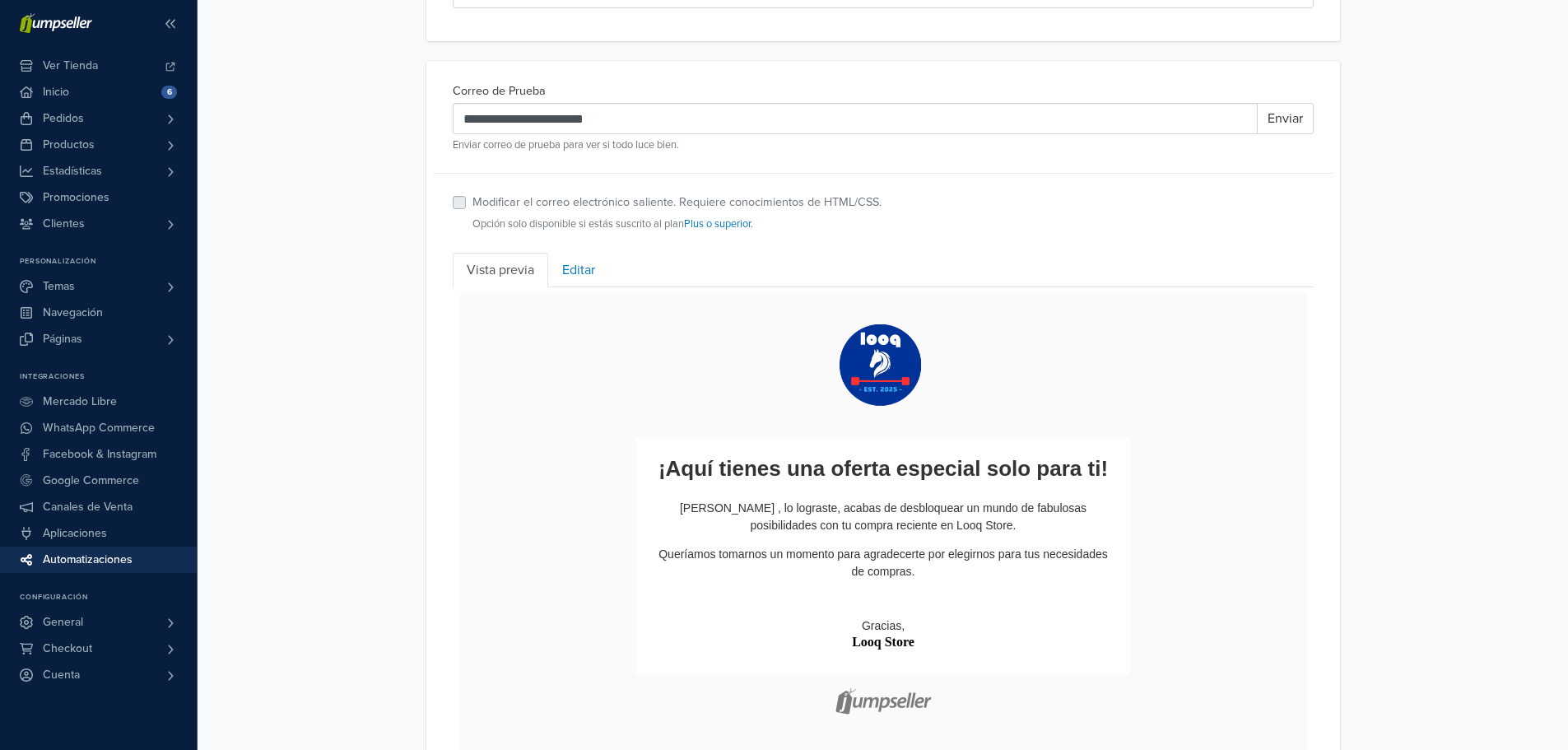
click at [472, 204] on label "Modificar el correo electrónico saliente. Requiere conocimientos de HTML/CSS." at bounding box center [676, 202] width 409 height 18
click at [484, 204] on label "Modificar el correo electrónico saliente. Requiere conocimientos de HTML/CSS." at bounding box center [676, 202] width 409 height 18
click at [960, 507] on p "[PERSON_NAME] , lo lograste, acabas de desbloquear un mundo de fabulosas posibi…" at bounding box center [882, 516] width 461 height 35
click at [874, 357] on img at bounding box center [882, 364] width 165 height 94
click at [589, 271] on link "Editar" at bounding box center [578, 270] width 61 height 35
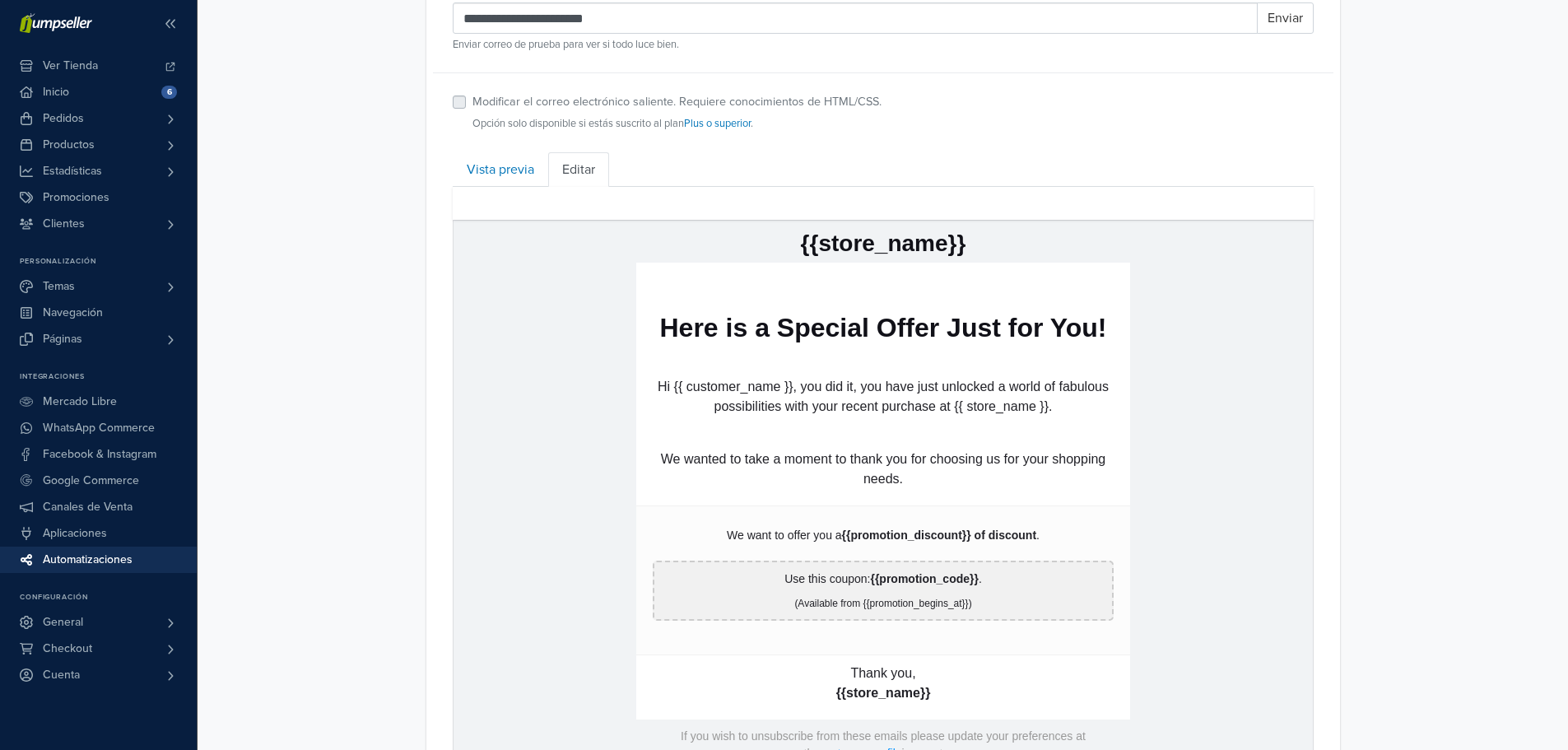
scroll to position [646, 0]
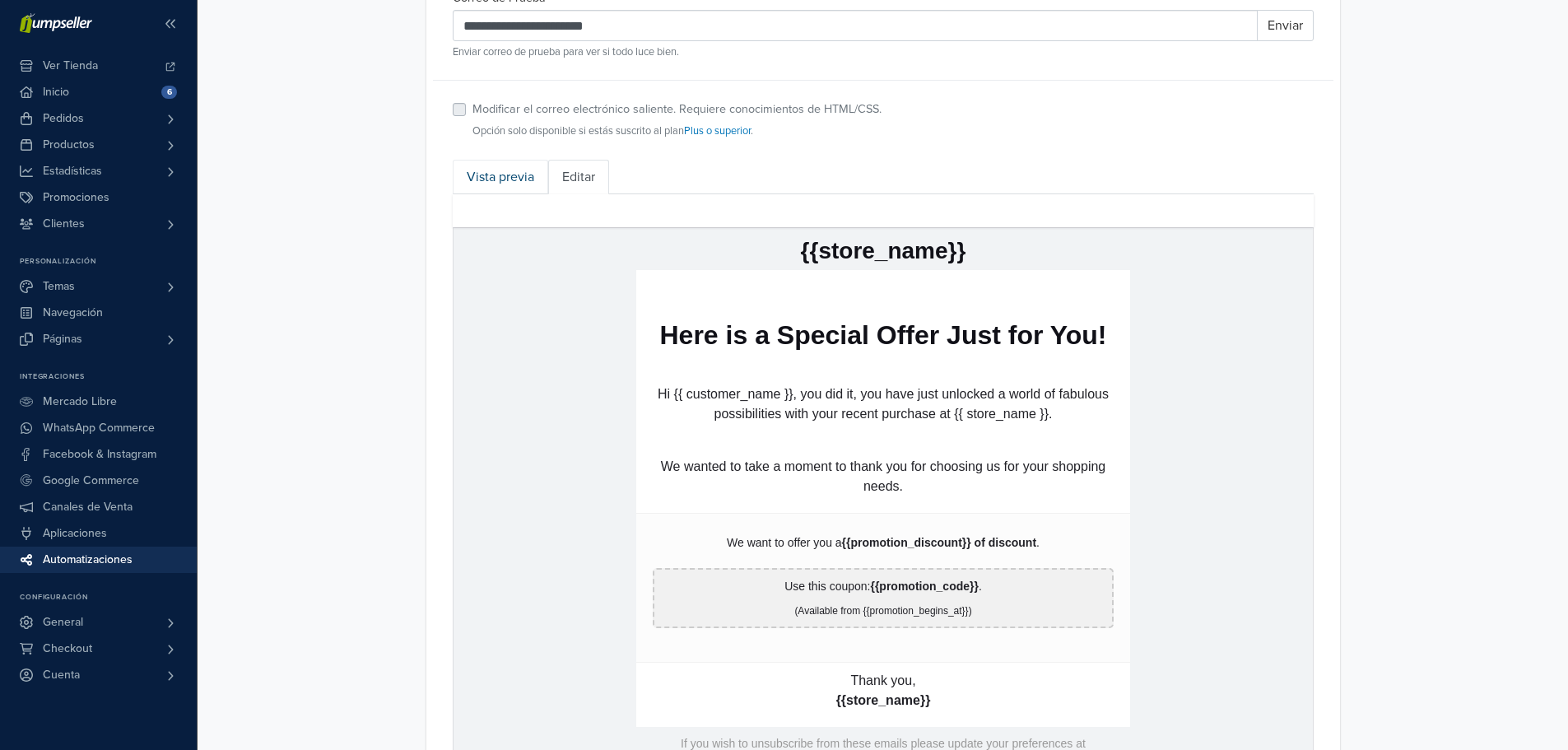
click at [514, 179] on link "Vista previa" at bounding box center [500, 176] width 95 height 35
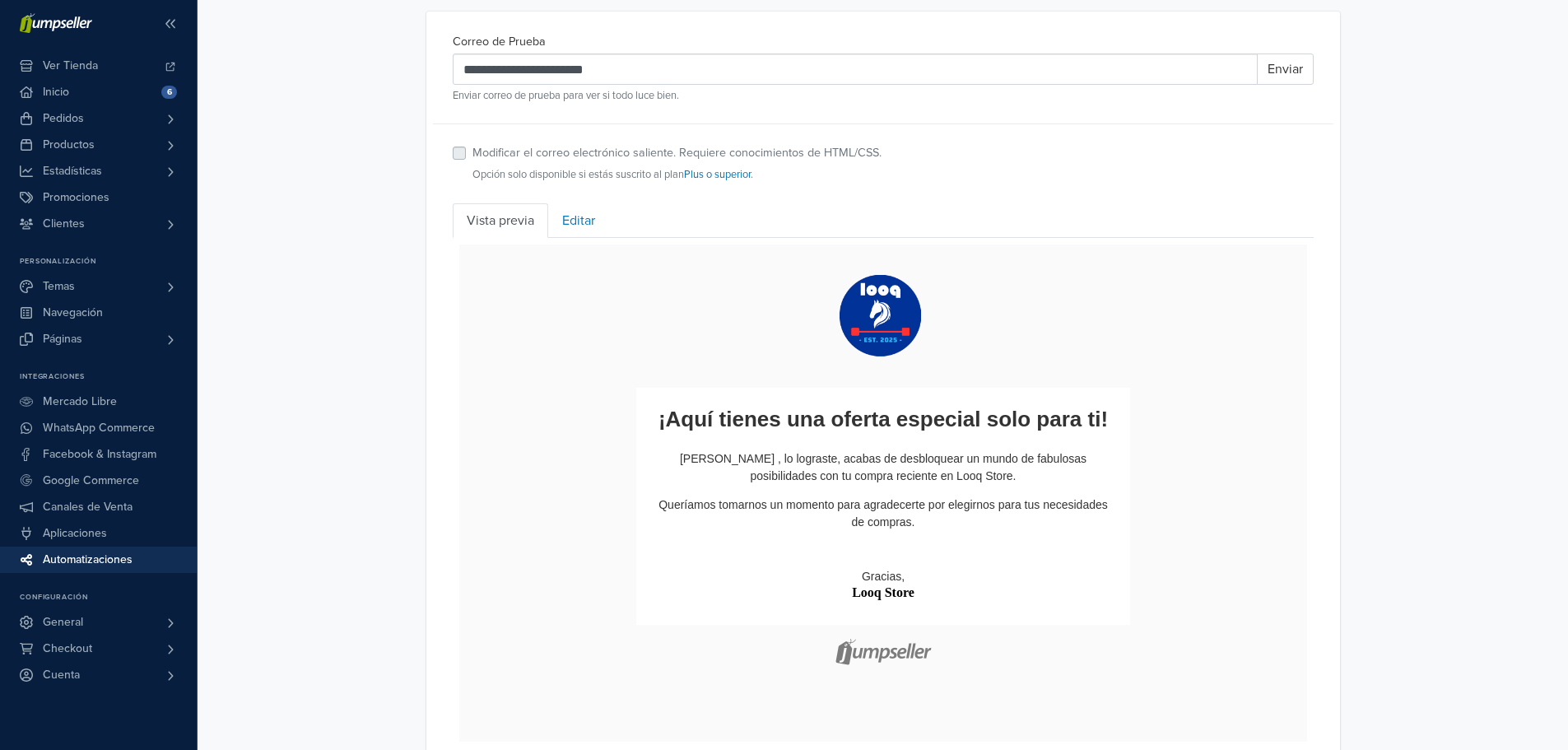
scroll to position [604, 0]
click at [587, 216] on link "Editar" at bounding box center [578, 218] width 61 height 35
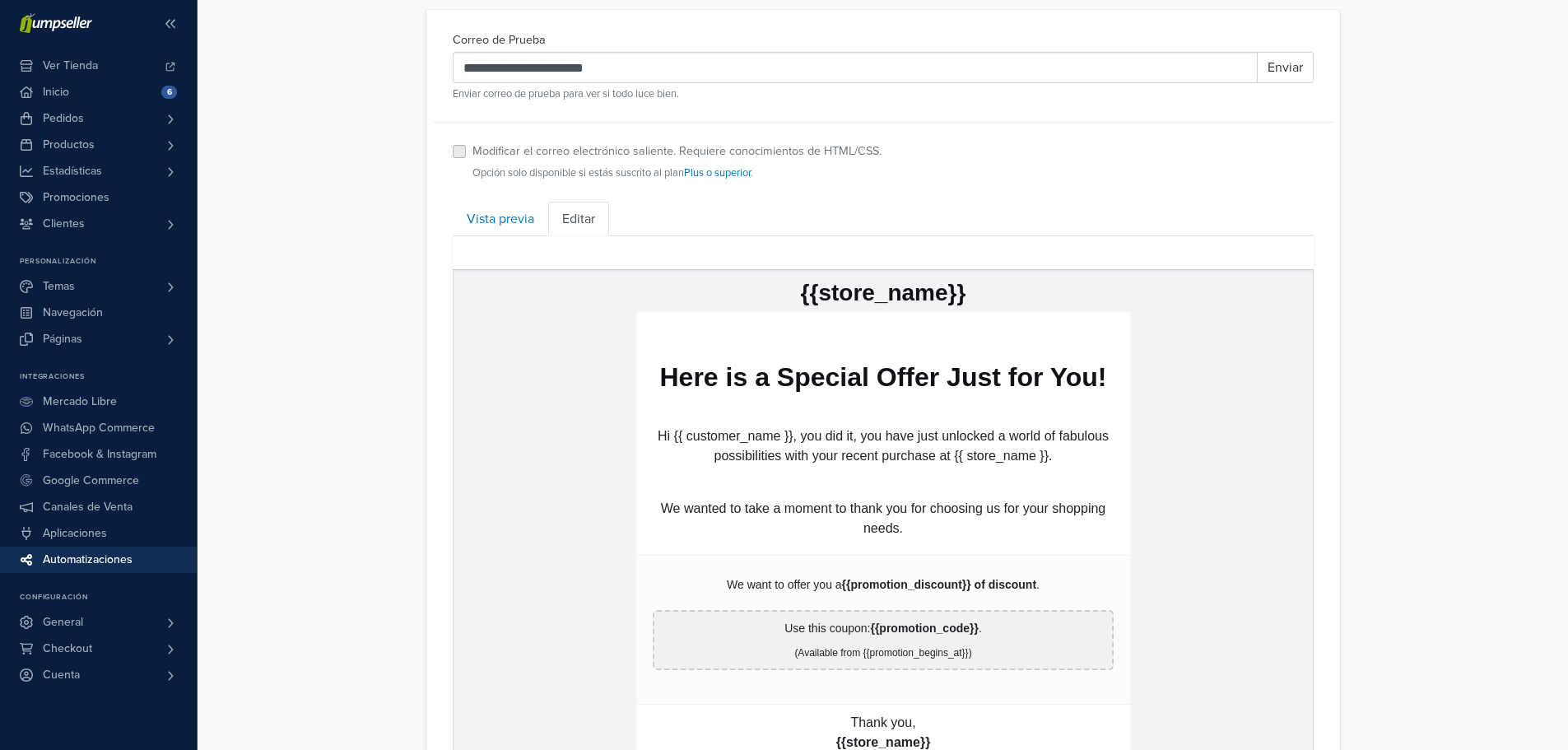
click at [813, 361] on p "Here is a Special Offer Just for You!" at bounding box center [882, 376] width 461 height 31
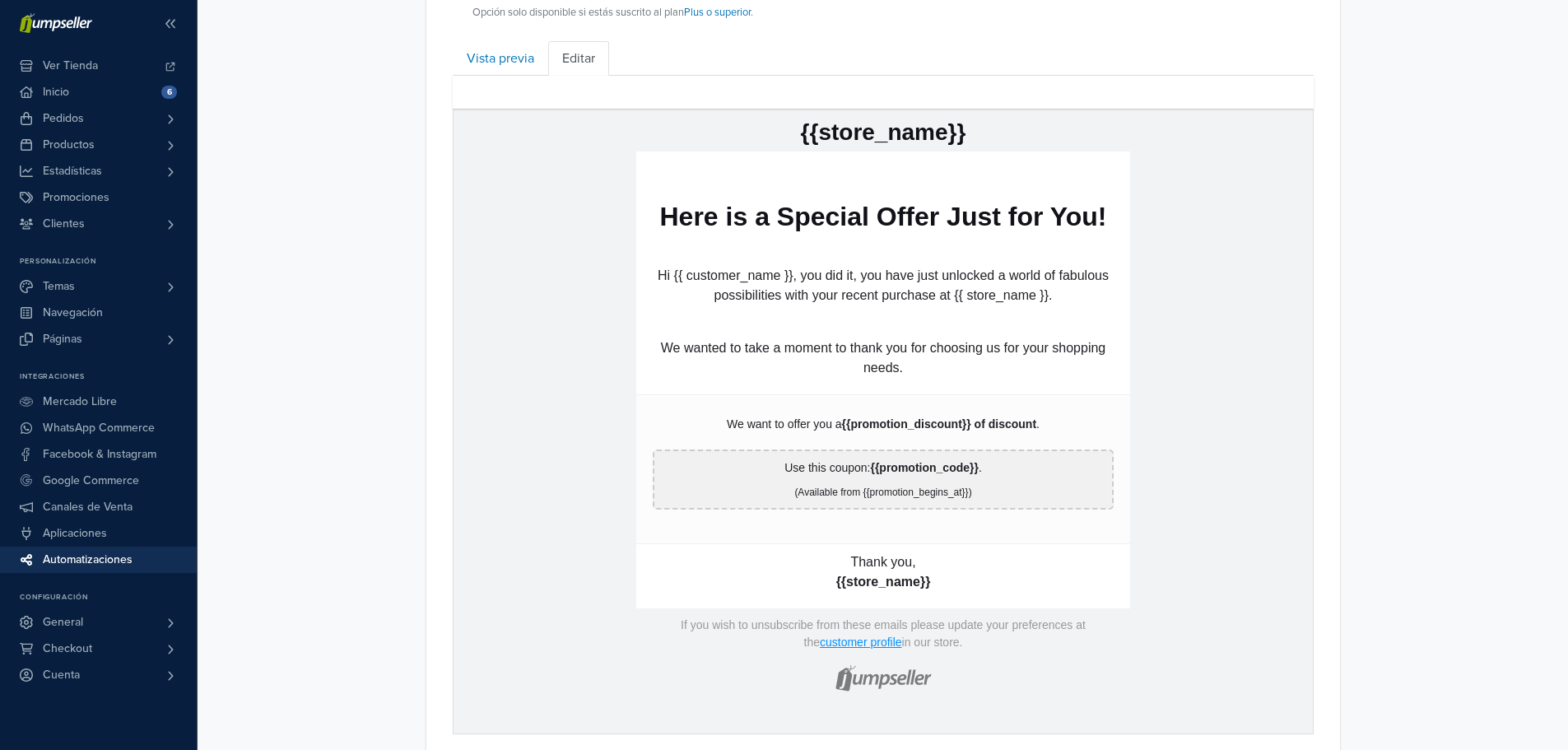
scroll to position [769, 0]
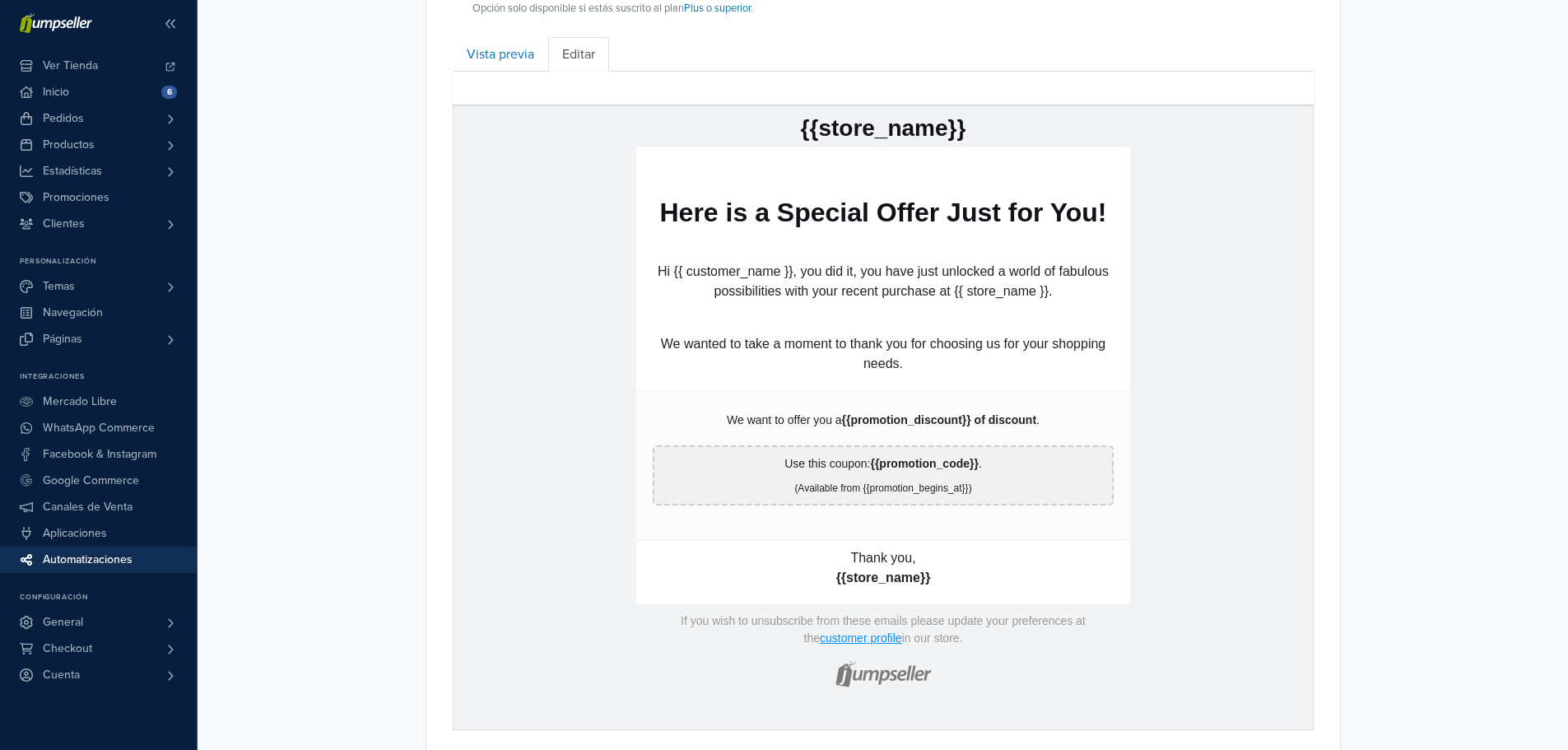
click at [848, 363] on p "We wanted to take a moment to thank you for choosing us for your shopping needs." at bounding box center [882, 353] width 461 height 39
click at [882, 349] on p "We wanted to take a moment to thank you for choosing us for your shopping needs." at bounding box center [882, 353] width 461 height 39
drag, startPoint x: 883, startPoint y: 349, endPoint x: 1280, endPoint y: 379, distance: 398.1
click at [1280, 379] on td "hidden text {{store_name}} hidden text Here is a Special Offer Just for You! hi…" at bounding box center [882, 416] width 859 height 624
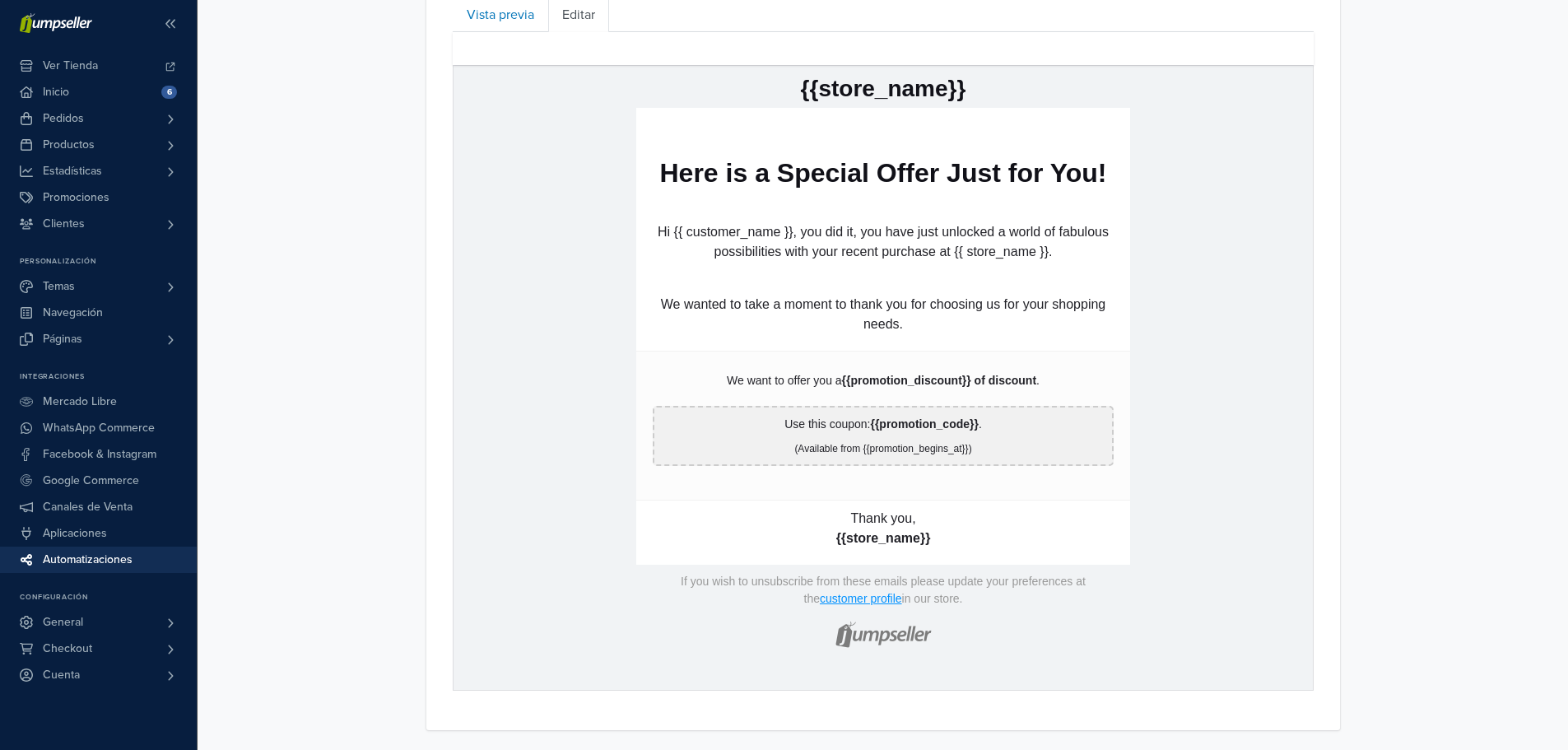
scroll to position [399, 0]
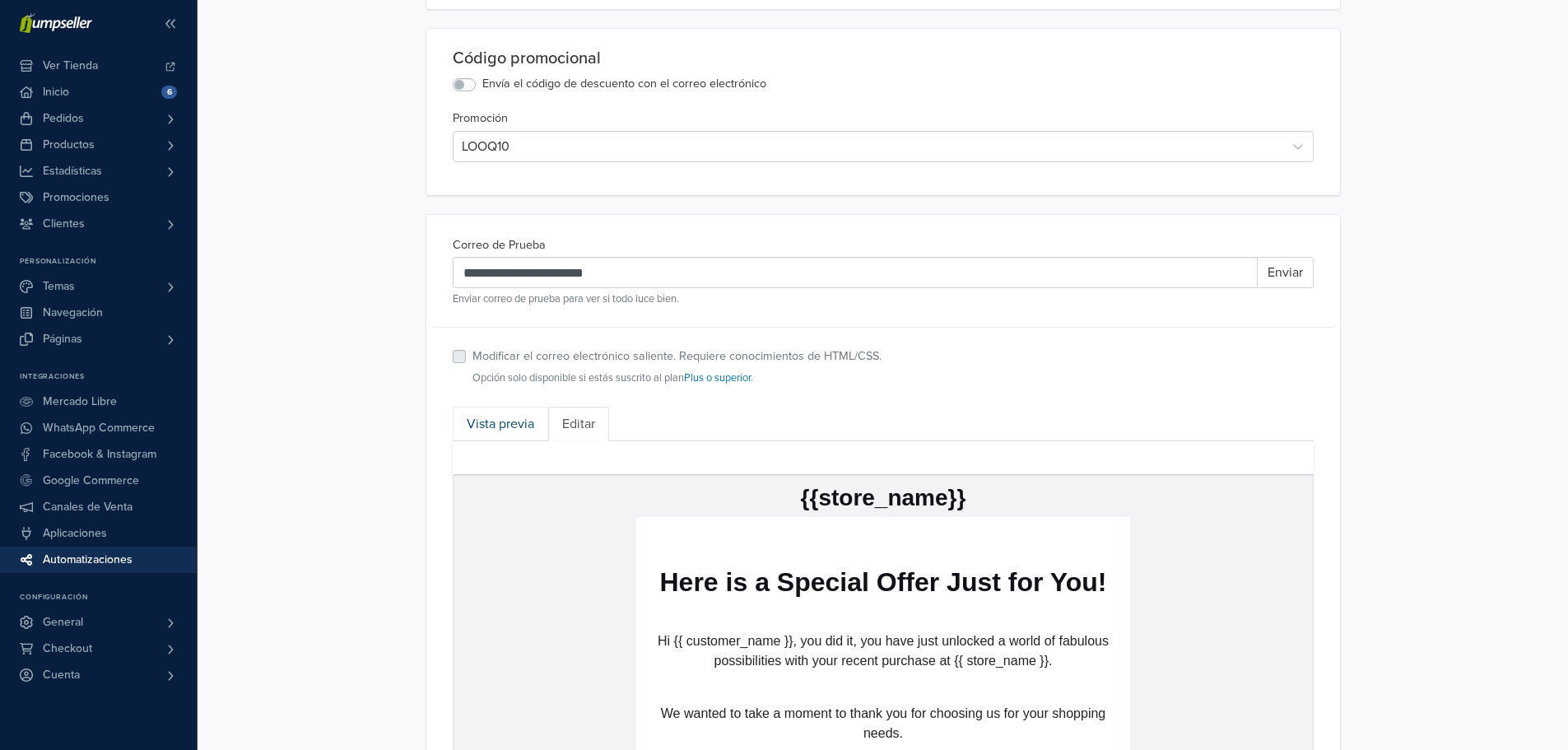
click at [500, 435] on link "Vista previa" at bounding box center [500, 423] width 95 height 35
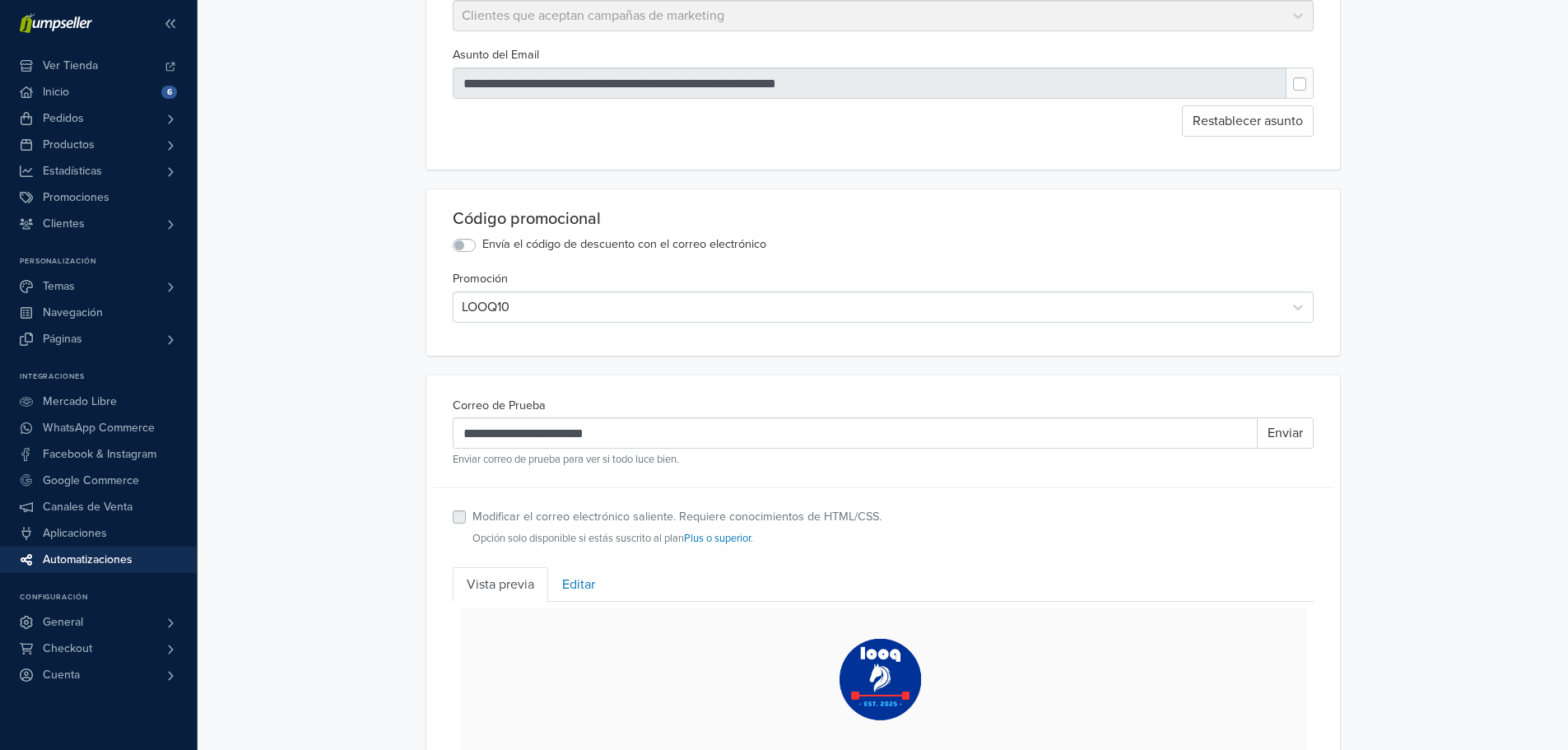
scroll to position [235, 0]
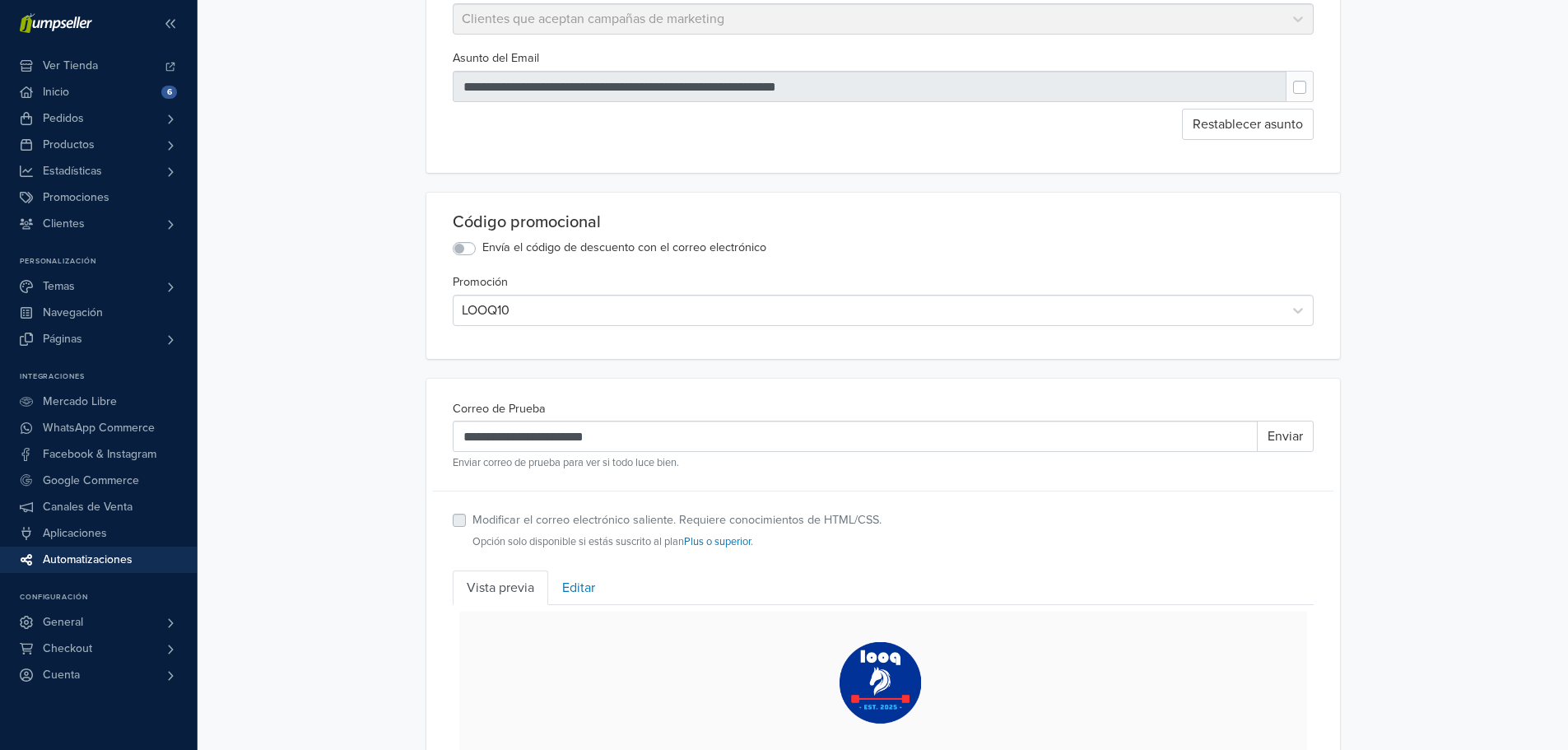
click at [651, 250] on label "Envía el código de descuento con el correo electrónico" at bounding box center [624, 248] width 284 height 18
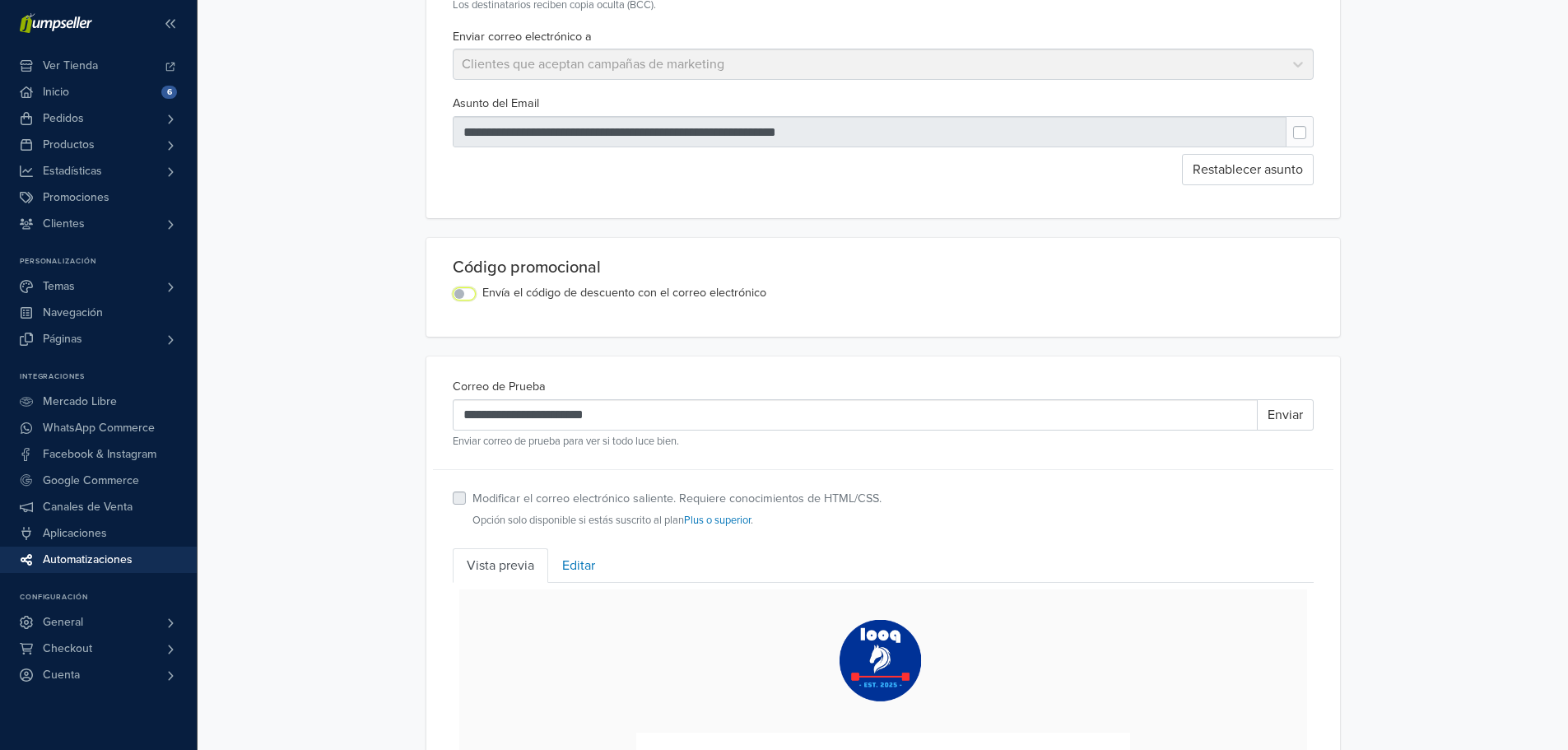
scroll to position [189, 0]
click at [608, 293] on label "Envía el código de descuento con el correo electrónico" at bounding box center [624, 294] width 284 height 18
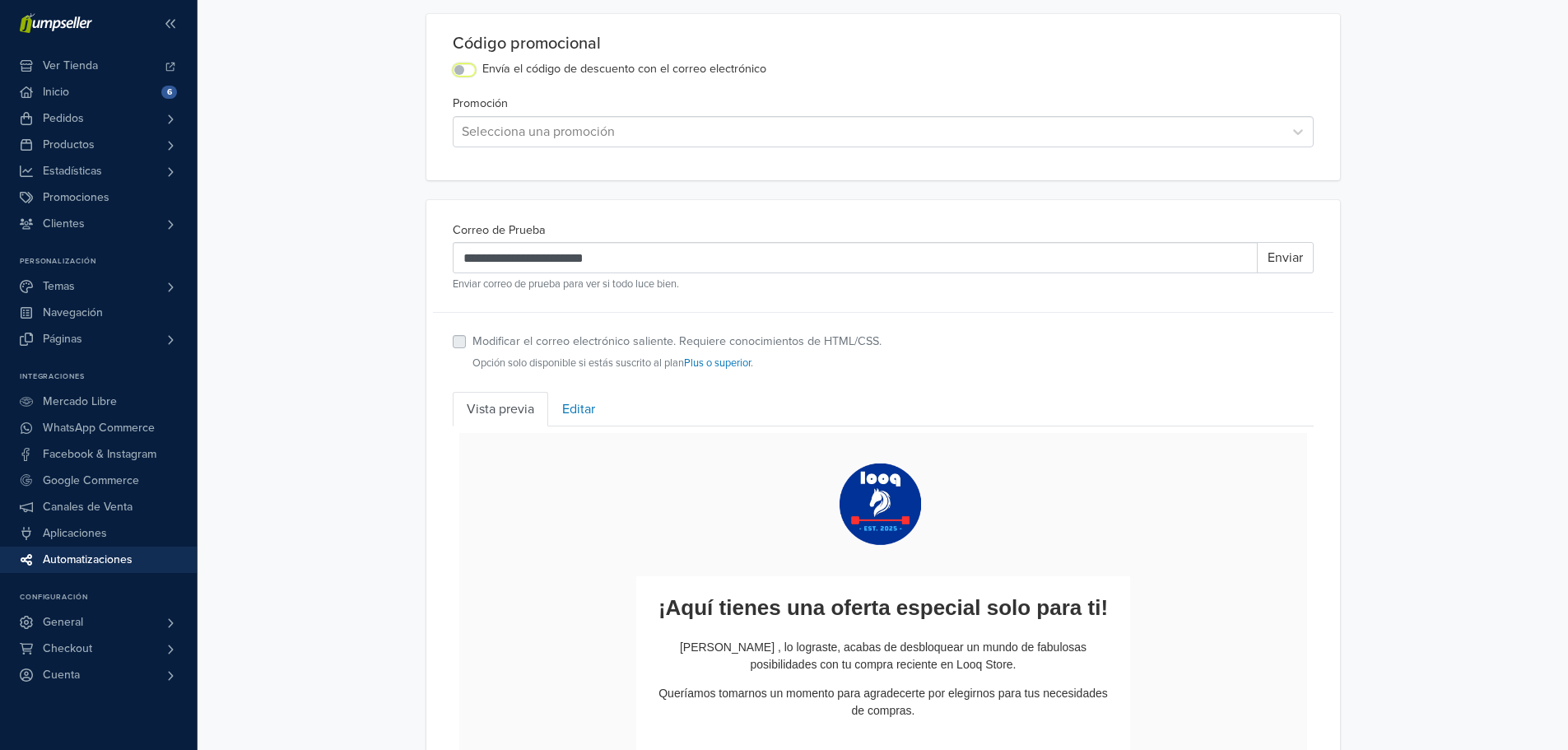
scroll to position [436, 0]
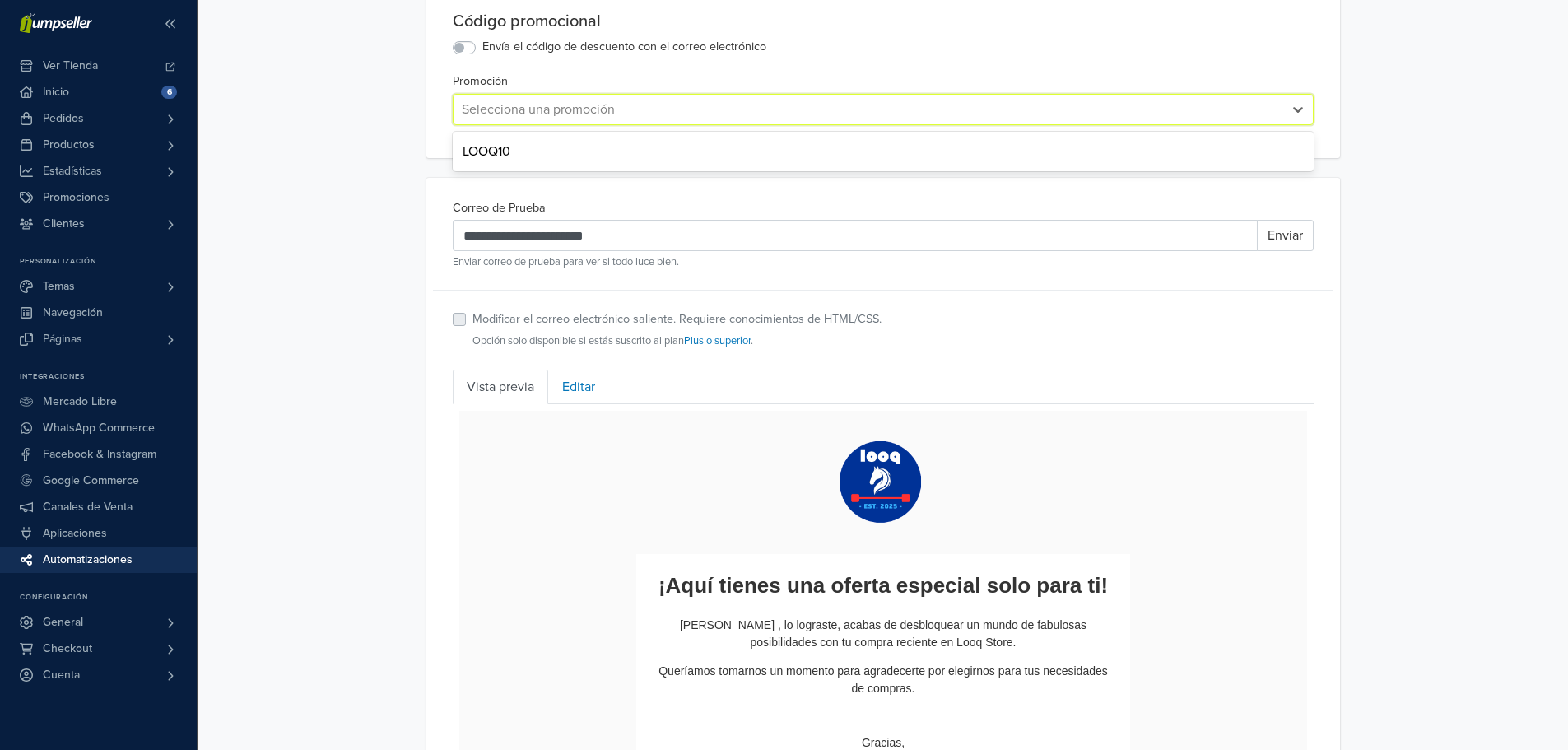
click at [570, 117] on div at bounding box center [868, 110] width 813 height 23
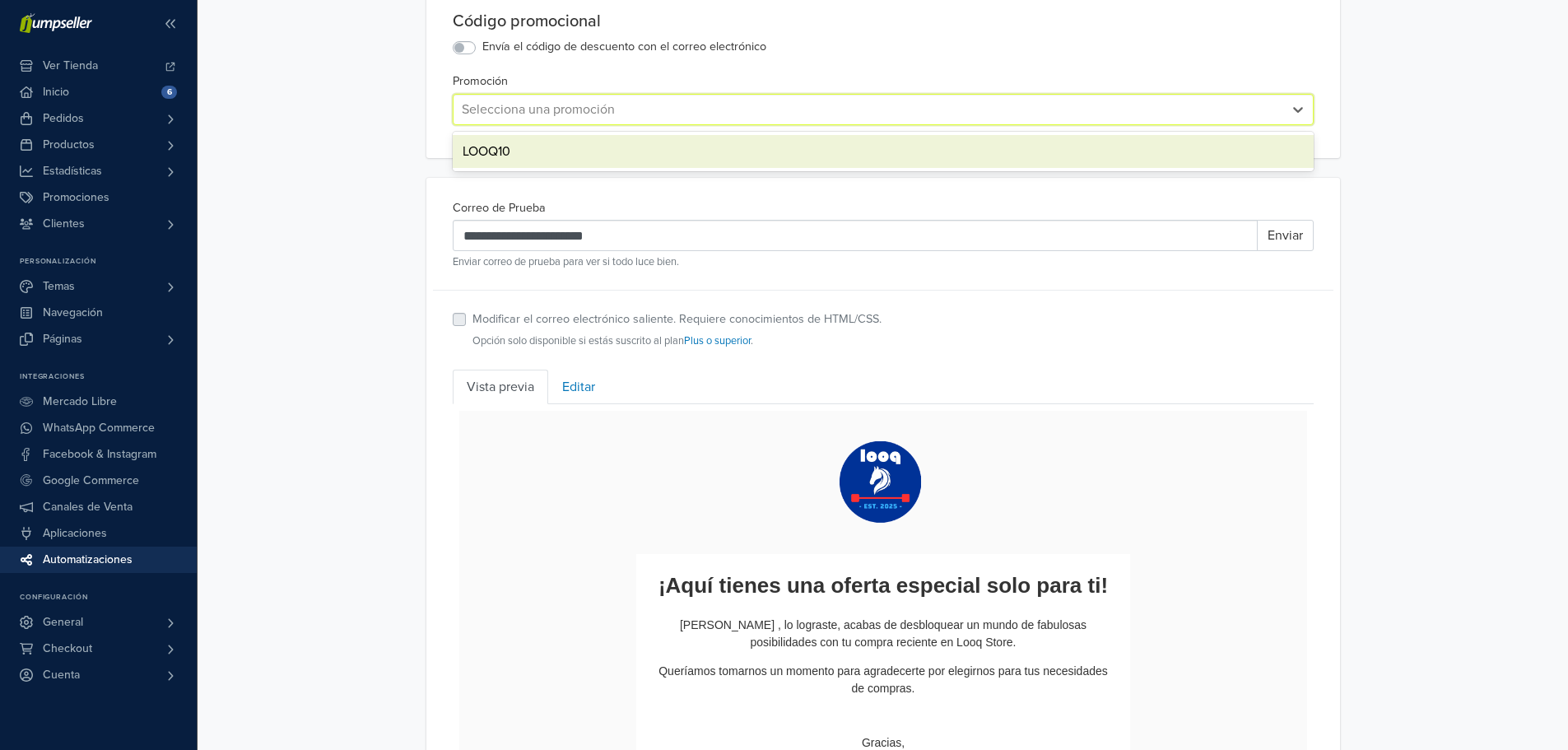
click at [535, 157] on div "LOOQ10" at bounding box center [883, 151] width 861 height 33
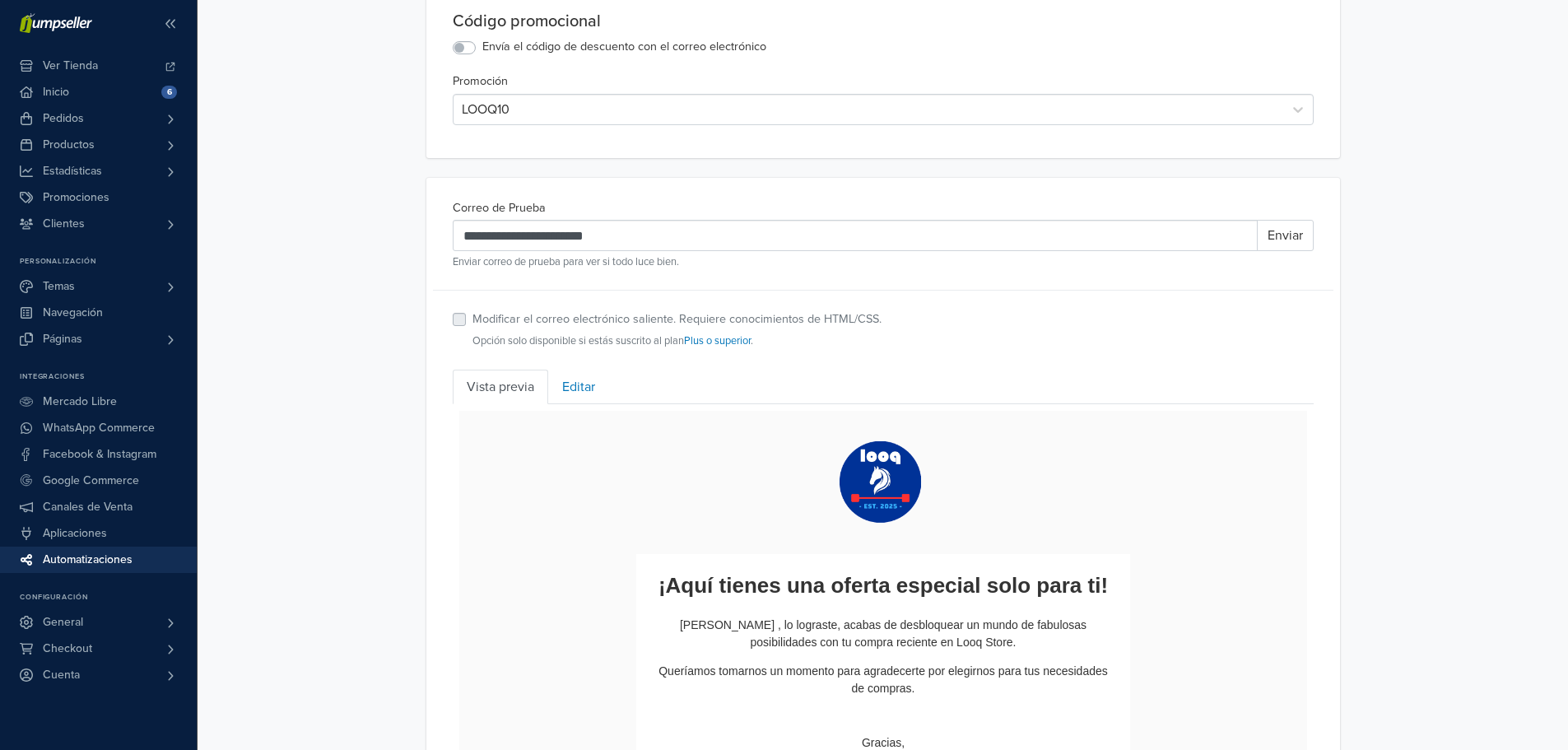
click at [568, 143] on div "Código promocional Envía el código de descuento con el correo electrónico Promo…" at bounding box center [883, 75] width 913 height 167
click at [1401, 273] on div "**********" at bounding box center [883, 261] width 1370 height 1396
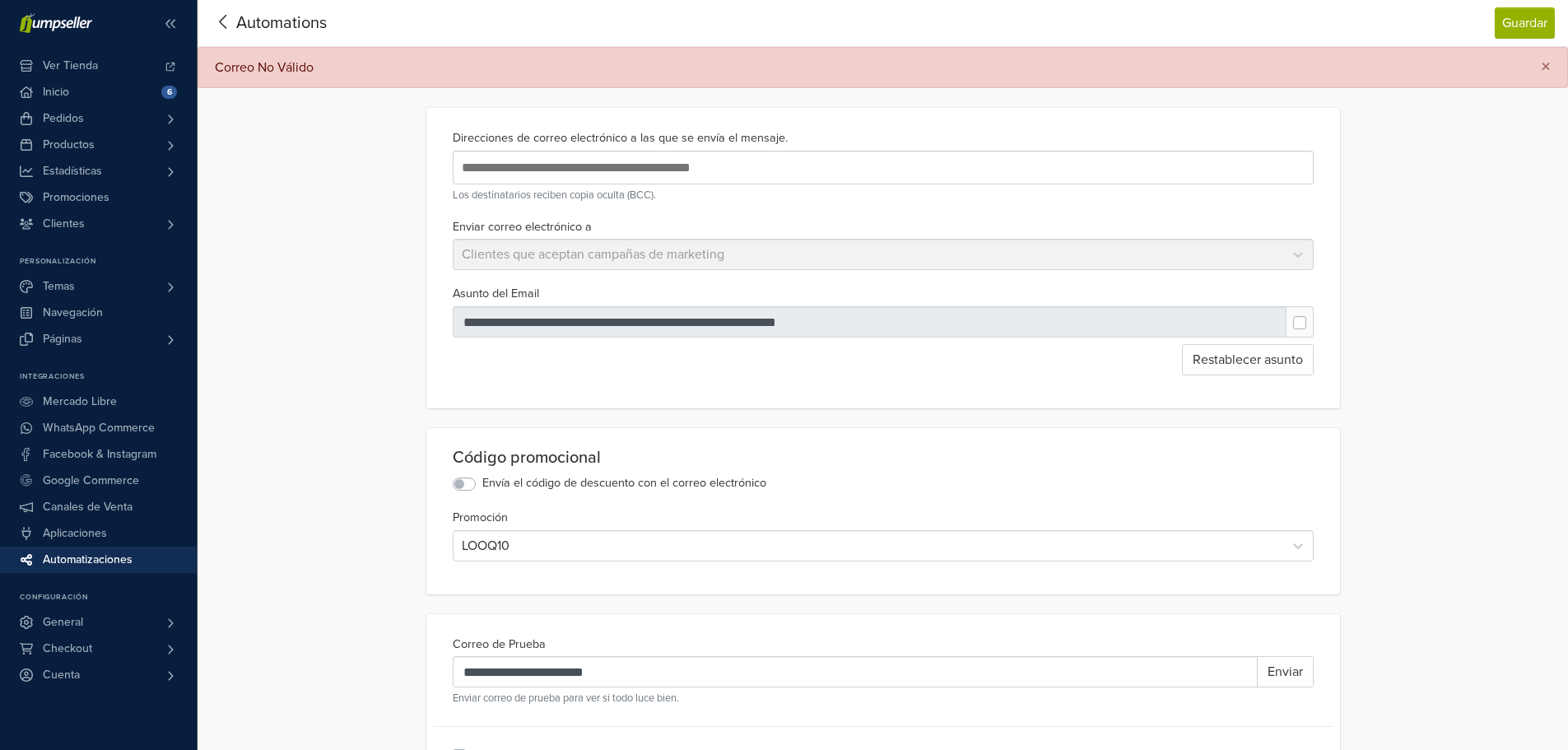
scroll to position [82, 0]
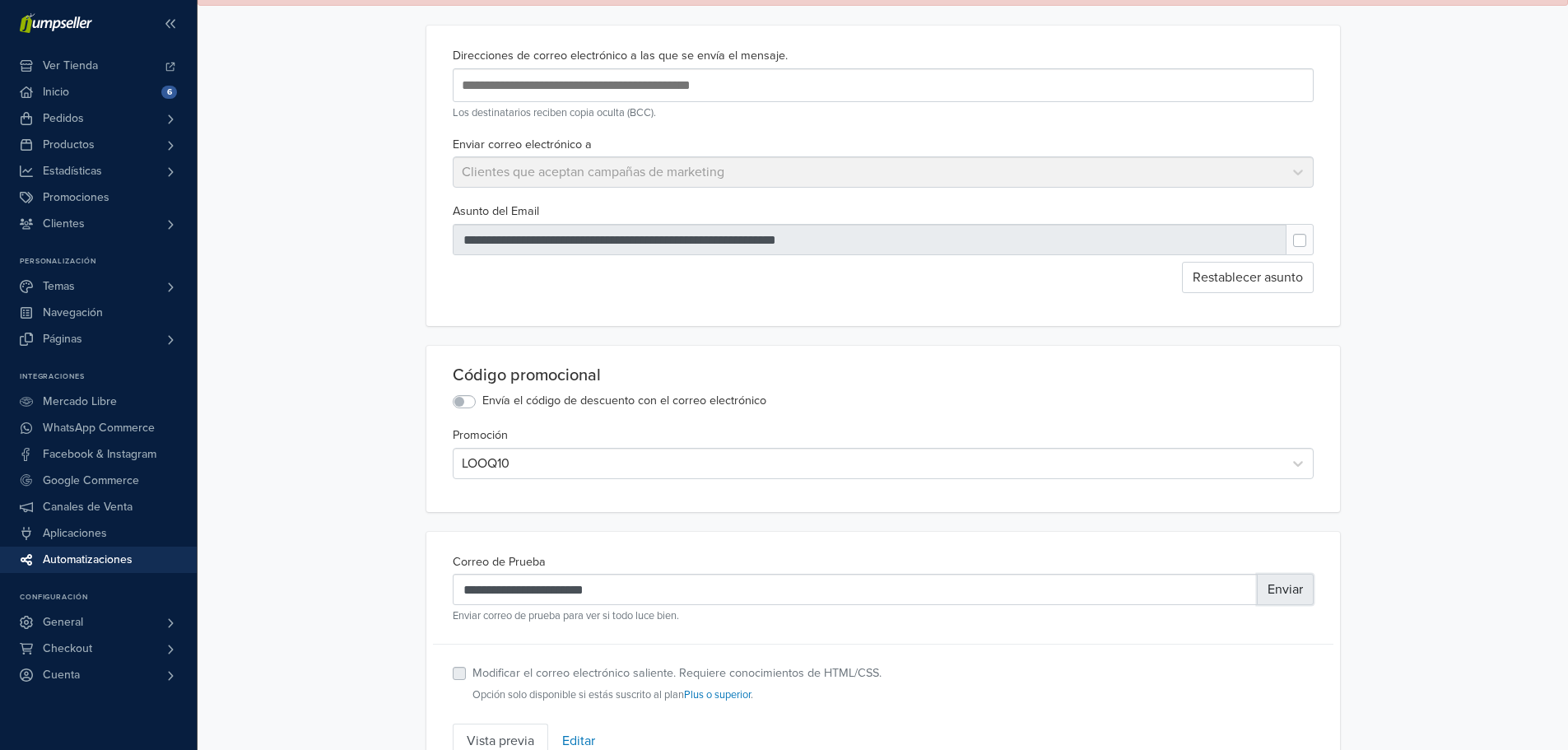
click at [1282, 593] on button "Enviar" at bounding box center [1286, 589] width 57 height 31
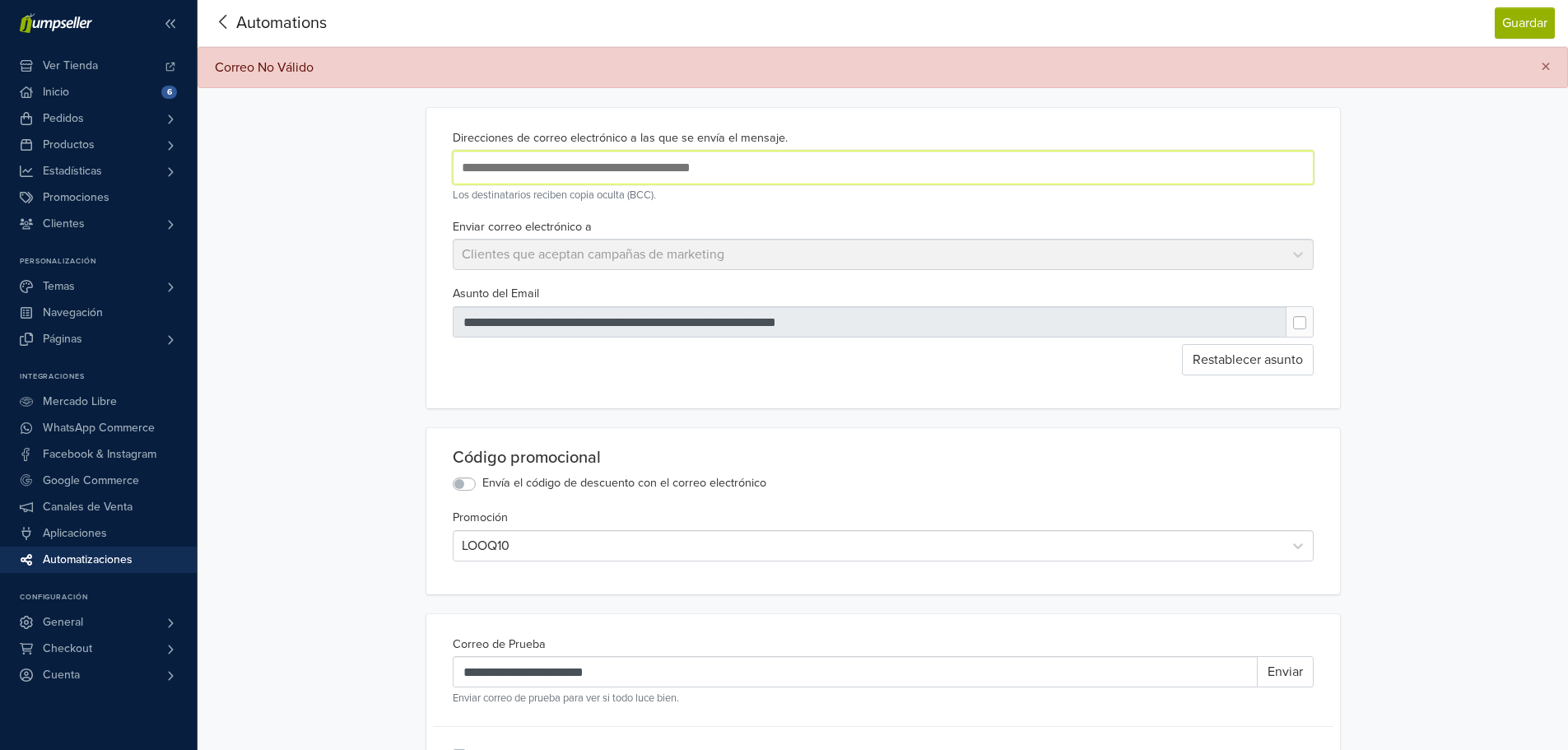
click at [734, 167] on input "text" at bounding box center [725, 167] width 535 height 22
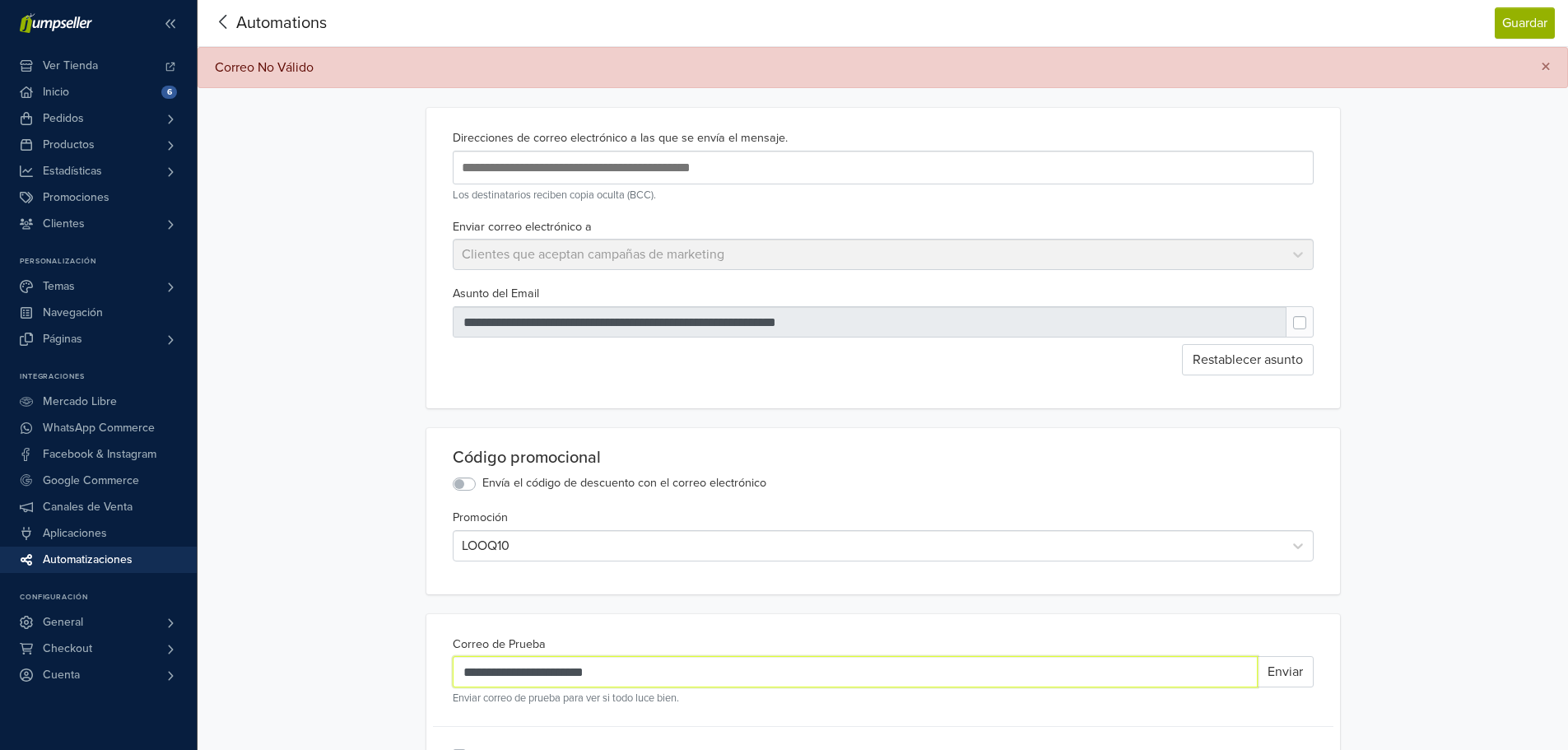
drag, startPoint x: 625, startPoint y: 674, endPoint x: 449, endPoint y: 672, distance: 176.0
click at [449, 672] on div "**********" at bounding box center [883, 709] width 874 height 152
click at [736, 254] on div "Enviar correo electrónico a Clientes que aceptan campañas de marketing" at bounding box center [883, 243] width 874 height 54
drag, startPoint x: 646, startPoint y: 675, endPoint x: 339, endPoint y: 675, distance: 307.0
click at [339, 675] on div "**********" at bounding box center [883, 697] width 1370 height 1396
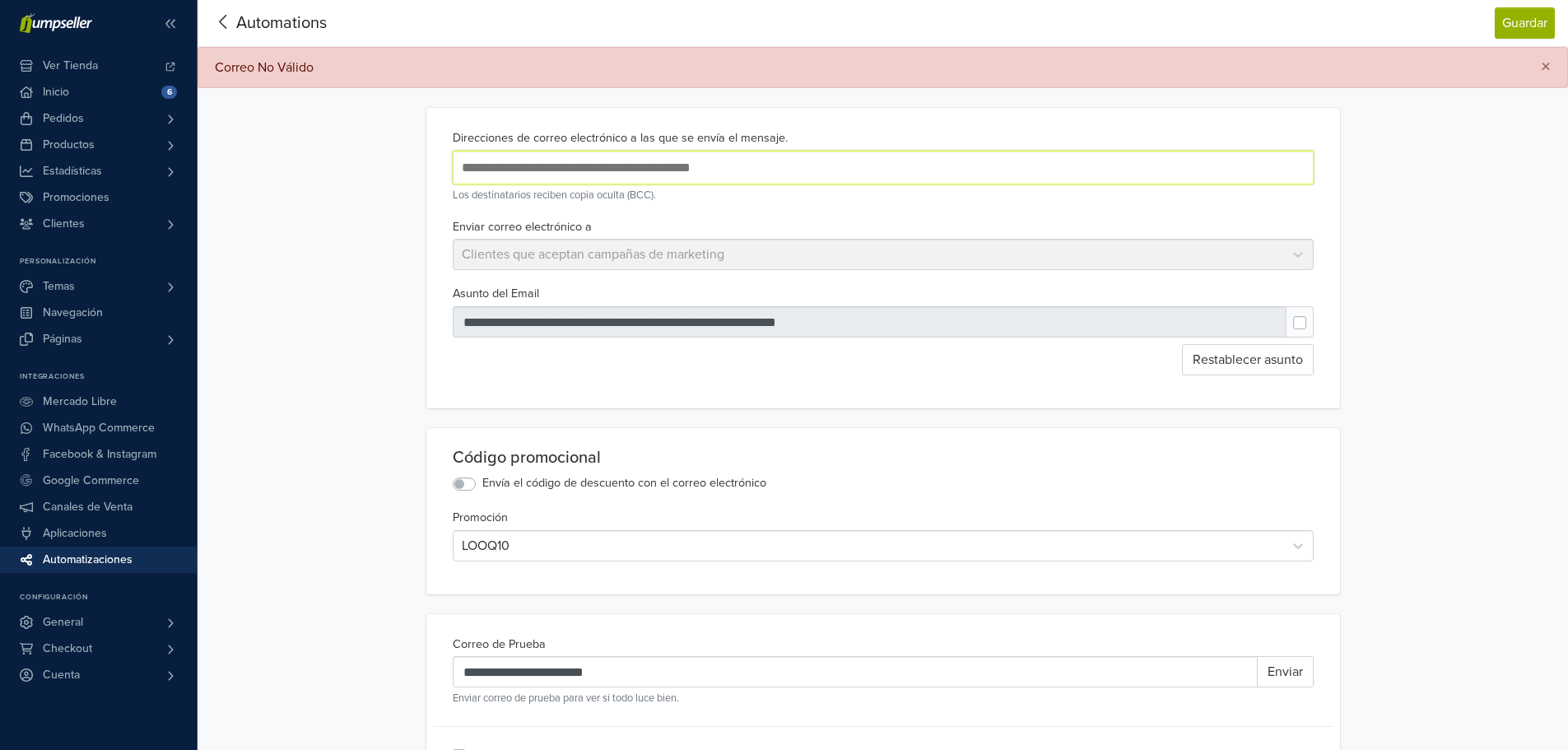
click at [625, 164] on input "text" at bounding box center [725, 167] width 535 height 22
paste input "**********"
type input "**********"
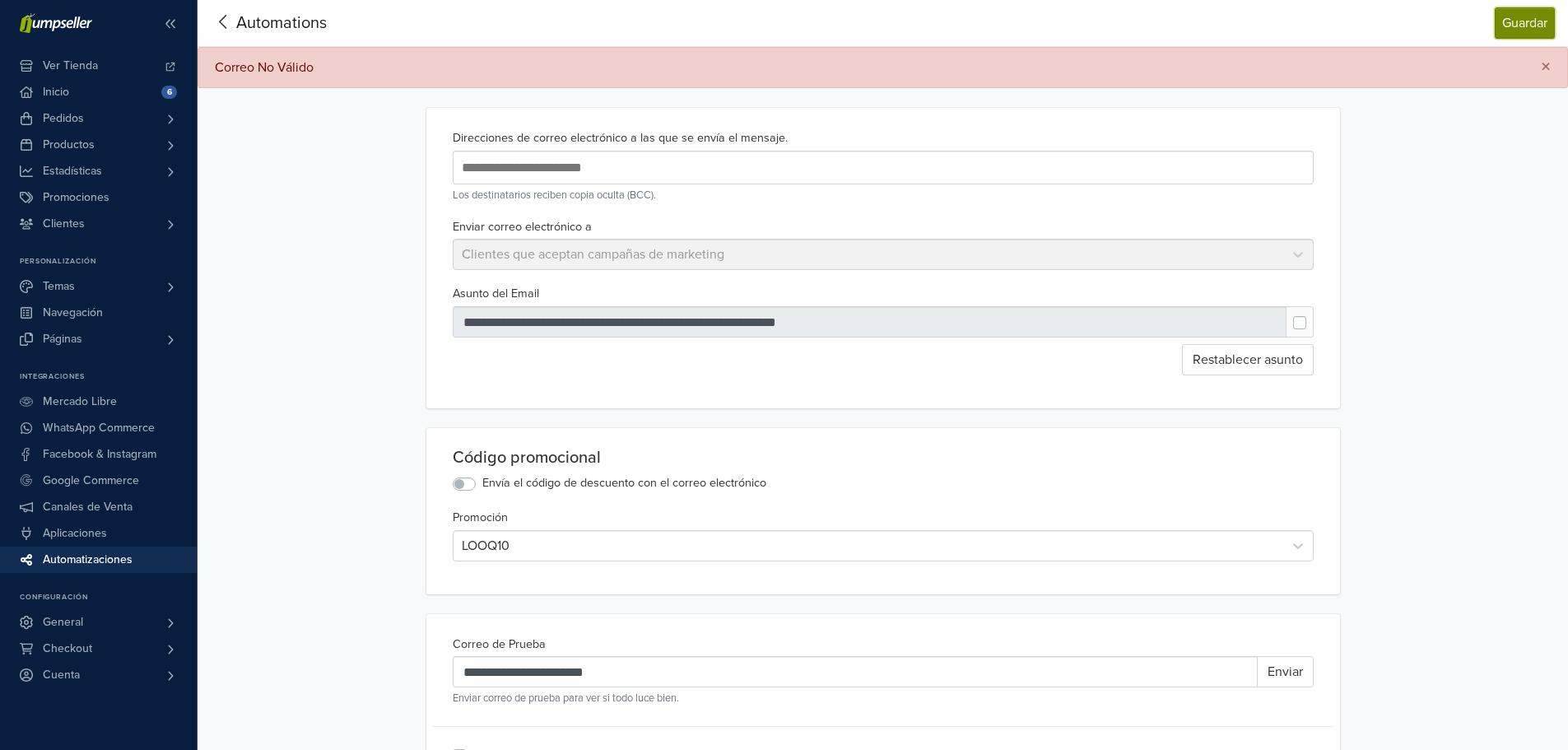
click at [1531, 28] on button "Guardar" at bounding box center [1524, 22] width 60 height 31
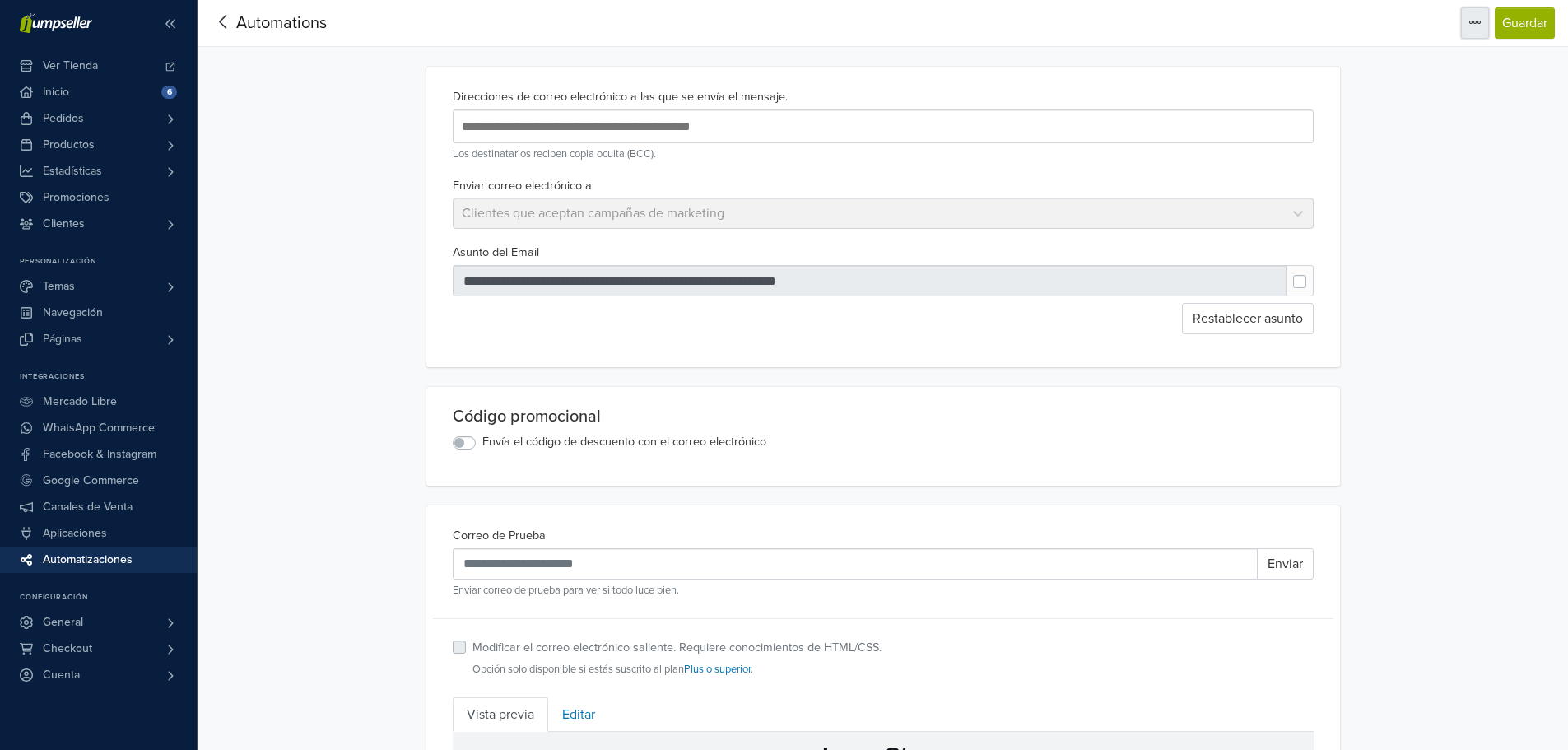
click at [1467, 29] on button "button" at bounding box center [1474, 22] width 28 height 31
click at [1523, 87] on div "**********" at bounding box center [883, 705] width 1370 height 1410
click at [1510, 17] on button "Guardar" at bounding box center [1524, 22] width 60 height 31
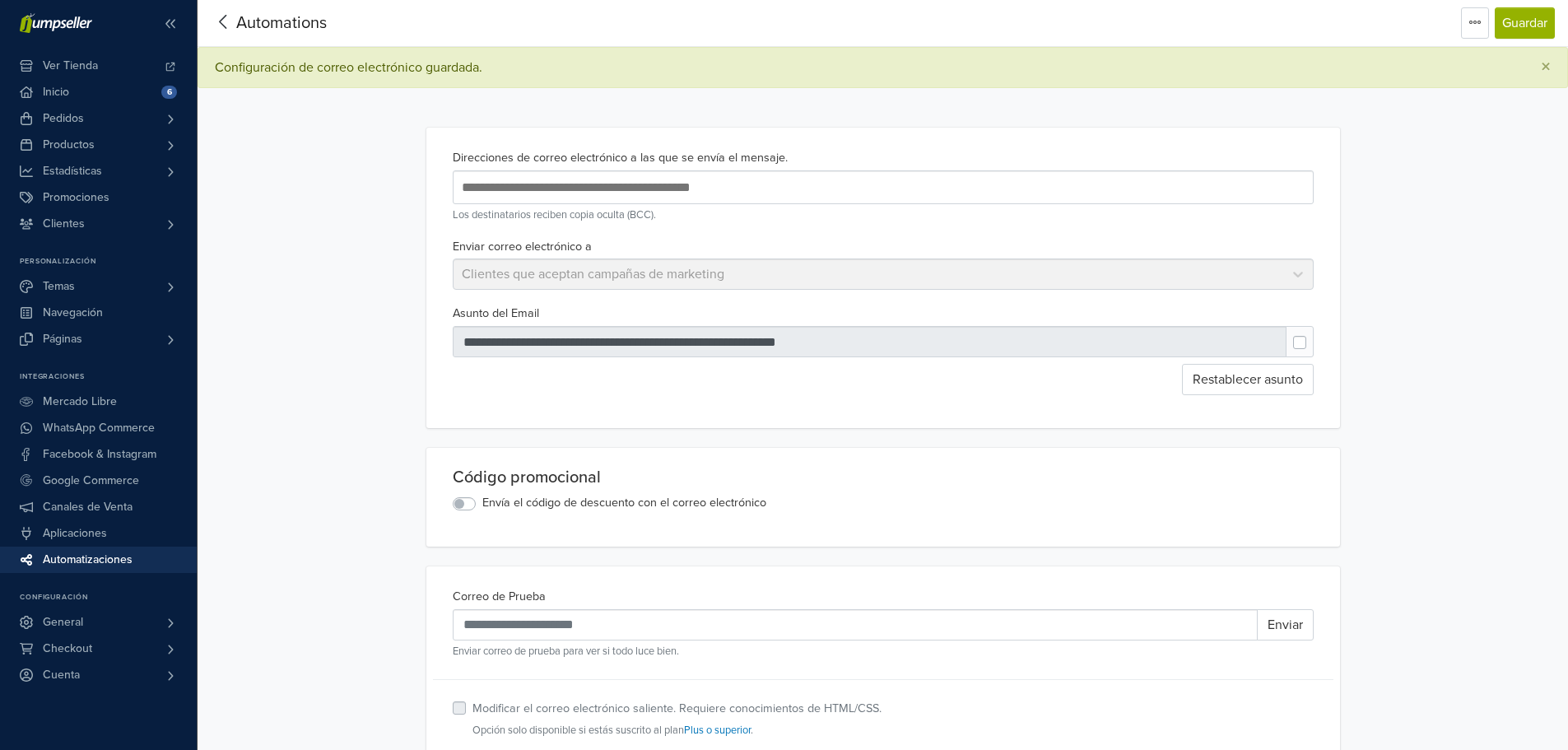
click at [113, 560] on span "Automatizaciones" at bounding box center [87, 559] width 90 height 27
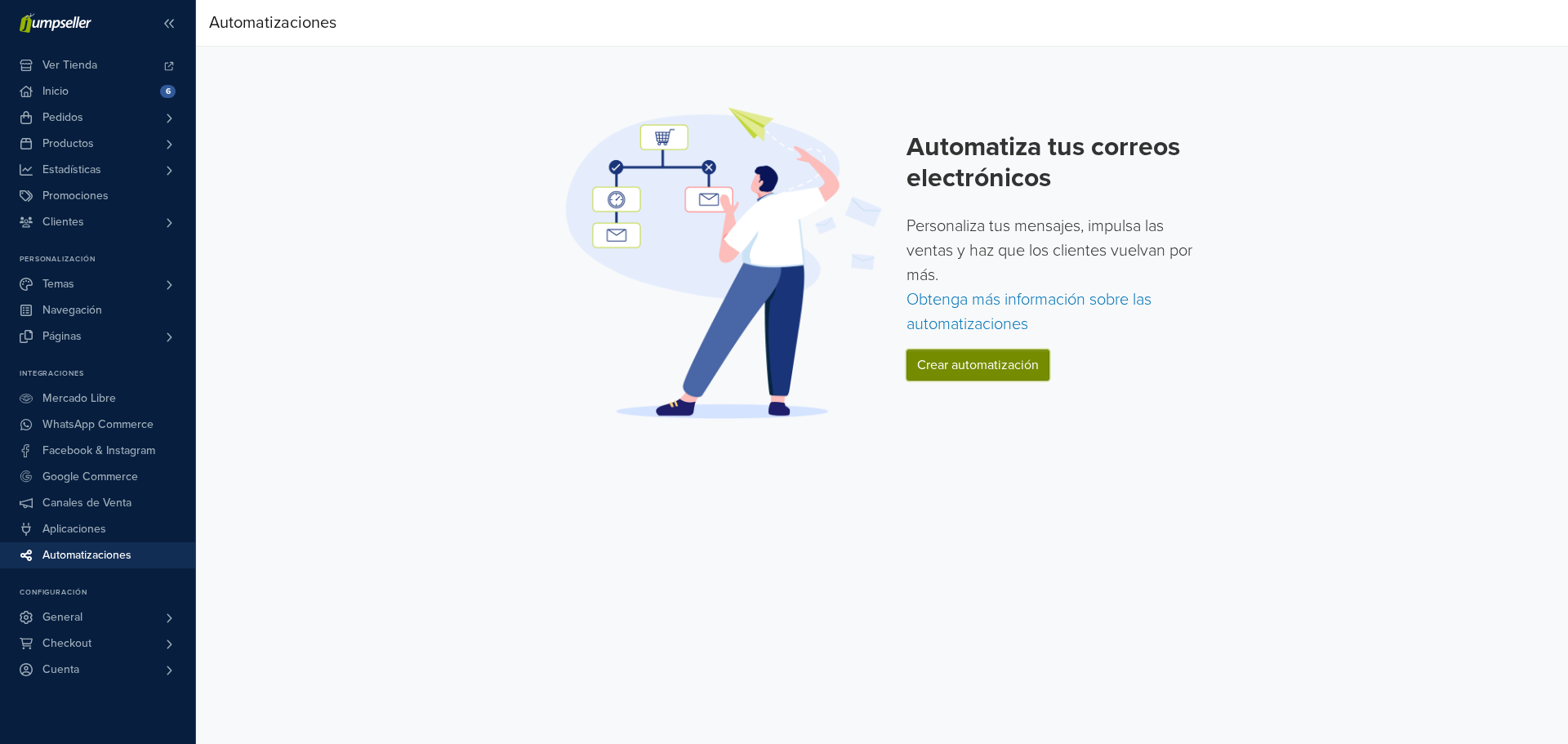
click at [943, 373] on link "Crear automatización" at bounding box center [978, 364] width 143 height 31
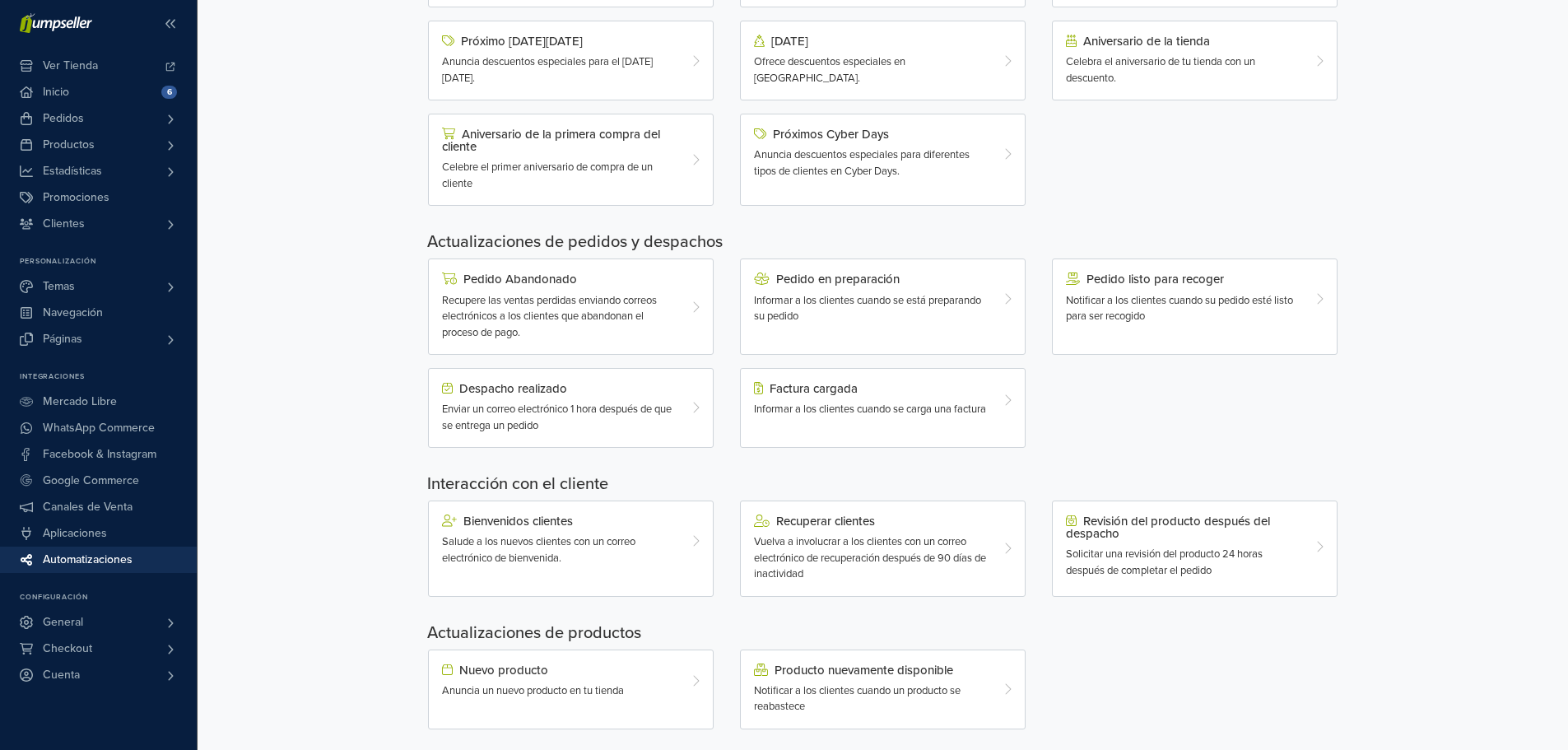
scroll to position [302, 0]
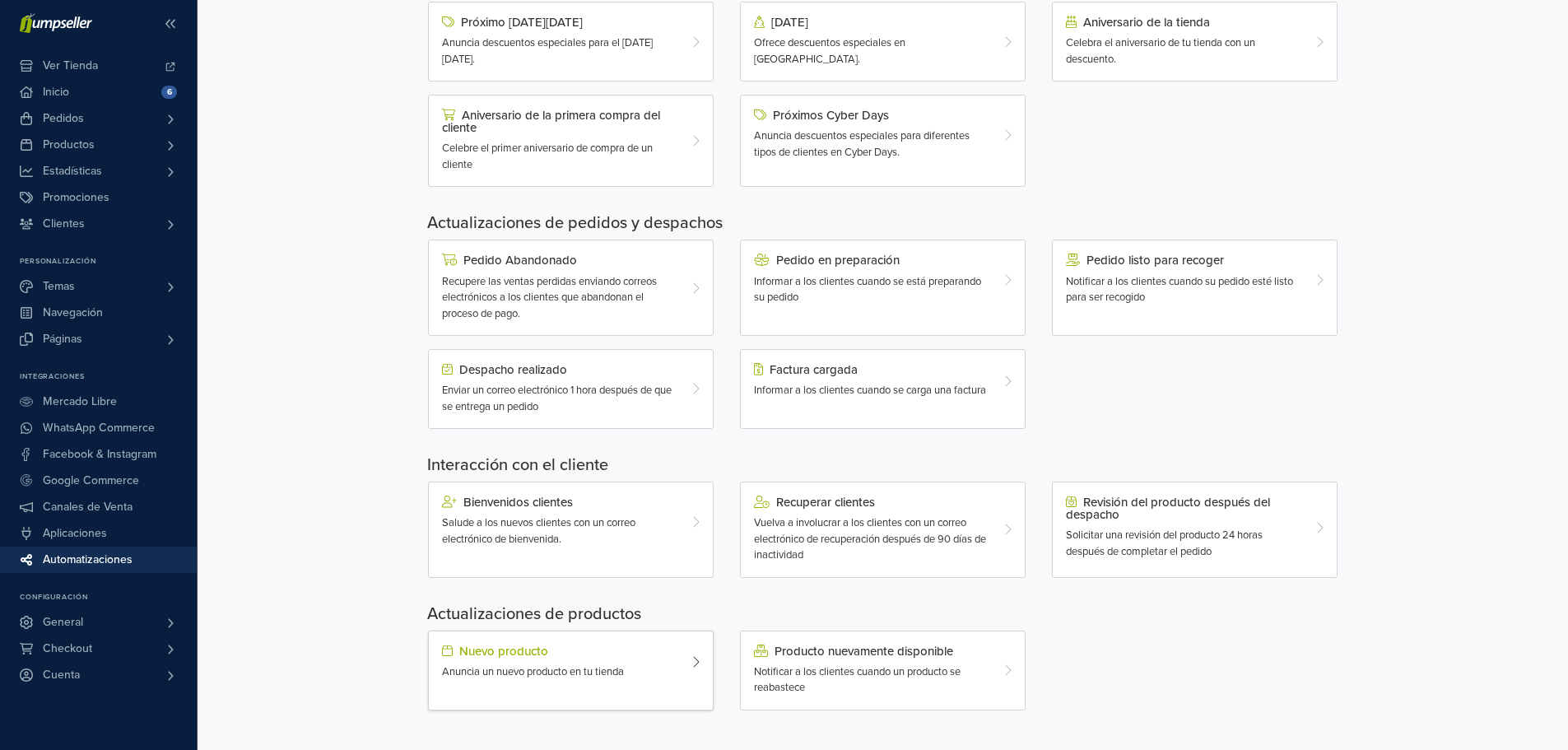
click at [578, 677] on span "Anuncia un nuevo producto en tu tienda" at bounding box center [533, 671] width 182 height 13
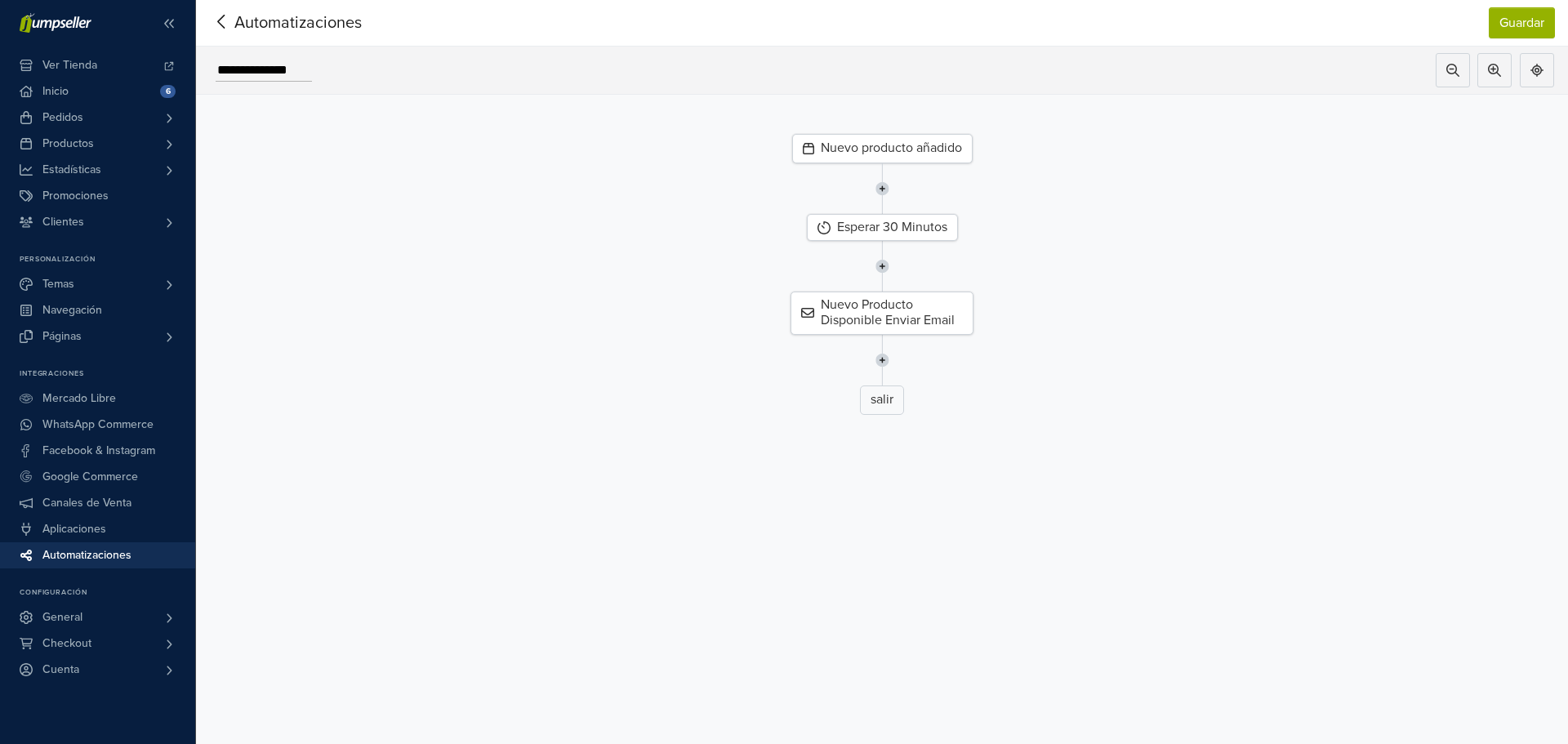
click at [894, 140] on div "Nuevo producto añadido" at bounding box center [882, 148] width 180 height 29
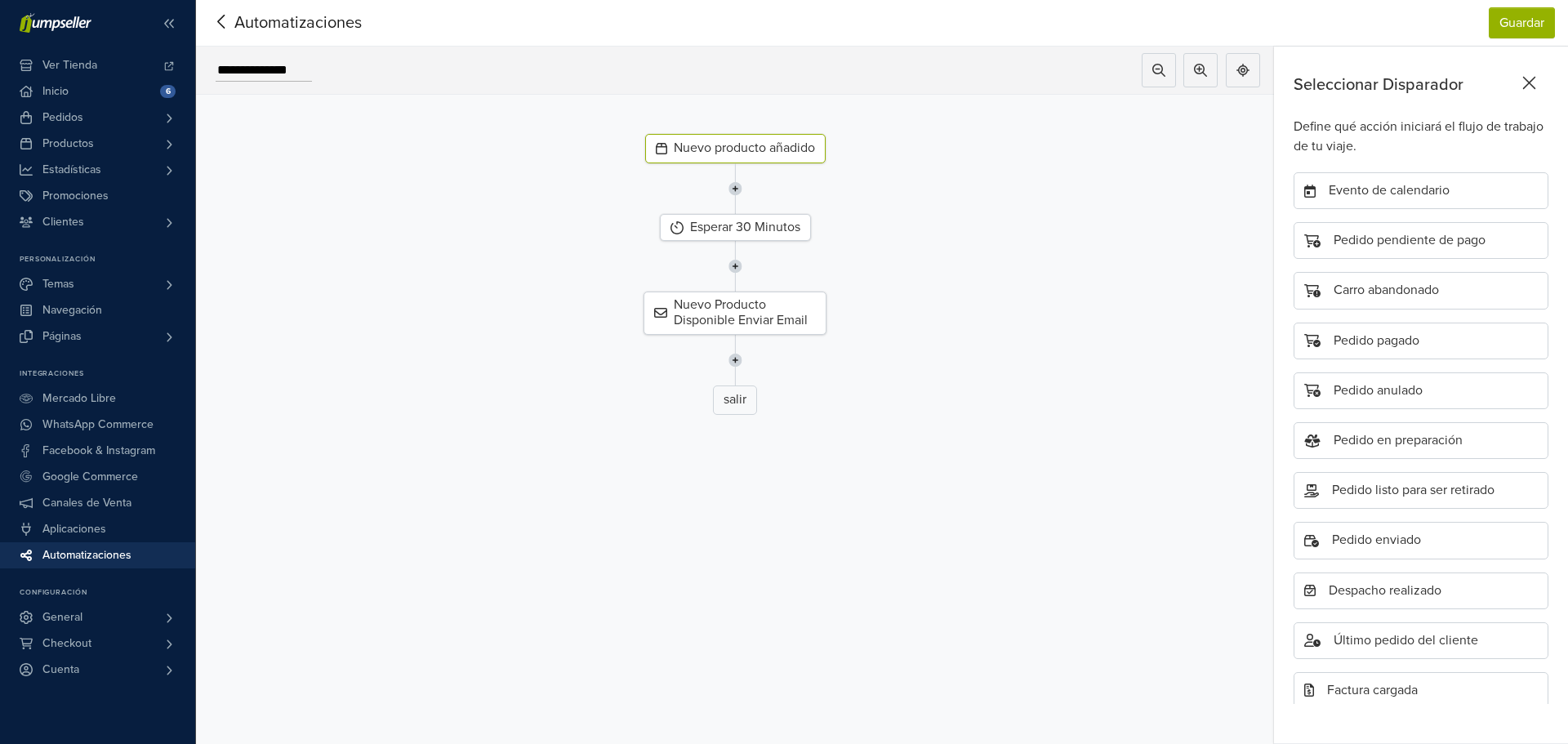
click at [1529, 84] on icon at bounding box center [1529, 83] width 13 height 13
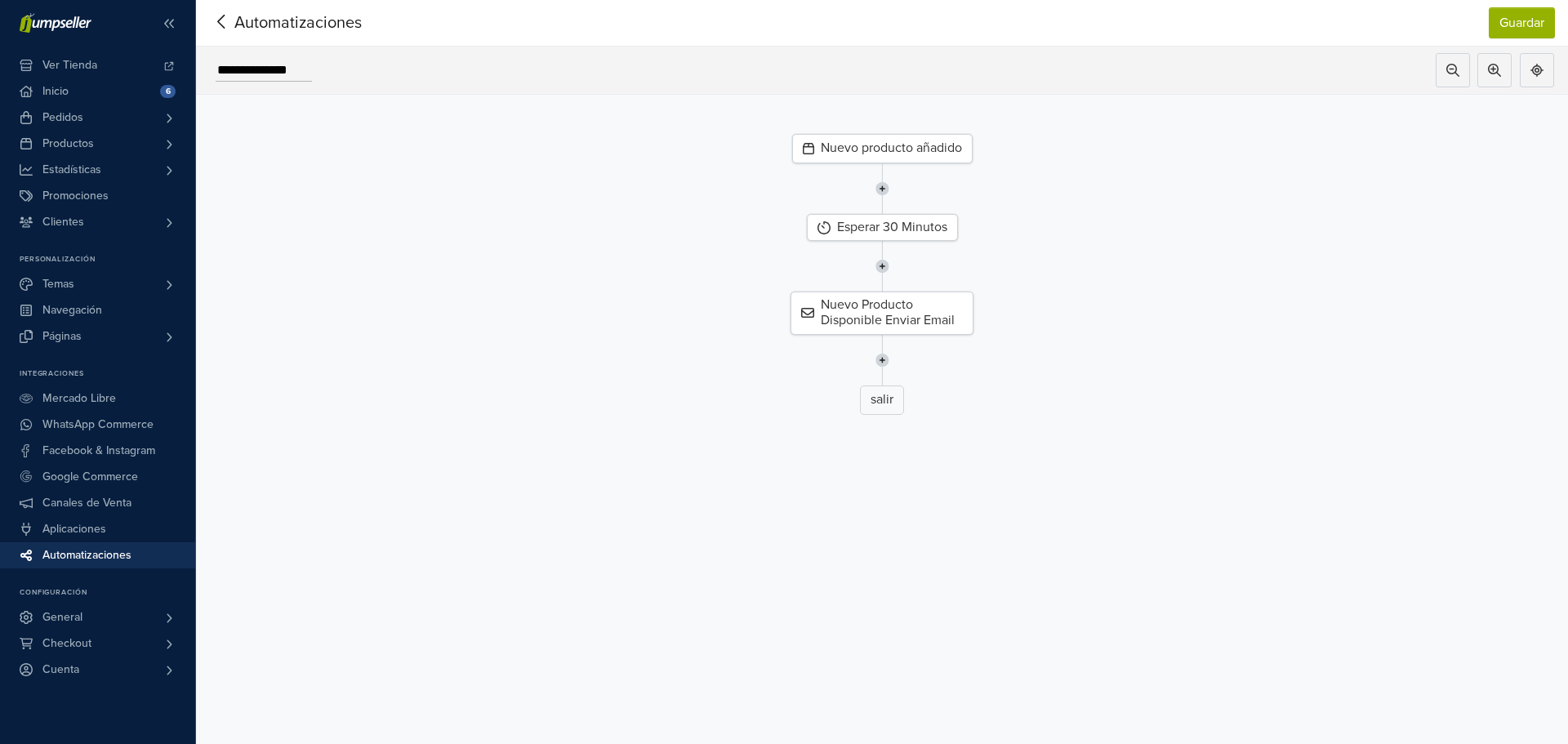
click at [221, 19] on icon at bounding box center [221, 22] width 7 height 14
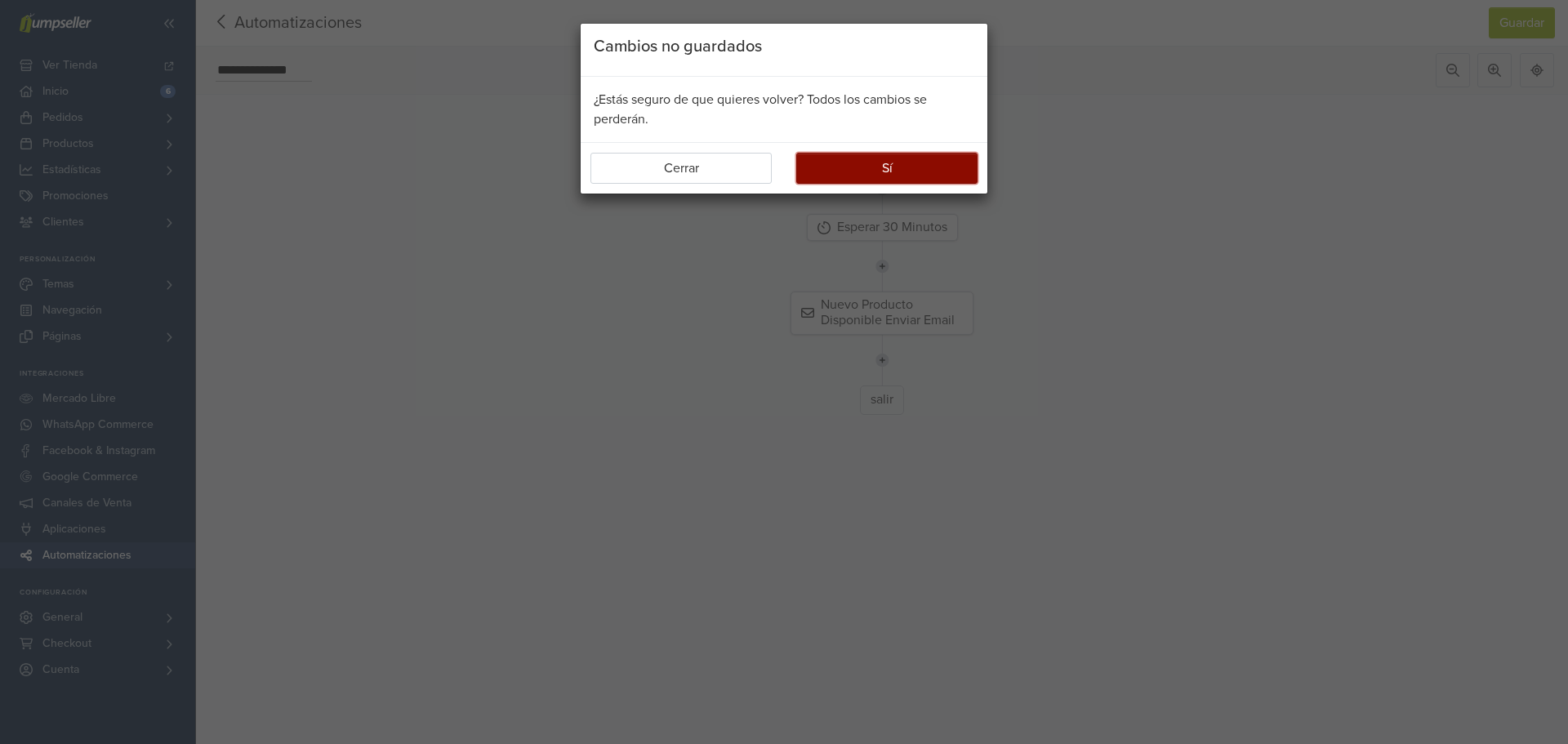
click at [840, 169] on button "Sí" at bounding box center [887, 168] width 181 height 31
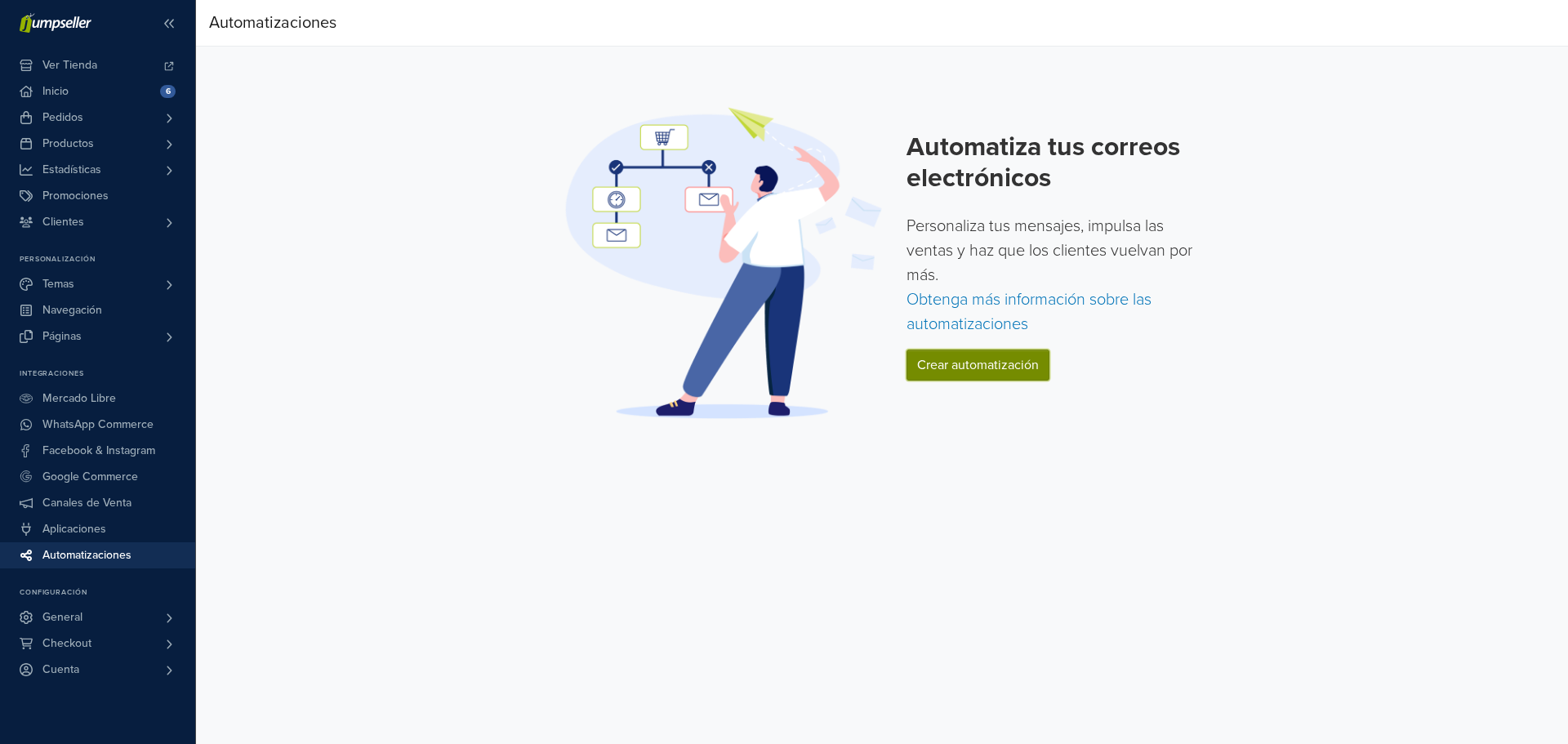
click at [960, 376] on link "Crear automatización" at bounding box center [978, 364] width 143 height 31
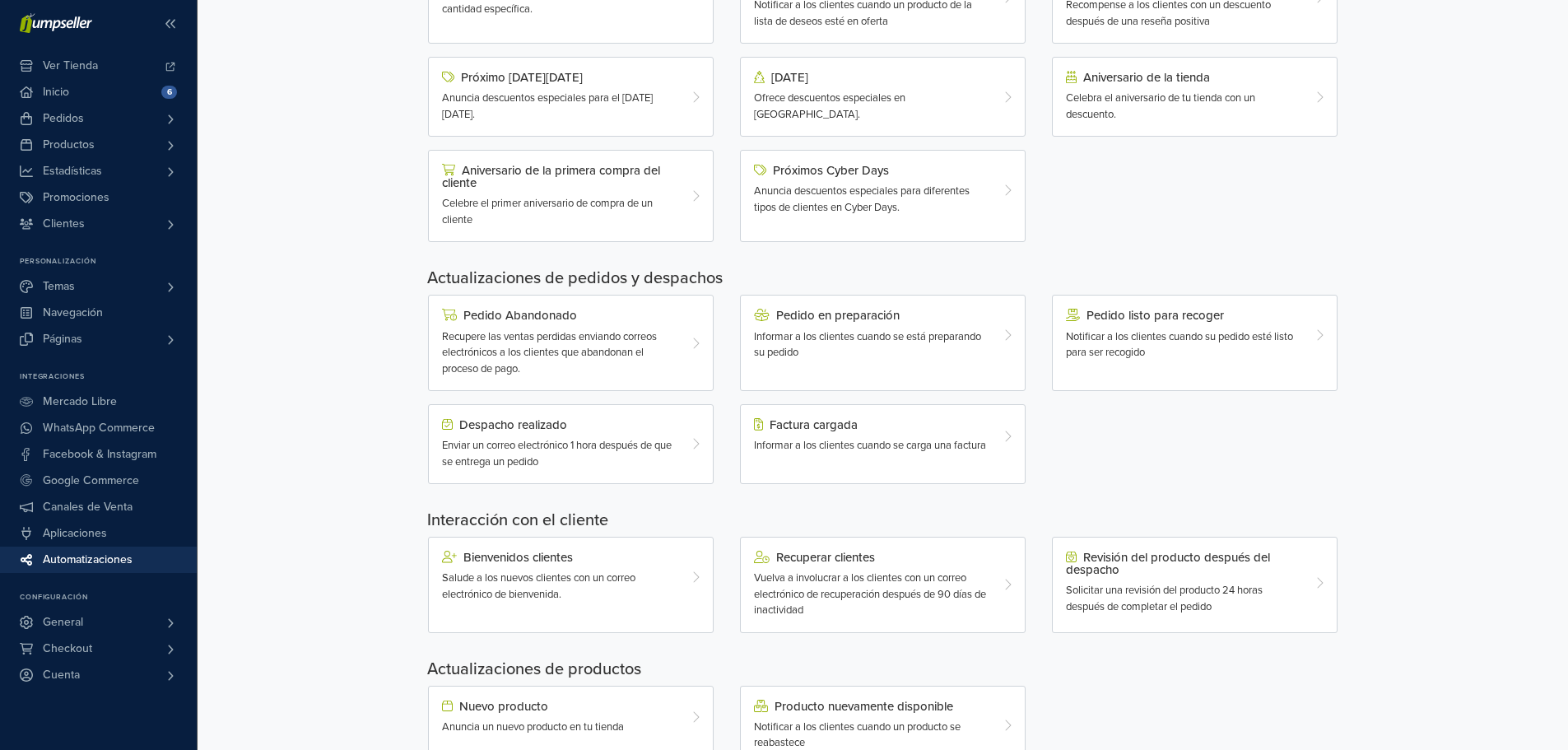
scroll to position [302, 0]
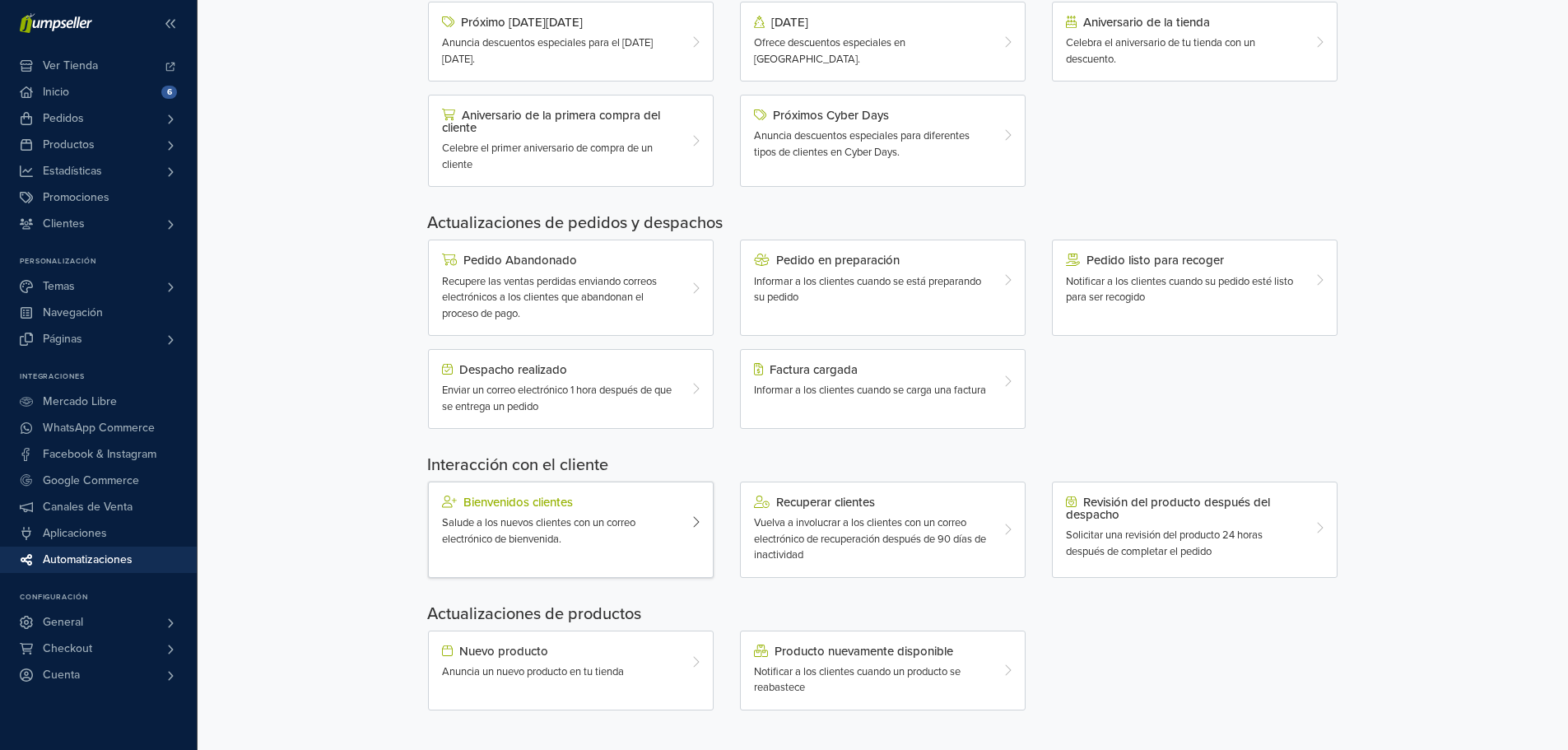
click at [569, 517] on span "Salude a los nuevos clientes con un correo electrónico de bienvenida." at bounding box center [538, 530] width 193 height 29
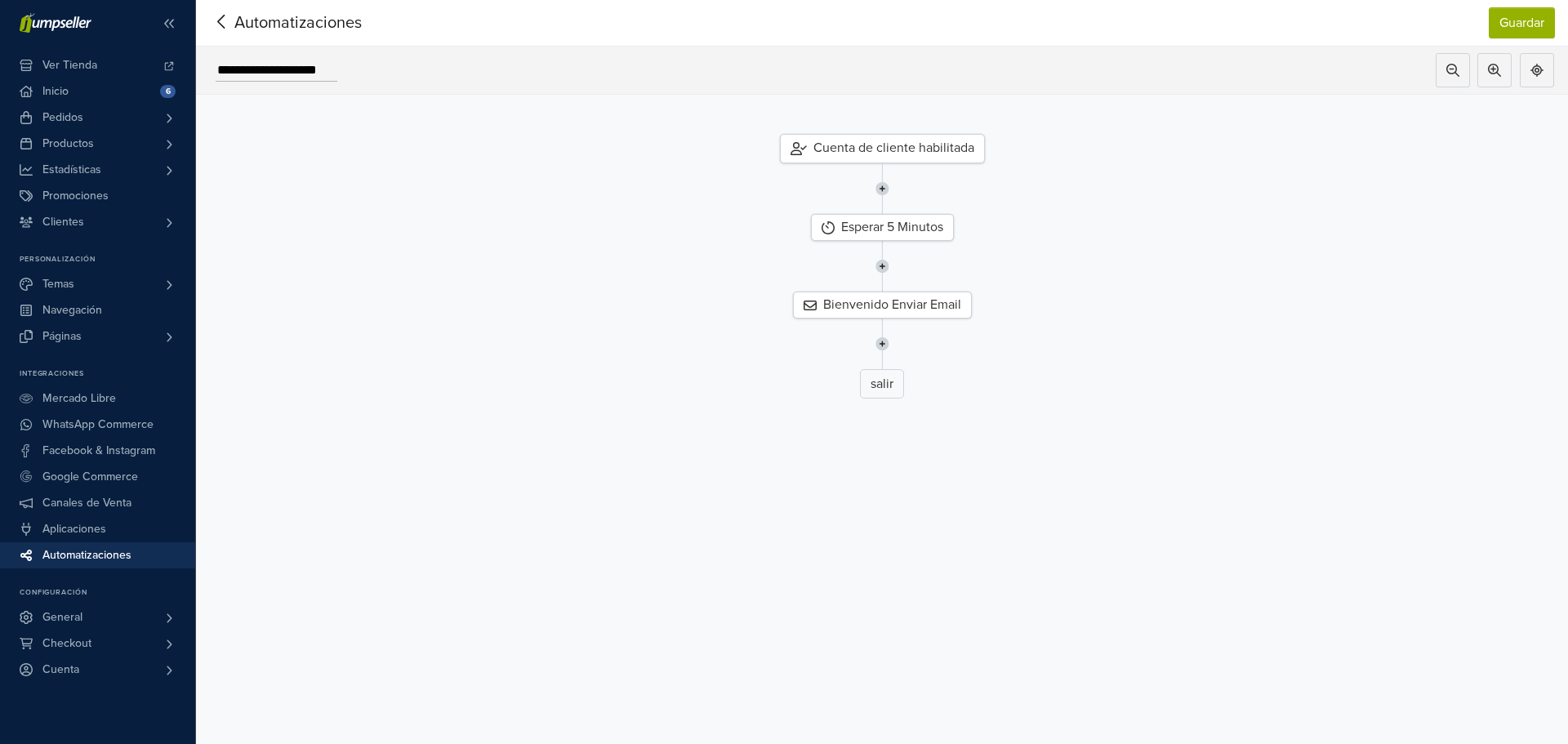
click at [902, 148] on div "Cuenta de cliente habilitada" at bounding box center [882, 148] width 205 height 29
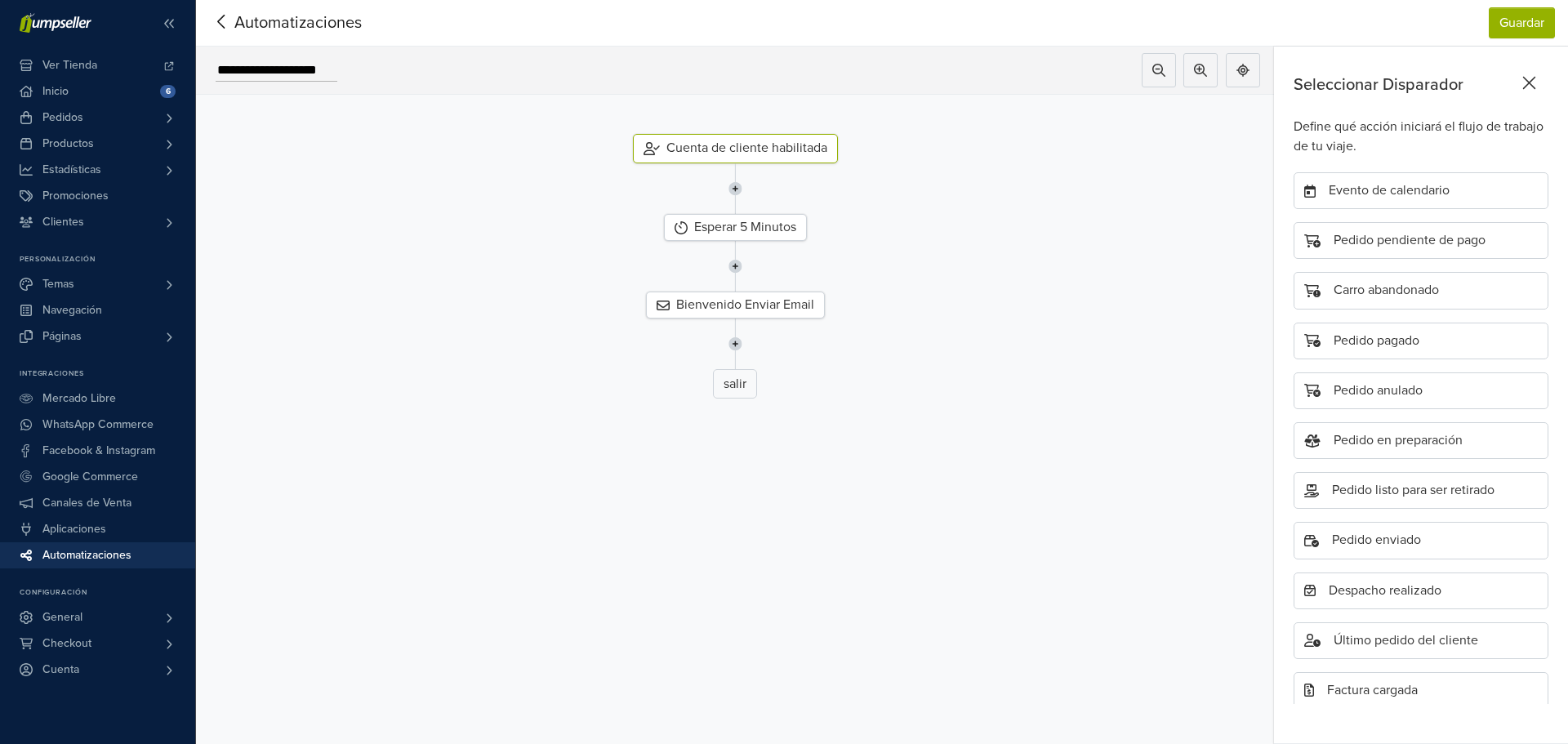
click at [221, 16] on icon at bounding box center [222, 21] width 26 height 20
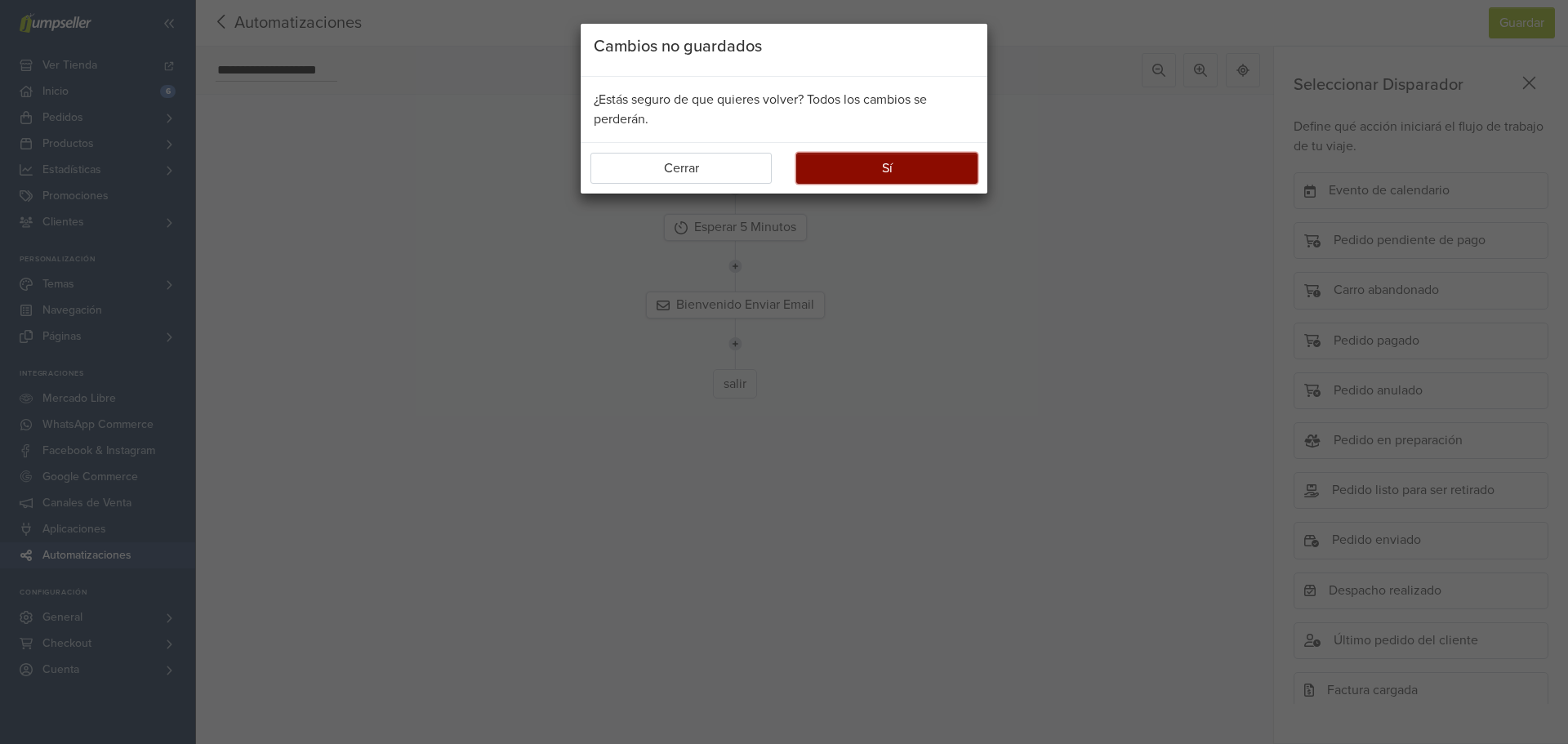
click at [847, 177] on button "Sí" at bounding box center [887, 168] width 181 height 31
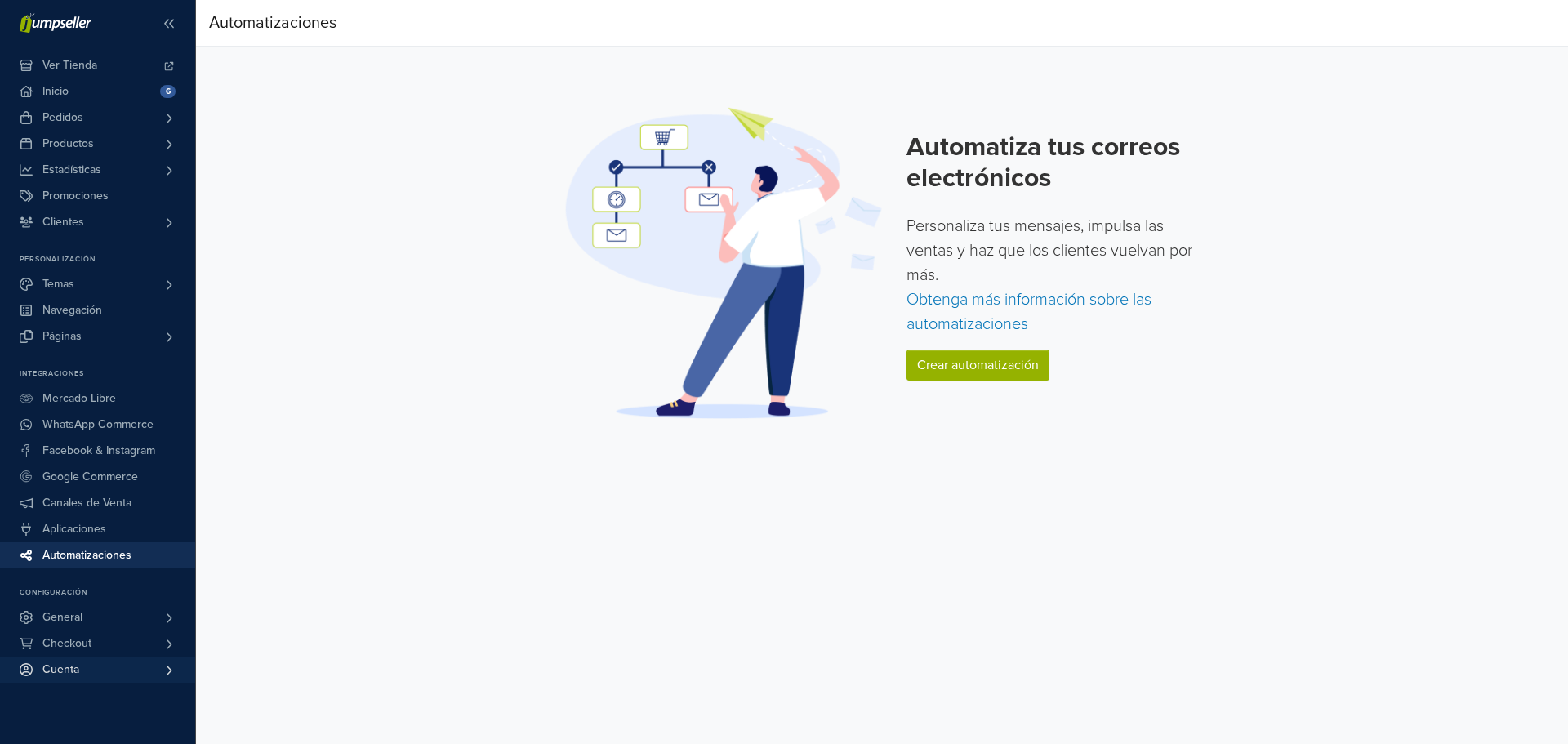
click at [86, 680] on link "Cuenta" at bounding box center [97, 670] width 195 height 27
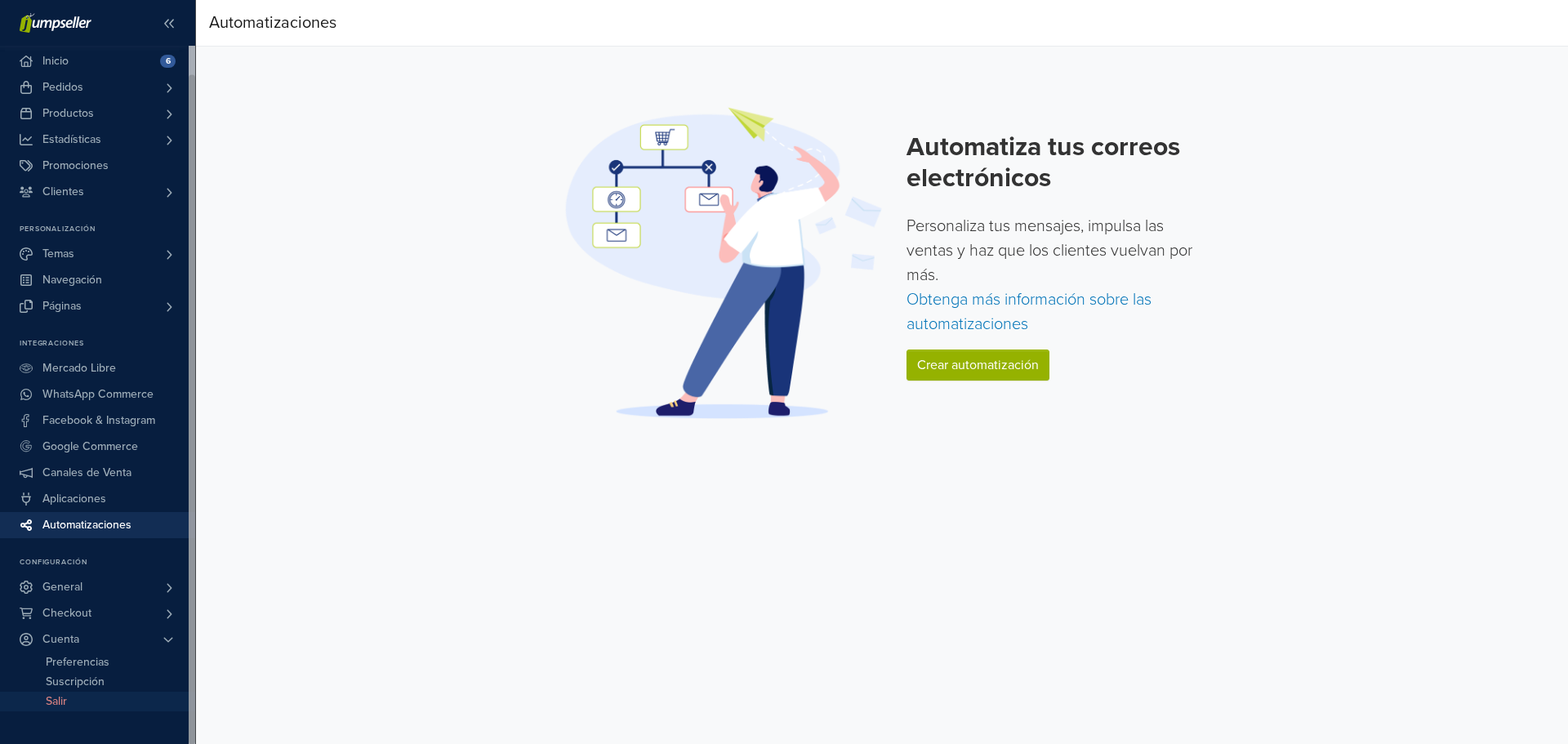
click at [53, 702] on span "Salir" at bounding box center [57, 701] width 21 height 19
